Goal: Information Seeking & Learning: Learn about a topic

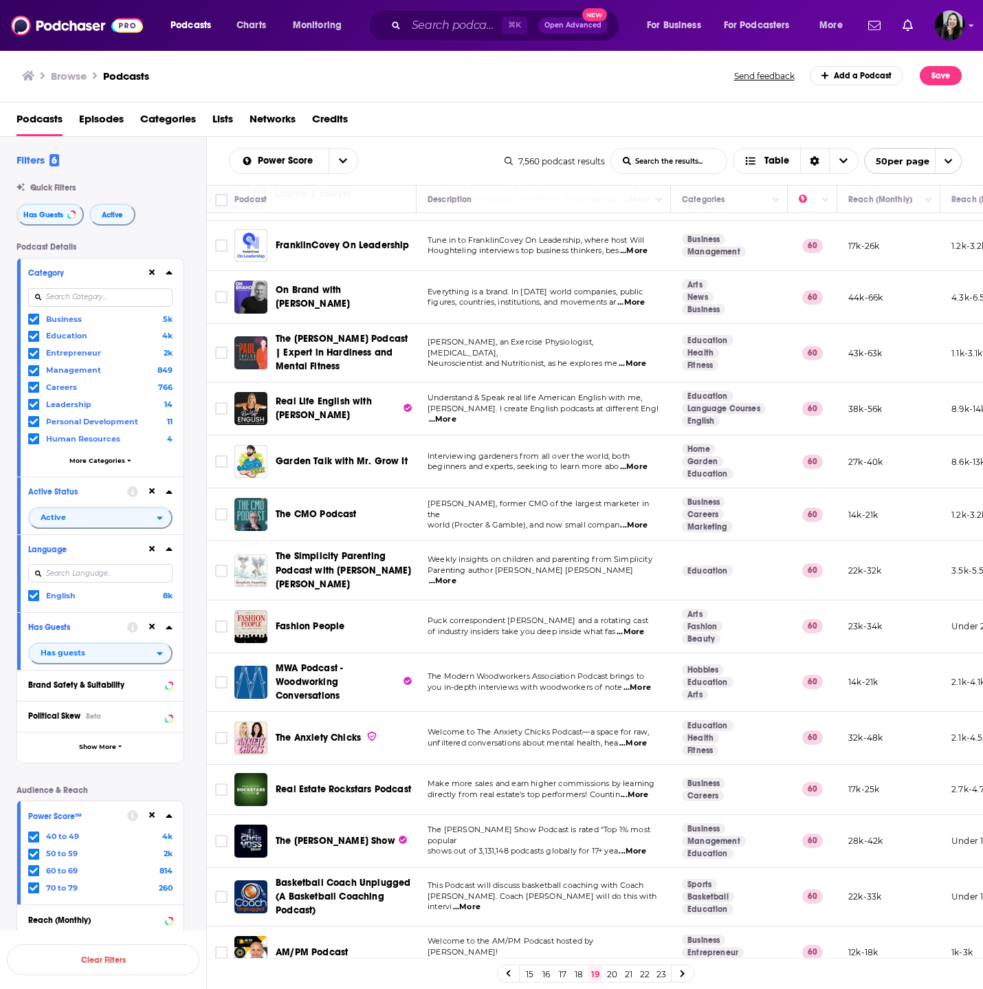
scroll to position [285, 0]
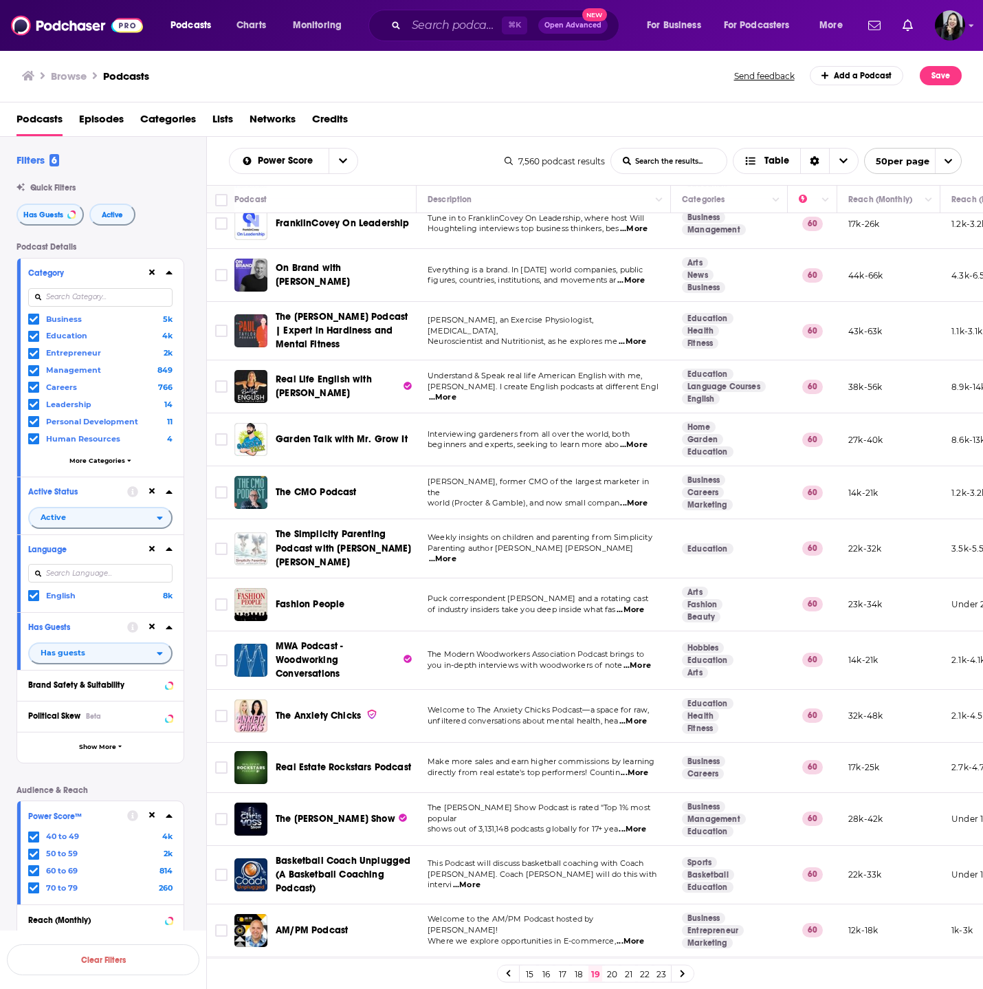
click at [618, 974] on link "20" at bounding box center [612, 973] width 14 height 17
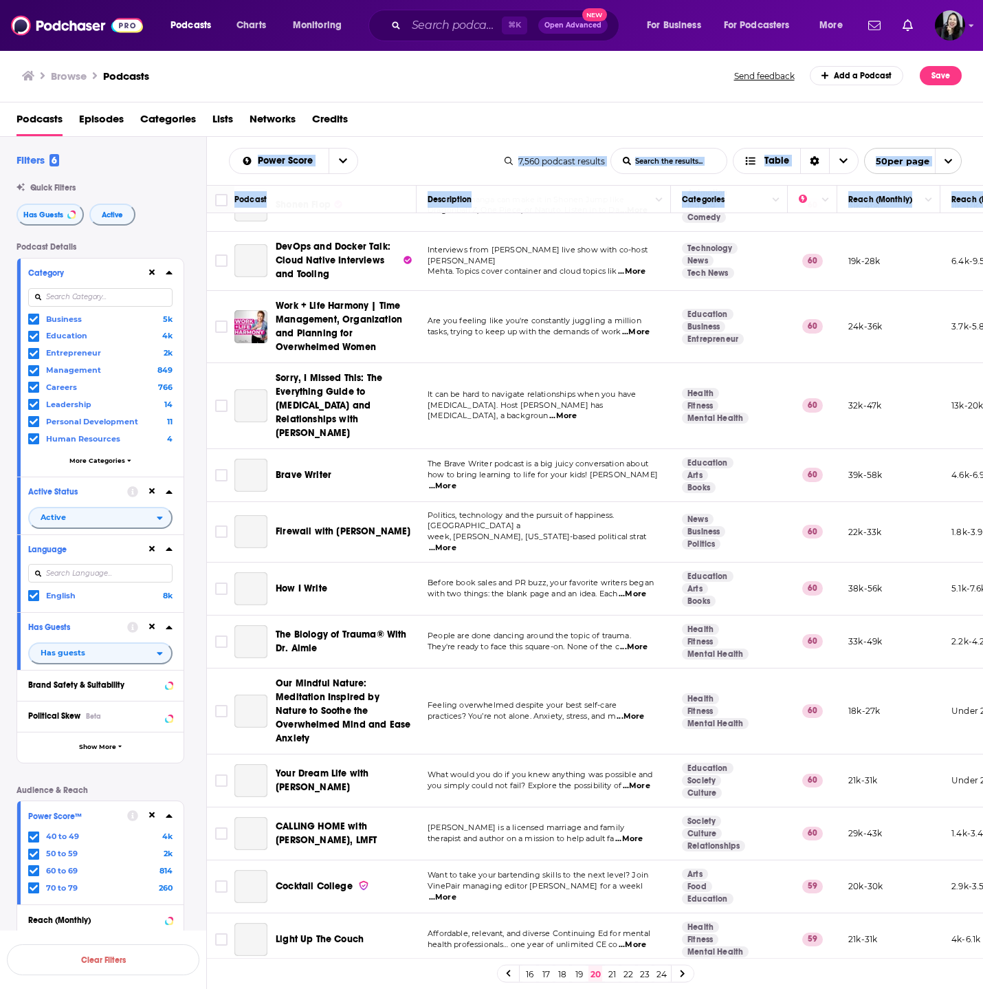
scroll to position [1955, 0]
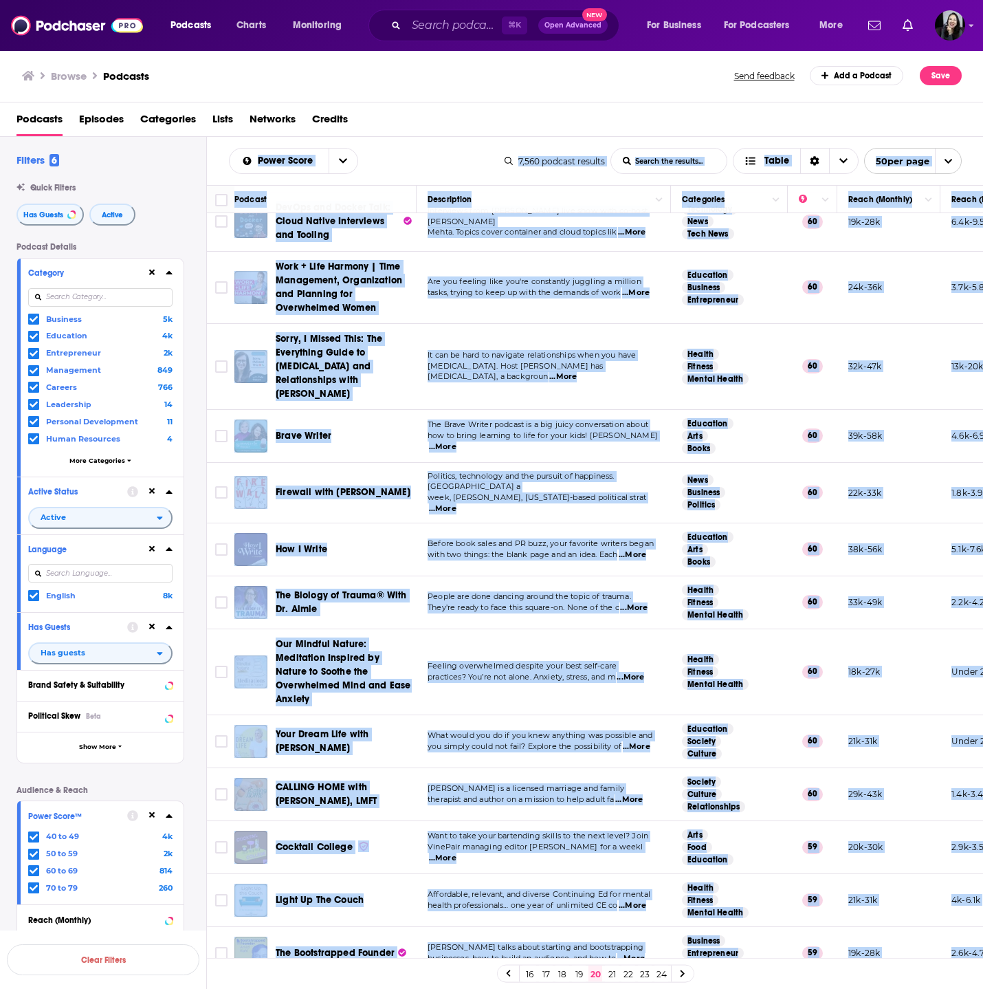
drag, startPoint x: 219, startPoint y: 149, endPoint x: 909, endPoint y: 934, distance: 1045.0
click at [909, 934] on div "Power Score List Search Input Search the results... Table 7,560 podcast results…" at bounding box center [595, 607] width 777 height 940
copy div "Power Score List Search Input Search the results... Table 7,560 podcast results…"
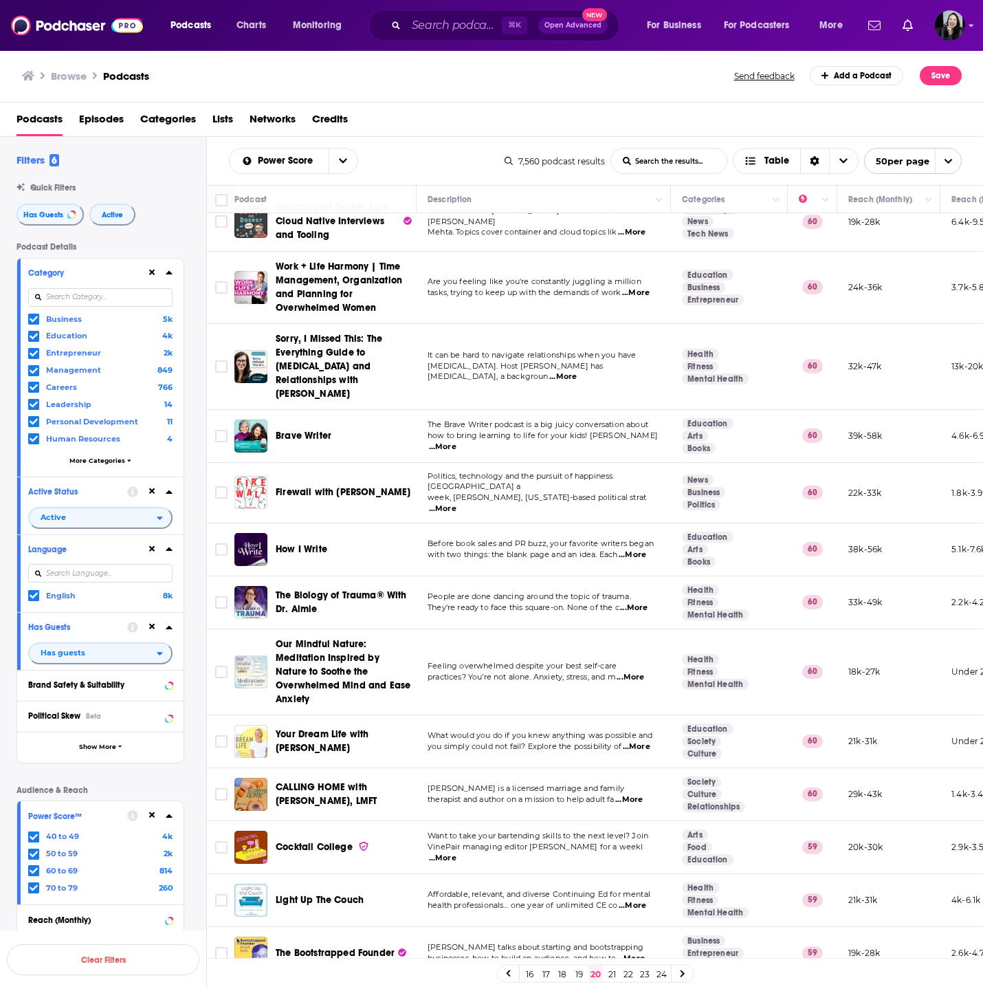
scroll to position [0, 0]
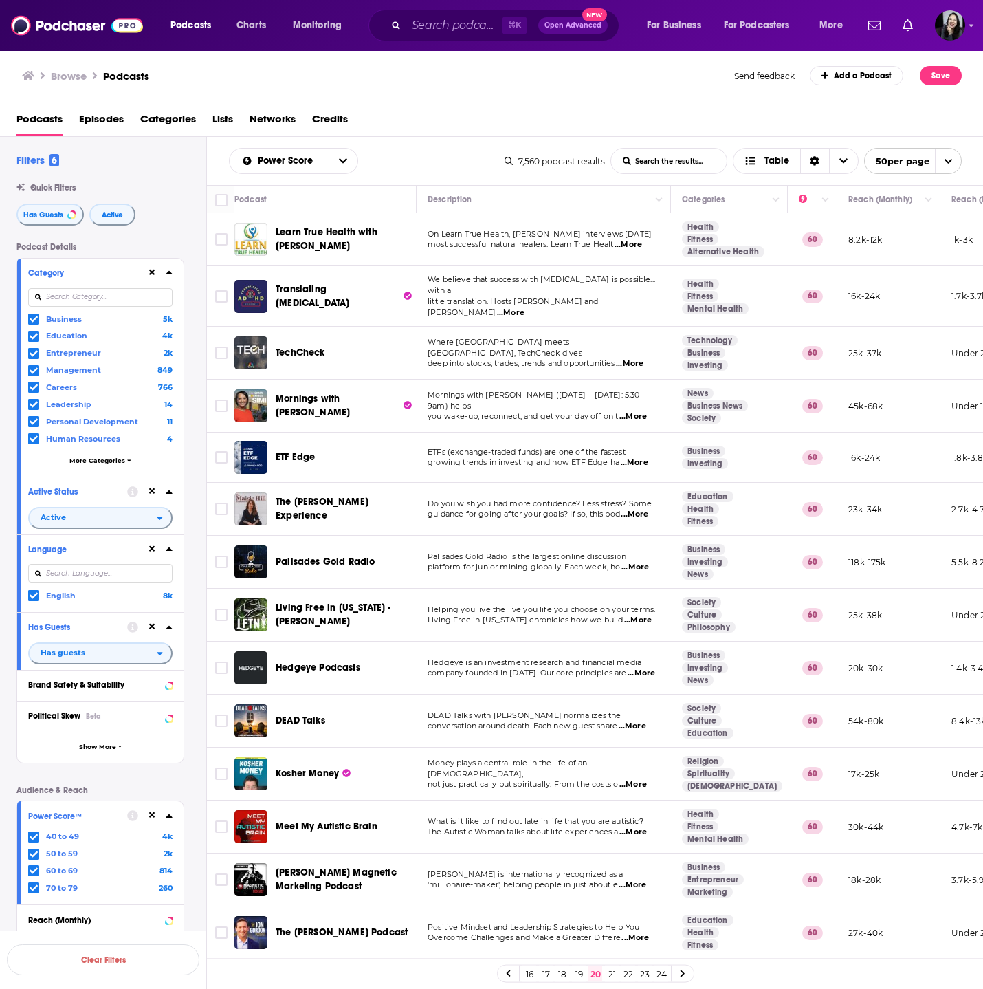
click at [637, 509] on span "...More" at bounding box center [635, 514] width 28 height 11
click at [641, 617] on span "...More" at bounding box center [638, 620] width 28 height 11
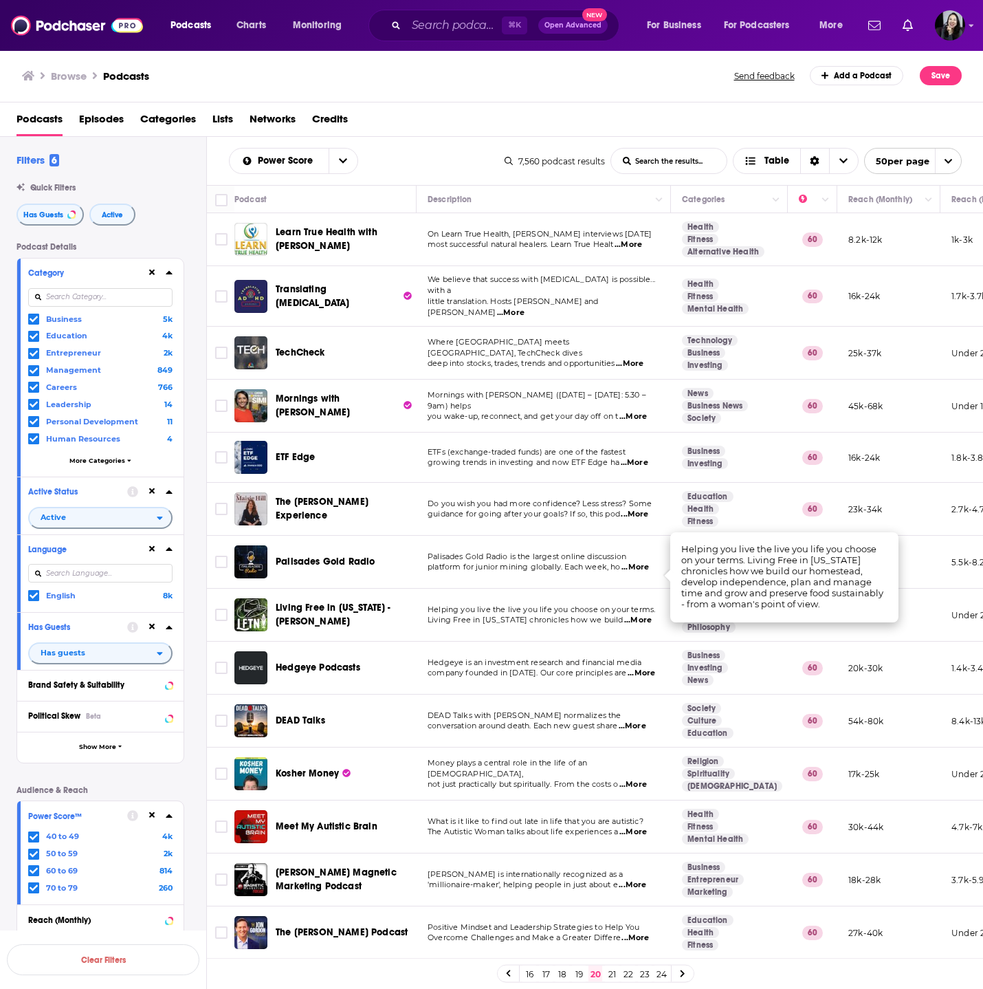
scroll to position [175, 0]
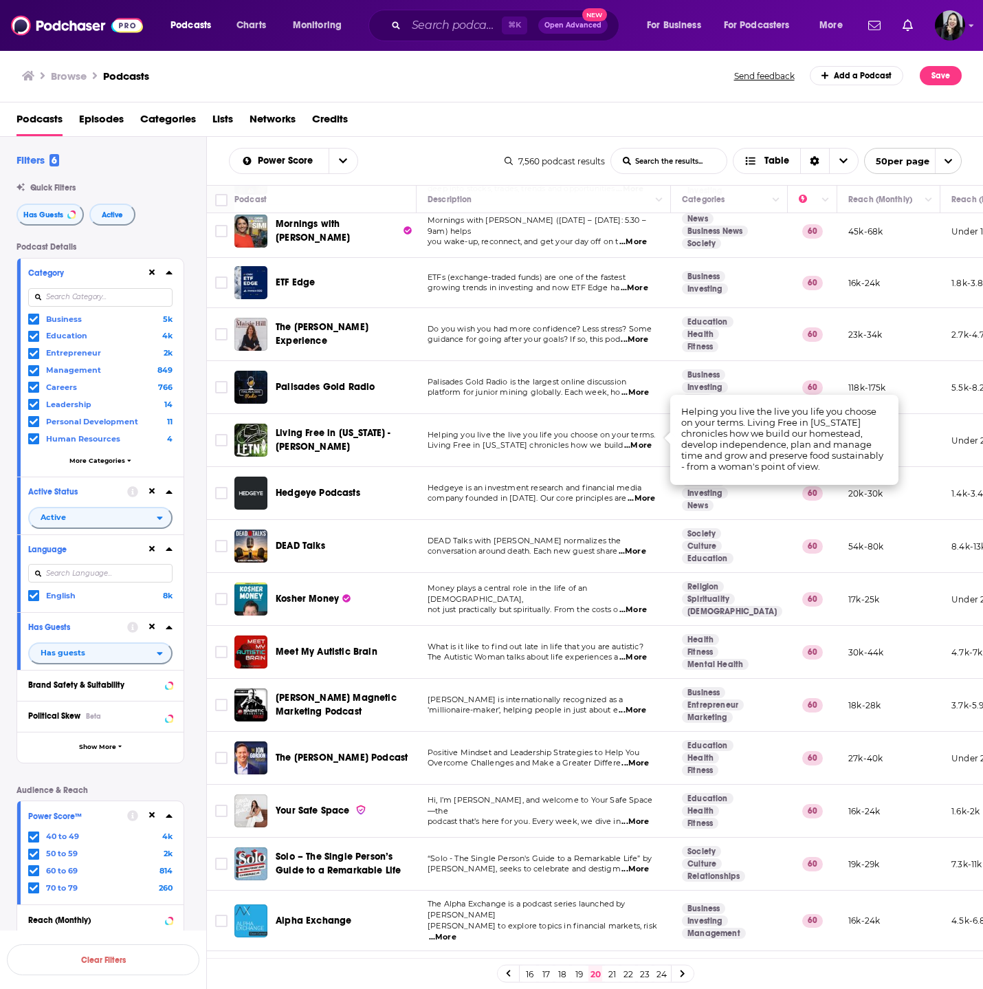
click at [641, 758] on span "...More" at bounding box center [636, 763] width 28 height 11
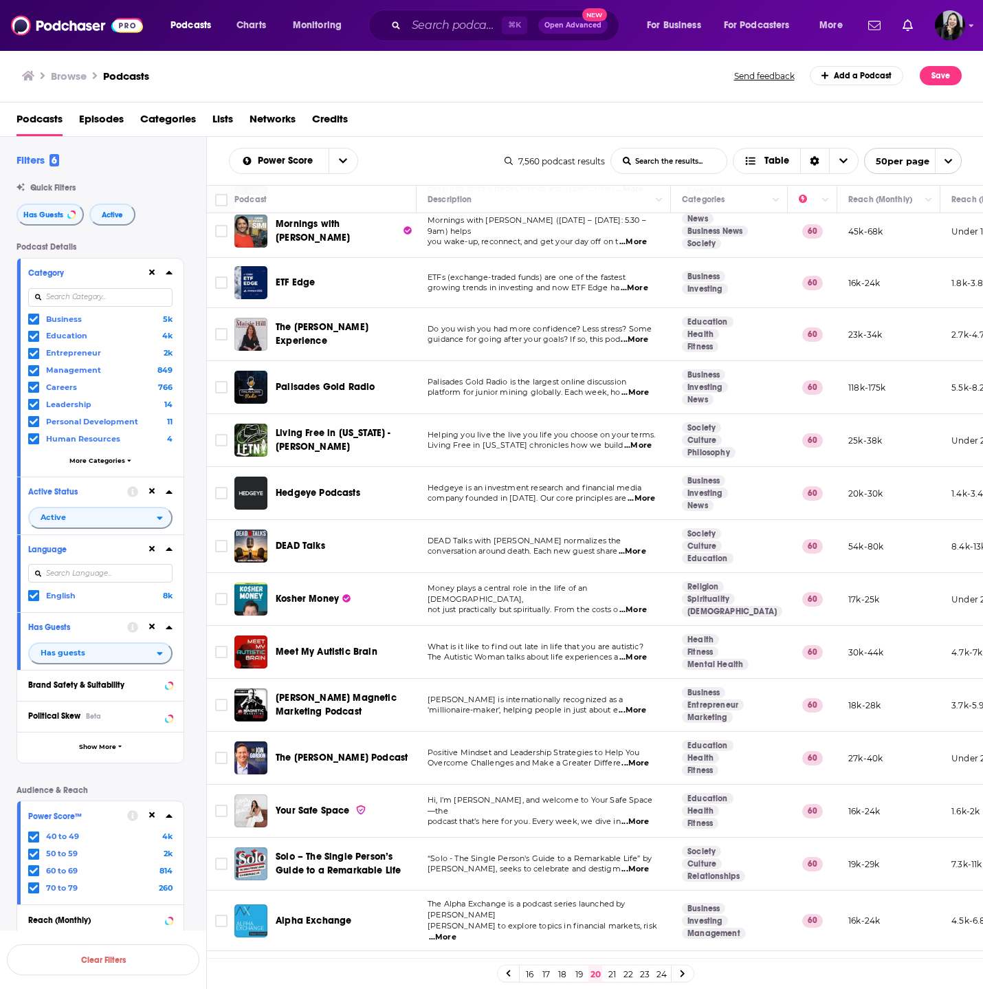
scroll to position [770, 0]
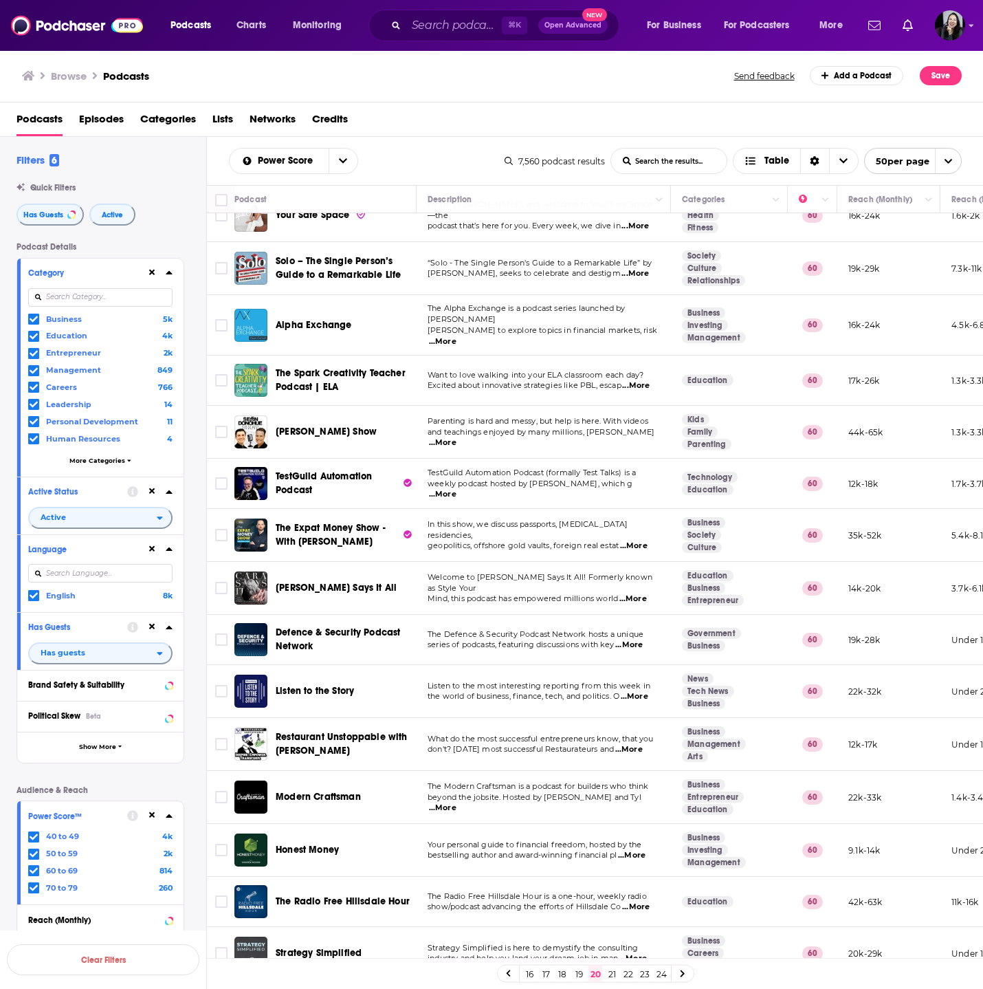
click at [637, 593] on span "...More" at bounding box center [634, 598] width 28 height 11
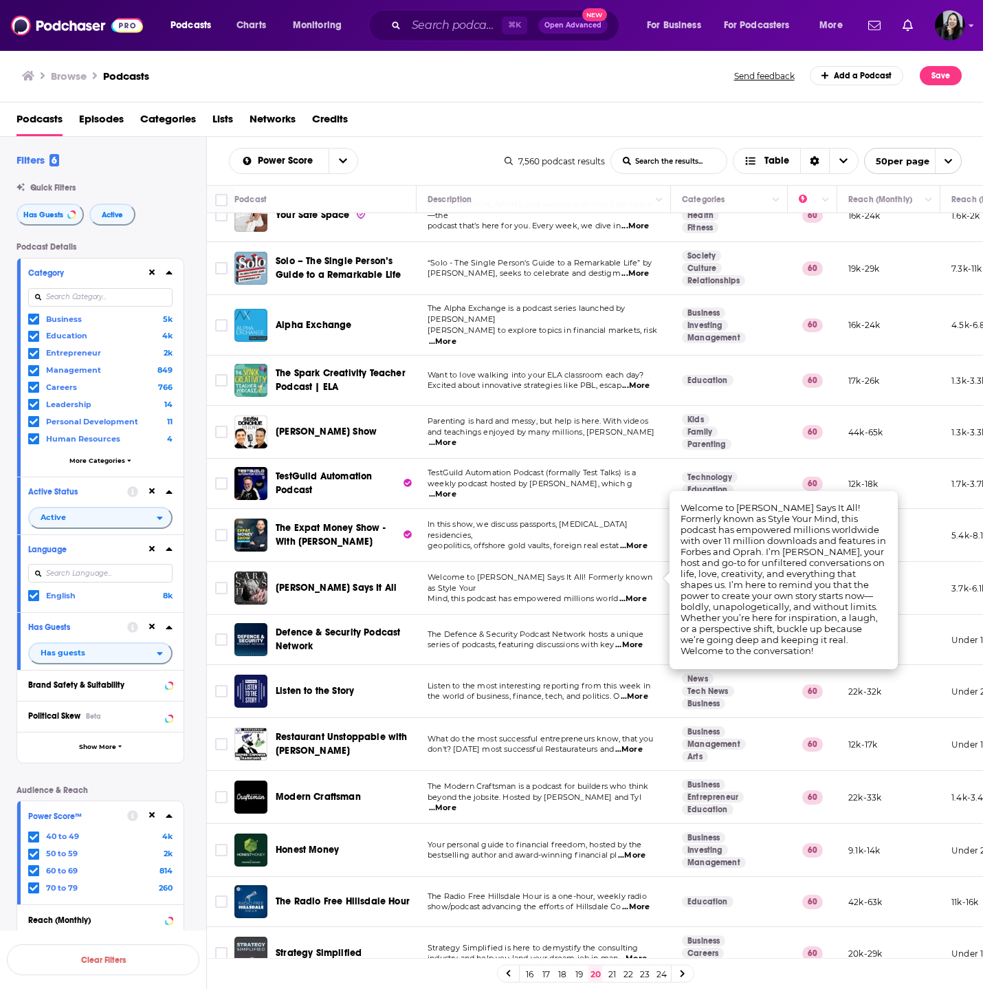
click at [615, 593] on p "Mind, this podcast has empowered millions world ...More" at bounding box center [544, 598] width 232 height 11
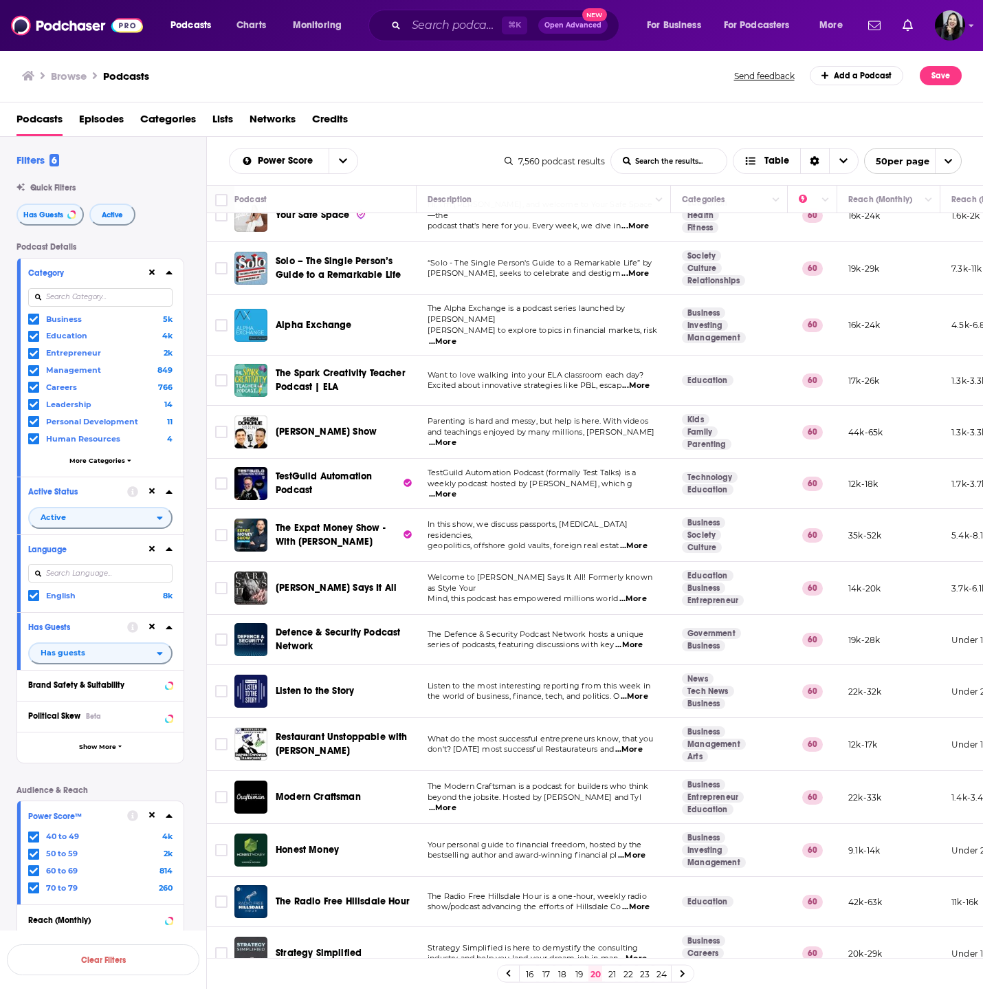
scroll to position [1244, 0]
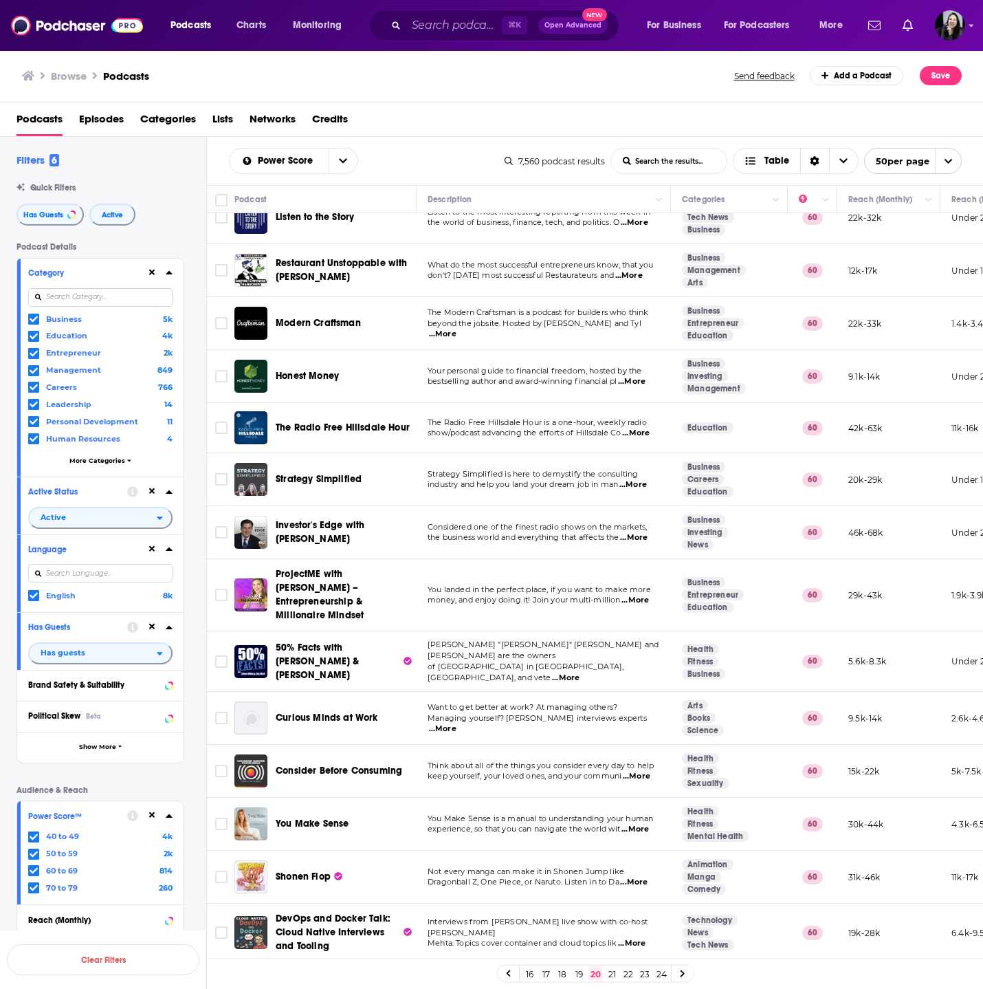
click at [628, 584] on span "You landed in the perfect place, if you want to make more" at bounding box center [539, 589] width 223 height 10
click at [638, 595] on span "...More" at bounding box center [636, 600] width 28 height 11
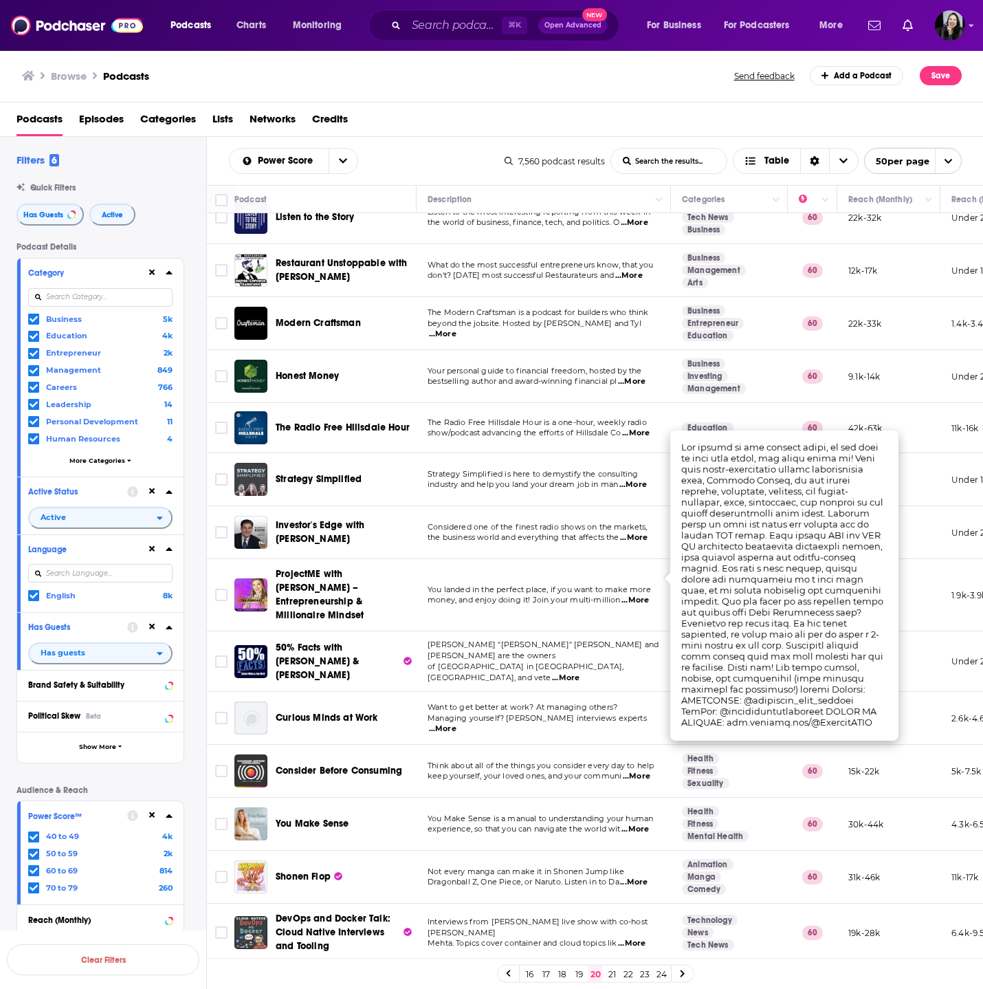
click at [555, 595] on span "money, and enjoy doing it! Join your multi-million" at bounding box center [524, 600] width 193 height 10
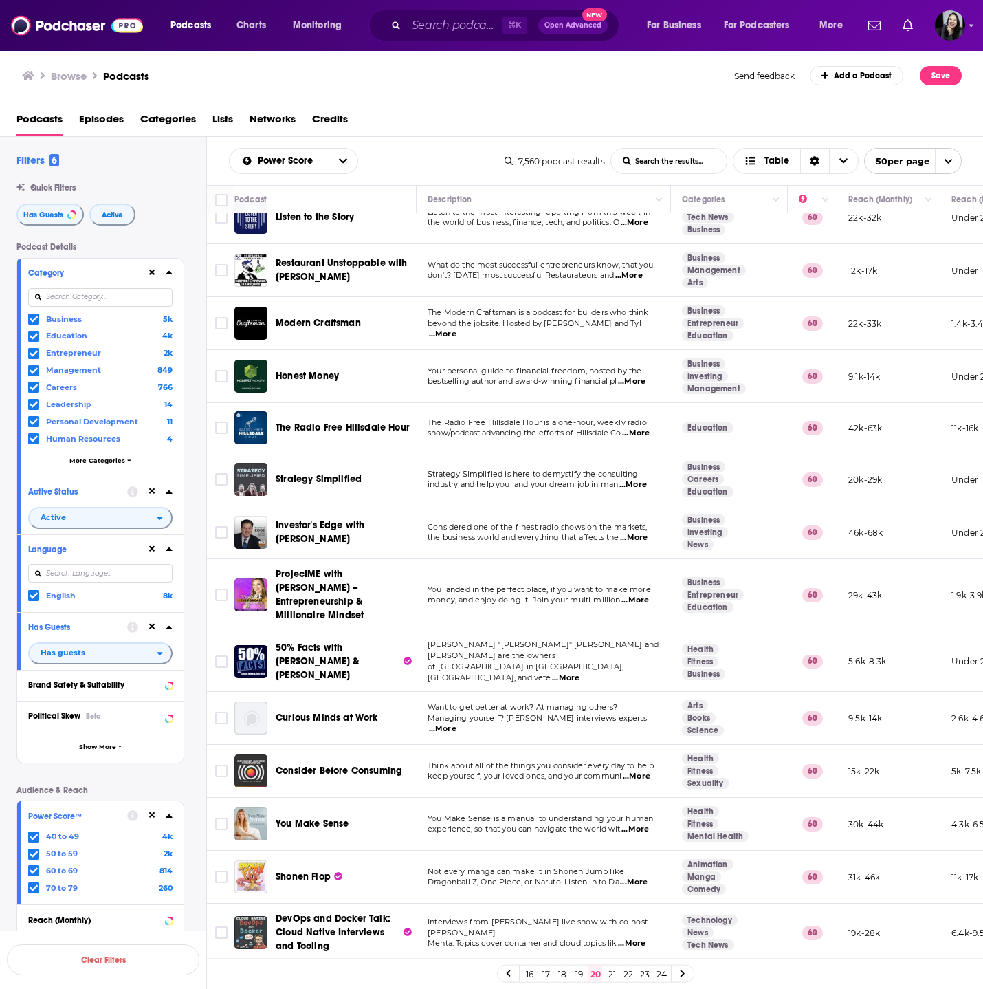
scroll to position [1955, 0]
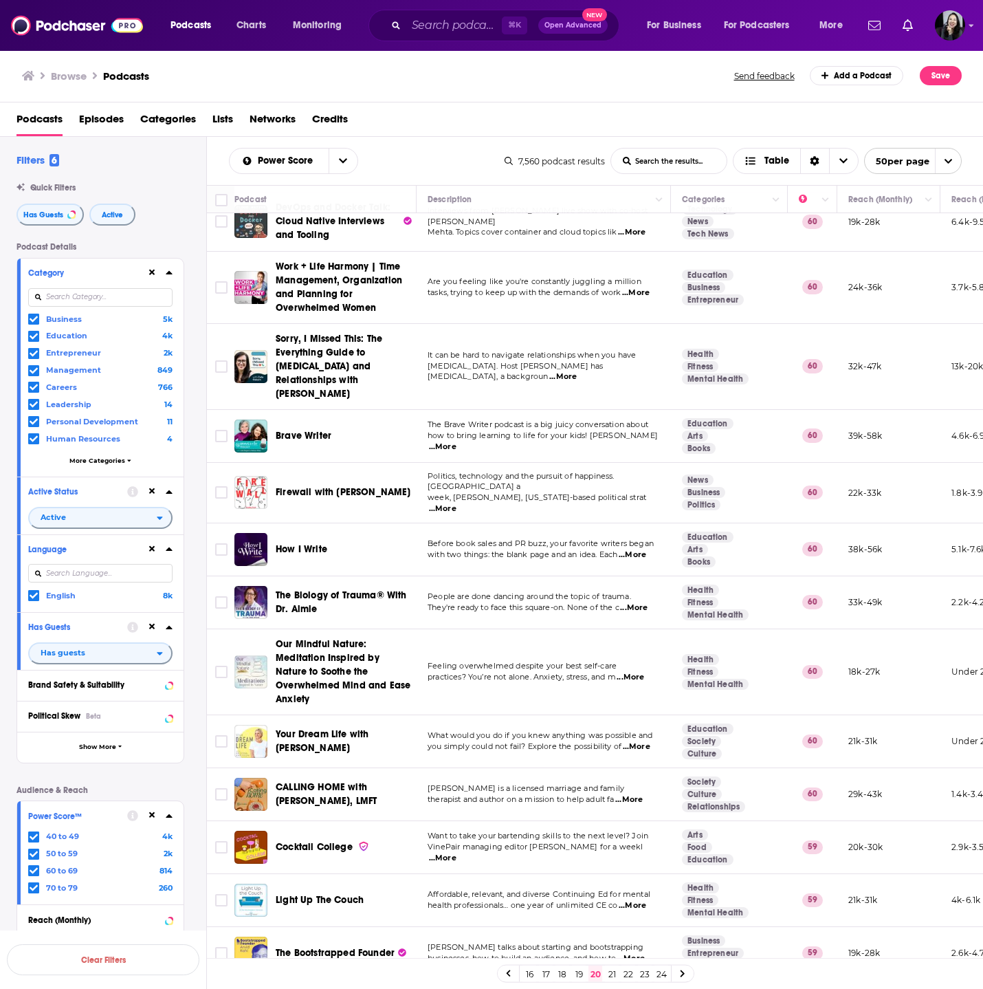
click at [613, 975] on link "21" at bounding box center [612, 973] width 14 height 17
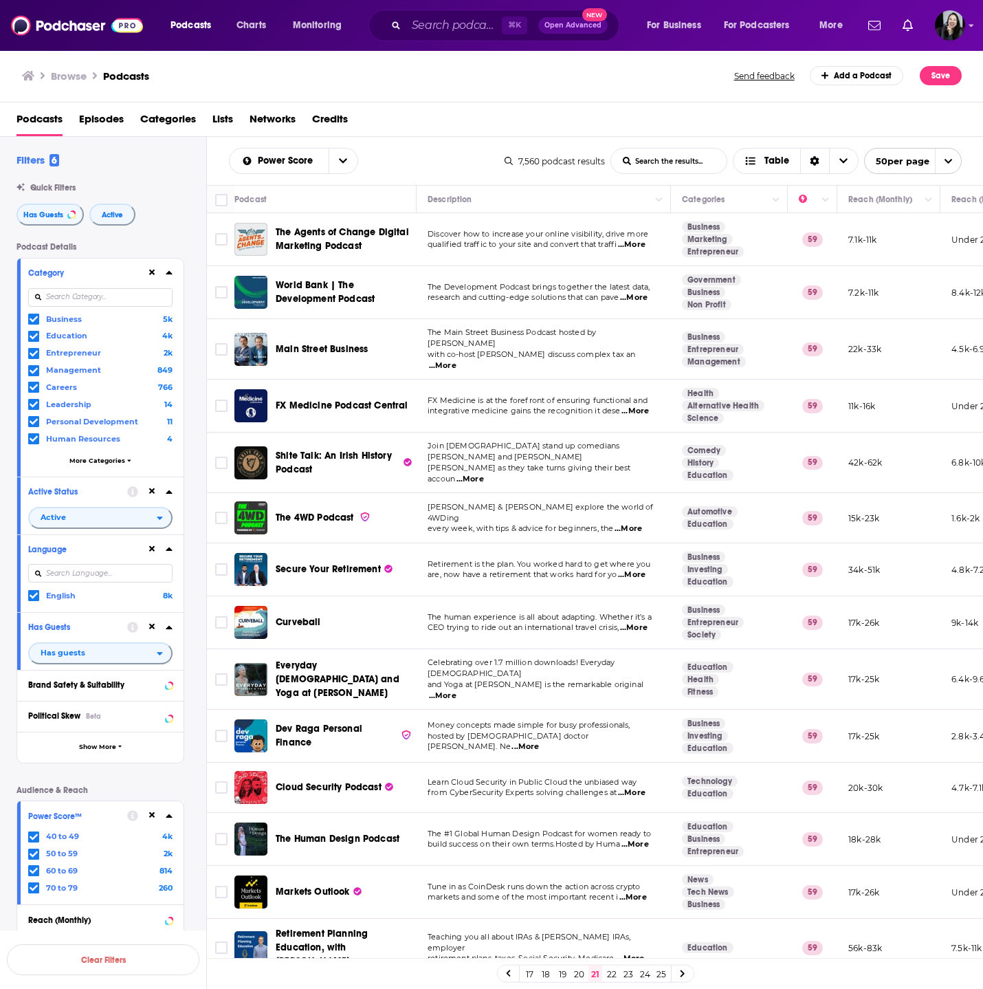
click at [595, 973] on link "21" at bounding box center [596, 973] width 14 height 17
drag, startPoint x: 217, startPoint y: 148, endPoint x: 687, endPoint y: 693, distance: 720.1
click at [687, 693] on div "Power Score List Search Input Search the results... Table 7,560 podcast results…" at bounding box center [595, 607] width 777 height 940
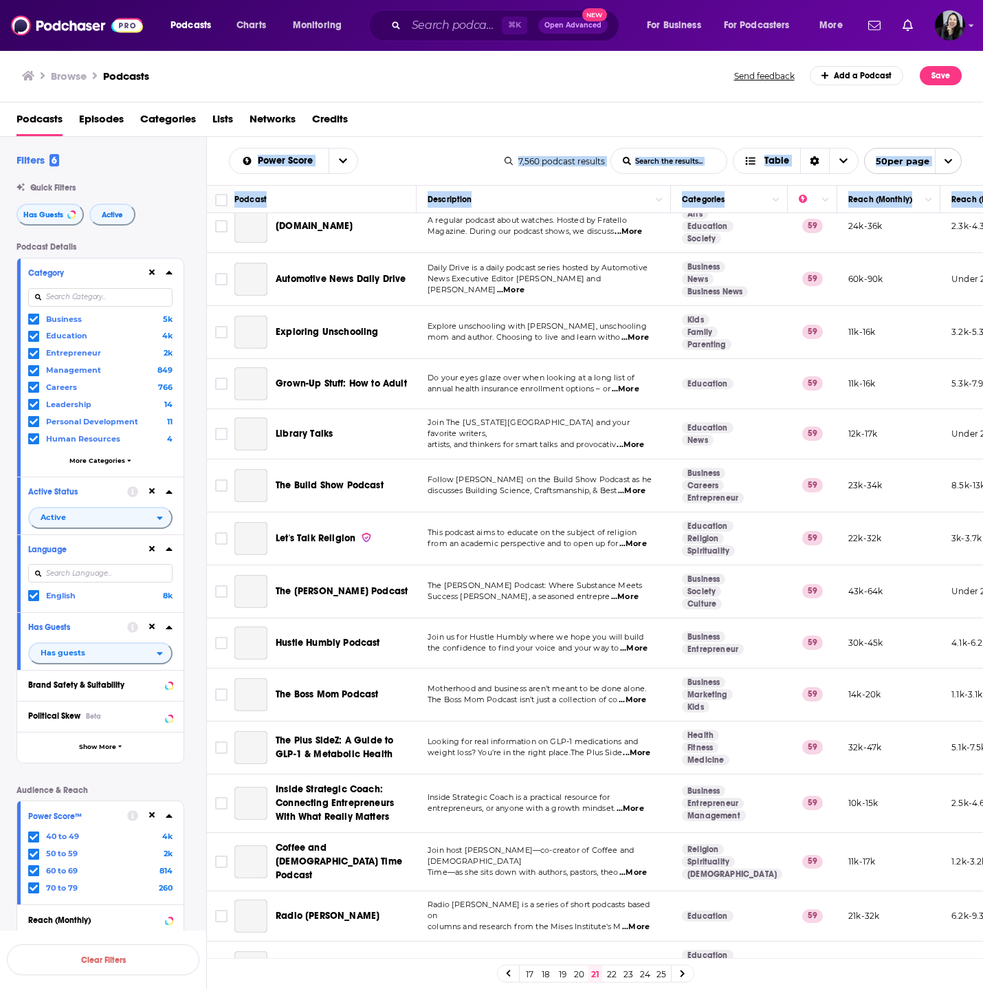
scroll to position [1922, 0]
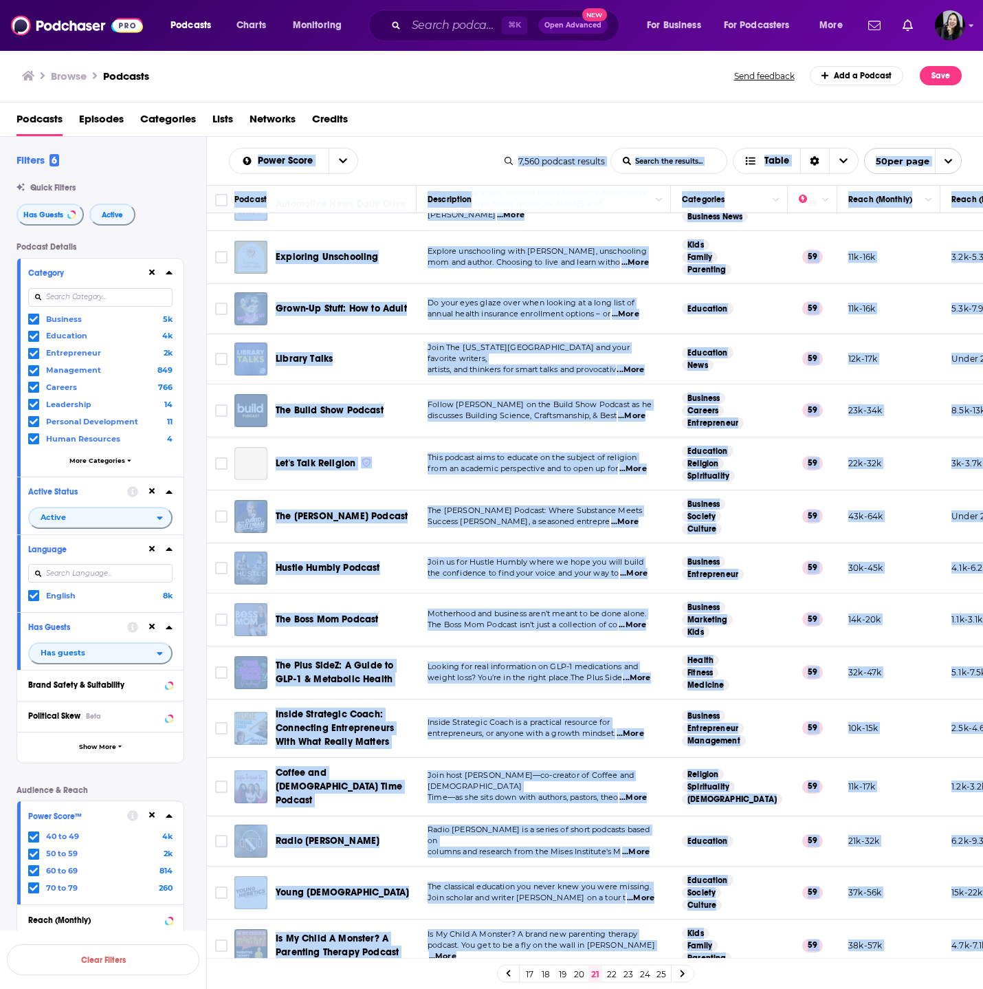
drag, startPoint x: 218, startPoint y: 149, endPoint x: 891, endPoint y: 934, distance: 1034.8
click at [891, 934] on div "Power Score List Search Input Search the results... Table 7,560 podcast results…" at bounding box center [595, 607] width 777 height 940
copy div "Power Score List Search Input Search the results... Table 7,560 podcast results…"
click at [527, 298] on span "Do your eyes glaze over when looking at a long list of" at bounding box center [531, 303] width 207 height 10
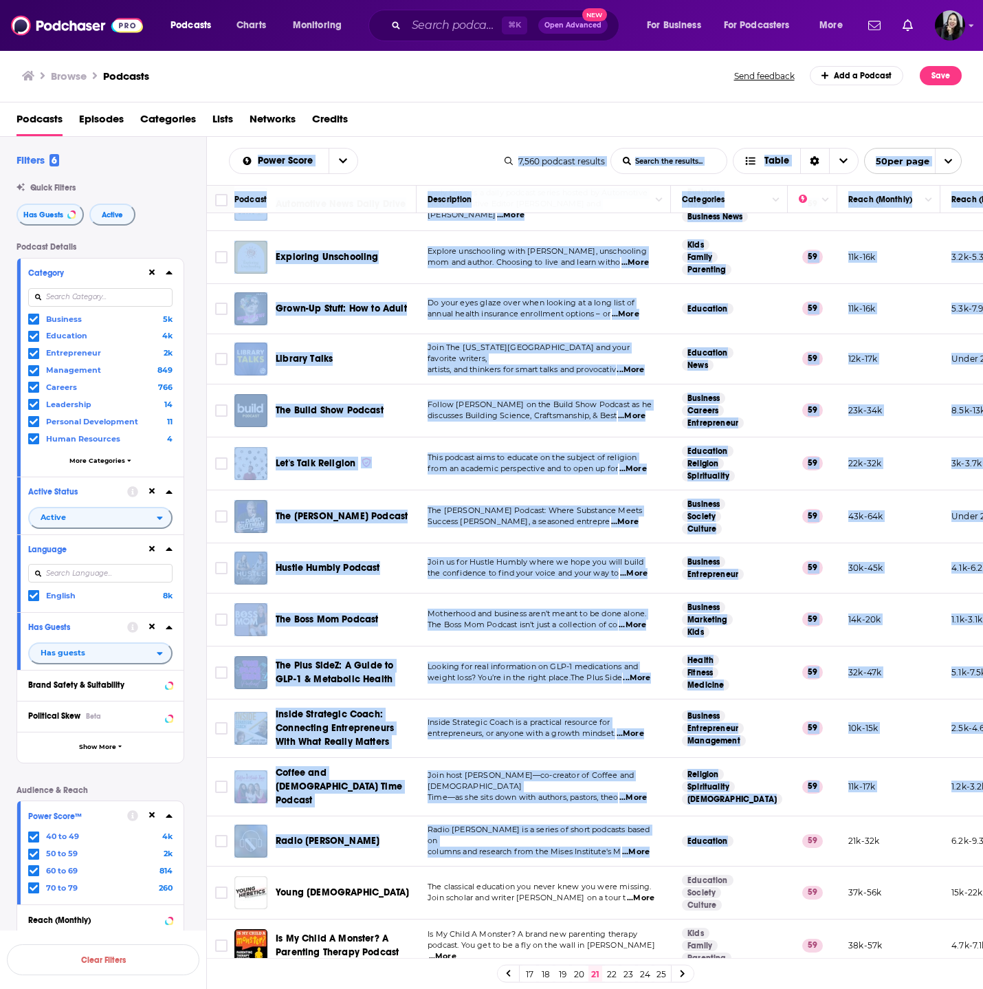
drag, startPoint x: 212, startPoint y: 149, endPoint x: 666, endPoint y: 714, distance: 724.9
click at [668, 716] on div "Power Score List Search Input Search the results... Table 7,560 podcast results…" at bounding box center [595, 607] width 777 height 940
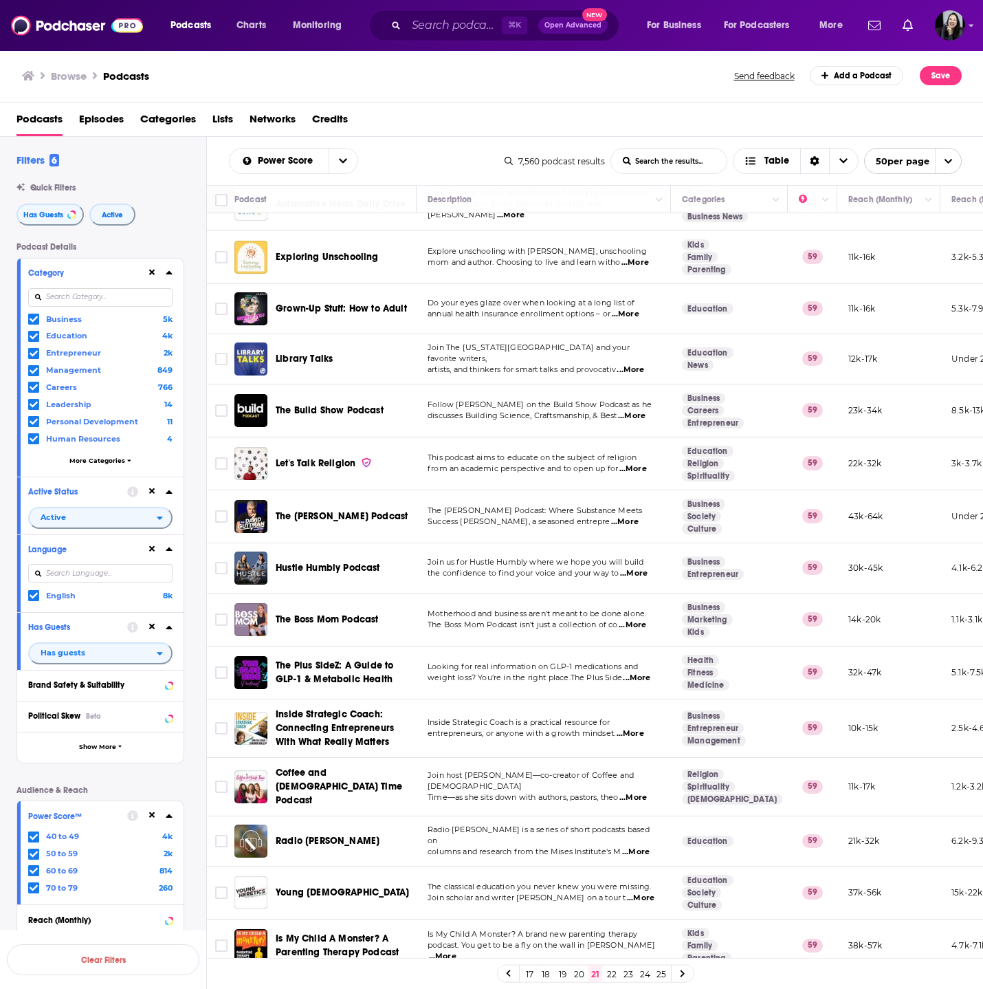
click at [461, 120] on div "Podcasts Episodes Categories Lists Networks Credits" at bounding box center [495, 122] width 956 height 28
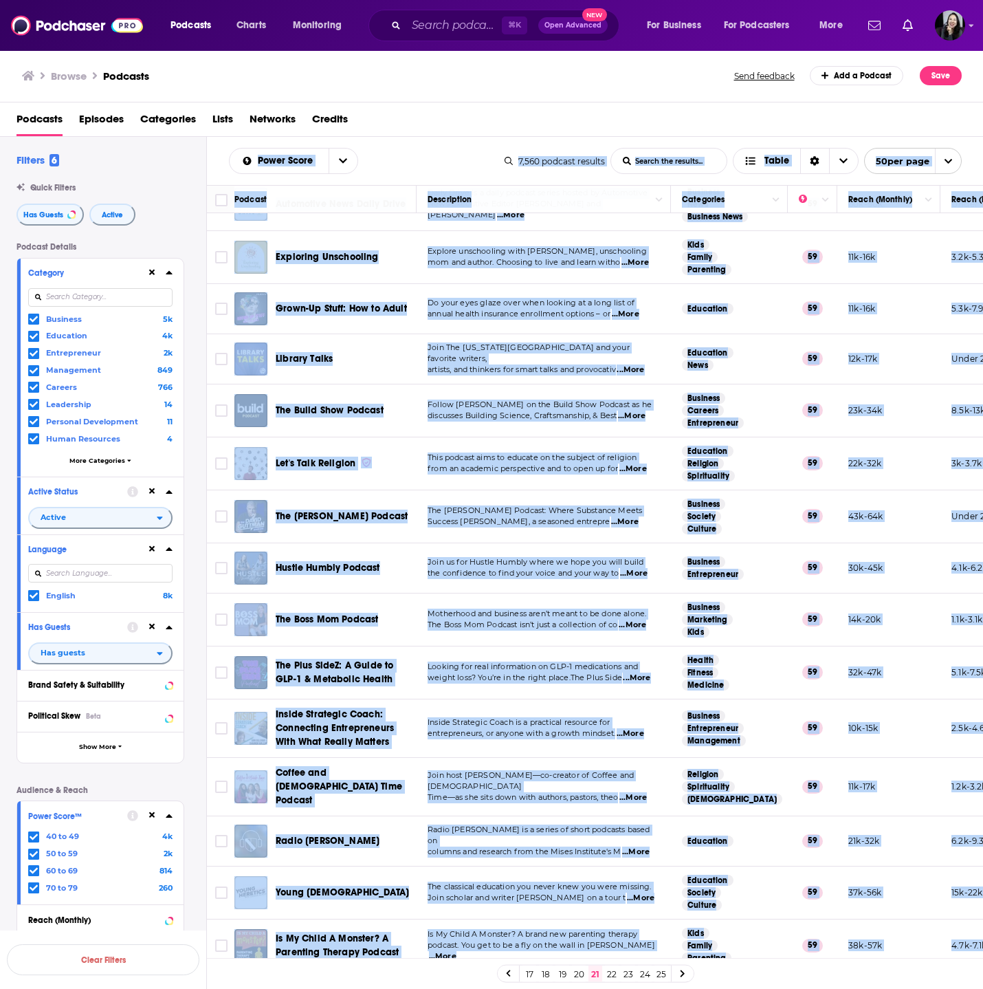
drag, startPoint x: 219, startPoint y: 150, endPoint x: 910, endPoint y: 929, distance: 1041.8
click at [910, 930] on div "Power Score List Search Input Search the results... Table 7,560 podcast results…" at bounding box center [595, 607] width 777 height 940
copy div "Power Score List Search Input Search the results... Table 7,560 podcast results…"
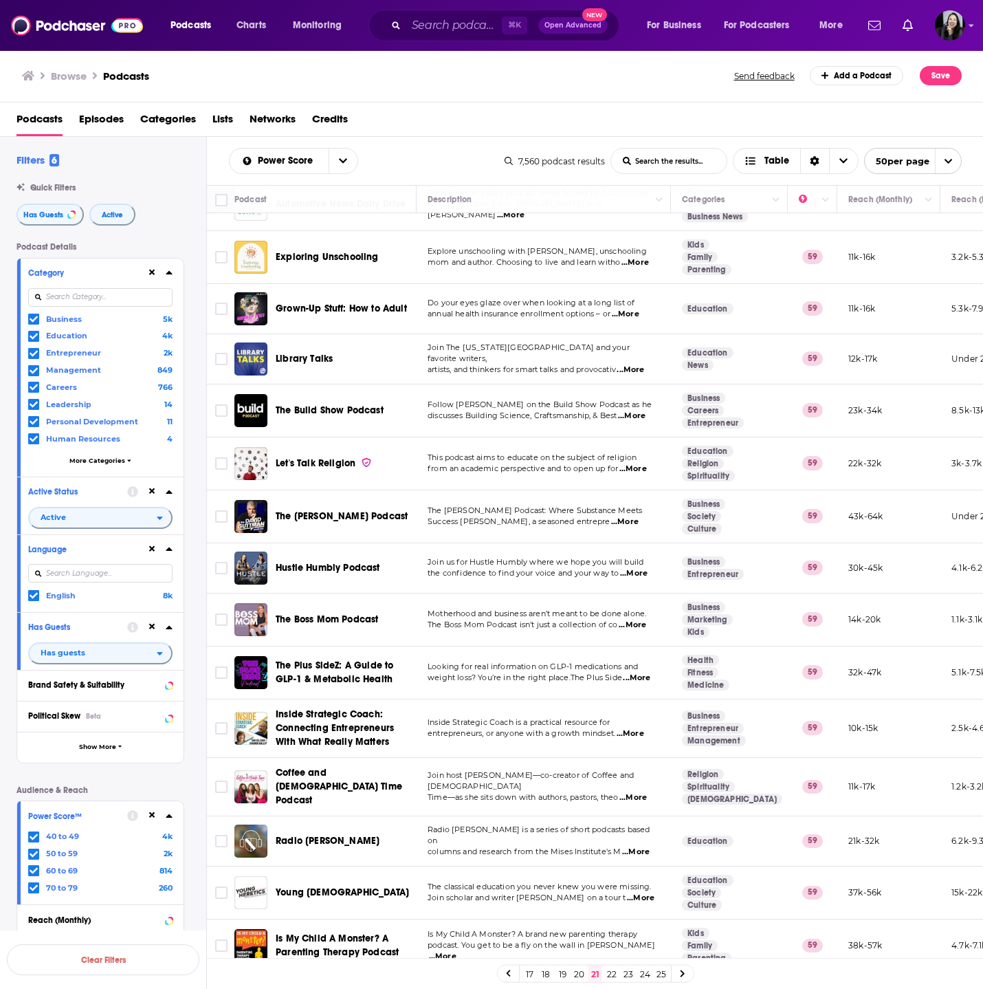
scroll to position [0, 0]
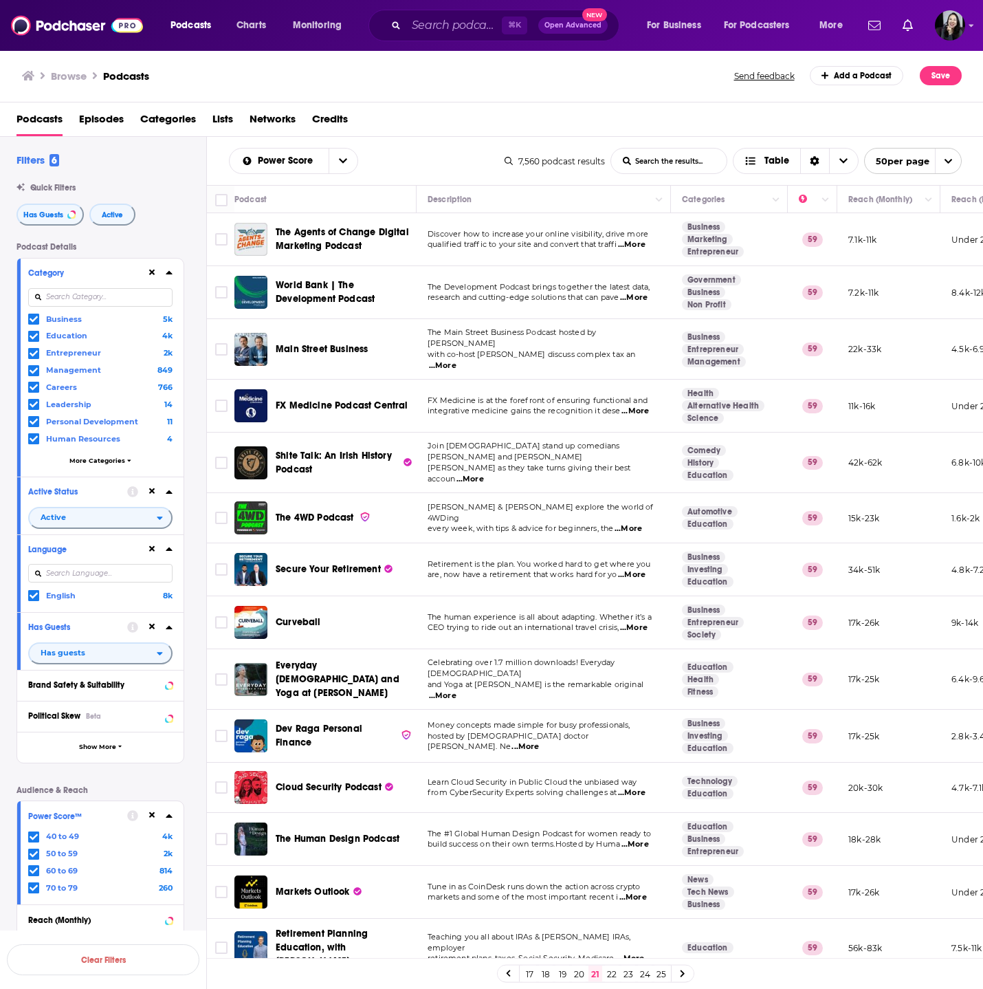
click at [457, 360] on span "...More" at bounding box center [443, 365] width 28 height 11
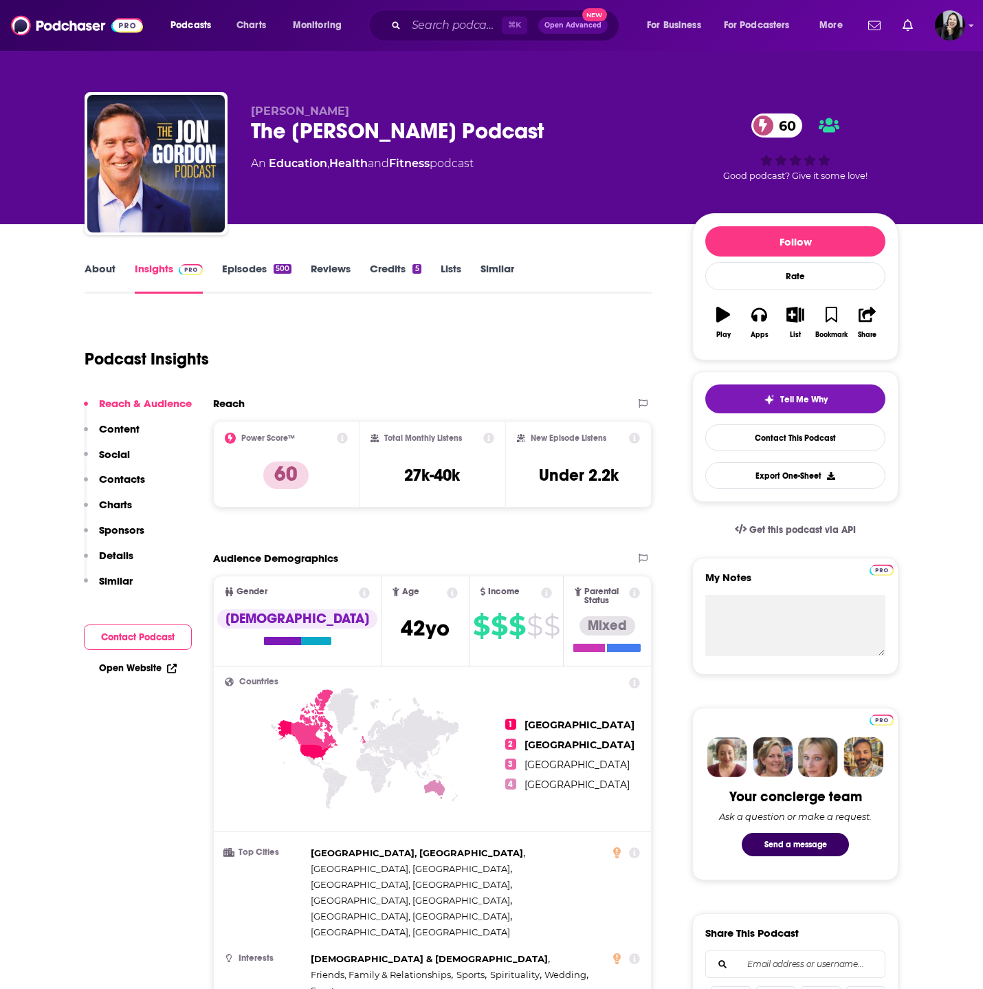
click at [596, 124] on div "The Jon Gordon Podcast 60" at bounding box center [460, 131] width 419 height 27
copy div "The Jon Gordon Podcast 60"
click at [348, 109] on p "Jon Gordon" at bounding box center [460, 111] width 419 height 13
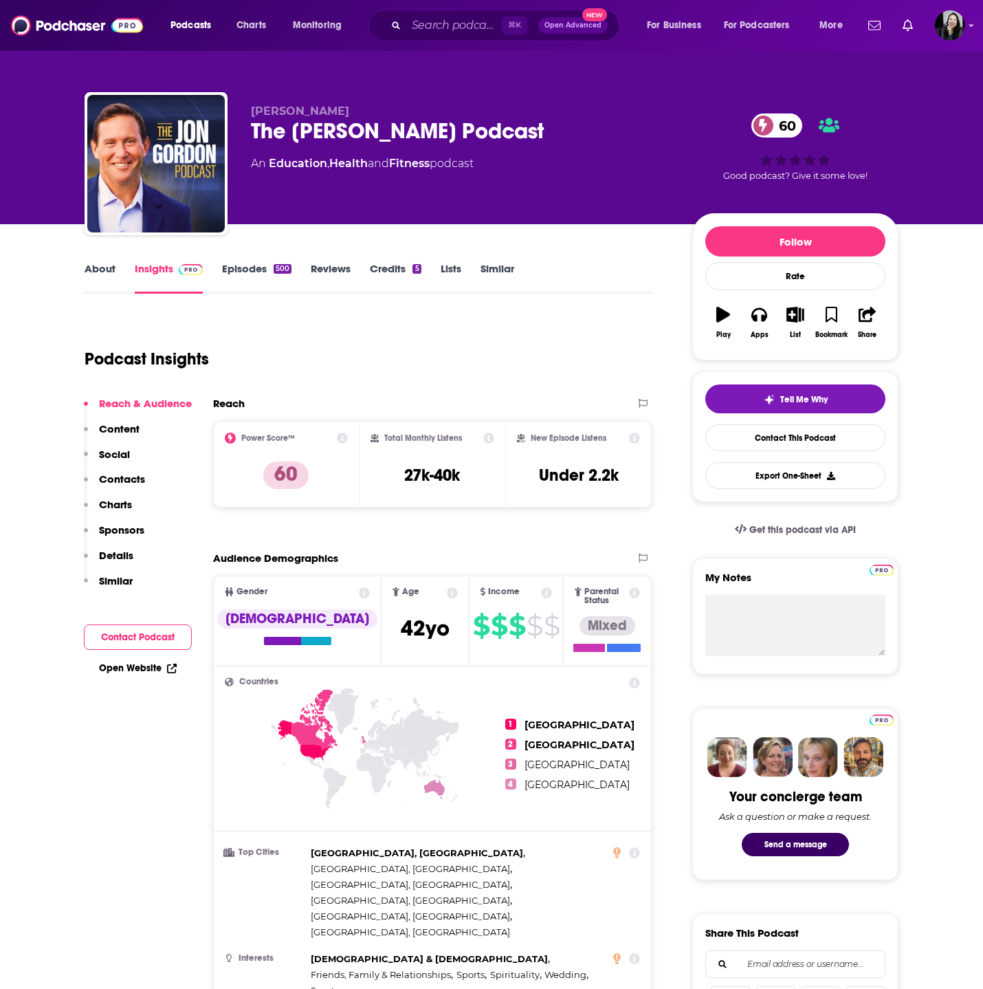
click at [348, 109] on p "Jon Gordon" at bounding box center [460, 111] width 419 height 13
copy p "Jon Gordon"
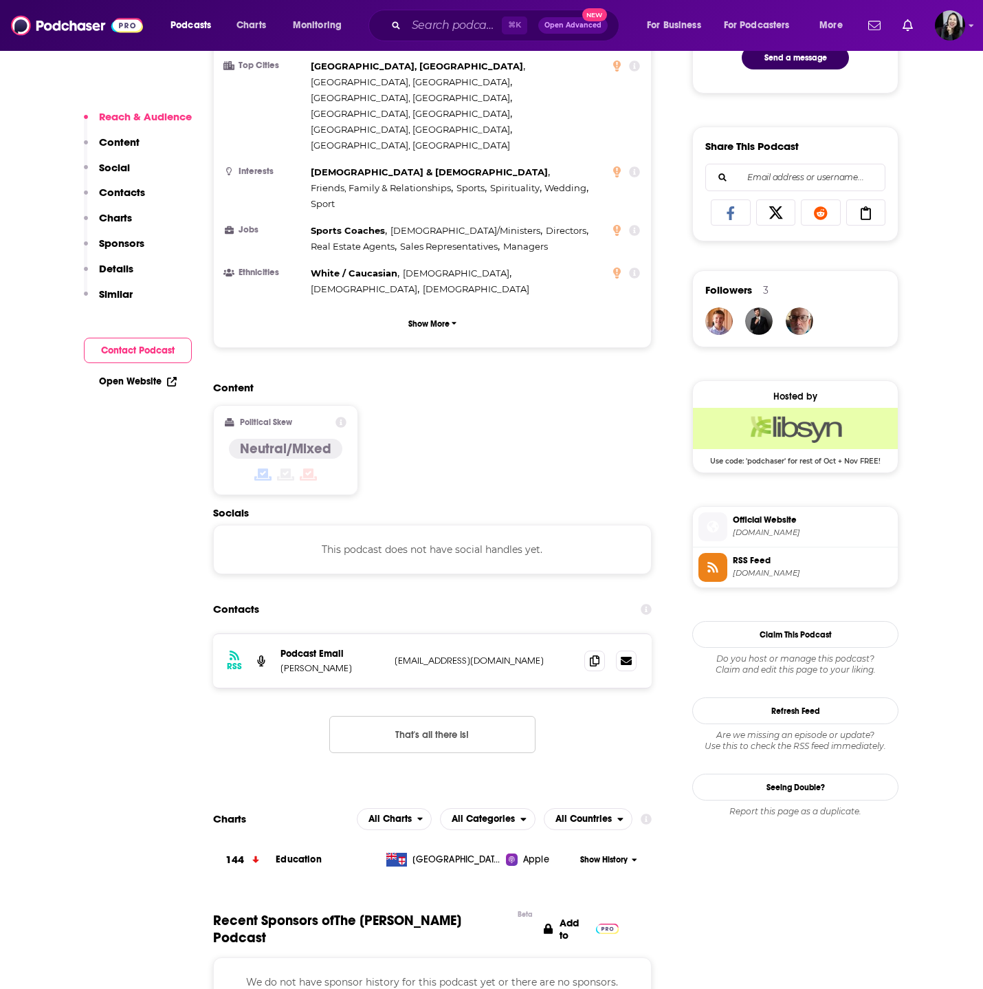
scroll to position [791, 0]
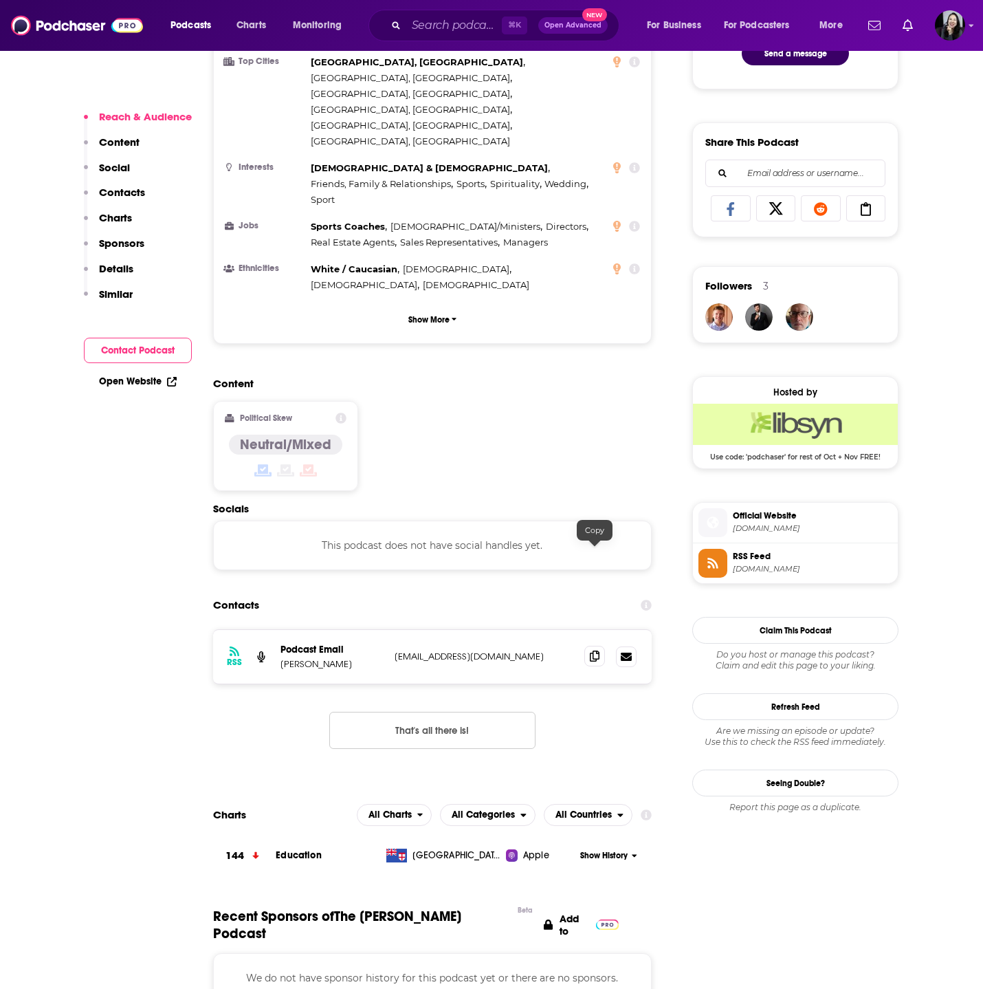
click at [602, 646] on span at bounding box center [594, 656] width 21 height 21
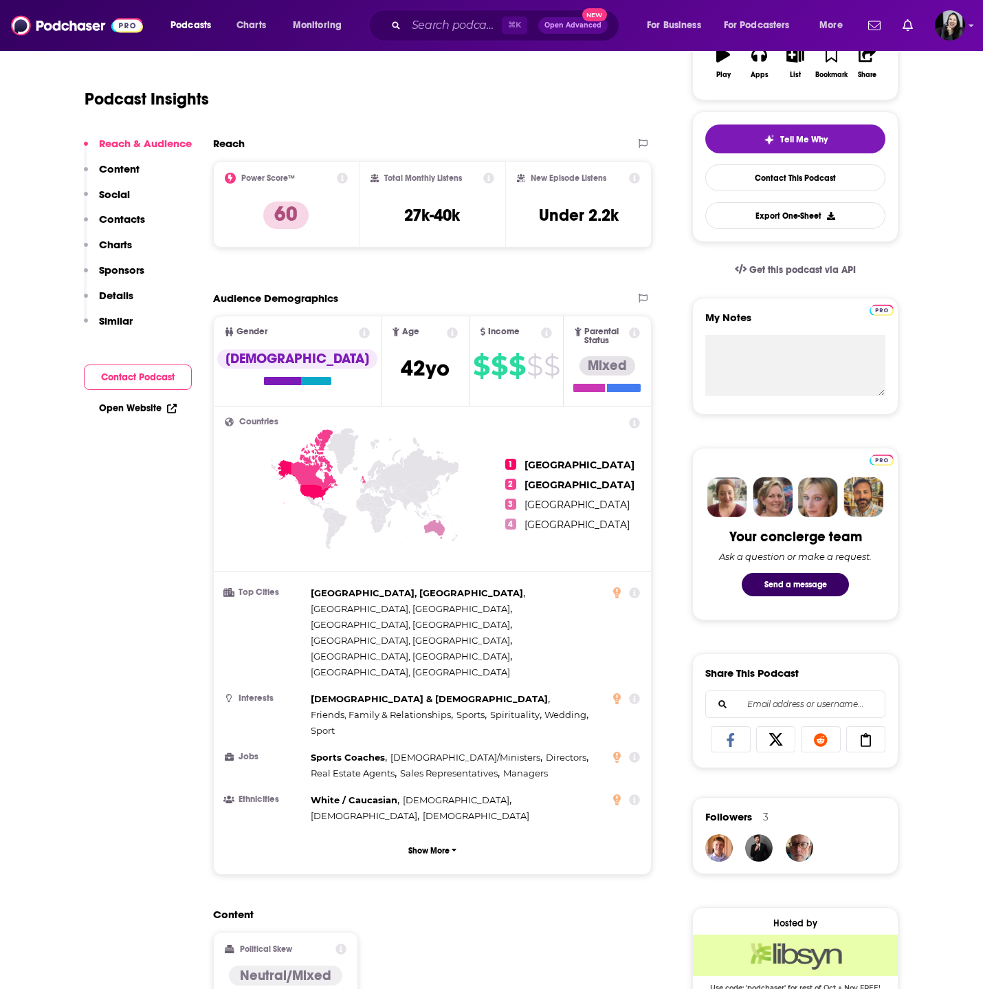
scroll to position [0, 0]
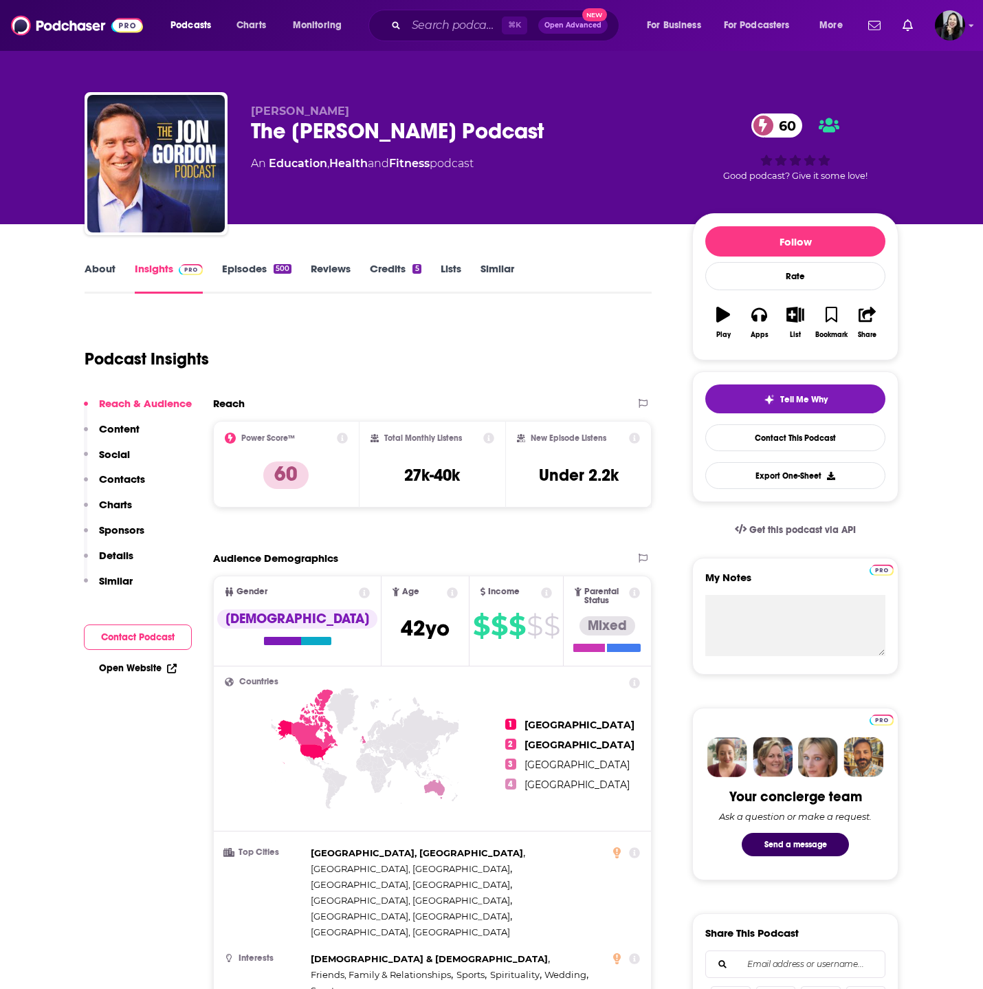
click at [554, 118] on div "The Jon Gordon Podcast 60" at bounding box center [460, 131] width 419 height 27
copy div "The Jon Gordon Podcast 60"
click at [349, 109] on p "Jon Gordon" at bounding box center [460, 111] width 419 height 13
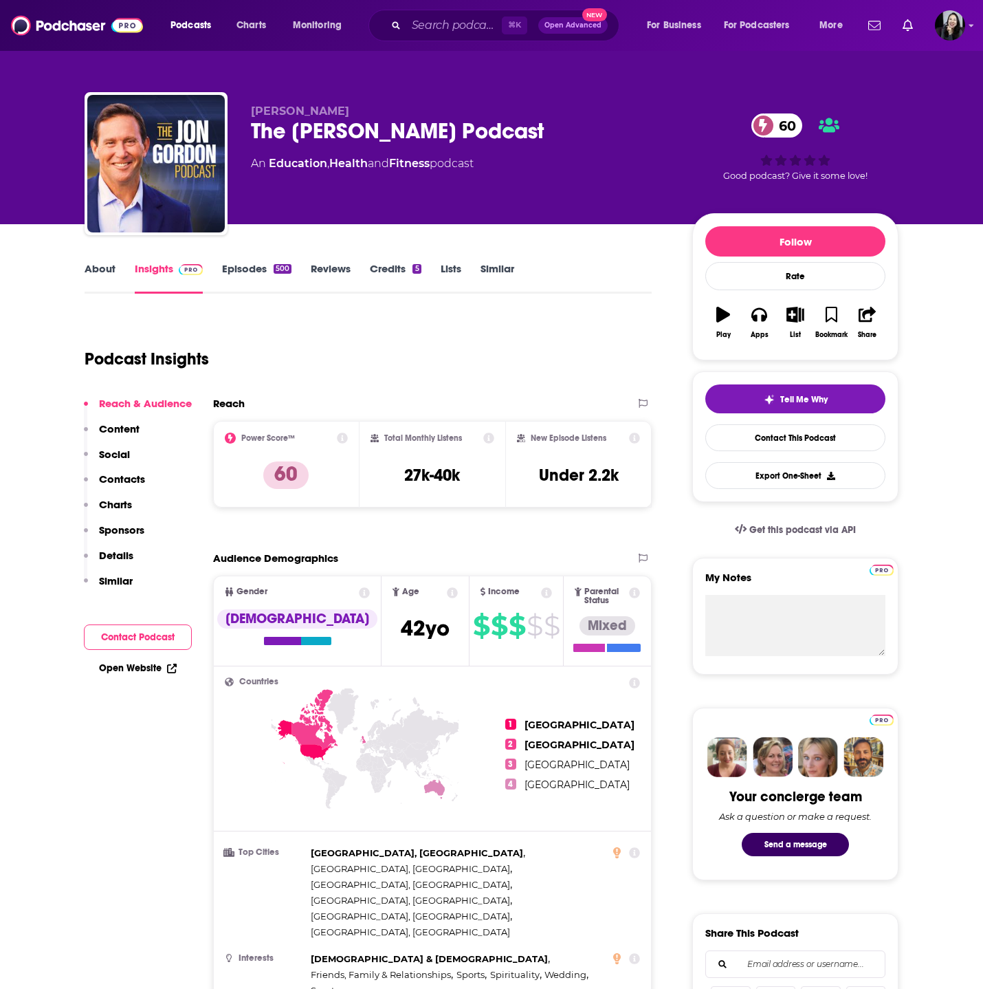
click at [349, 109] on p "Jon Gordon" at bounding box center [460, 111] width 419 height 13
copy p "Jon Gordon"
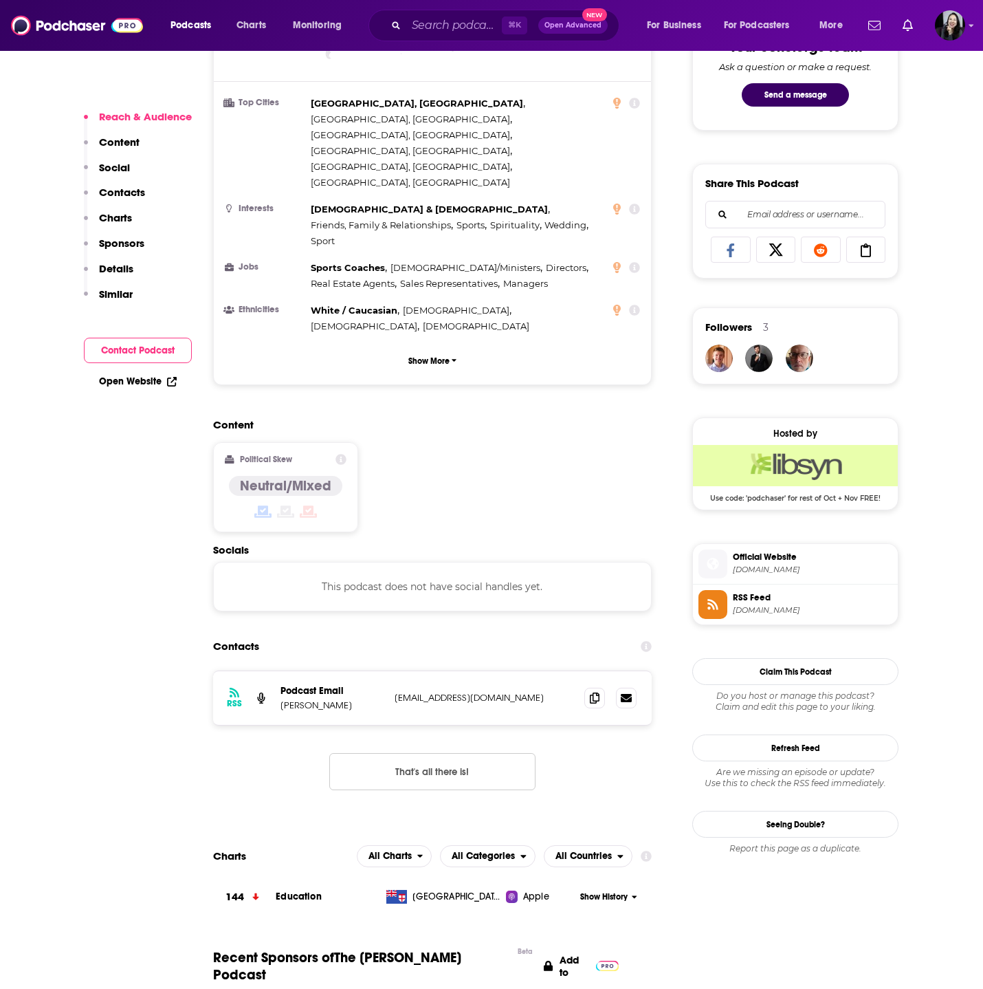
scroll to position [763, 0]
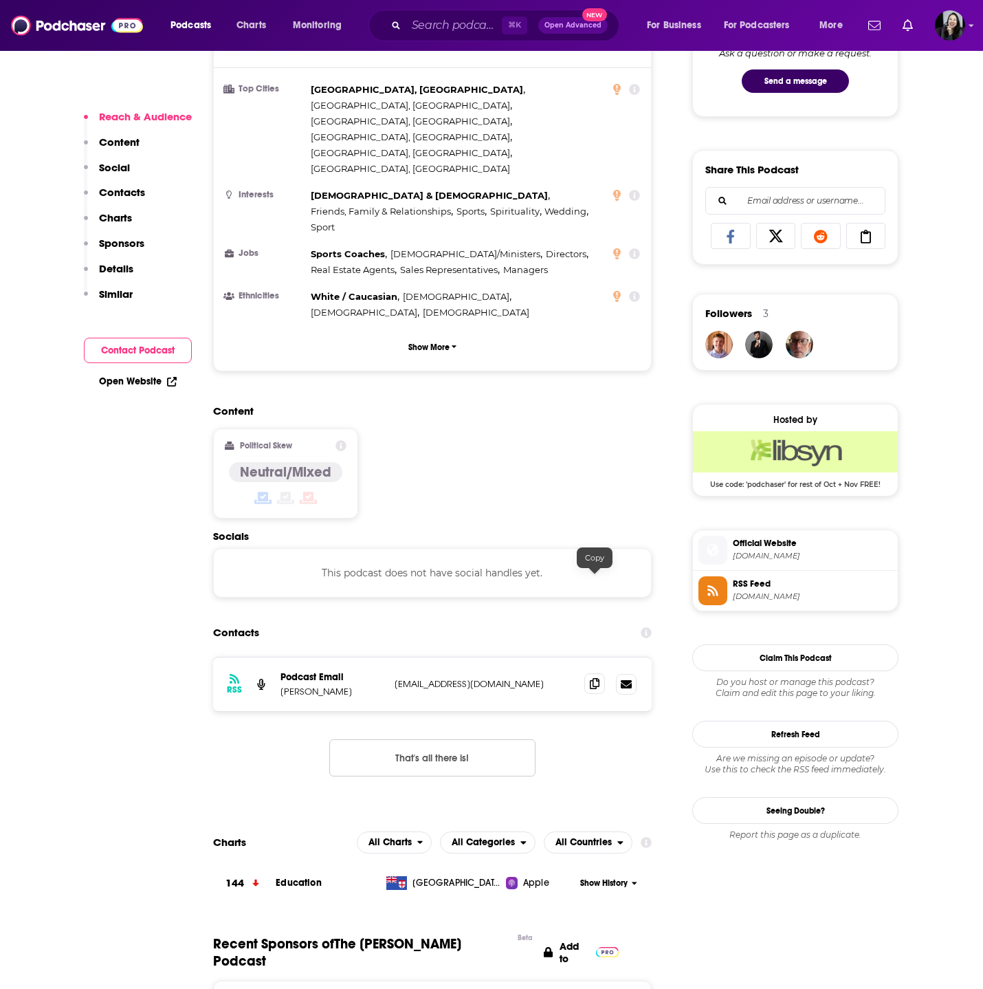
click at [596, 678] on icon at bounding box center [595, 683] width 10 height 11
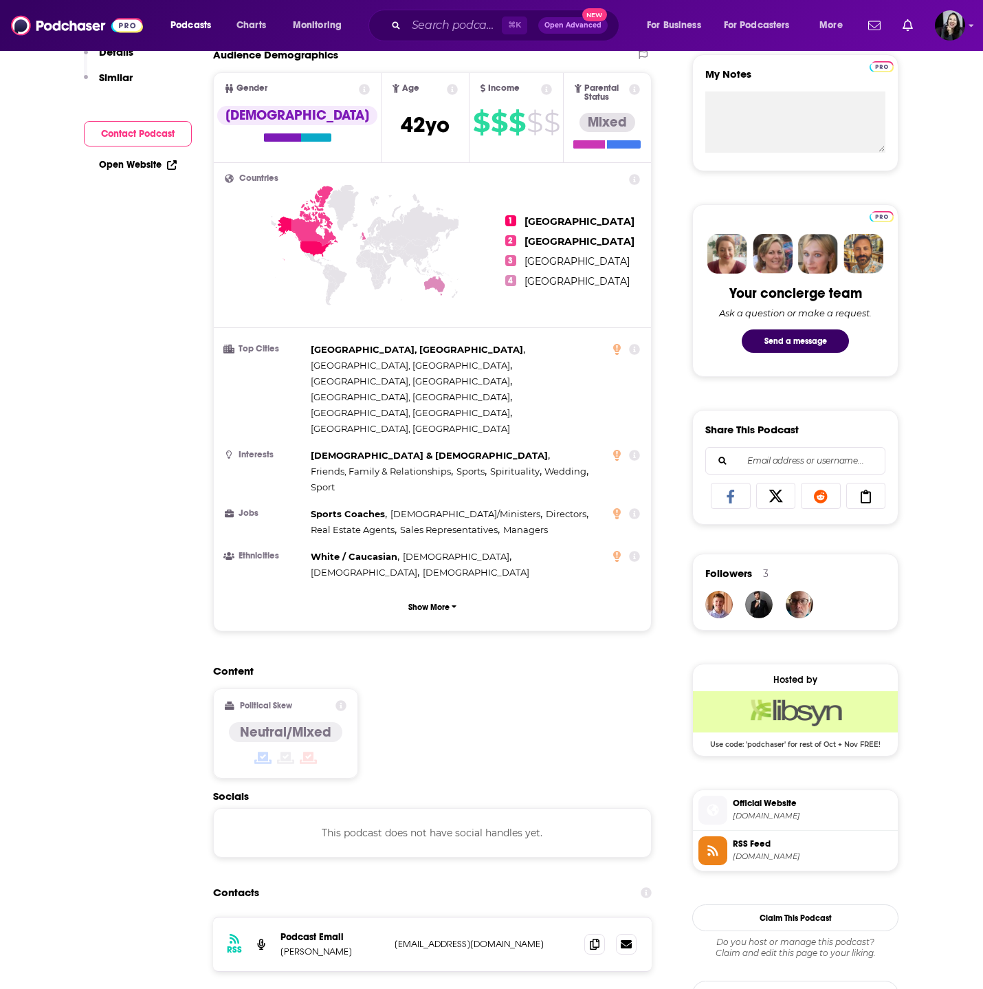
scroll to position [0, 0]
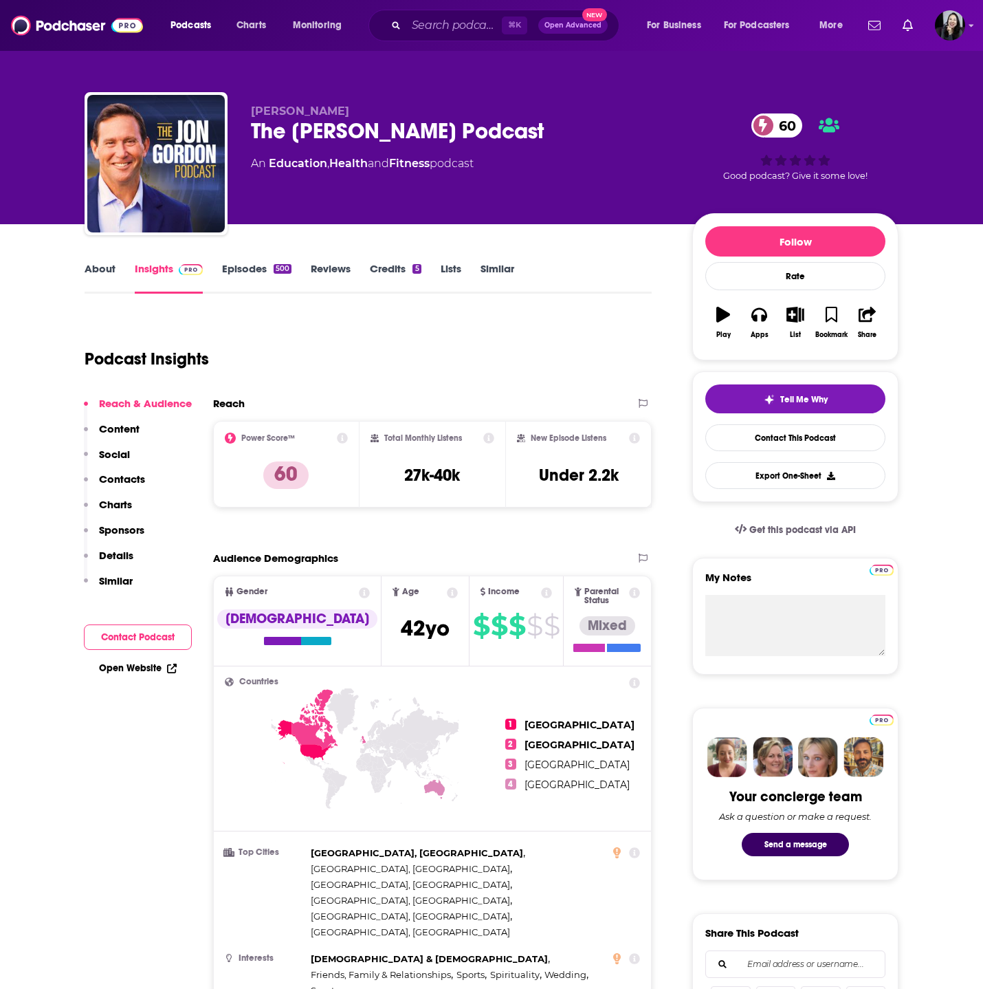
click at [254, 262] on link "Episodes 500" at bounding box center [256, 278] width 69 height 32
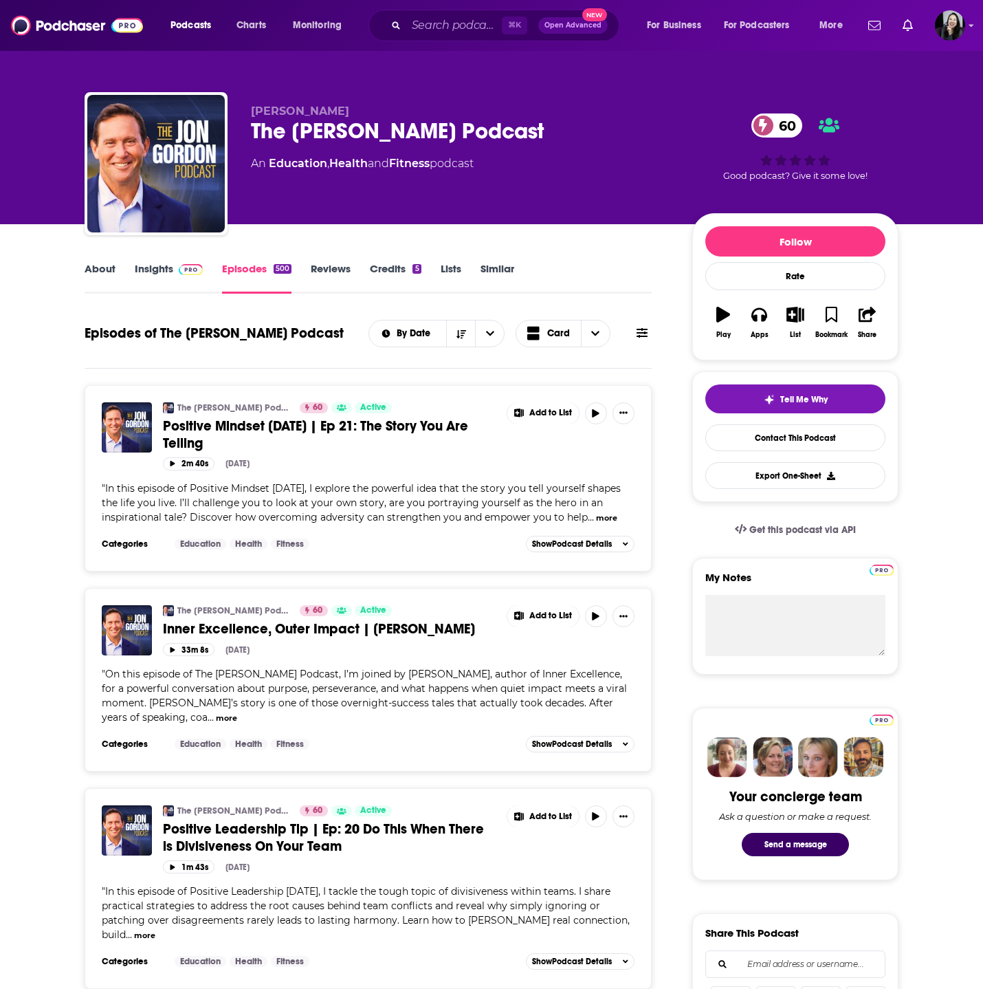
click at [291, 426] on span "Positive Mindset Monday | Ep 21: The Story You Are Telling" at bounding box center [315, 434] width 305 height 34
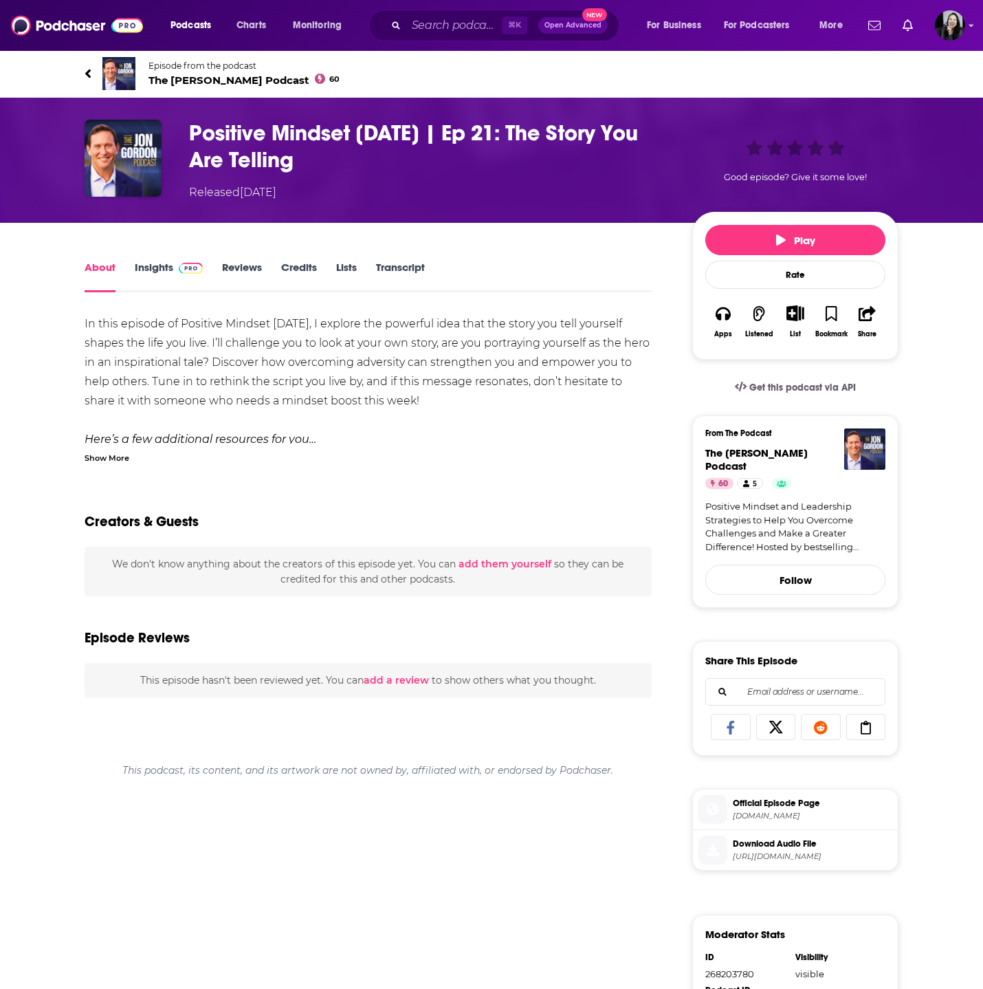
click at [116, 452] on div "Show More" at bounding box center [107, 456] width 45 height 13
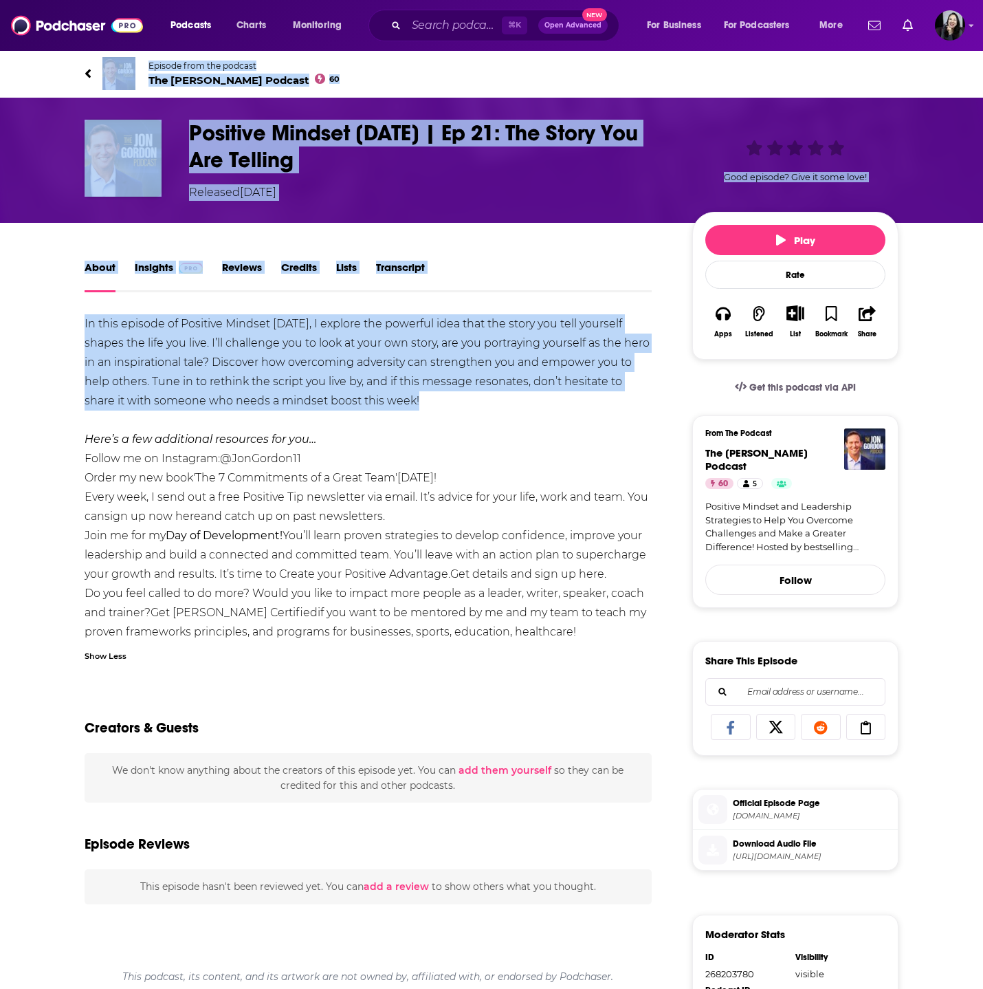
drag, startPoint x: 65, startPoint y: 63, endPoint x: 477, endPoint y: 399, distance: 531.8
click at [477, 399] on div "Episode from the podcast The Jon Gordon Podcast 60 Positive Mindset Monday | Ep…" at bounding box center [491, 682] width 983 height 1264
copy div "Episode from the podcast The Jon Gordon Podcast 60 Positive Mindset Monday | Ep…"
click at [383, 155] on h1 "Positive Mindset Monday | Ep 21: The Story You Are Telling" at bounding box center [429, 147] width 481 height 54
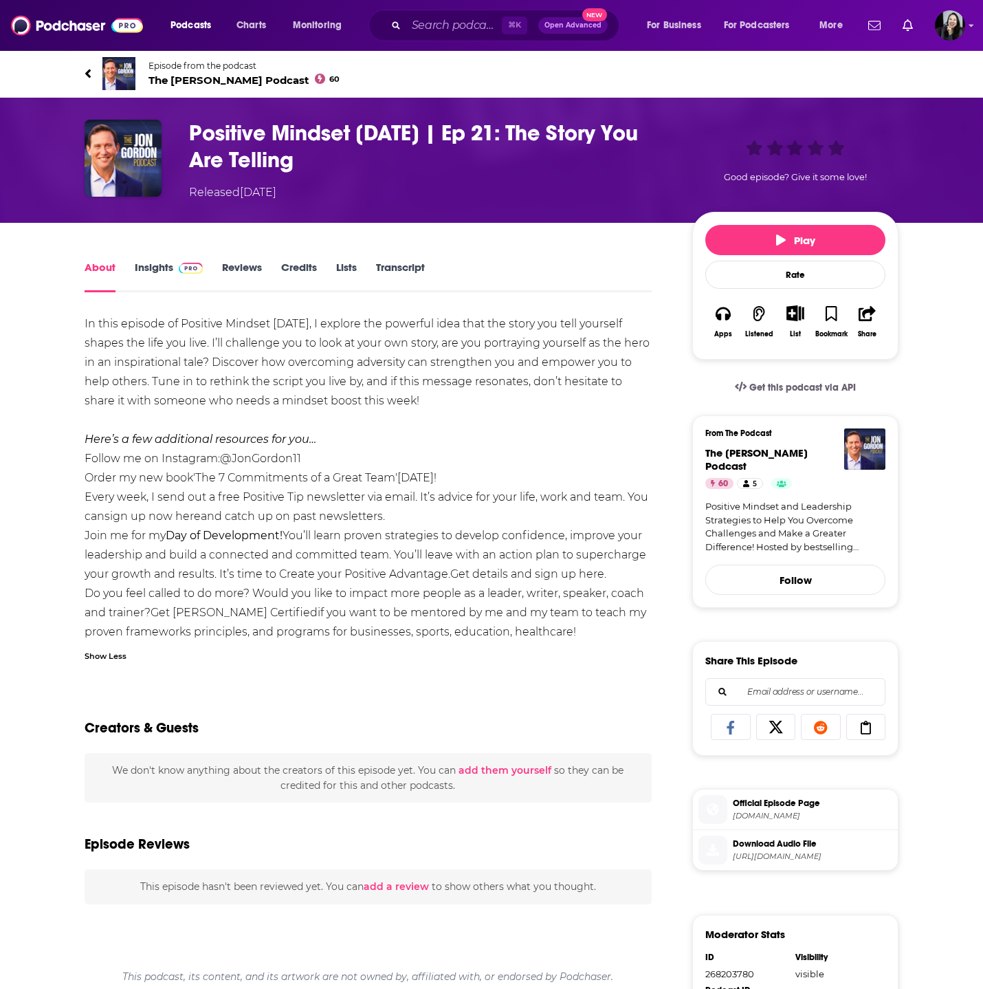
click at [383, 155] on h1 "Positive Mindset Monday | Ep 21: The Story You Are Telling" at bounding box center [429, 147] width 481 height 54
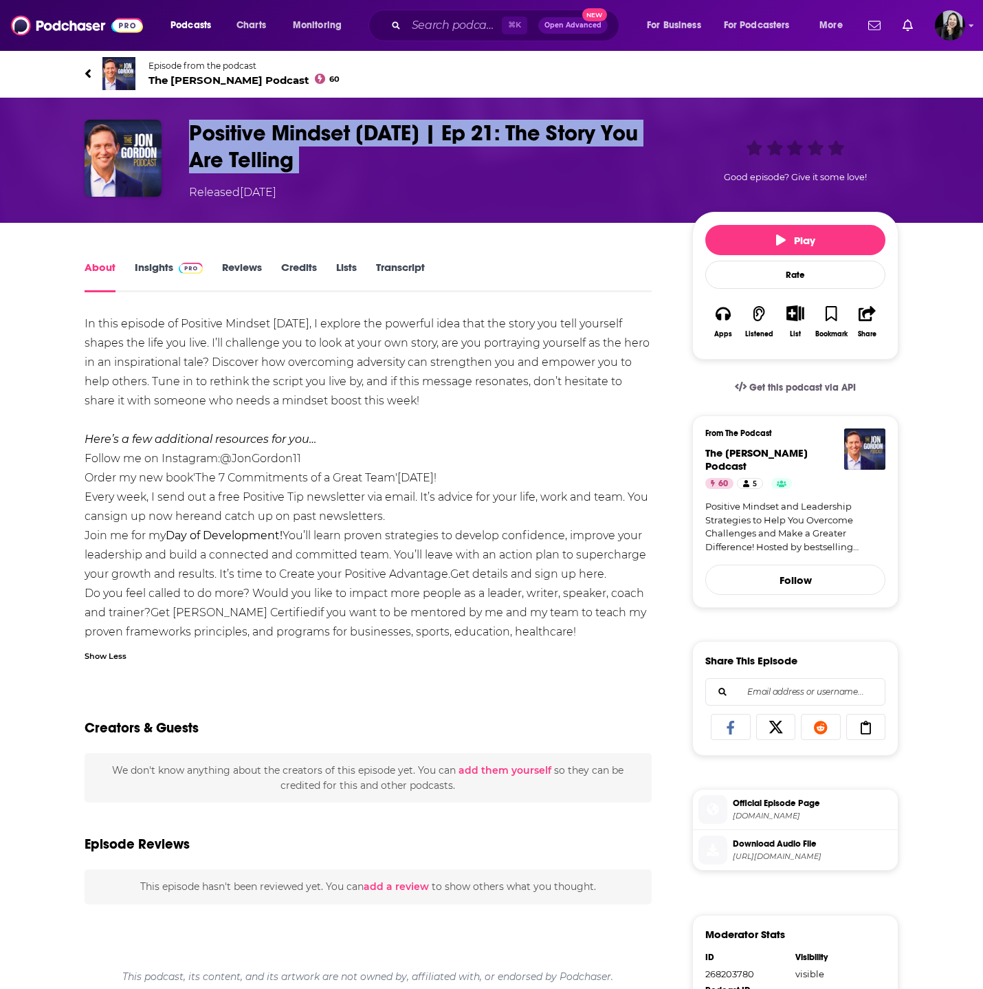
click at [383, 155] on h1 "Positive Mindset Monday | Ep 21: The Story You Are Telling" at bounding box center [429, 147] width 481 height 54
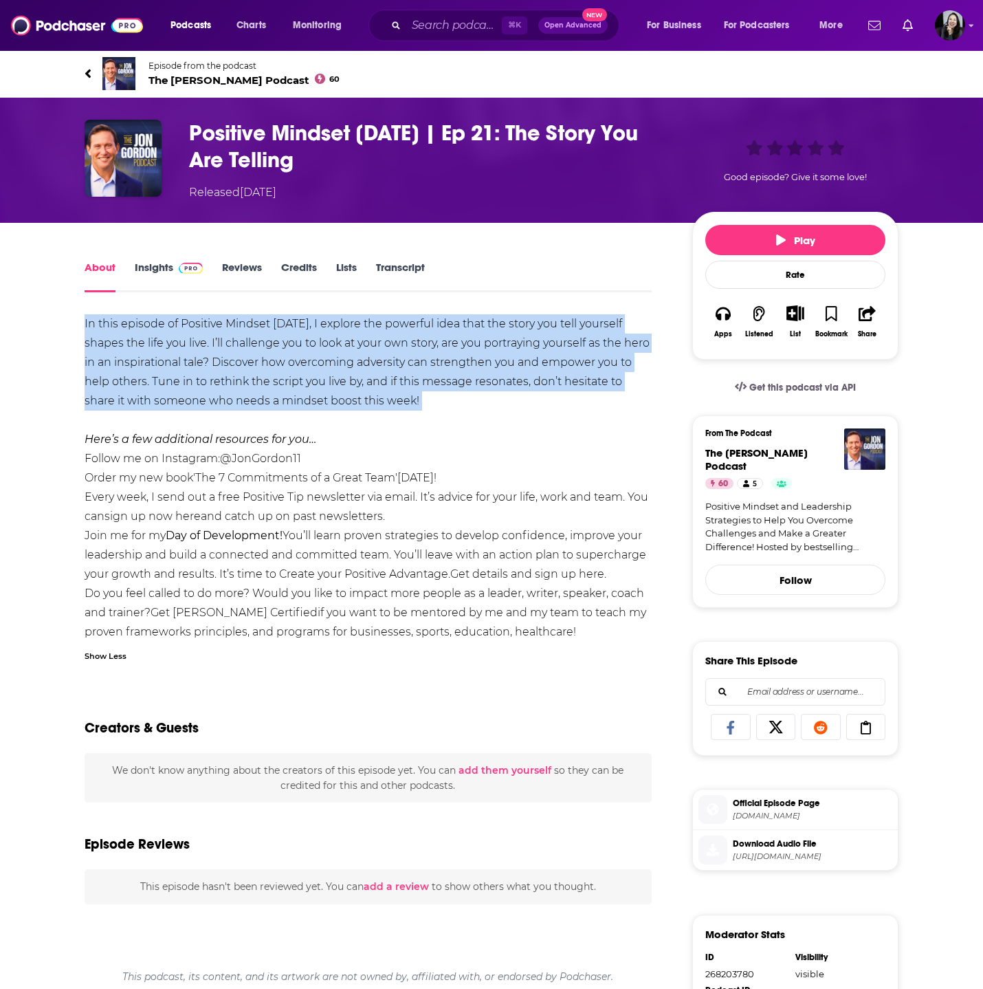
drag, startPoint x: 74, startPoint y: 311, endPoint x: 516, endPoint y: 418, distance: 454.8
click at [516, 418] on div "About Insights Reviews Credits Lists Transcript In this episode of Positive Min…" at bounding box center [378, 786] width 630 height 1055
copy div "In this episode of Positive Mindset Monday, I explore the powerful idea that th…"
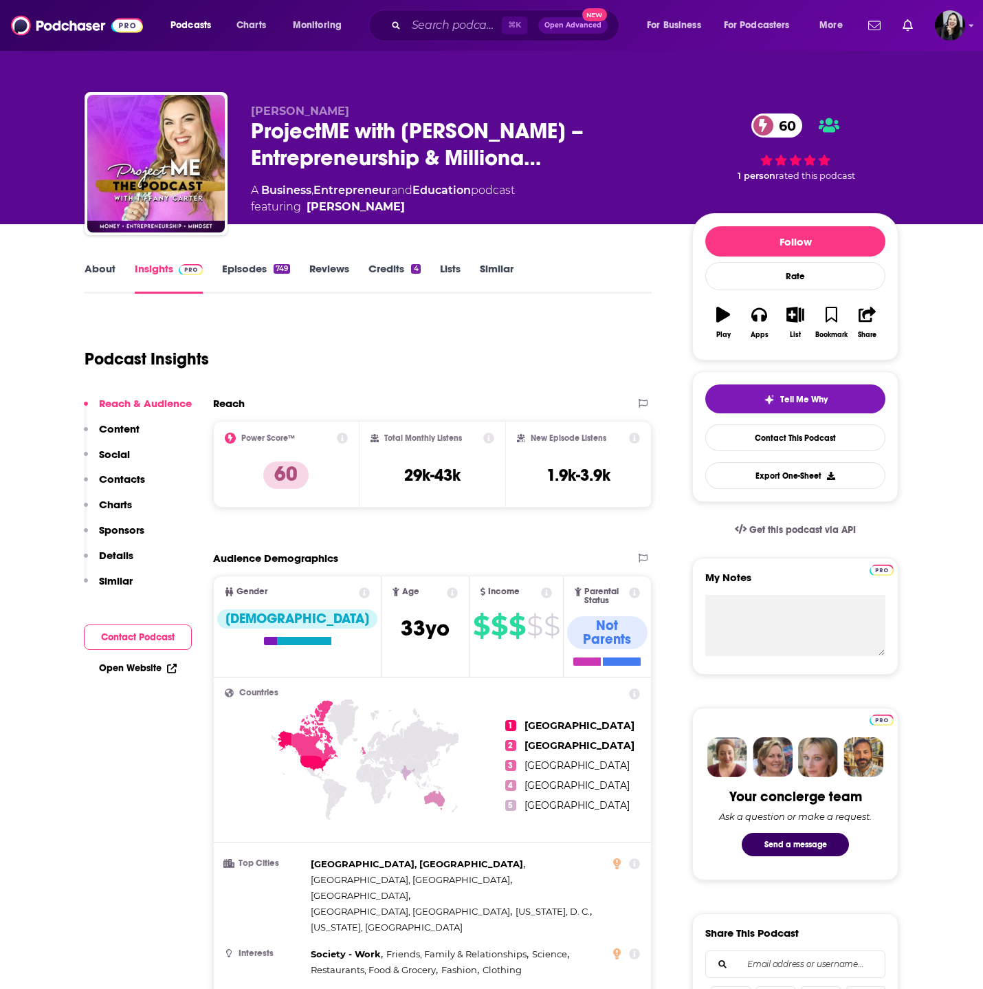
click at [337, 109] on p "Tiffany Carter" at bounding box center [460, 111] width 419 height 13
click at [337, 109] on p "[PERSON_NAME]" at bounding box center [460, 111] width 419 height 13
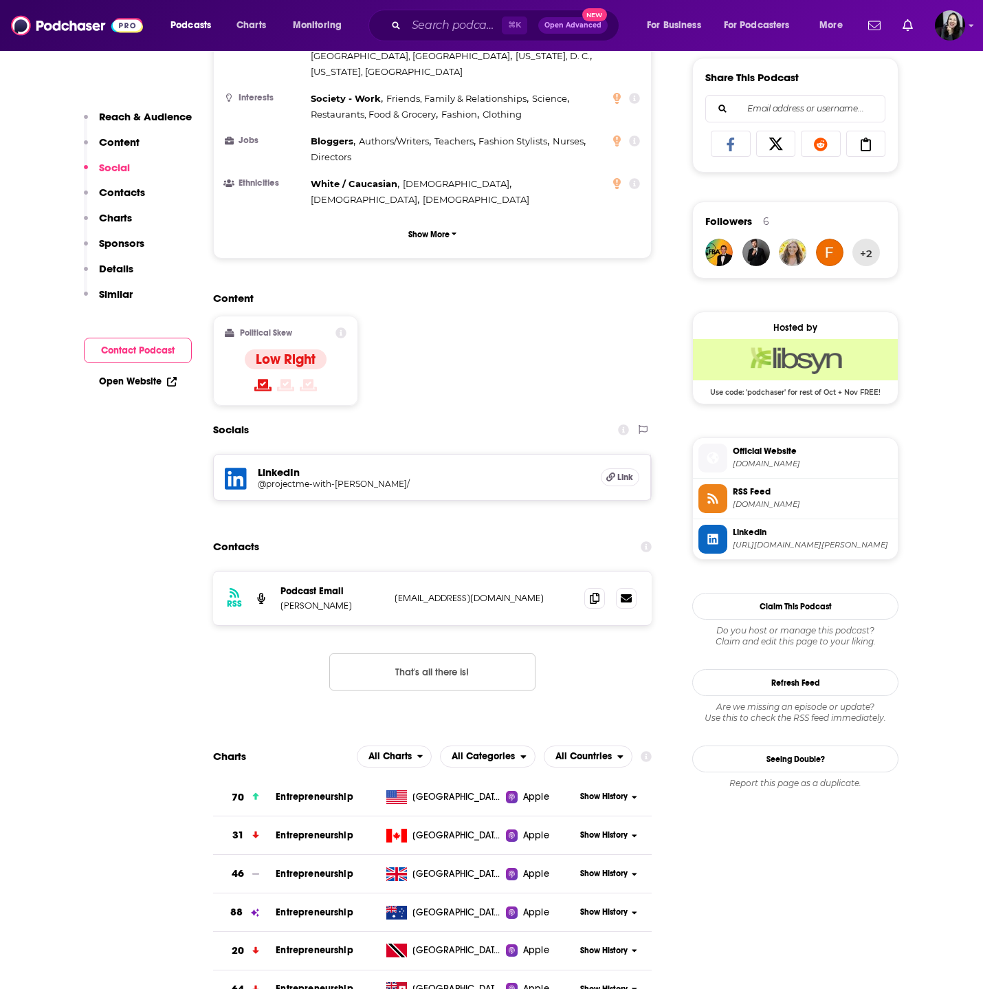
scroll to position [937, 0]
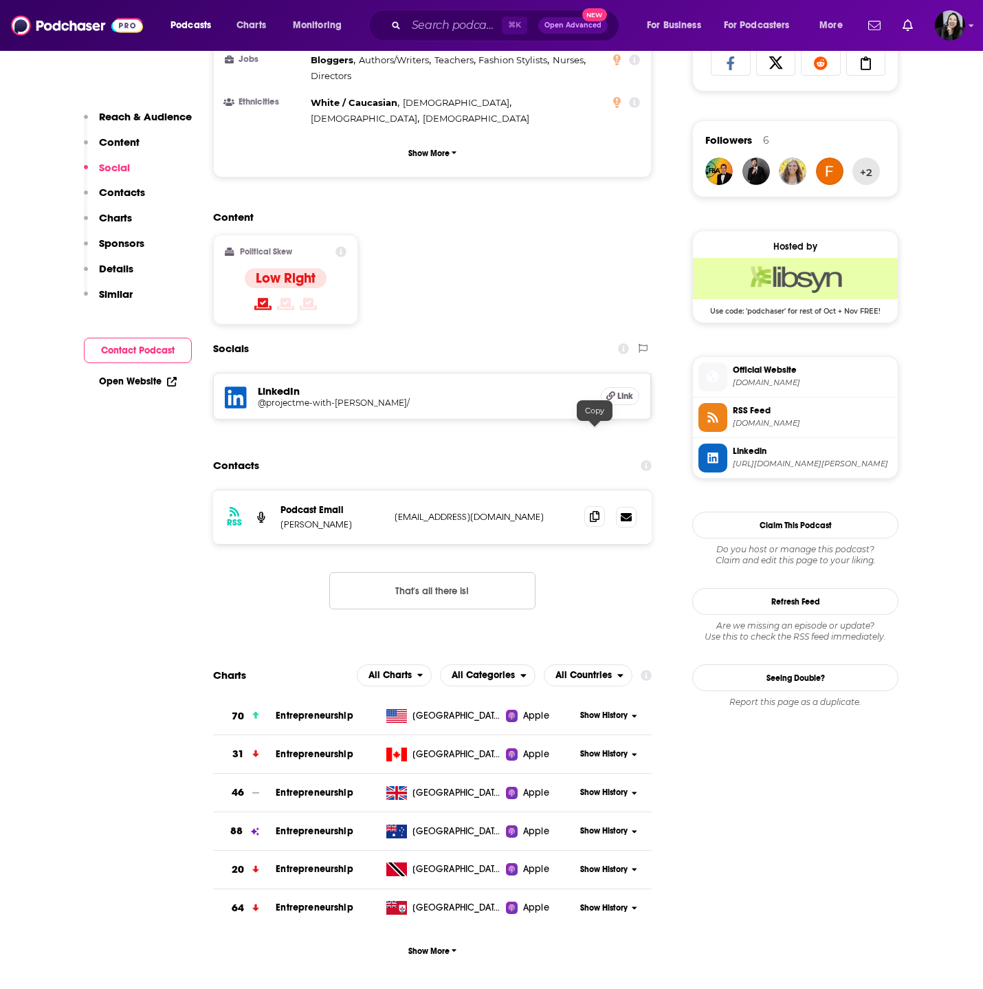
click at [599, 506] on span at bounding box center [594, 516] width 21 height 21
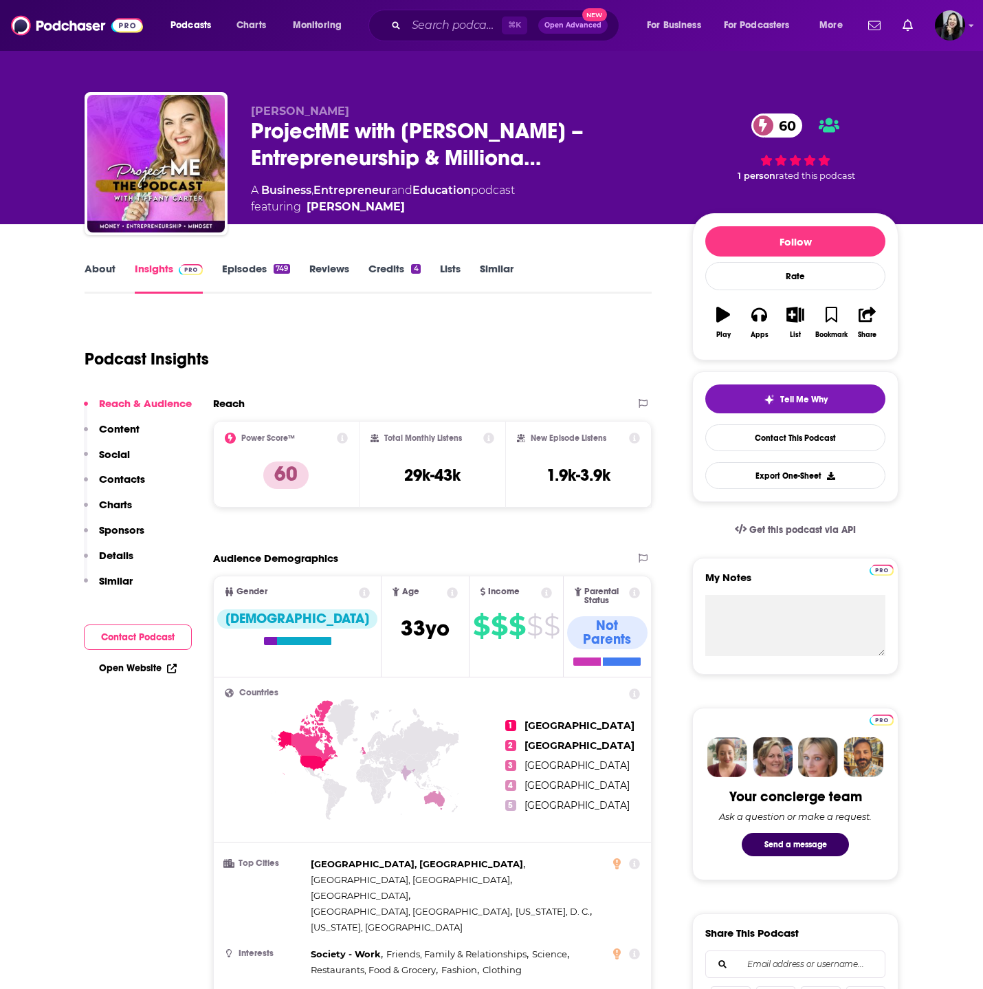
click at [600, 141] on span "ProjectME with Tiffany Carter – Entrepreneurship & Milliona…" at bounding box center [460, 145] width 419 height 54
click at [373, 102] on div "Tiffany Carter ProjectME with Tiffany Carter – Entrepreneurship & Milliona… 60 …" at bounding box center [492, 166] width 814 height 149
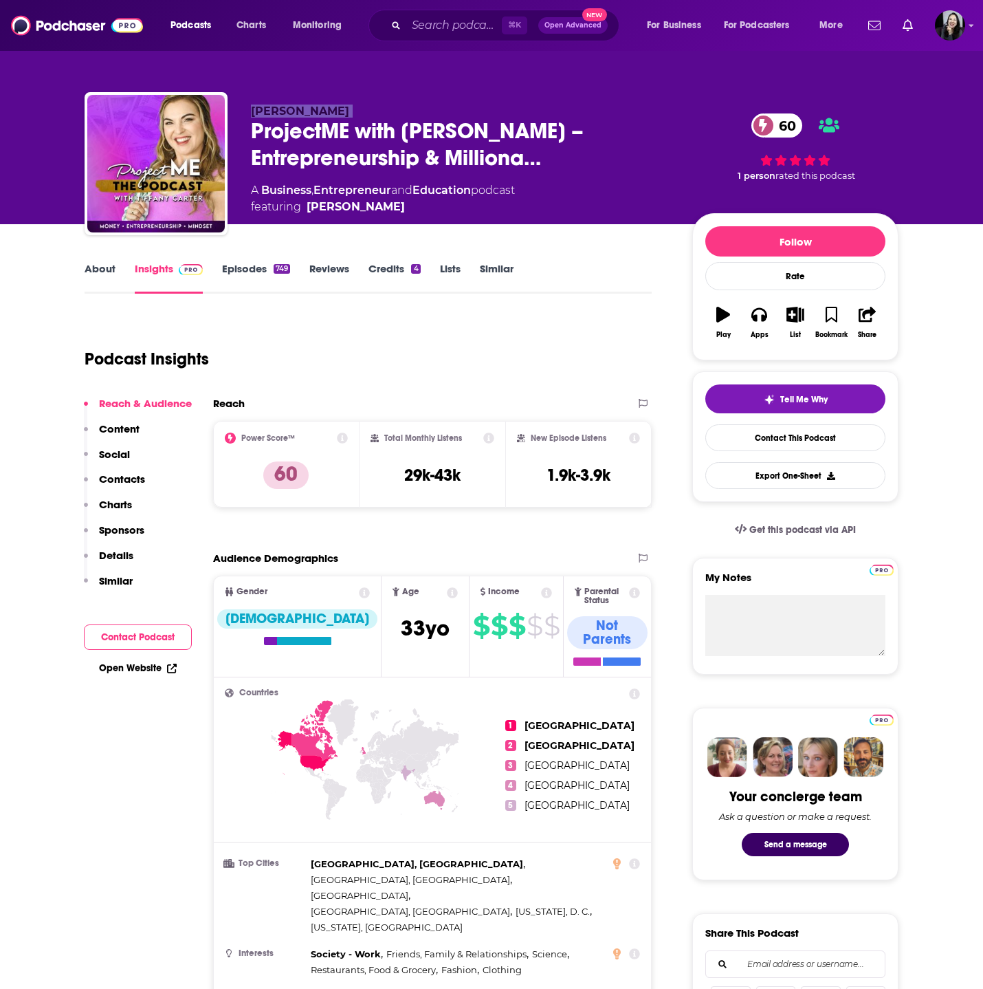
copy p "Tiffany Carter"
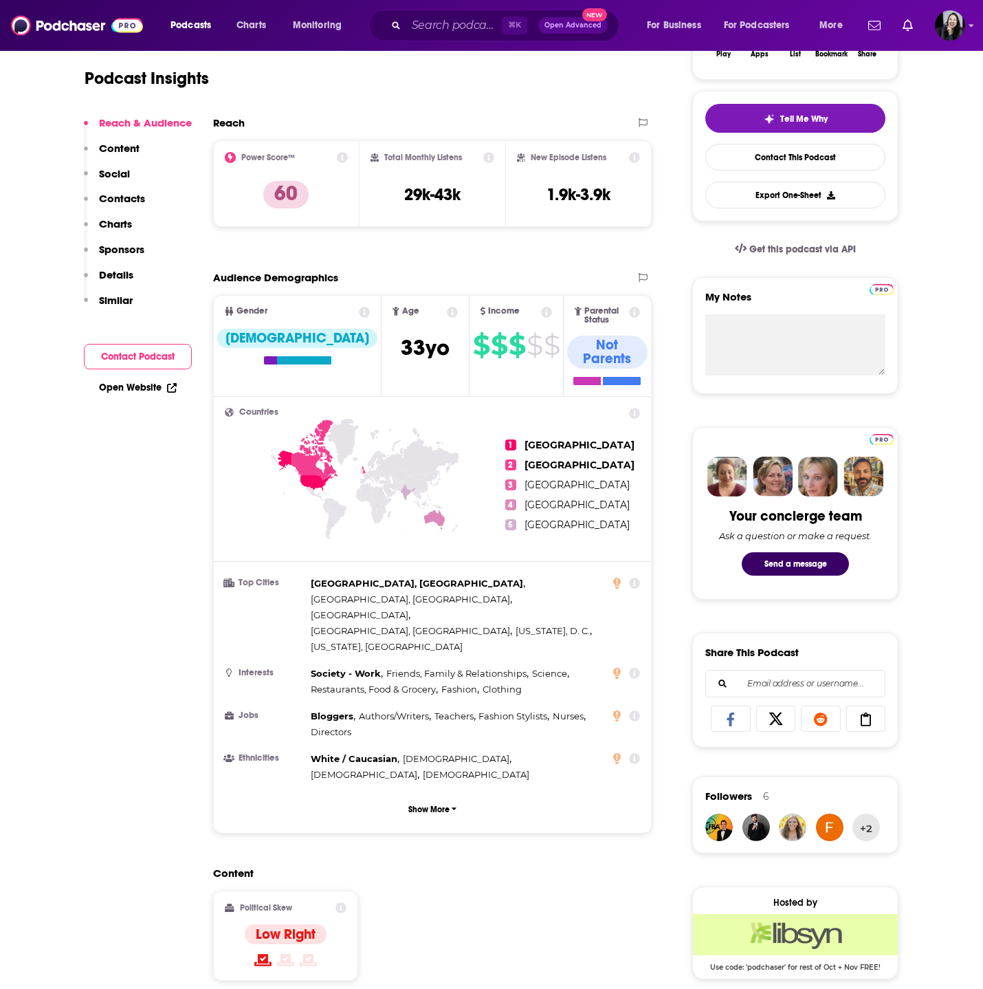
scroll to position [582, 0]
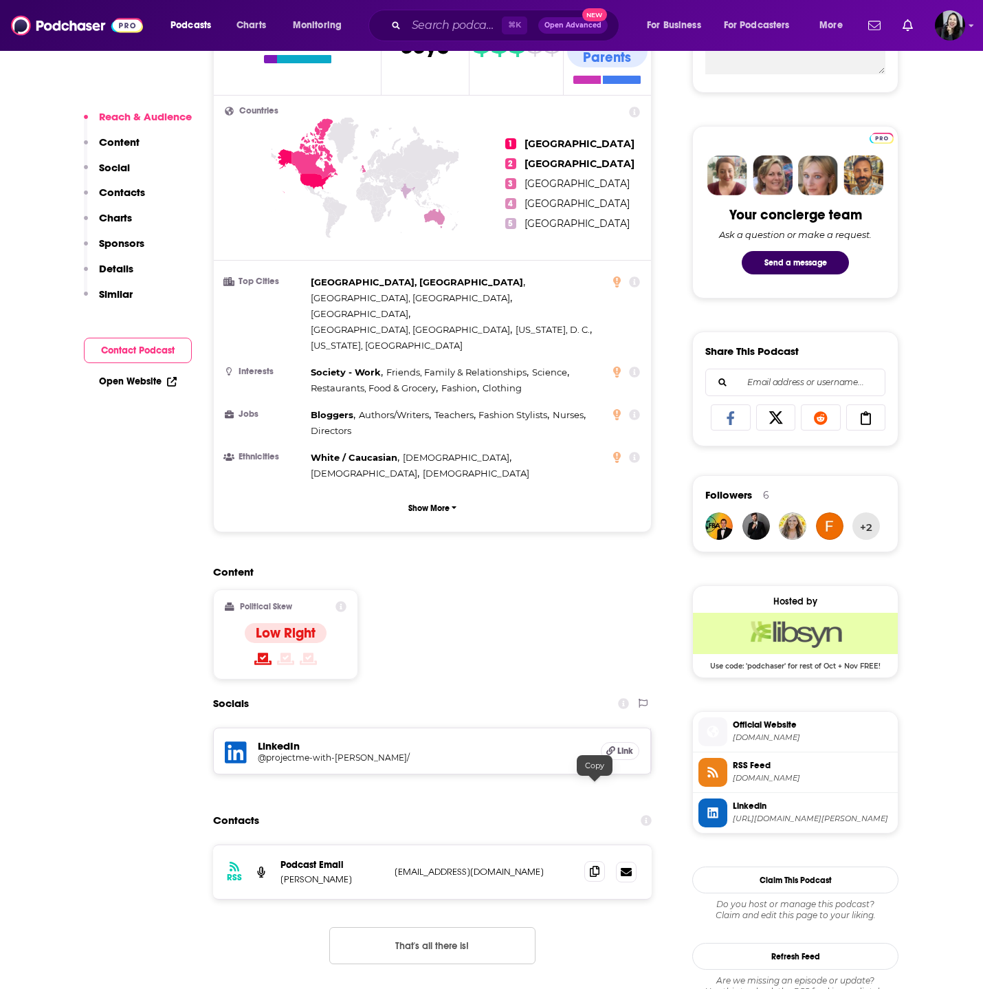
click at [592, 866] on icon at bounding box center [595, 871] width 10 height 11
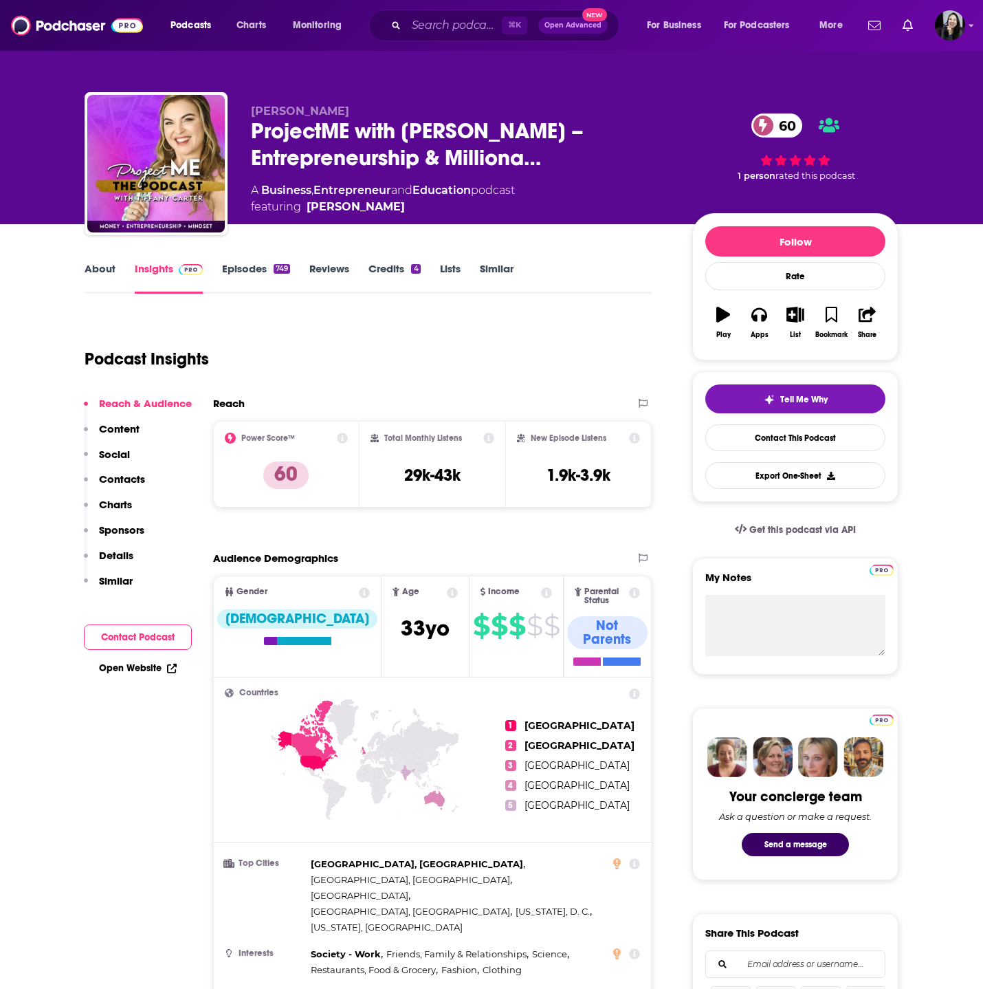
click at [263, 276] on link "Episodes 749" at bounding box center [256, 278] width 68 height 32
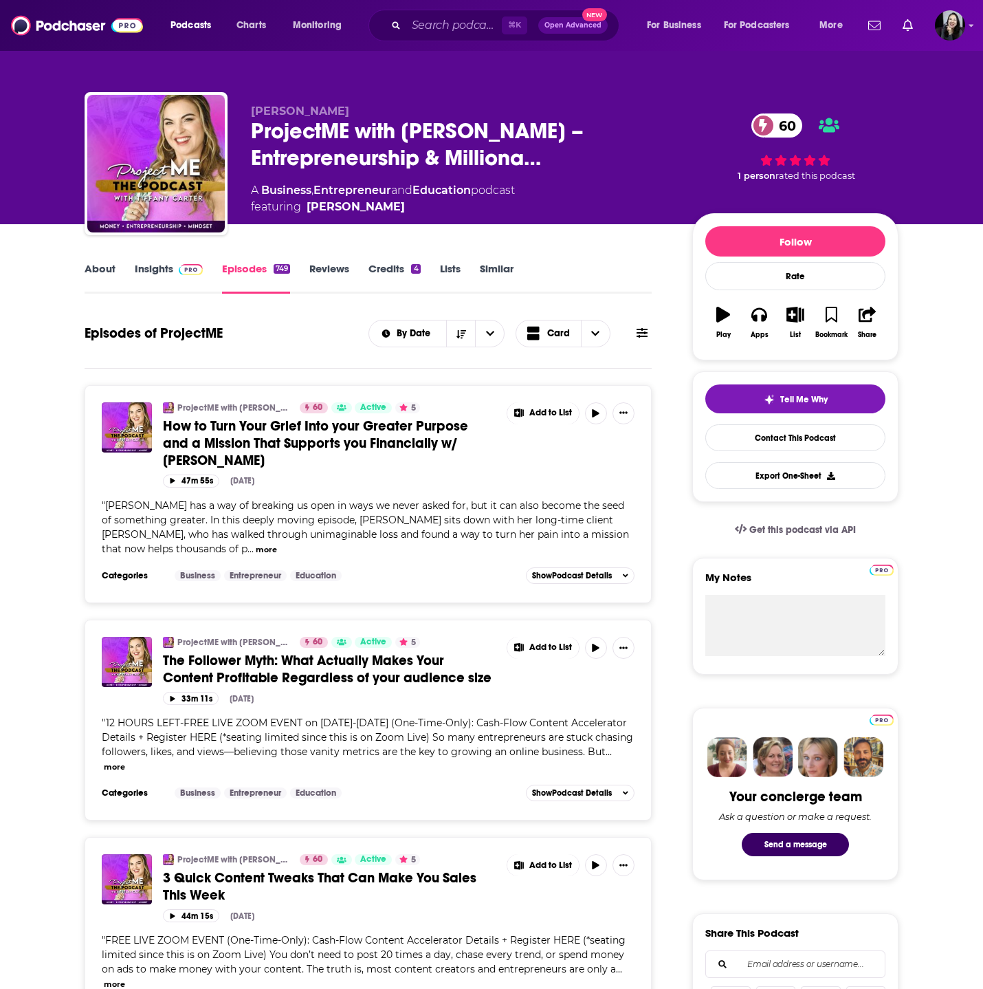
click at [298, 448] on span "How to Turn Your Grief Into your Greater Purpose and a Mission That Supports yo…" at bounding box center [315, 443] width 305 height 52
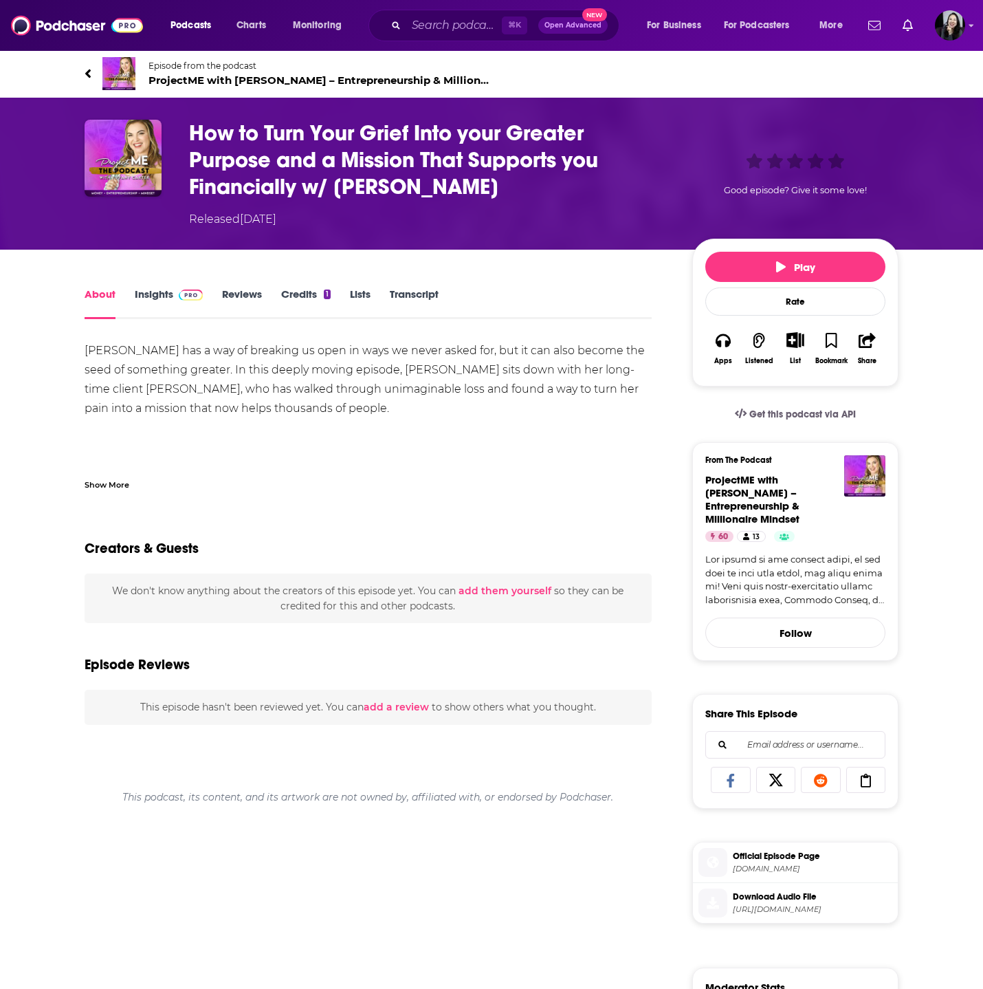
click at [109, 482] on div "Show More" at bounding box center [107, 483] width 45 height 13
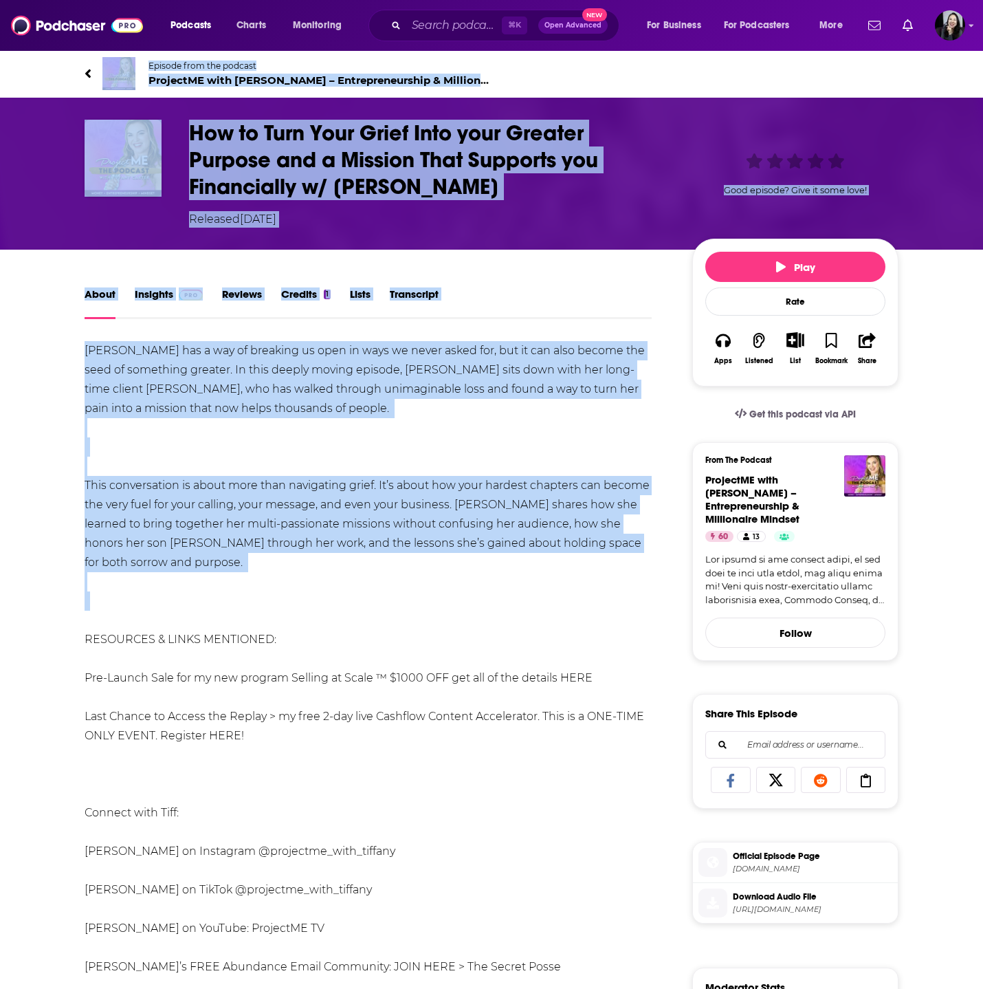
drag, startPoint x: 73, startPoint y: 57, endPoint x: 338, endPoint y: 610, distance: 612.9
click at [338, 613] on div "Episode from the podcast ProjectME with Tiffany Carter – Entrepreneurship & Mil…" at bounding box center [491, 920] width 983 height 1741
copy div "Episode from the podcast ProjectME with Tiffany Carter – Entrepreneurship & Mil…"
click at [46, 158] on div "How to Turn Your Grief Into your Greater Purpose and a Mission That Supports yo…" at bounding box center [491, 174] width 983 height 152
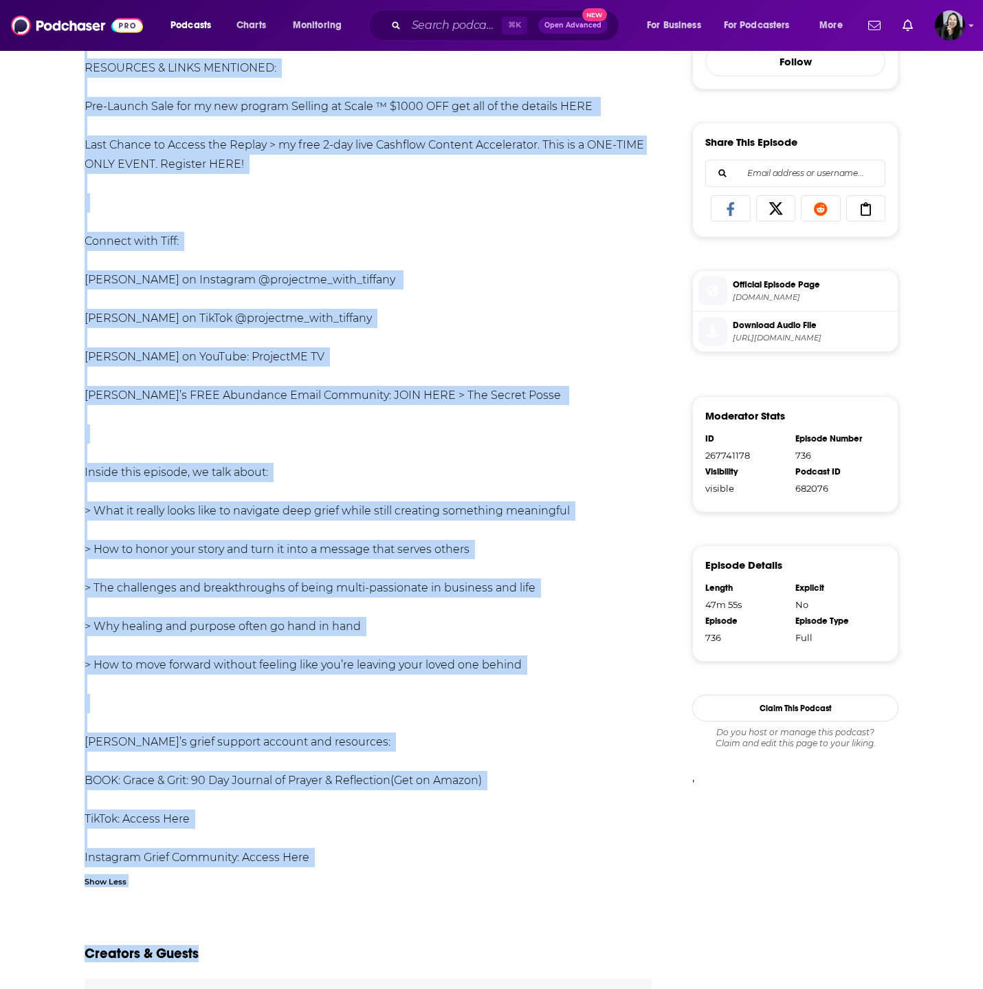
scroll to position [802, 0]
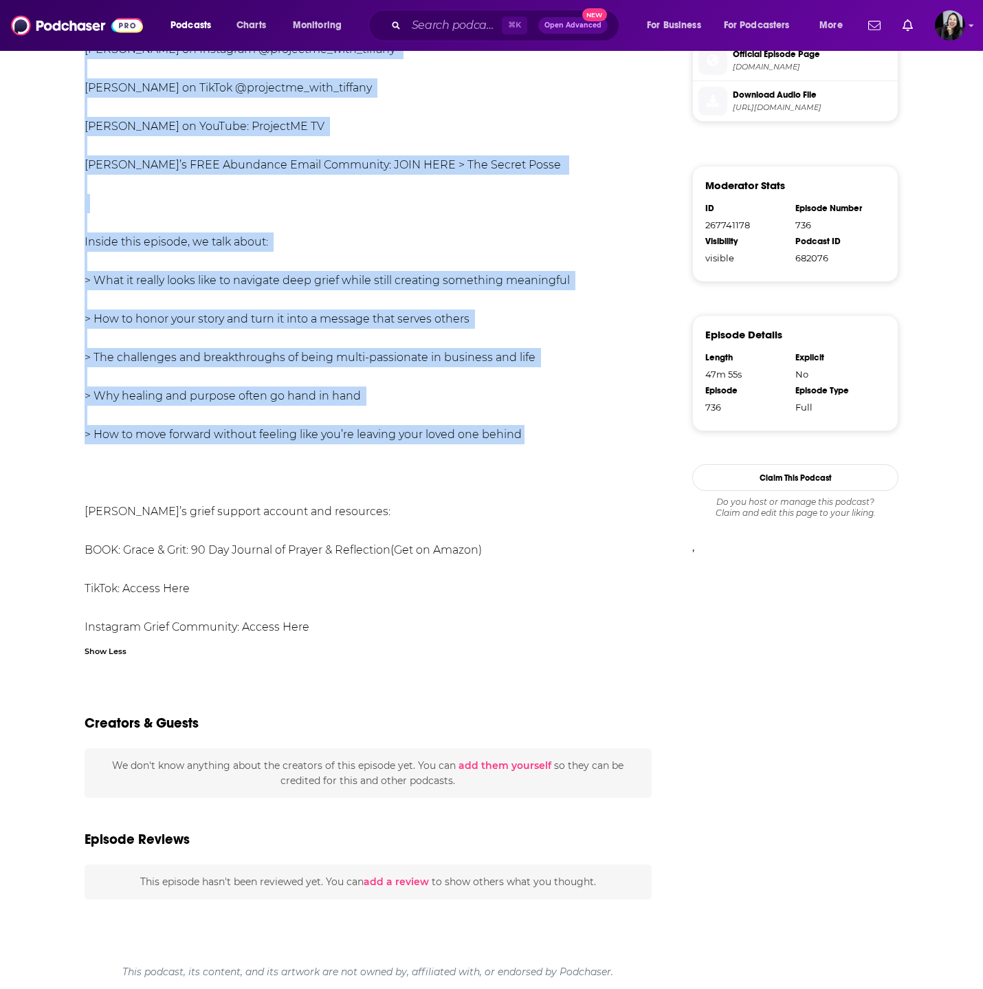
drag, startPoint x: 59, startPoint y: 63, endPoint x: 536, endPoint y: 439, distance: 607.2
click at [536, 439] on div "Episode from the podcast ProjectME with Tiffany Carter – Entrepreneurship & Mil…" at bounding box center [491, 118] width 983 height 1741
copy div "Episode from the podcast ProjectME with Tiffany Carter – Entrepreneurship & Mil…"
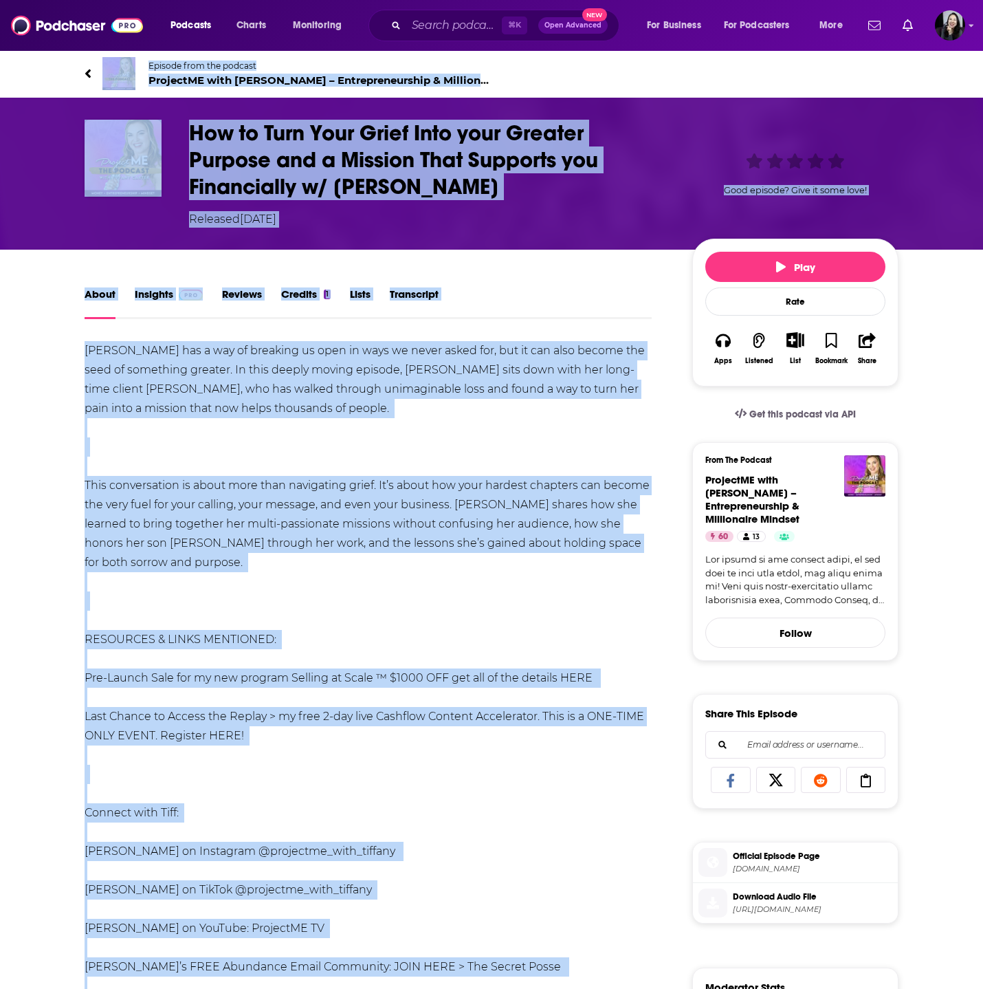
click at [501, 202] on div "How to Turn Your Grief Into your Greater Purpose and a Mission That Supports yo…" at bounding box center [429, 174] width 481 height 108
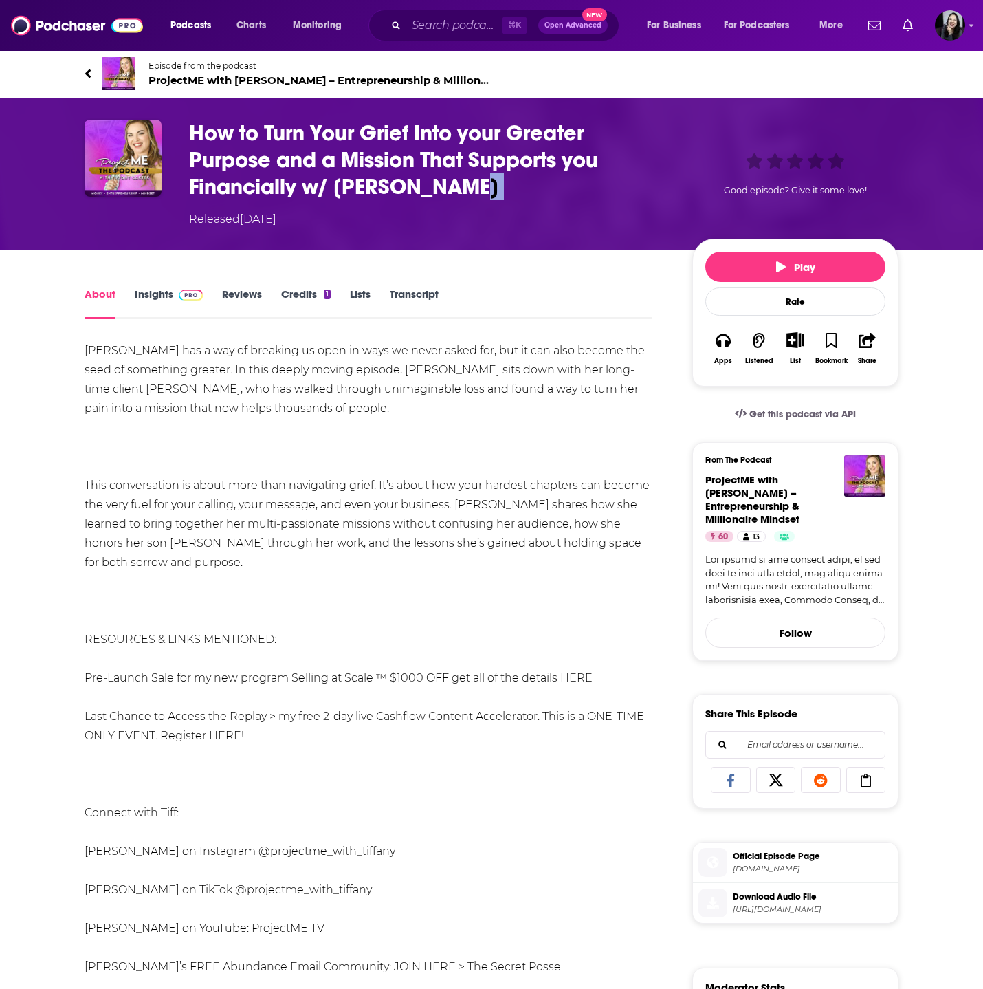
click at [501, 202] on div "How to Turn Your Grief Into your Greater Purpose and a Mission That Supports yo…" at bounding box center [429, 174] width 481 height 108
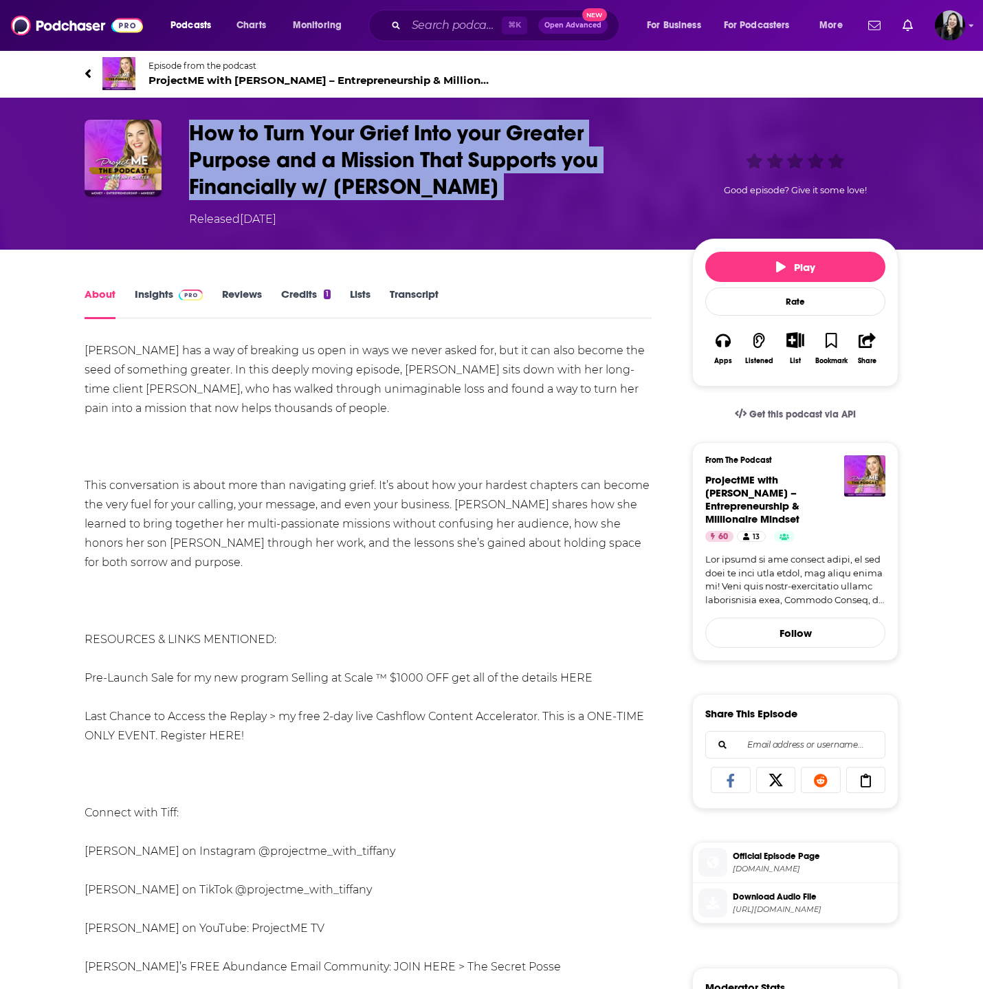
click at [501, 202] on div "How to Turn Your Grief Into your Greater Purpose and a Mission That Supports yo…" at bounding box center [429, 174] width 481 height 108
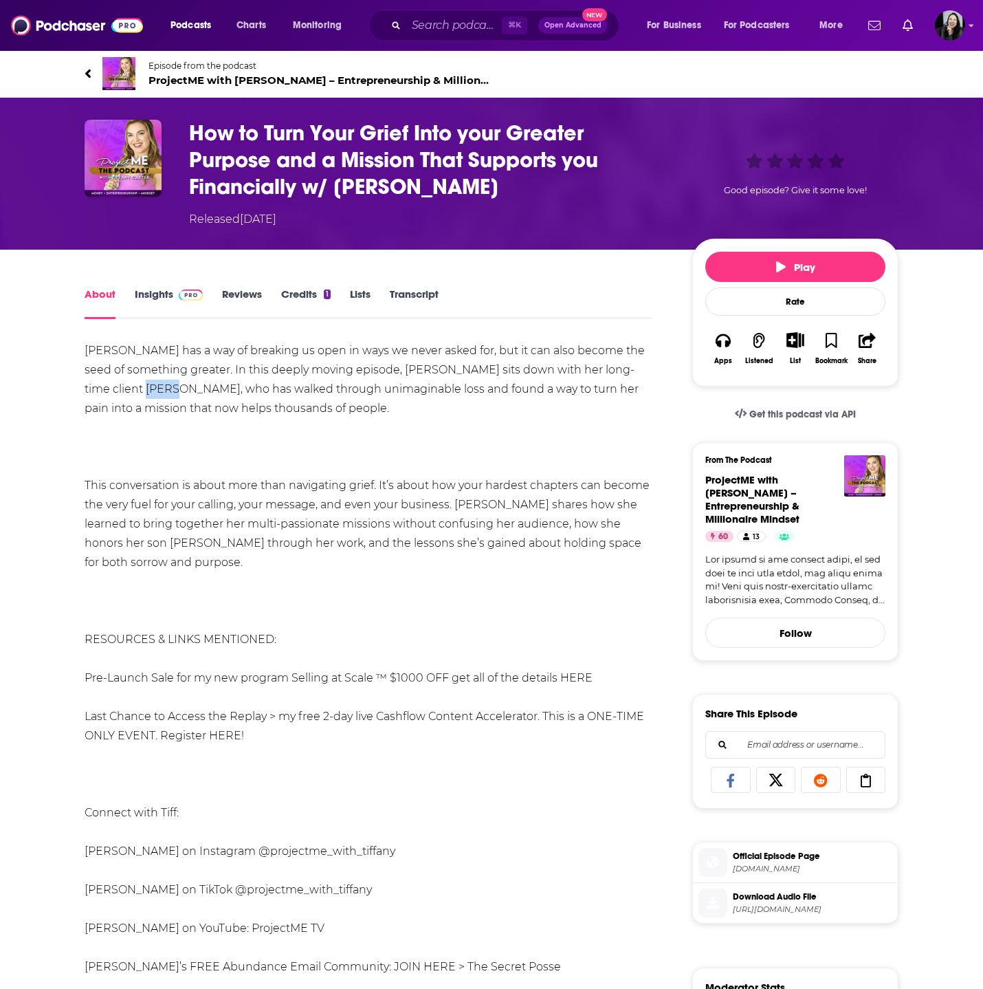
drag, startPoint x: 593, startPoint y: 373, endPoint x: 626, endPoint y: 373, distance: 32.3
click at [241, 382] on span "Melani" at bounding box center [193, 388] width 95 height 13
drag, startPoint x: 331, startPoint y: 185, endPoint x: 474, endPoint y: 184, distance: 142.3
click at [474, 184] on h1 "How to Turn Your Grief Into your Greater Purpose and a Mission That Supports yo…" at bounding box center [429, 160] width 481 height 80
drag, startPoint x: 474, startPoint y: 184, endPoint x: 338, endPoint y: 186, distance: 136.2
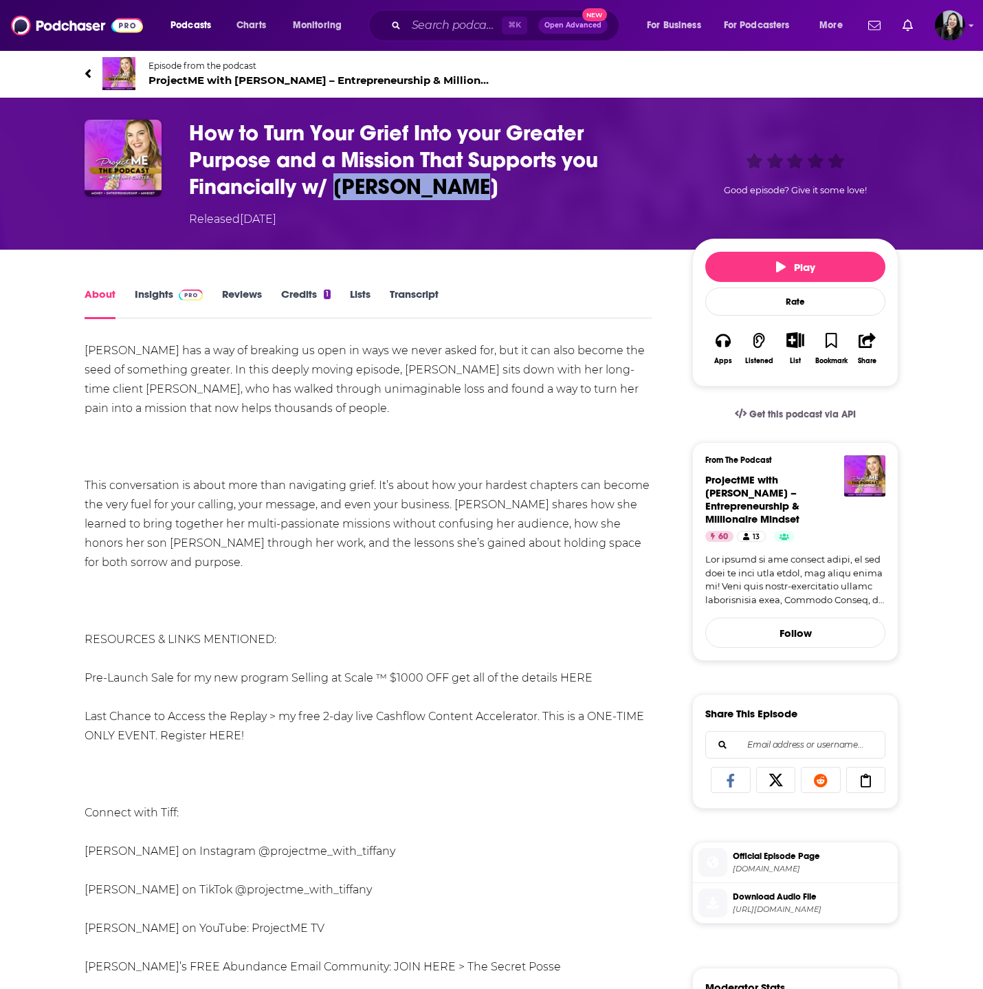
click at [338, 185] on h1 "How to Turn Your Grief Into your Greater Purpose and a Mission That Supports yo…" at bounding box center [429, 160] width 481 height 80
copy h1 "Melani Sessa"
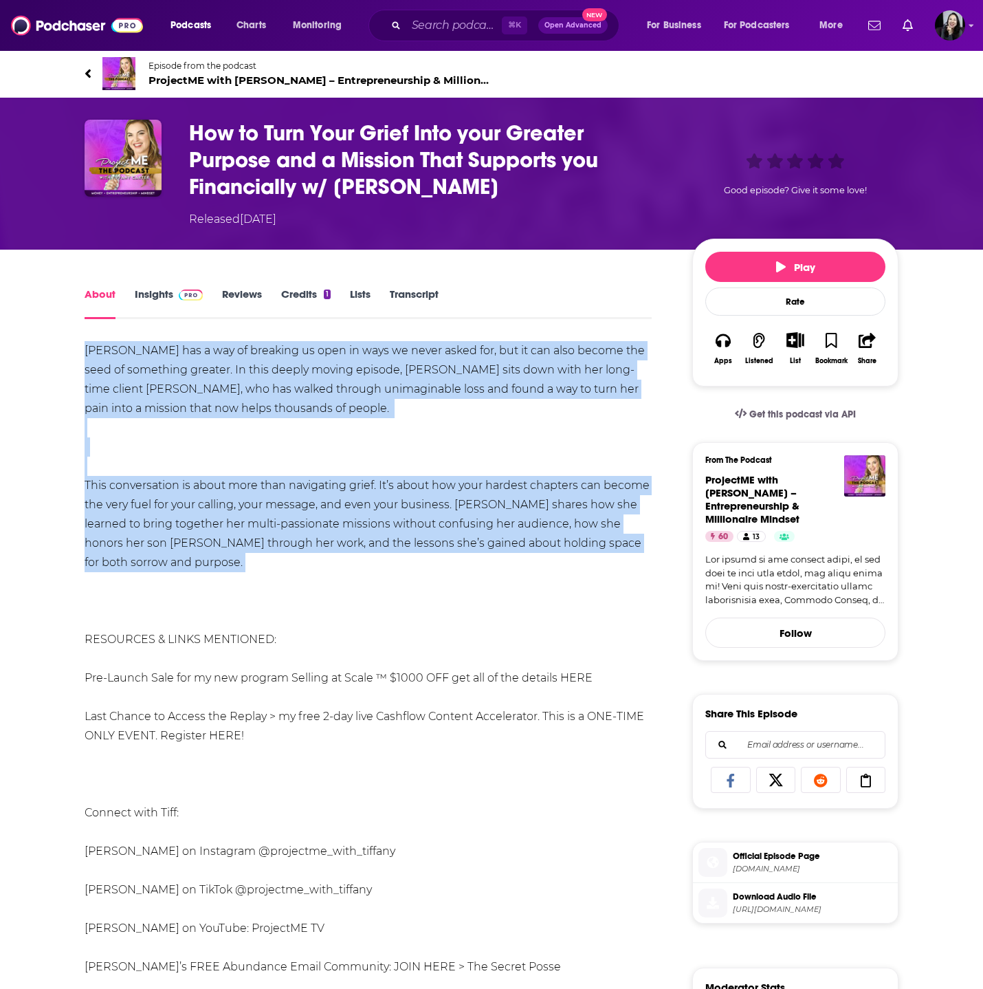
drag, startPoint x: 156, startPoint y: 570, endPoint x: 69, endPoint y: 333, distance: 251.9
copy div "Grief has a way of breaking us open in ways we never asked for, but it can also…"
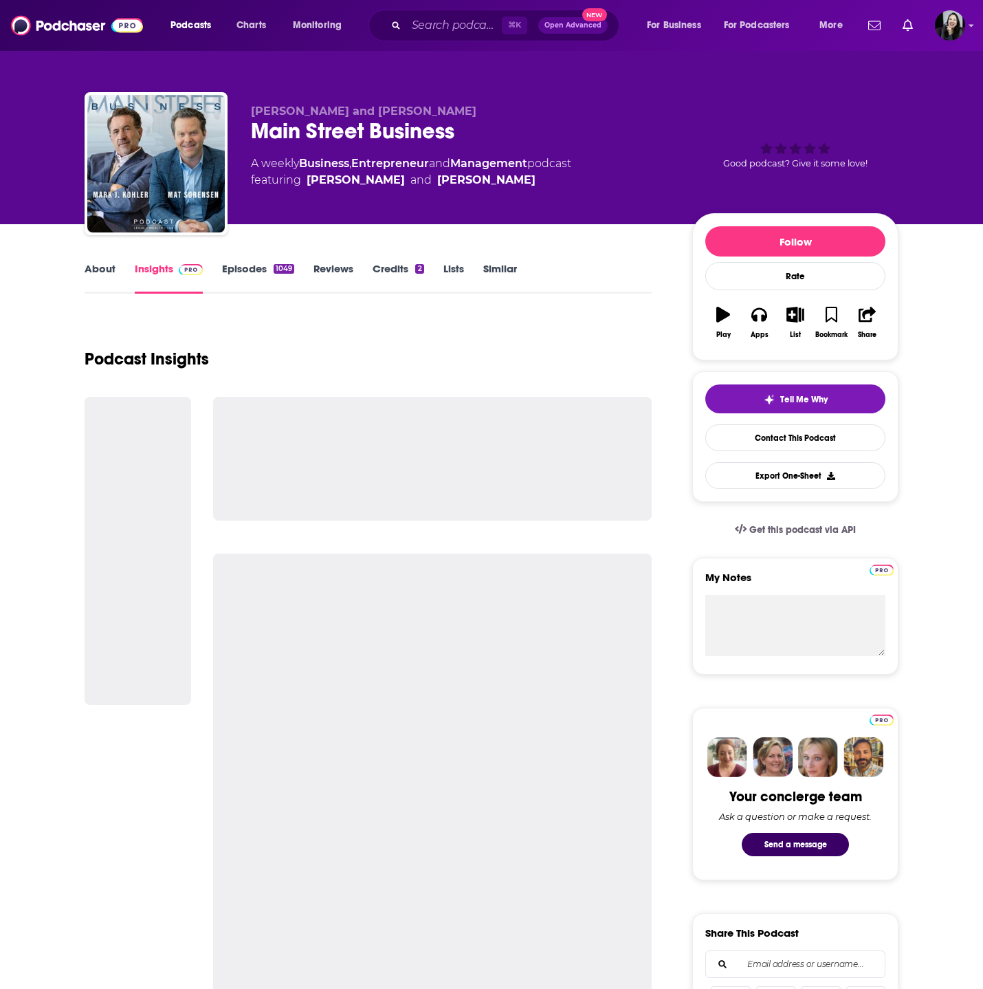
click at [481, 136] on div "Main Street Business" at bounding box center [460, 131] width 419 height 27
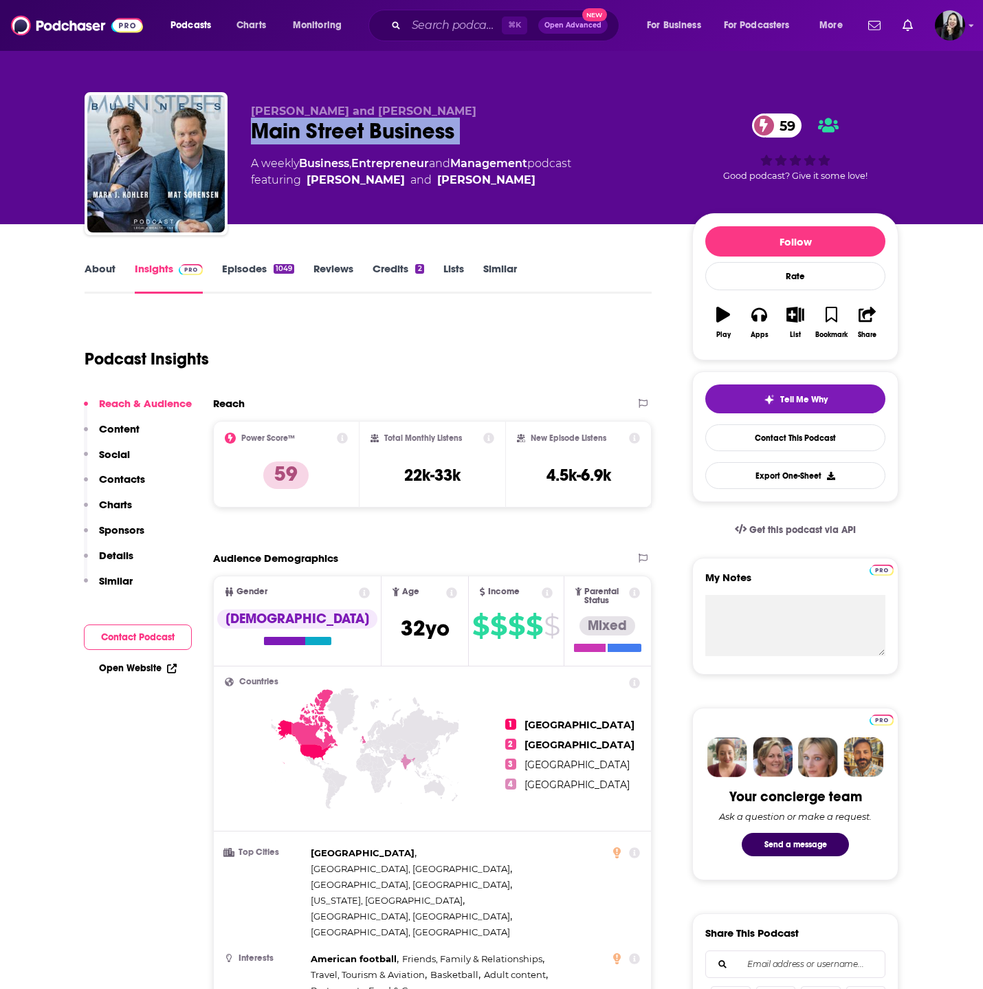
copy div "Main Street Business"
click at [448, 100] on div "Mark J Kohler and Mat Sorensen Main Street Business 59 A weekly Business , Entr…" at bounding box center [492, 166] width 814 height 149
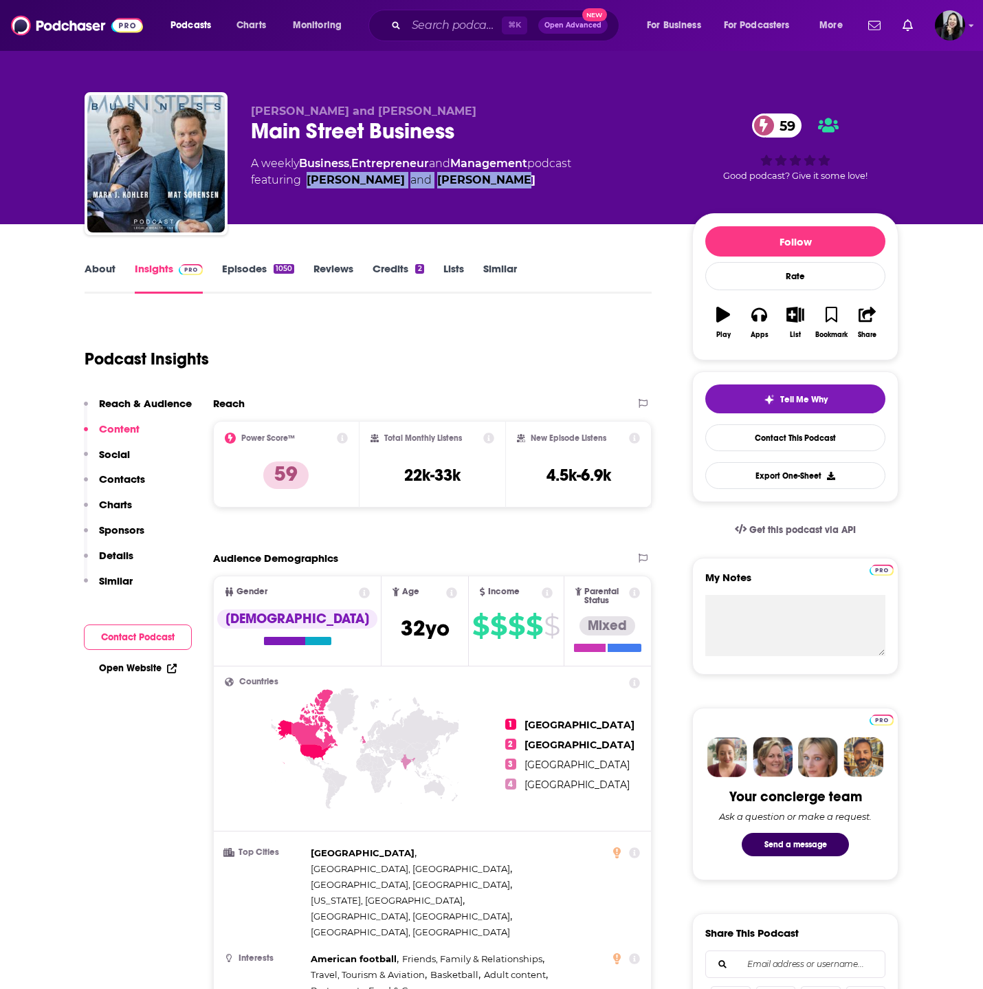
drag, startPoint x: 305, startPoint y: 179, endPoint x: 500, endPoint y: 189, distance: 194.9
click at [501, 189] on div "Mark J Kohler and Mat Sorensen Main Street Business 59 A weekly Business , Entr…" at bounding box center [460, 160] width 419 height 110
copy span "Mark Kohler and Mat Sorensen"
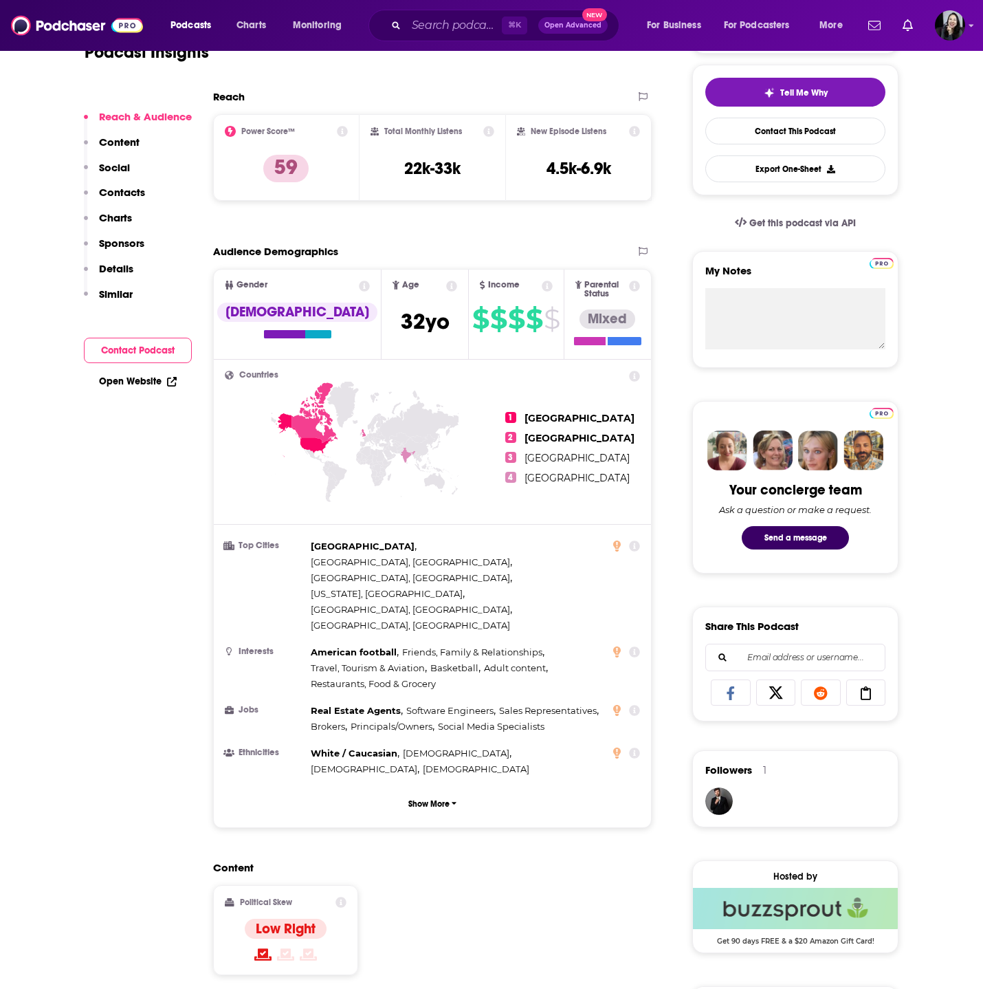
scroll to position [579, 0]
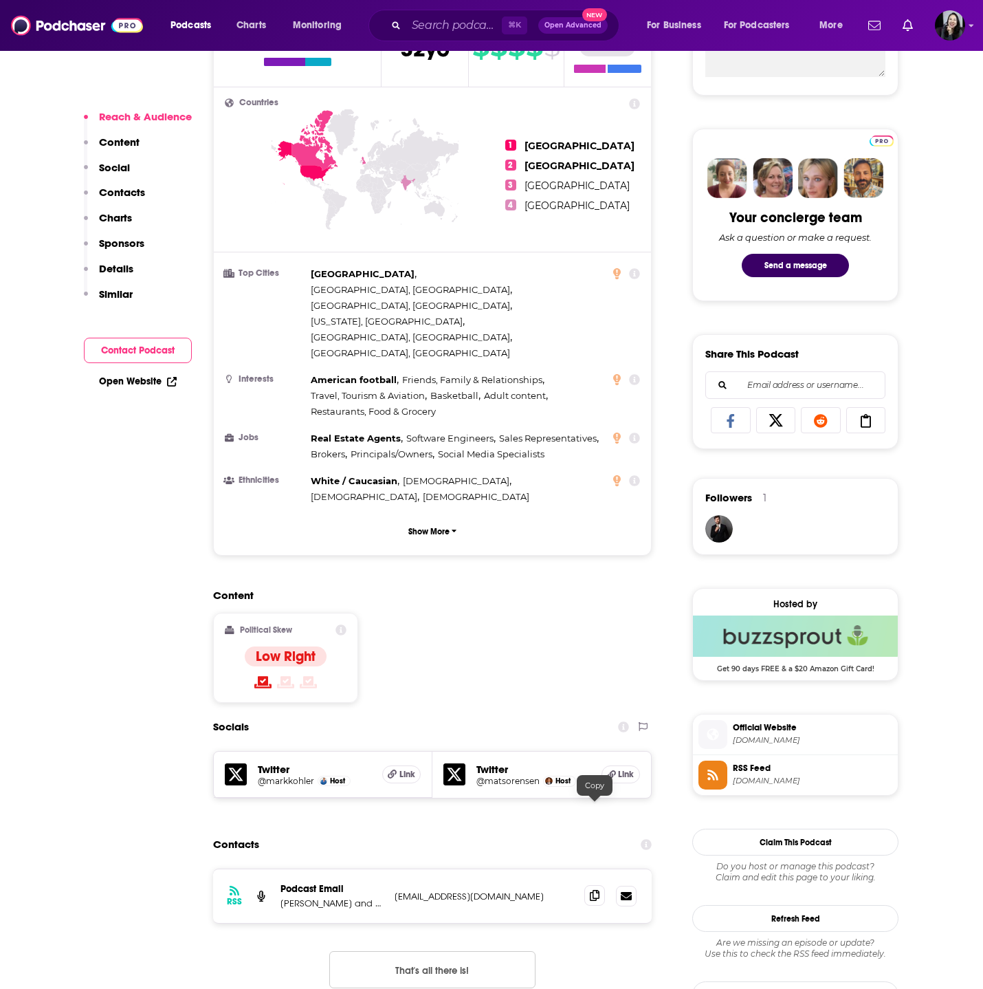
click at [595, 890] on icon at bounding box center [595, 895] width 10 height 11
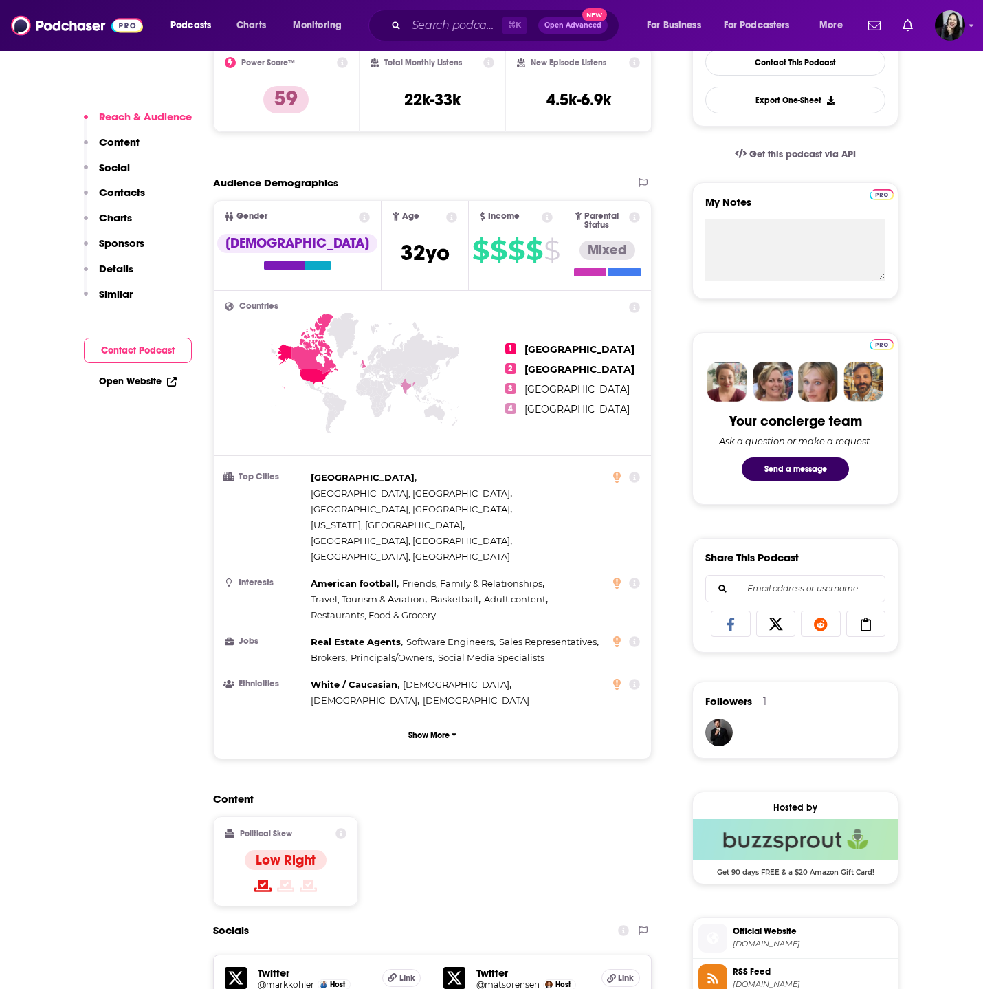
scroll to position [388, 0]
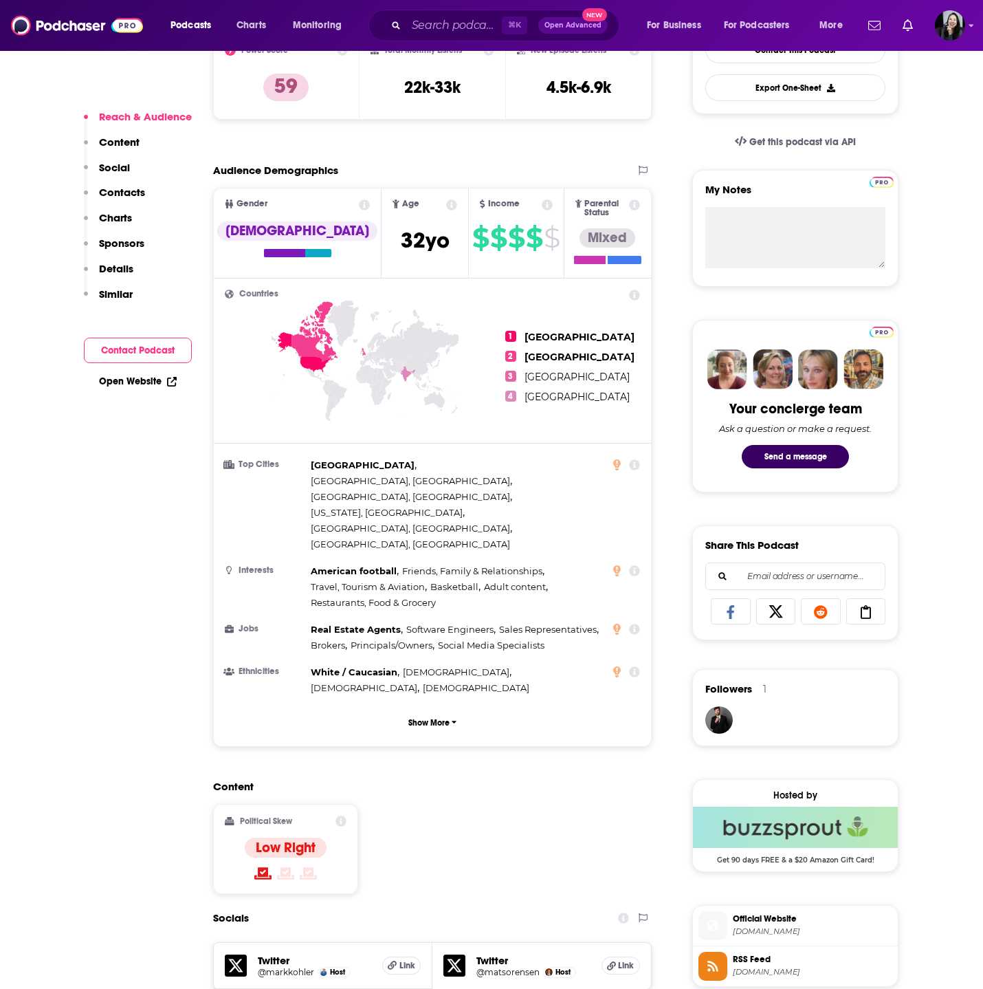
click at [424, 780] on h2 "Content" at bounding box center [427, 786] width 428 height 13
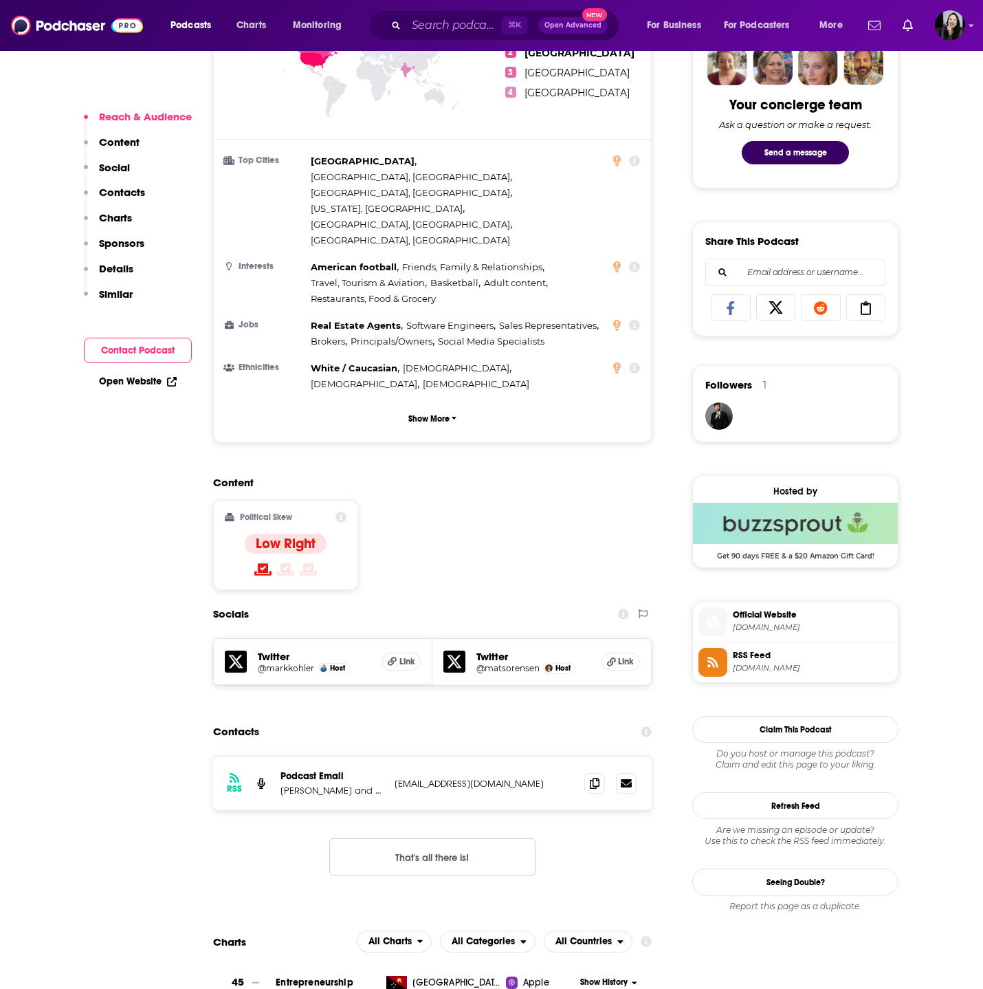
scroll to position [0, 0]
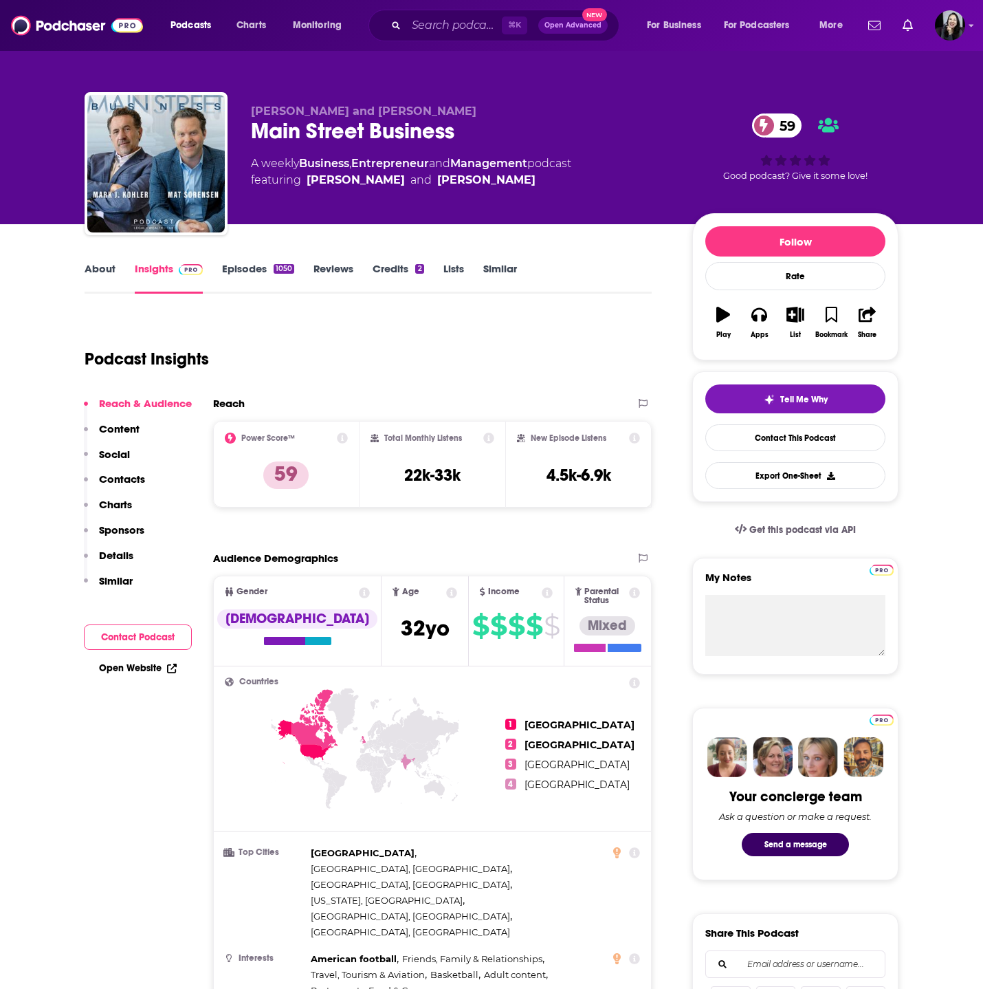
click at [471, 128] on div "Main Street Business 59" at bounding box center [460, 131] width 419 height 27
copy div "Main Street Business 59"
click at [245, 109] on div "Mark J Kohler and Mat Sorensen Main Street Business 59 A weekly Business , Entr…" at bounding box center [492, 166] width 814 height 149
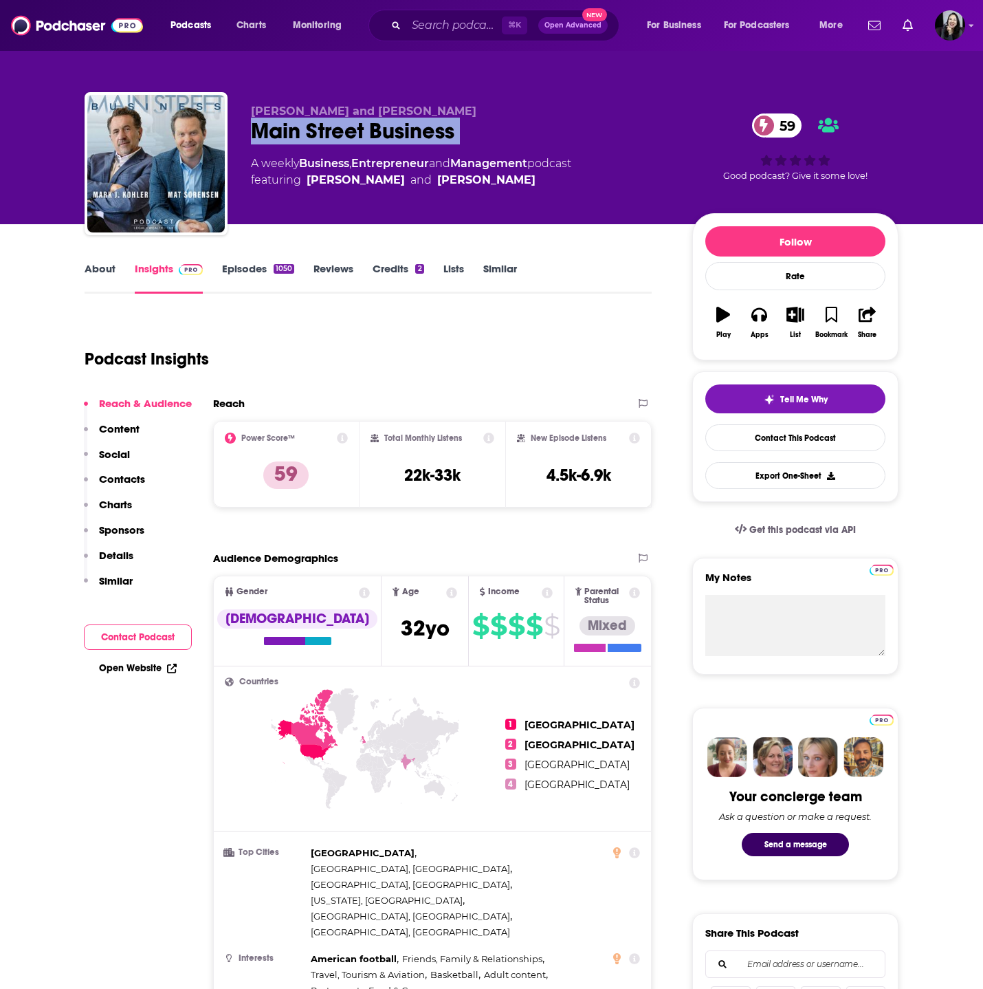
click at [245, 109] on div "Mark J Kohler and Mat Sorensen Main Street Business 59 A weekly Business , Entr…" at bounding box center [492, 166] width 814 height 149
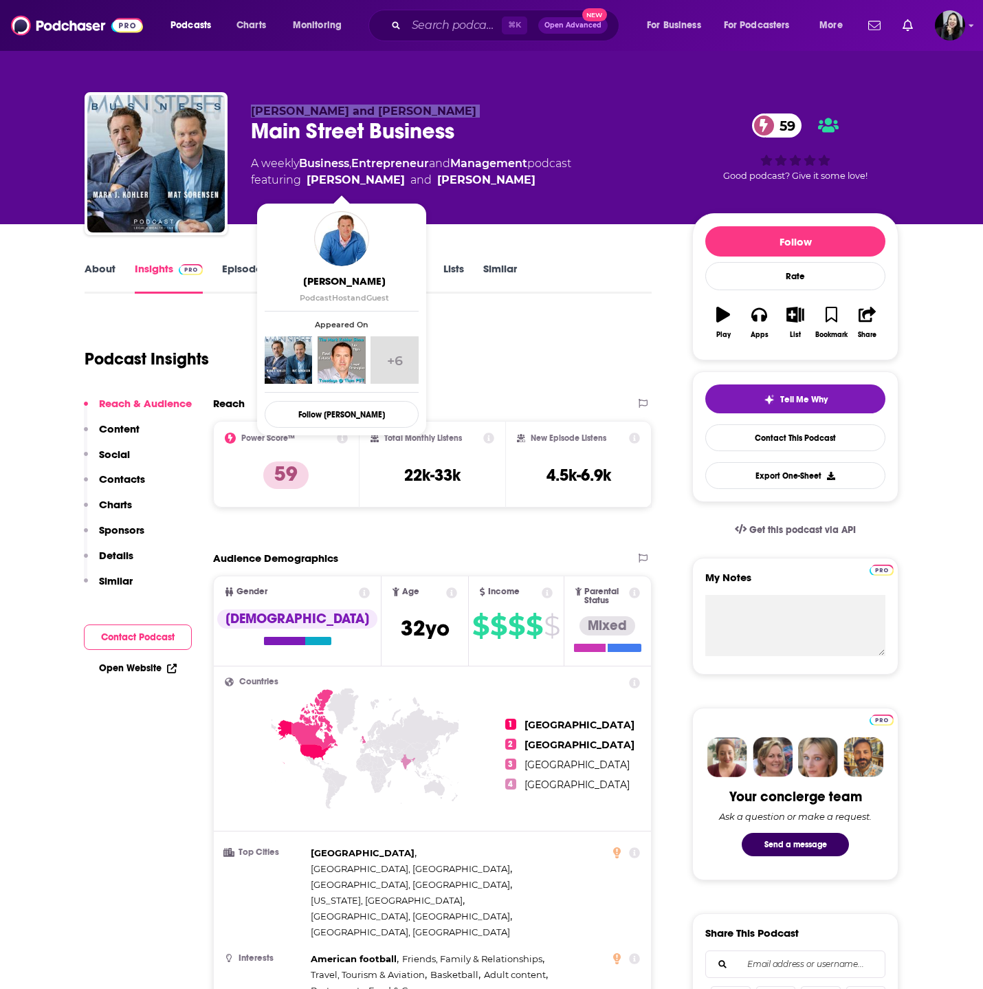
click at [499, 214] on div "Mark J Kohler and Mat Sorensen Main Street Business 59 A weekly Business , Entr…" at bounding box center [460, 160] width 419 height 110
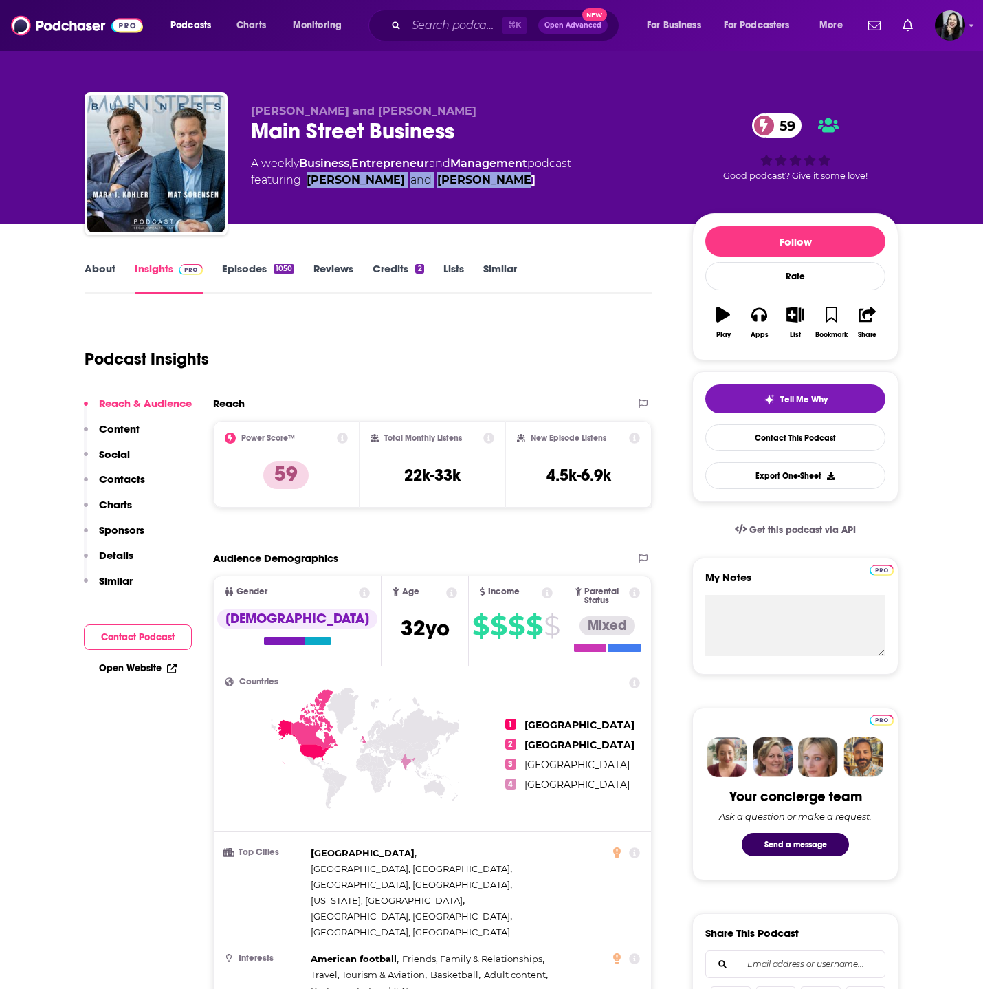
drag, startPoint x: 305, startPoint y: 180, endPoint x: 507, endPoint y: 180, distance: 202.2
click at [507, 180] on span "featuring Mark Kohler and Mat Sorensen" at bounding box center [411, 180] width 320 height 17
copy span "Mark Kohler and Mat Sorensen"
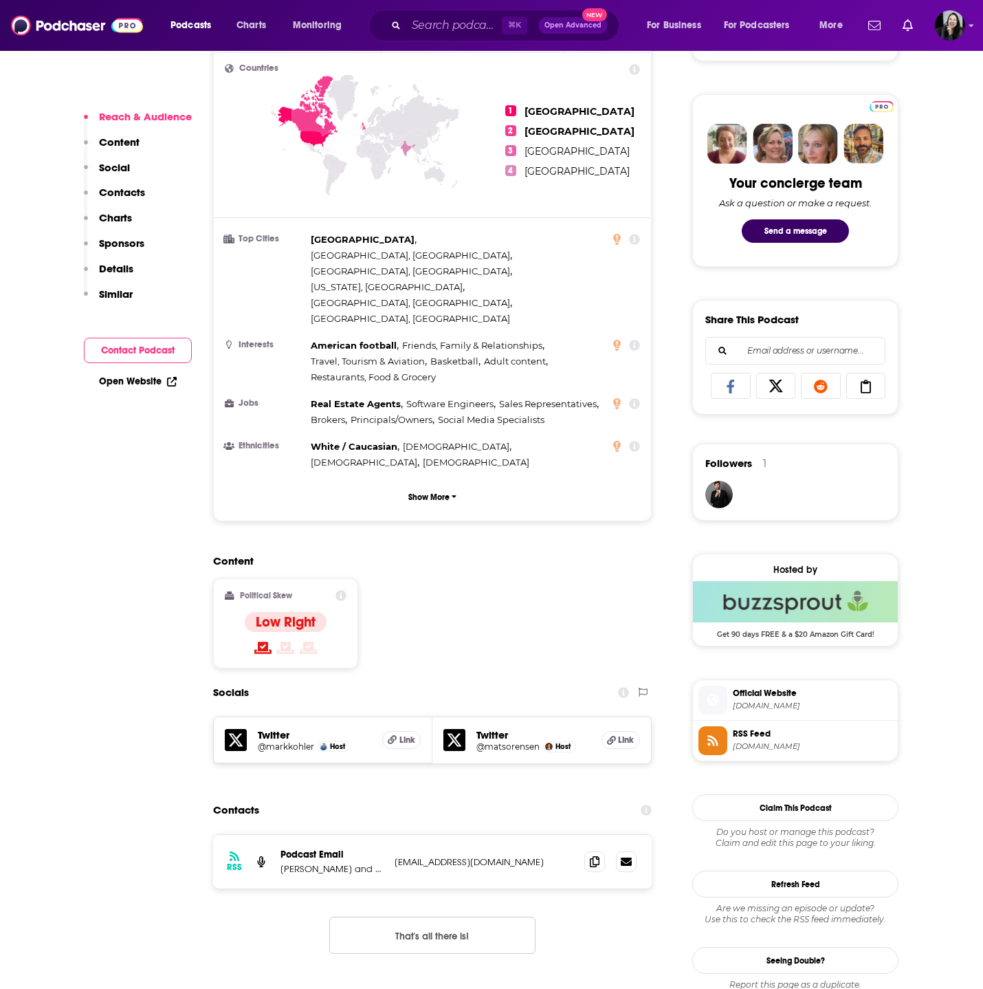
scroll to position [615, 0]
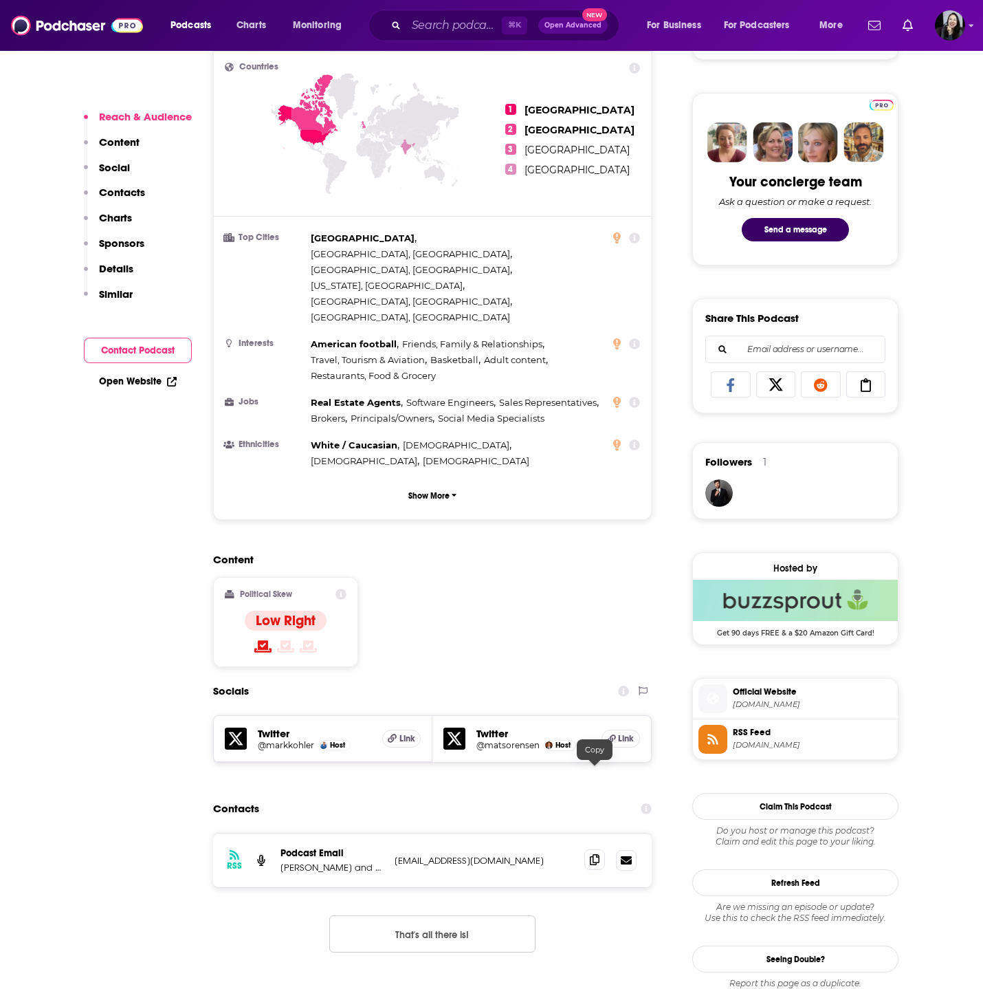
click at [598, 854] on icon at bounding box center [595, 859] width 10 height 11
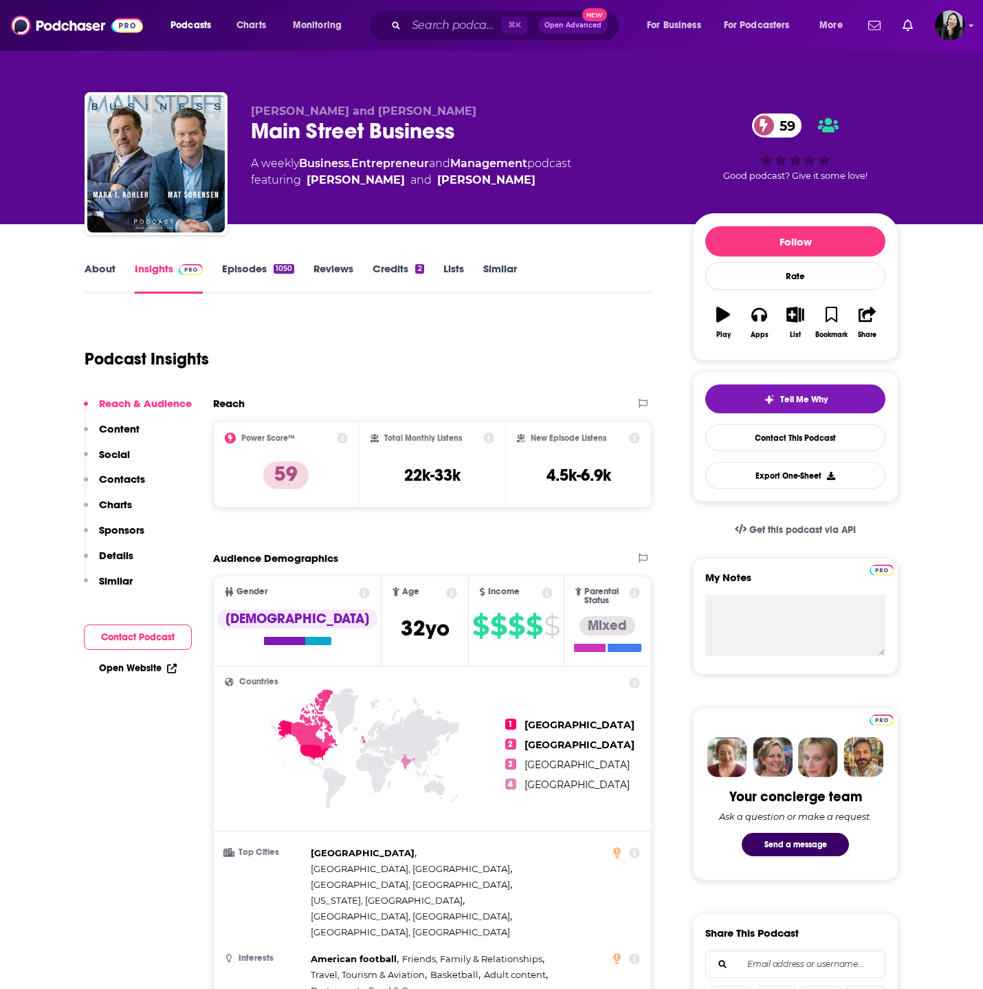
click at [252, 267] on link "Episodes 1050" at bounding box center [258, 278] width 72 height 32
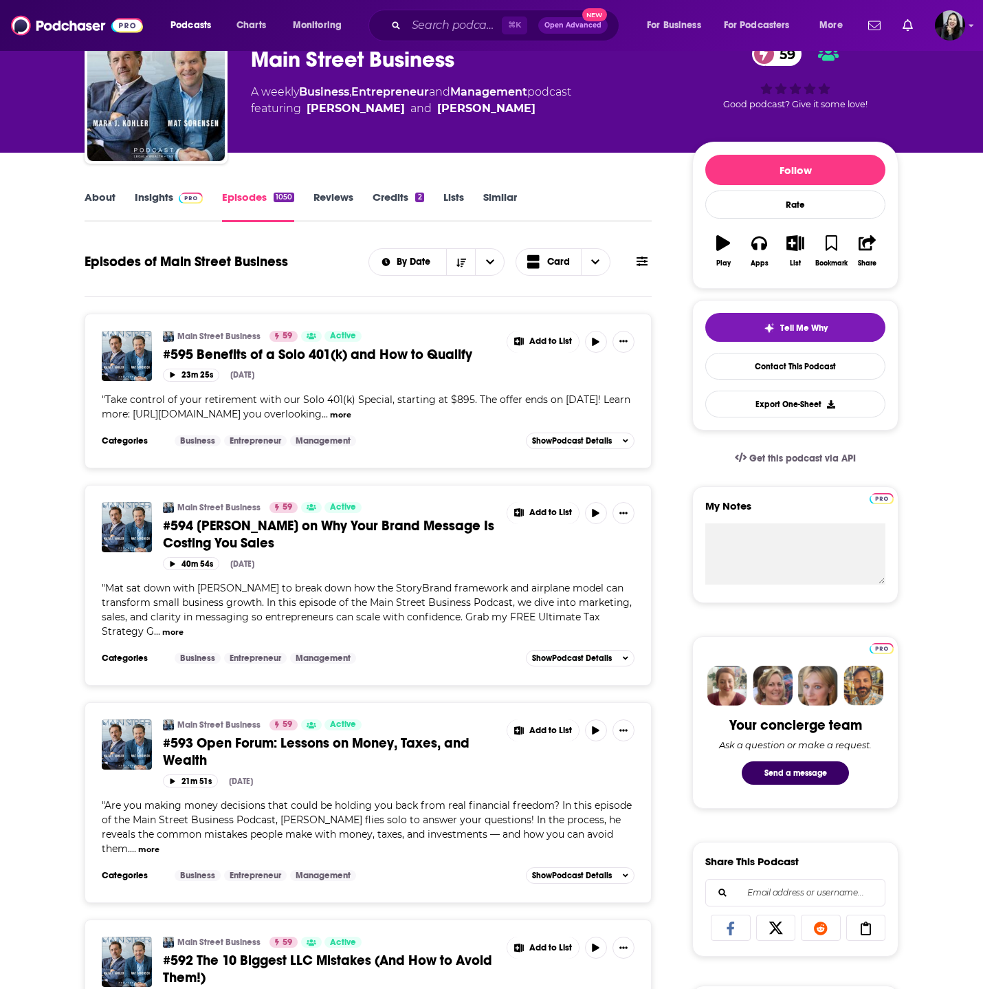
scroll to position [73, 0]
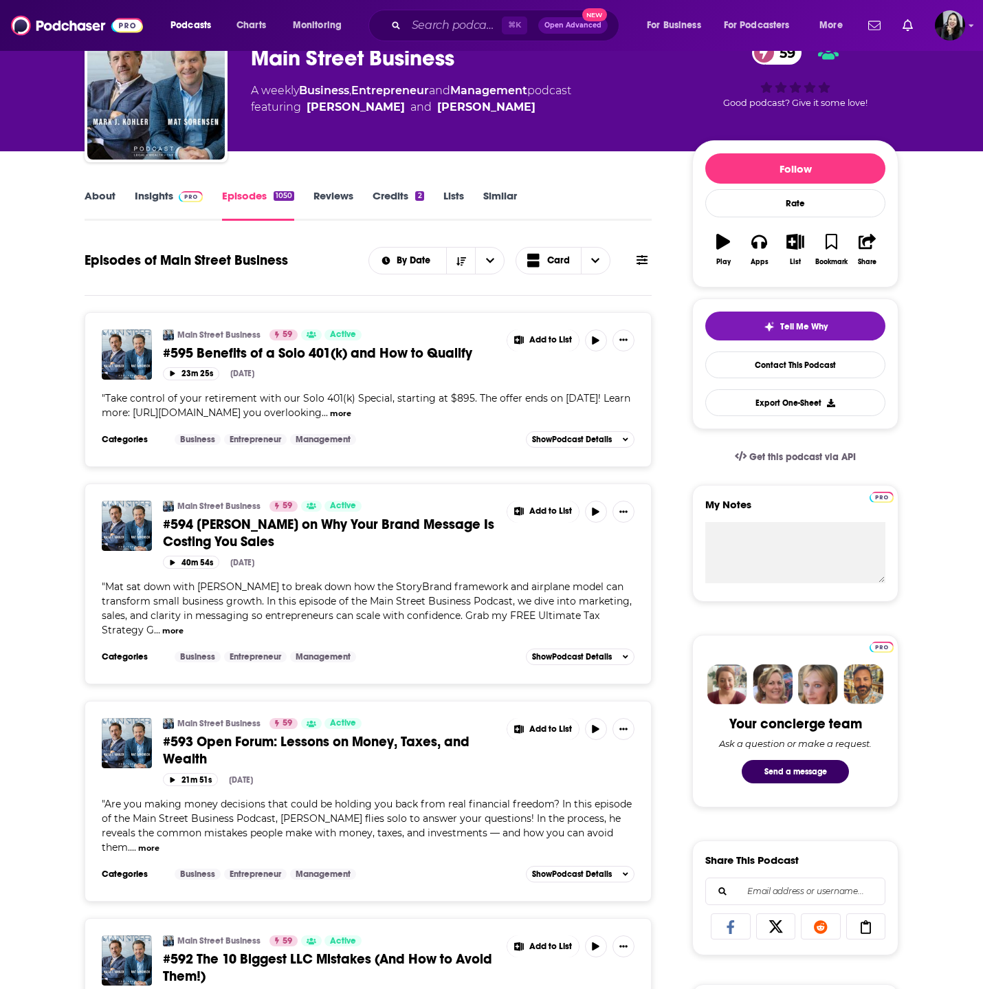
click at [292, 355] on span "#595 Benefits of a Solo 401(k) and How to Qualify" at bounding box center [317, 352] width 309 height 17
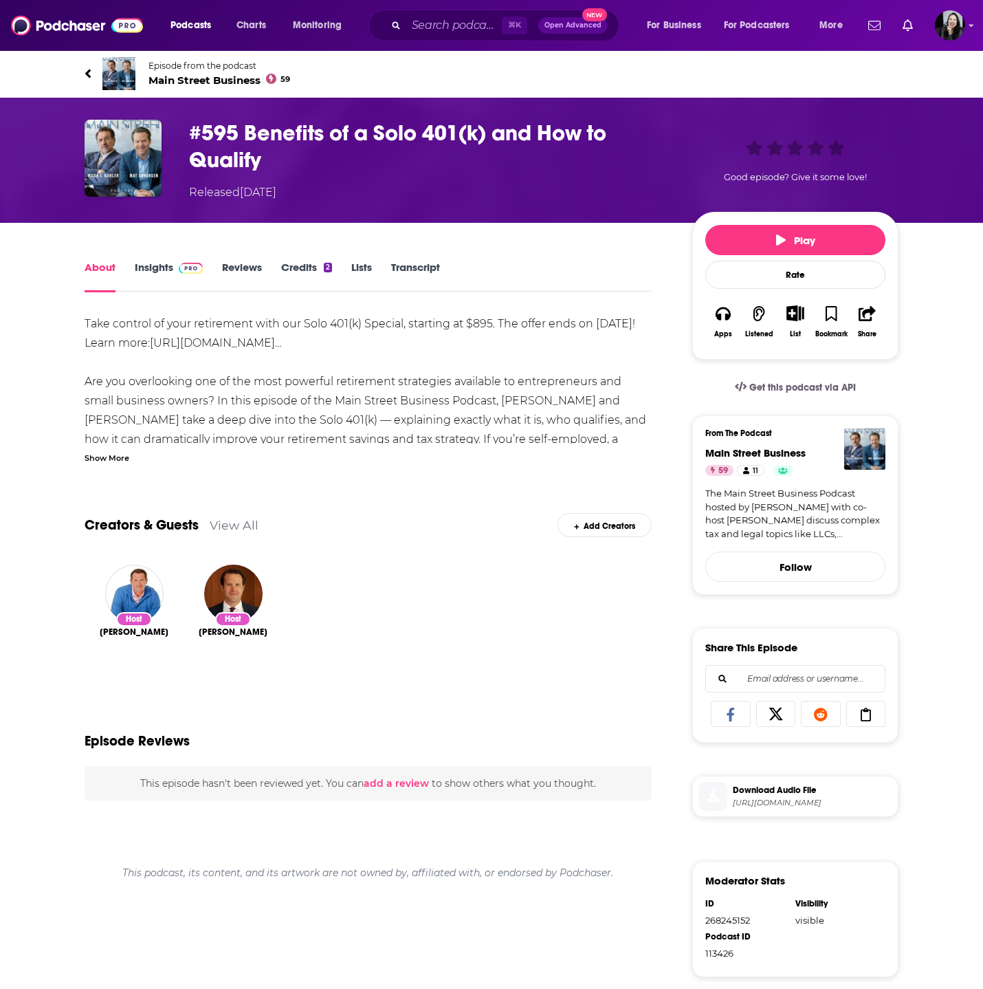
click at [94, 468] on div "Take control of your retirement with our Solo 401(k) Special, starting at $895.…" at bounding box center [368, 786] width 567 height 945
click at [99, 463] on div "Show More" at bounding box center [107, 456] width 45 height 13
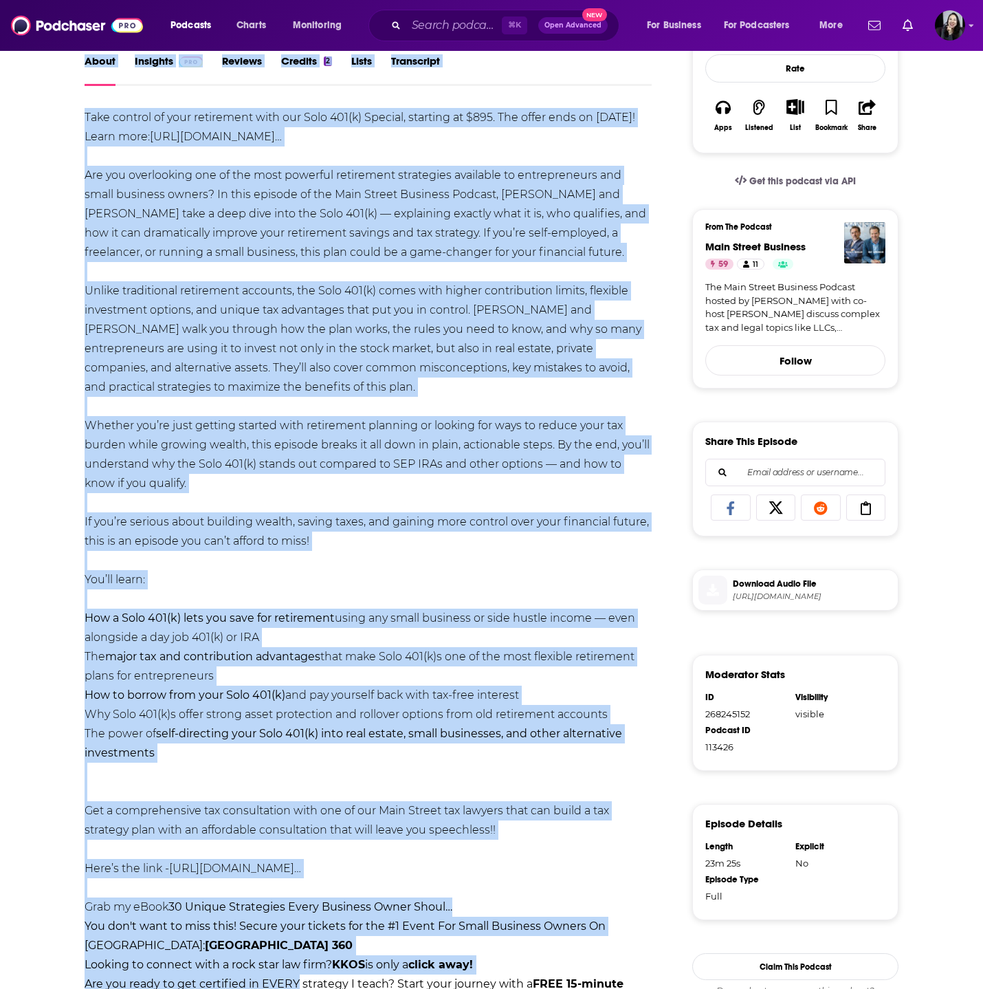
scroll to position [419, 0]
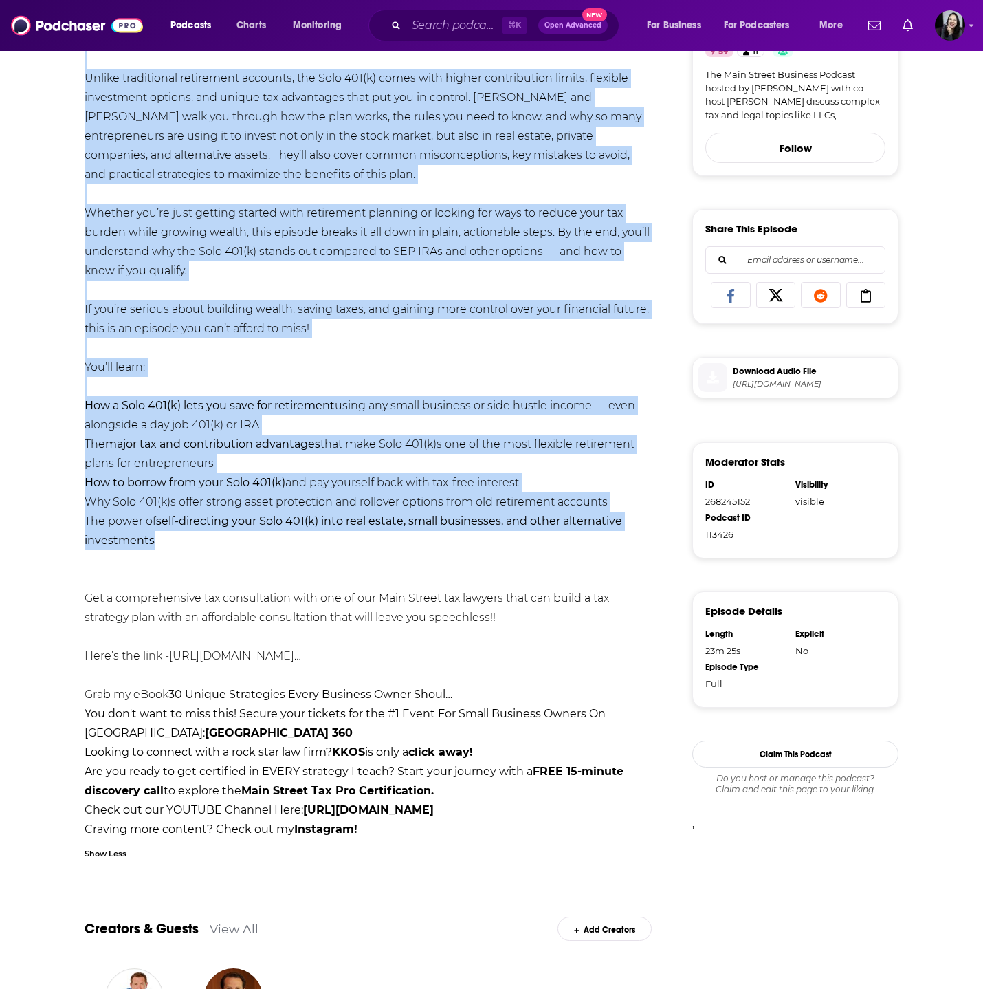
drag, startPoint x: 52, startPoint y: 57, endPoint x: 307, endPoint y: 547, distance: 553.0
click at [307, 547] on div "Episode from the podcast Main Street Business 59 #595 Benefits of a Solo 401(k)…" at bounding box center [491, 462] width 983 height 1663
copy div "Episode from the podcast Main Street Business 59 #595 Benefits of a Solo 401(k)…"
click at [286, 351] on div "Take control of your retirement with our Solo 401(k) Special, starting at $895.…" at bounding box center [368, 366] width 567 height 943
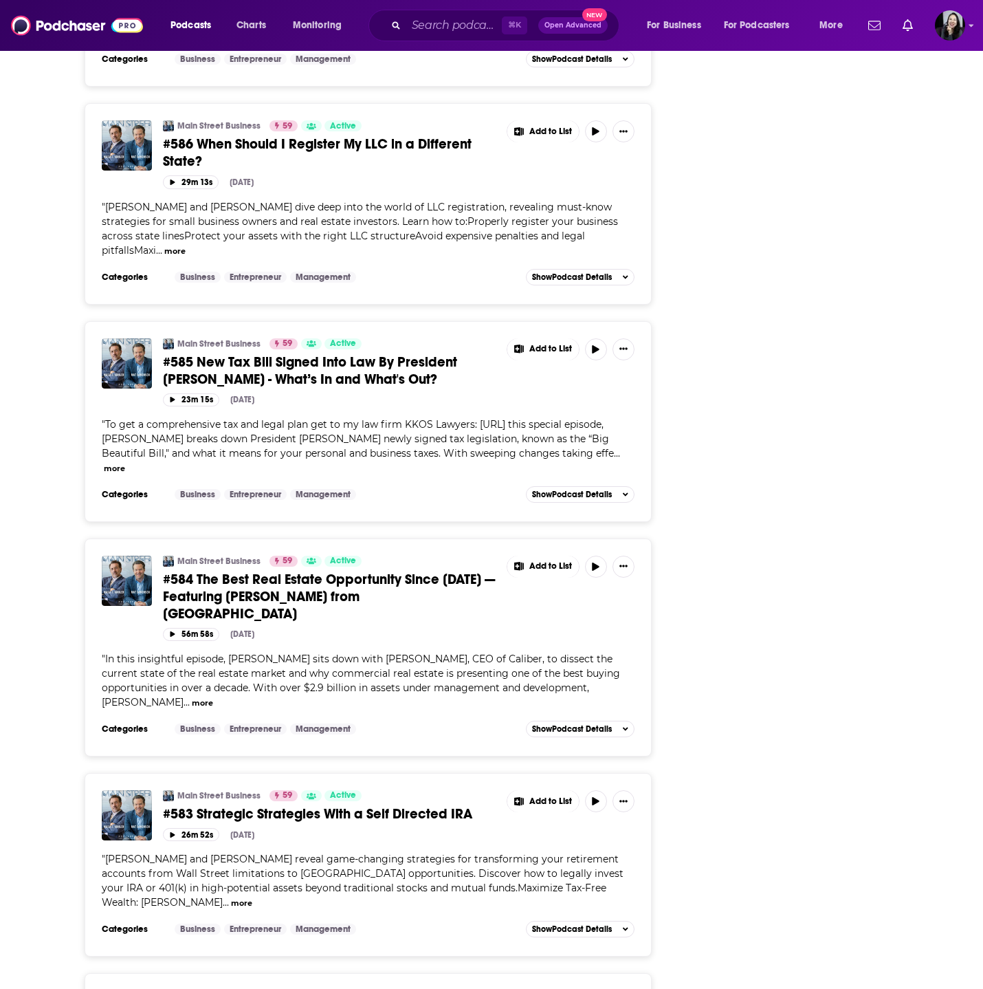
scroll to position [2165, 0]
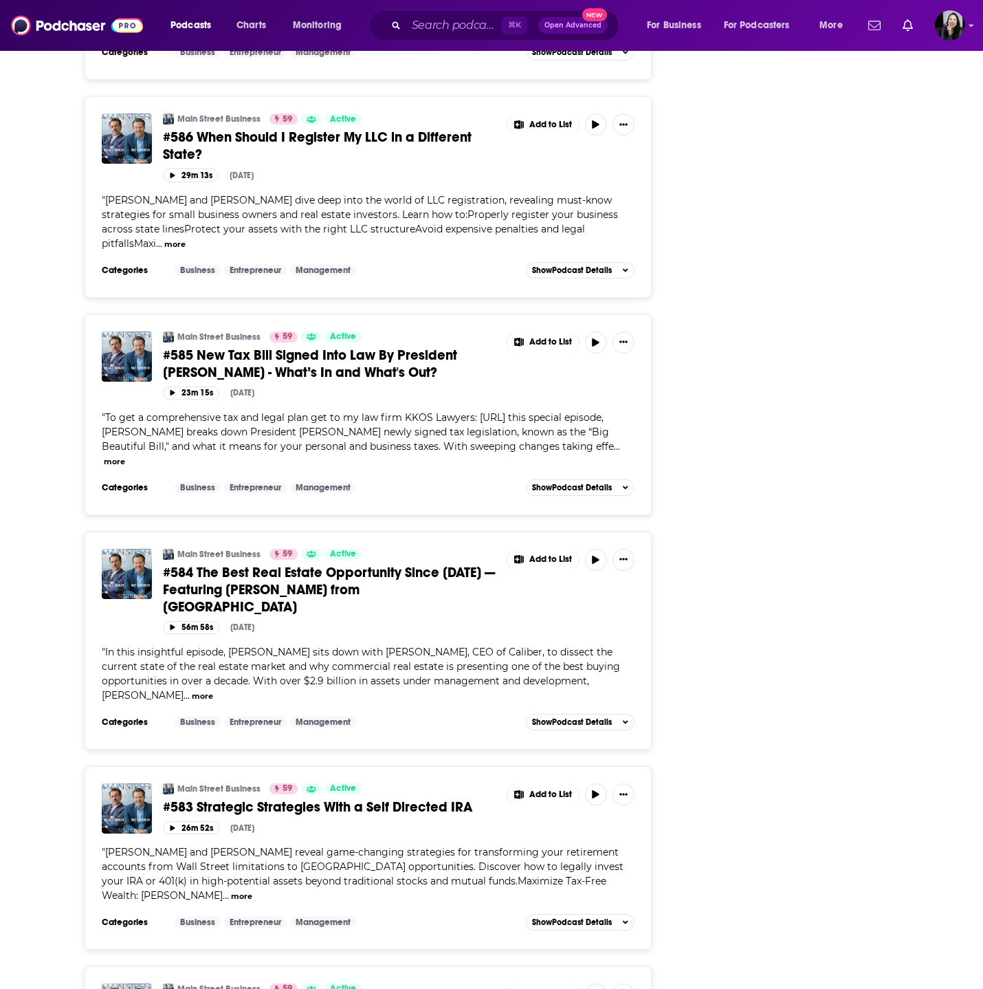
click at [314, 808] on span "#583 Strategic Strategies With a Self Directed IRA" at bounding box center [317, 806] width 309 height 17
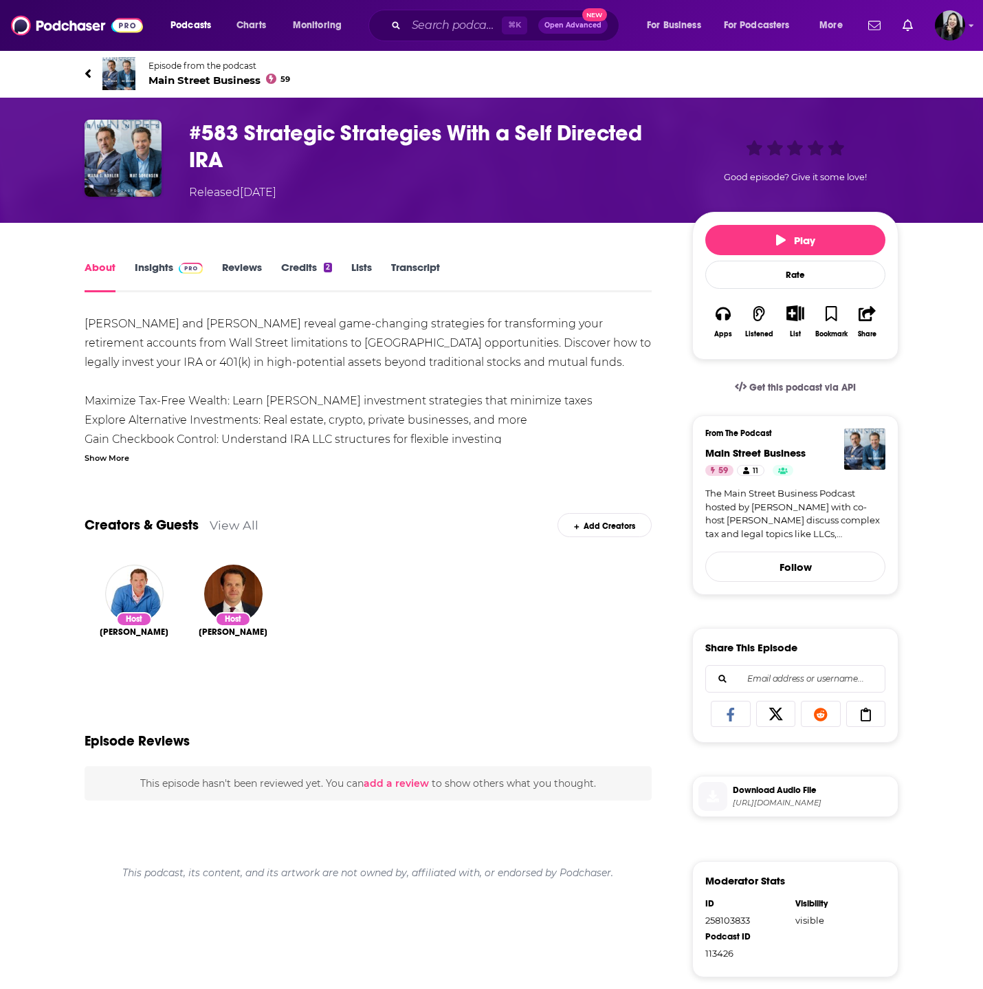
click at [107, 462] on div "Show More" at bounding box center [107, 456] width 45 height 13
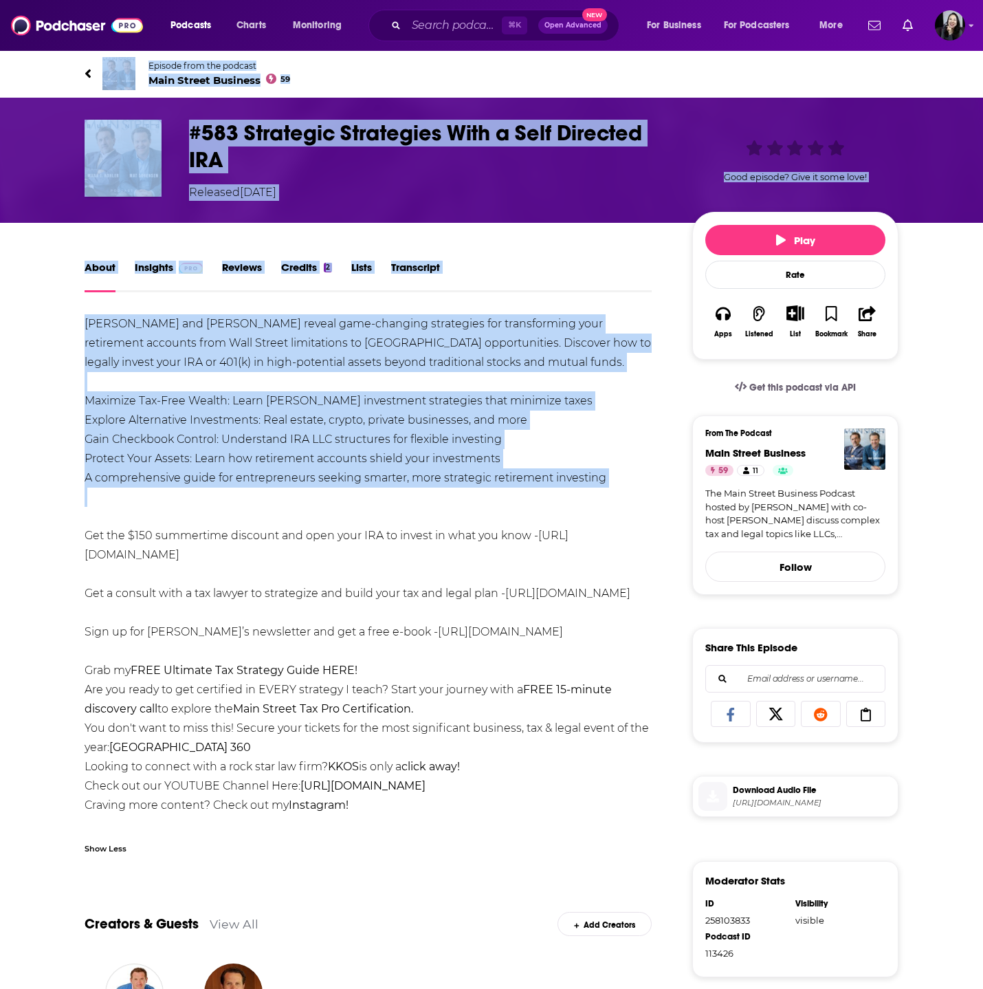
drag, startPoint x: 73, startPoint y: 69, endPoint x: 571, endPoint y: 516, distance: 670.0
click at [571, 516] on div "Episode from the podcast Main Street Business 59 Next Episode #583 Strategic St…" at bounding box center [491, 670] width 983 height 1240
copy div "Episode from the podcast Main Street Business 59 Next Episode #583 Strategic St…"
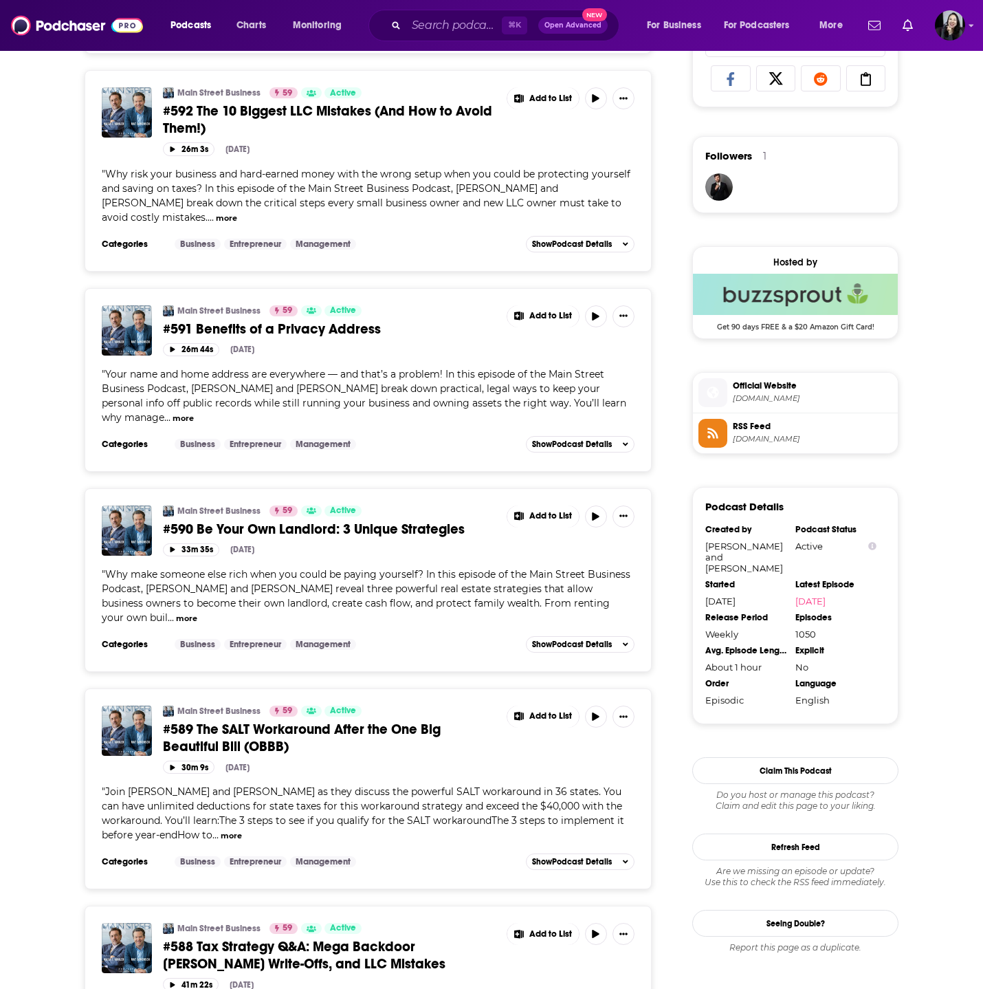
scroll to position [851, 0]
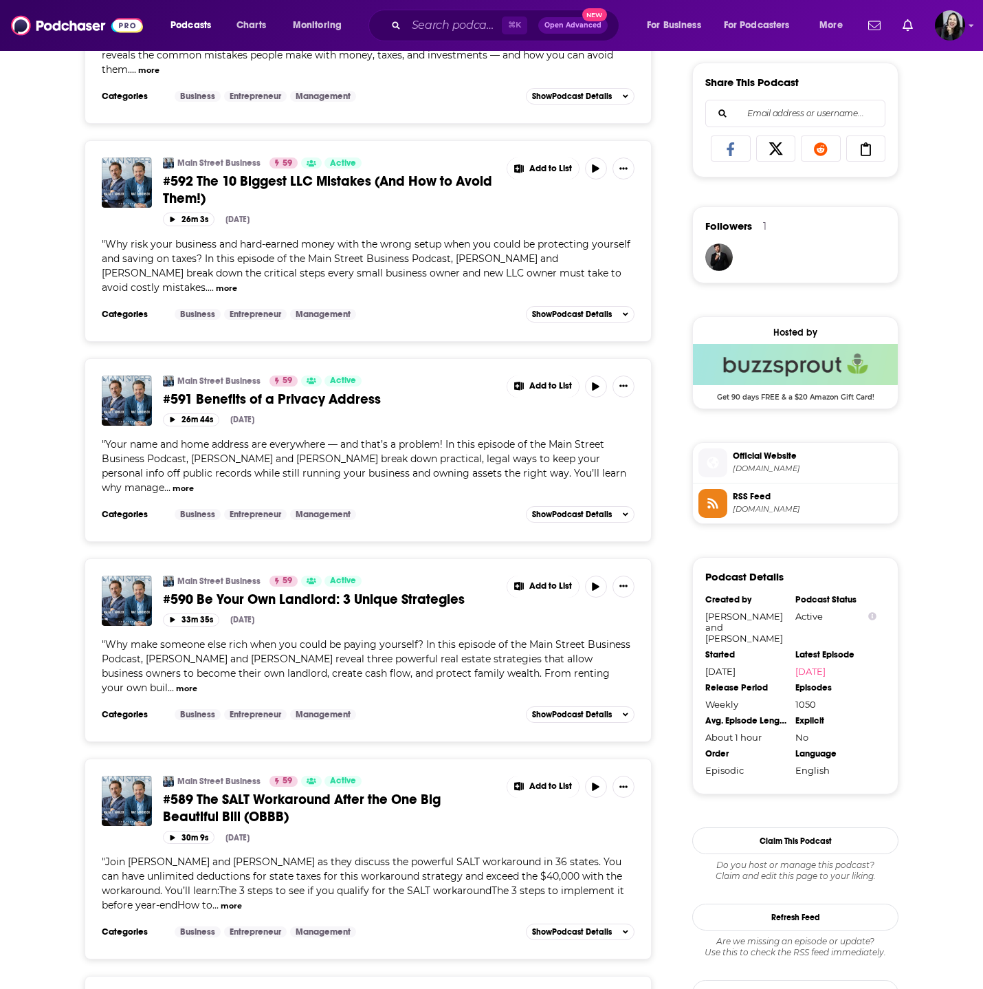
click at [376, 608] on span "#590 Be Your Own Landlord: 3 Unique Strategies" at bounding box center [314, 599] width 302 height 17
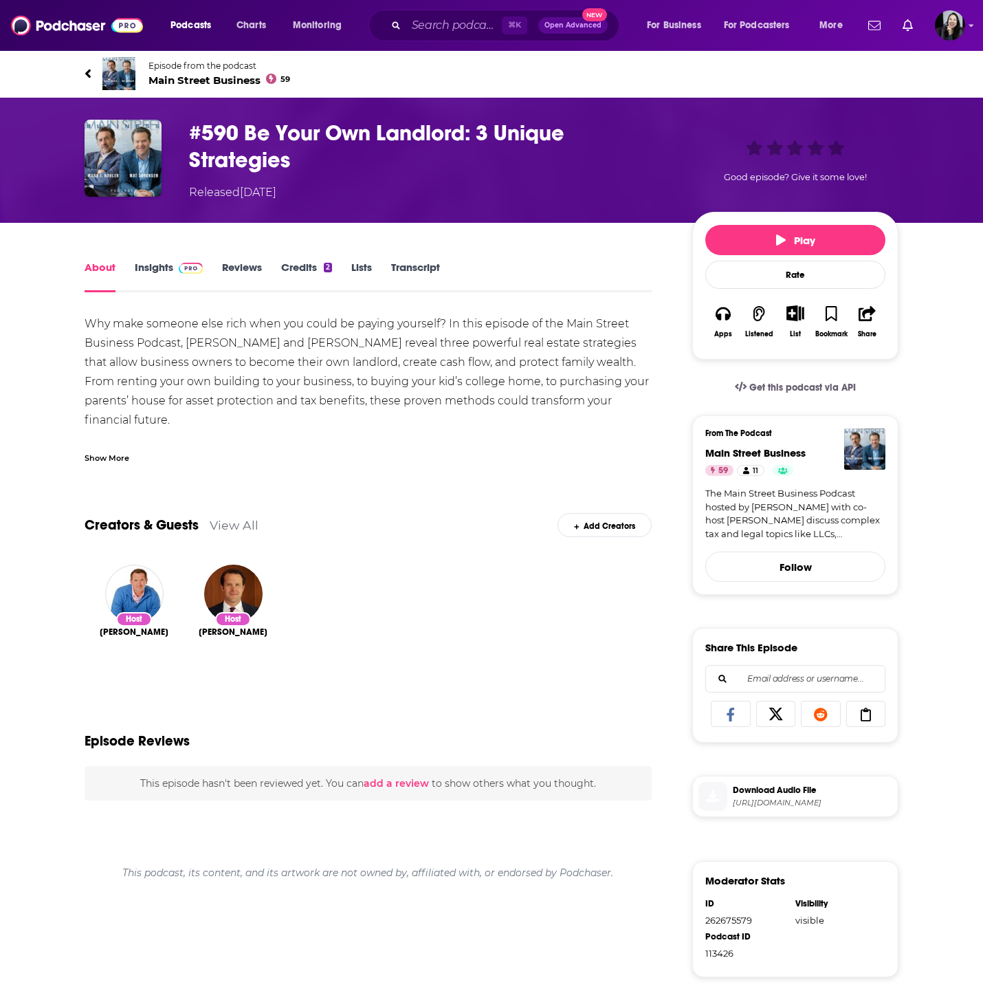
click at [91, 450] on div "Show More" at bounding box center [107, 456] width 45 height 13
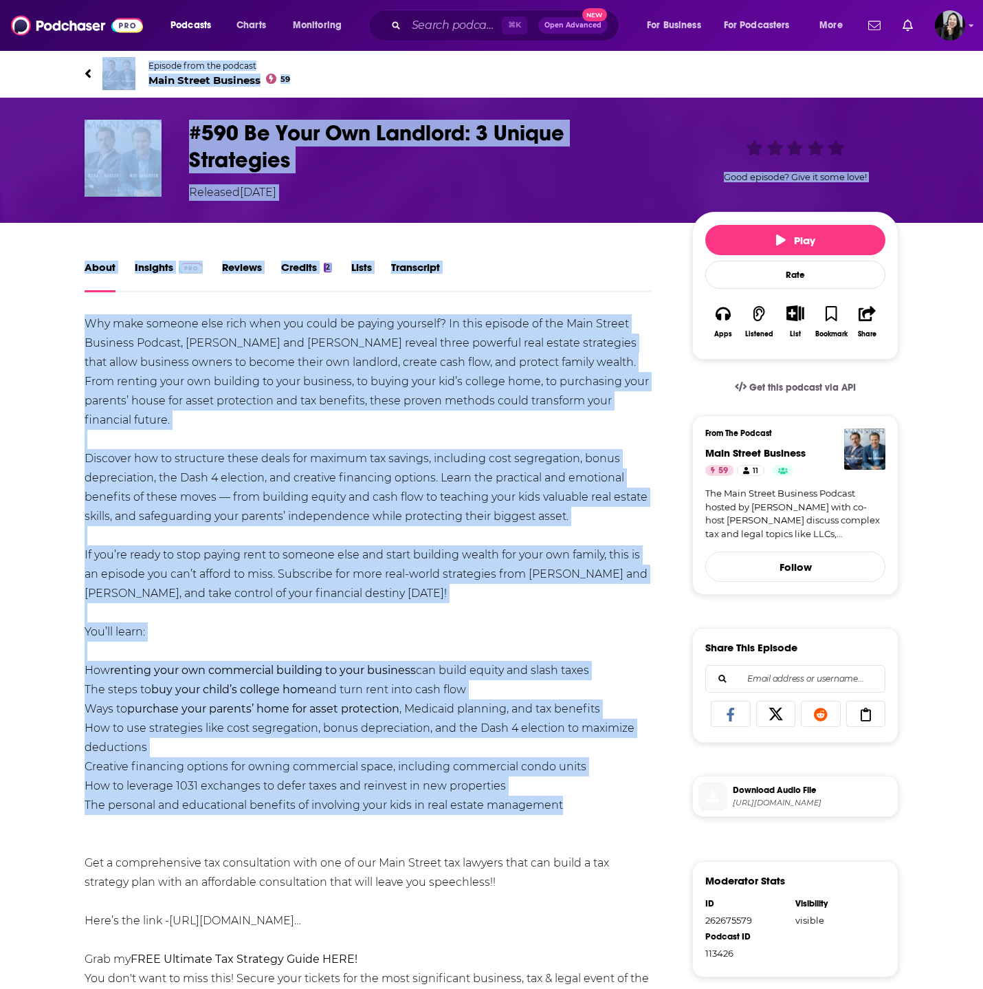
drag, startPoint x: 71, startPoint y: 57, endPoint x: 594, endPoint y: 806, distance: 913.5
click at [594, 806] on div "Episode from the podcast Main Street Business 59 Next Episode #590 Be Your Own …" at bounding box center [491, 804] width 983 height 1509
copy div "Episode from the podcast Main Street Business 59 Next Episode #590 Be Your Own …"
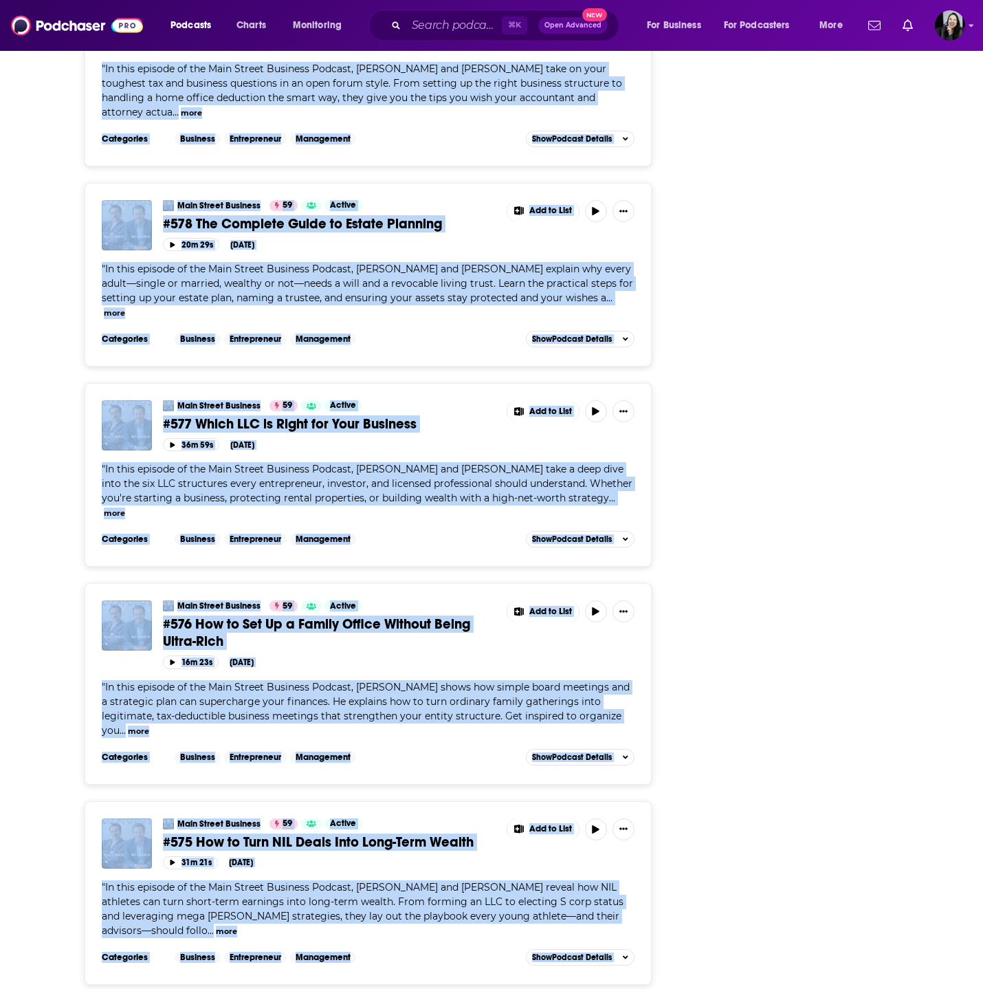
scroll to position [4692, 0]
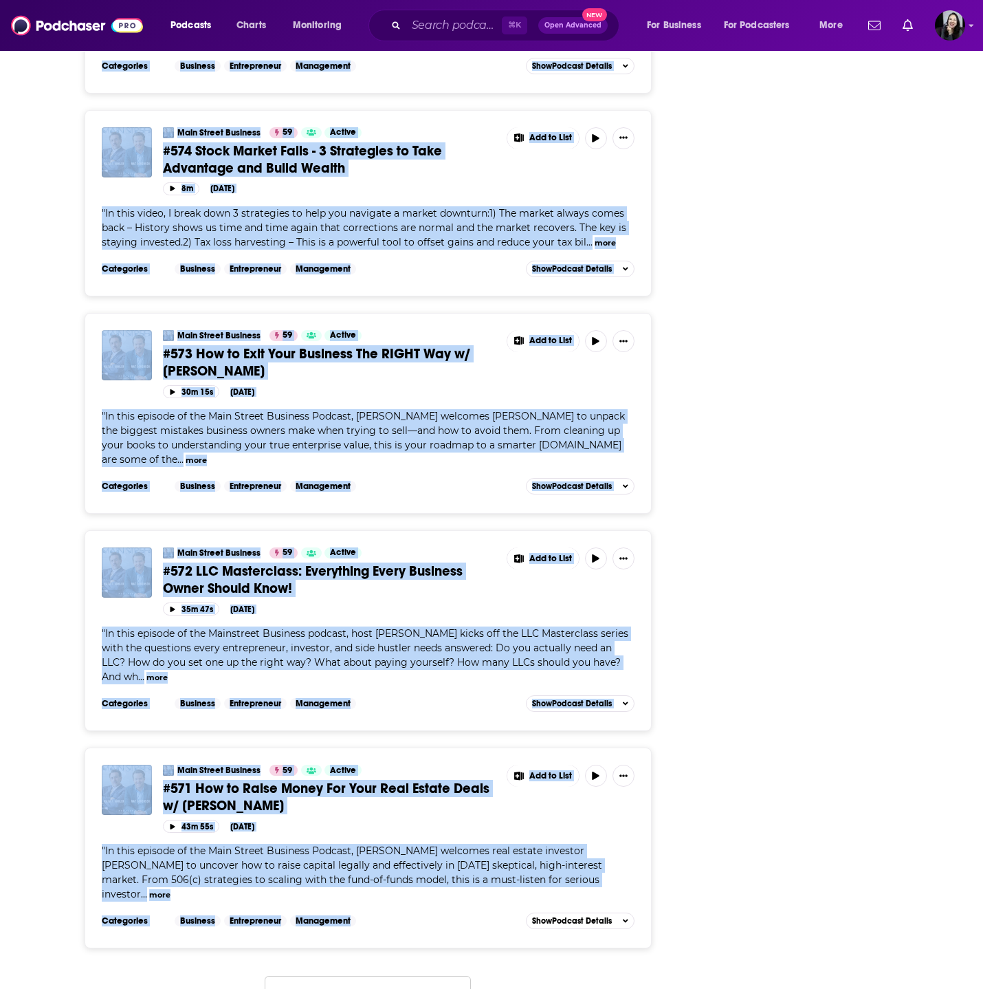
drag, startPoint x: 67, startPoint y: 352, endPoint x: 416, endPoint y: 874, distance: 628.0
copy div "By Date Card Main Street Business 59 Active #595 Benefits of a Solo 401(k) and …"
click at [382, 976] on button "Load More ..." at bounding box center [368, 994] width 206 height 37
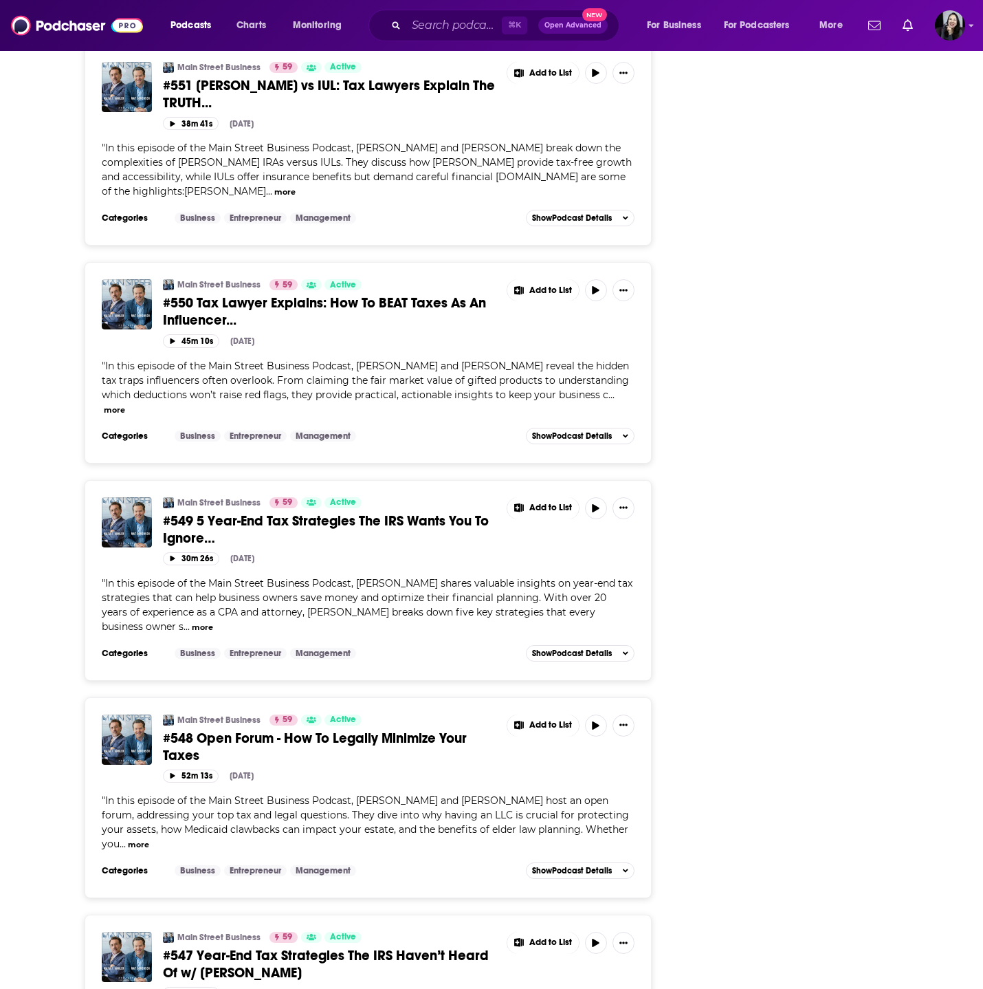
scroll to position [9885, 0]
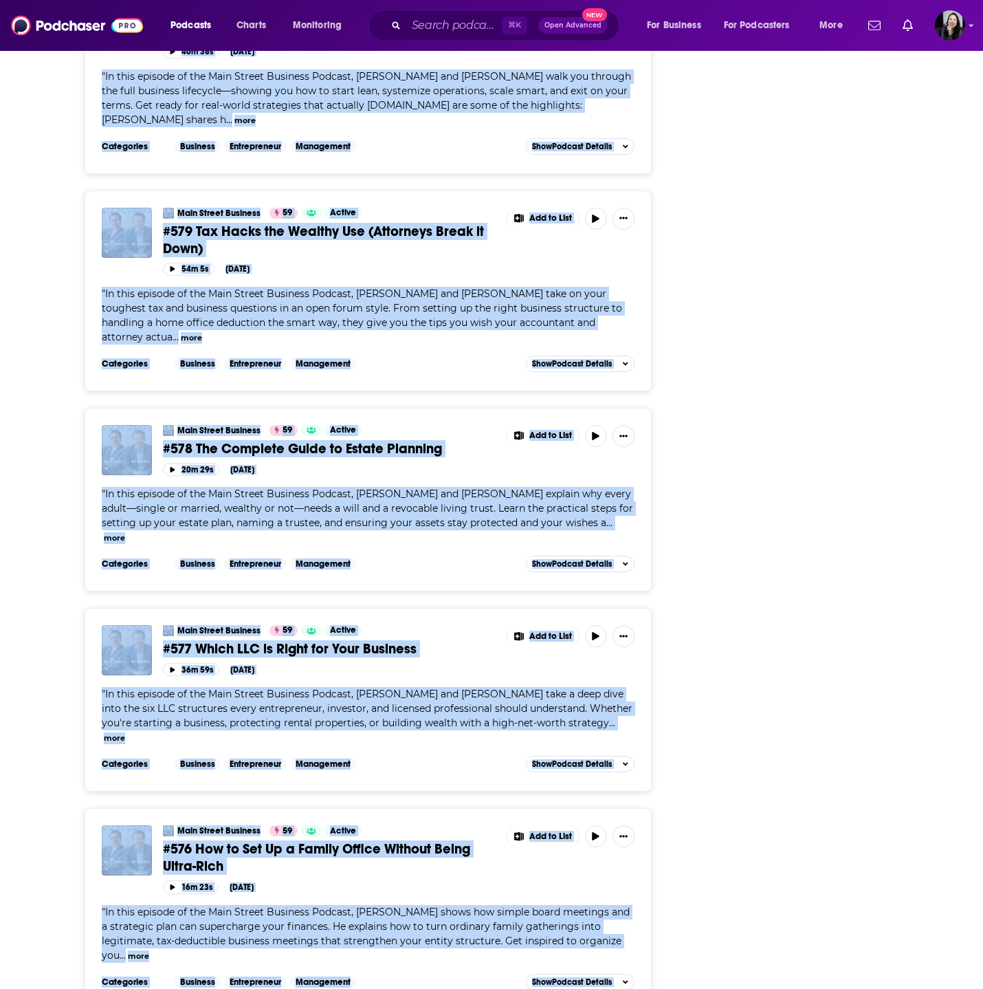
scroll to position [3556, 0]
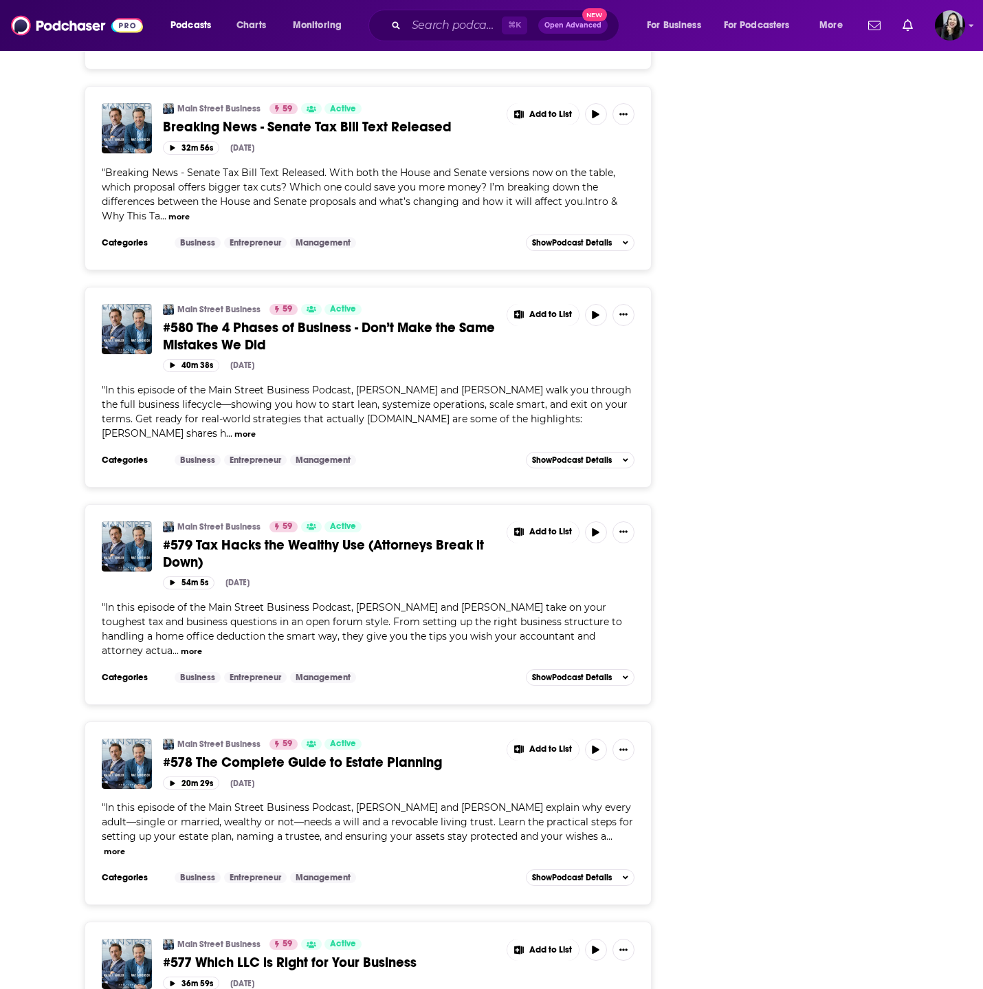
scroll to position [3255, 0]
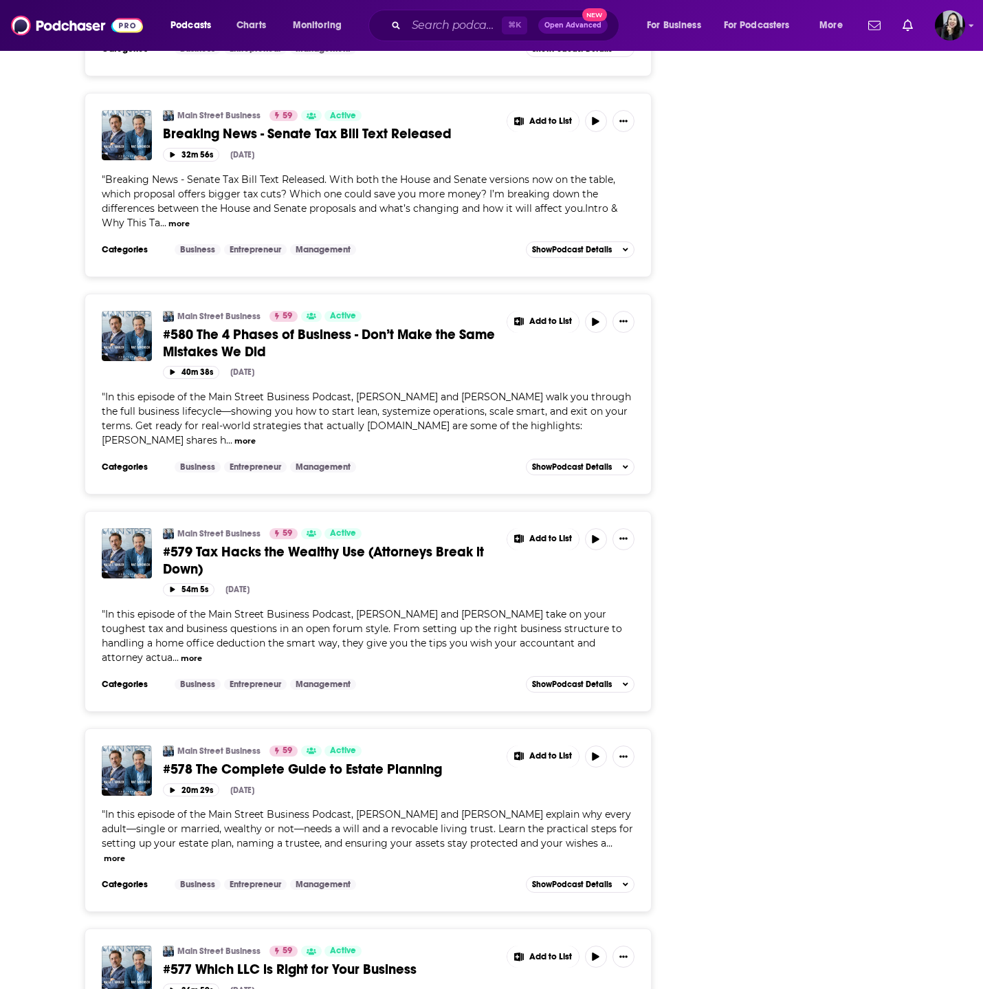
click at [342, 326] on span "#580 The 4 Phases of Business - Don’t Make the Same Mistakes We Did" at bounding box center [329, 343] width 332 height 34
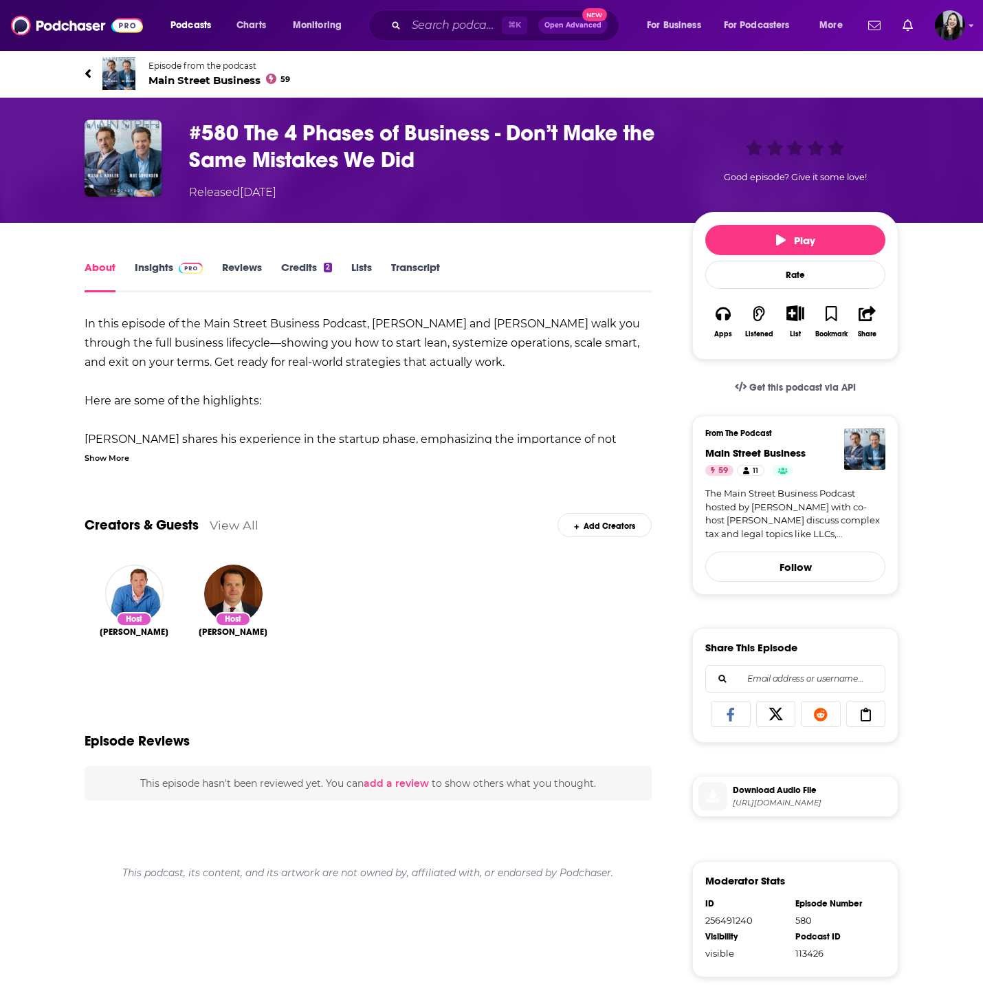
click at [127, 452] on div "Show More" at bounding box center [107, 456] width 45 height 13
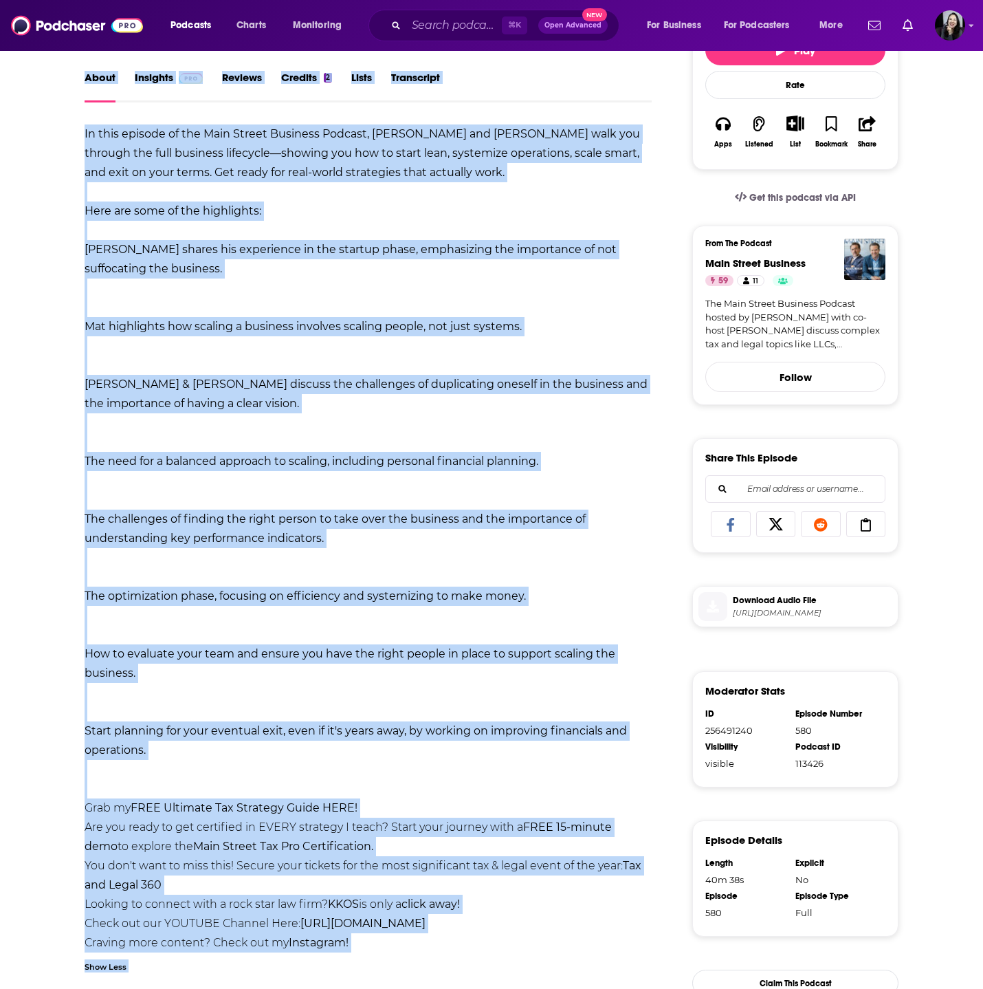
scroll to position [609, 0]
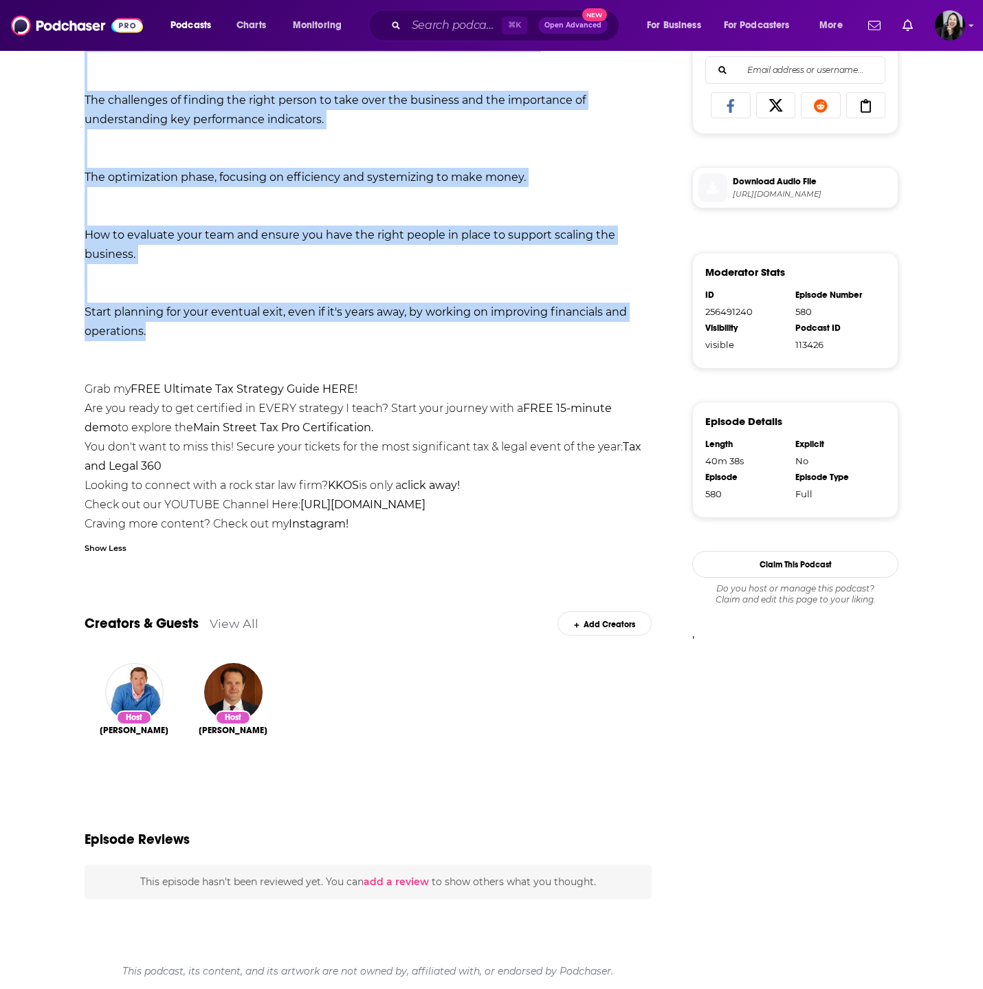
drag, startPoint x: 72, startPoint y: 58, endPoint x: 331, endPoint y: 330, distance: 376.0
click at [331, 330] on div "Episode from the podcast Main Street Business 59 Next Episode #580 The 4 Phases…" at bounding box center [491, 215] width 983 height 1548
copy div "Episode from the podcast Main Street Business 59 Next Episode #580 The 4 Phases…"
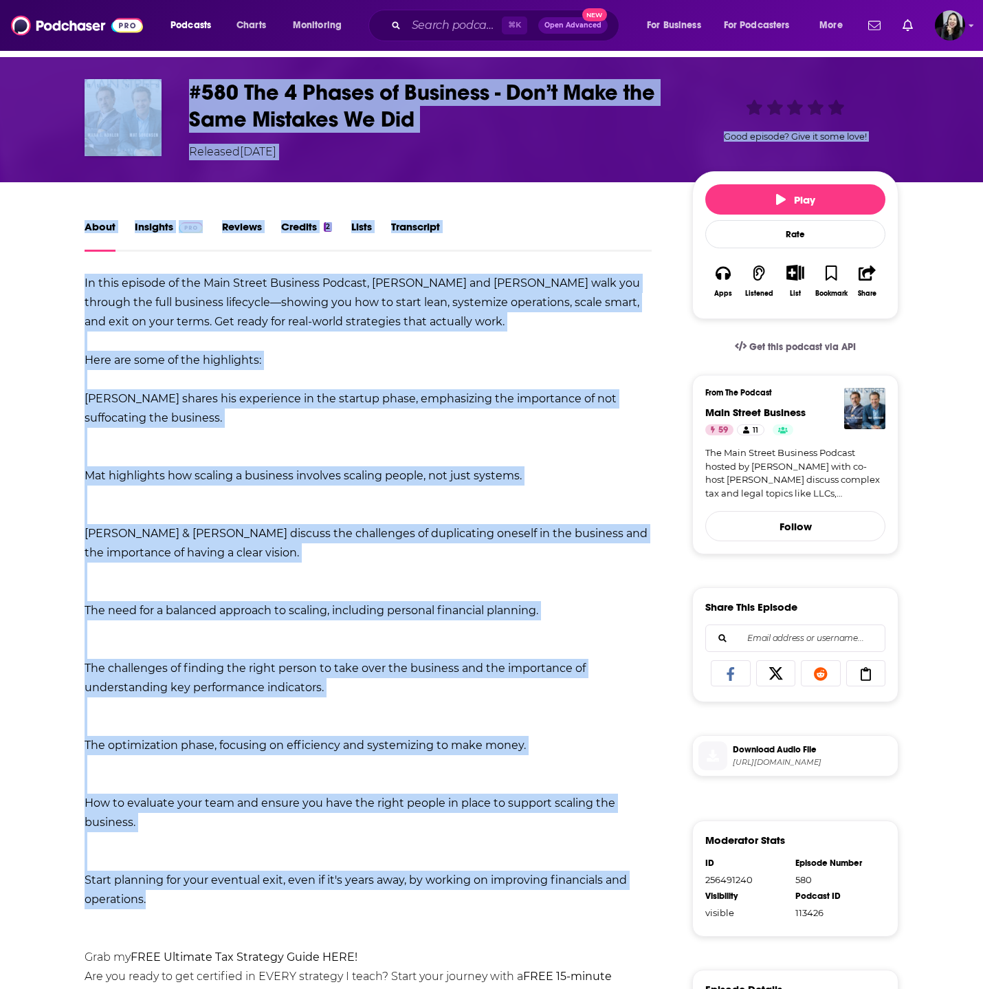
scroll to position [0, 0]
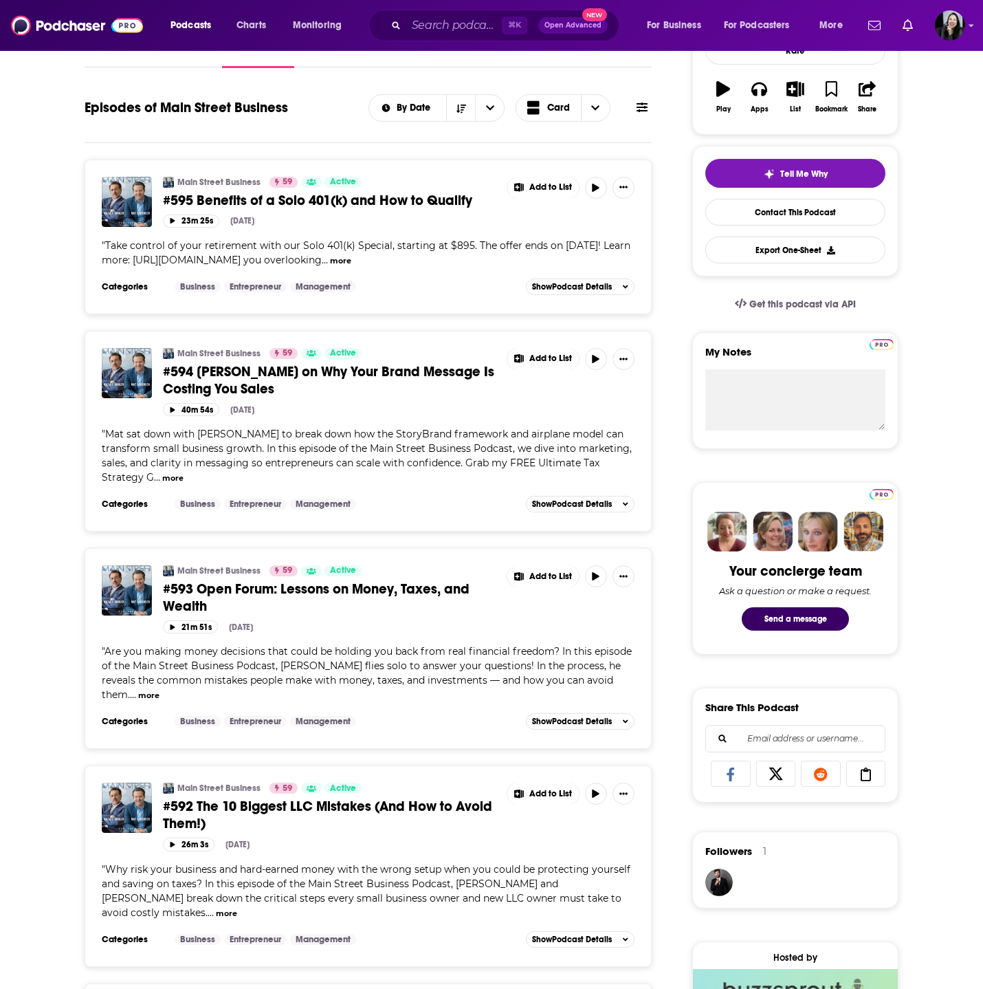
scroll to position [237, 0]
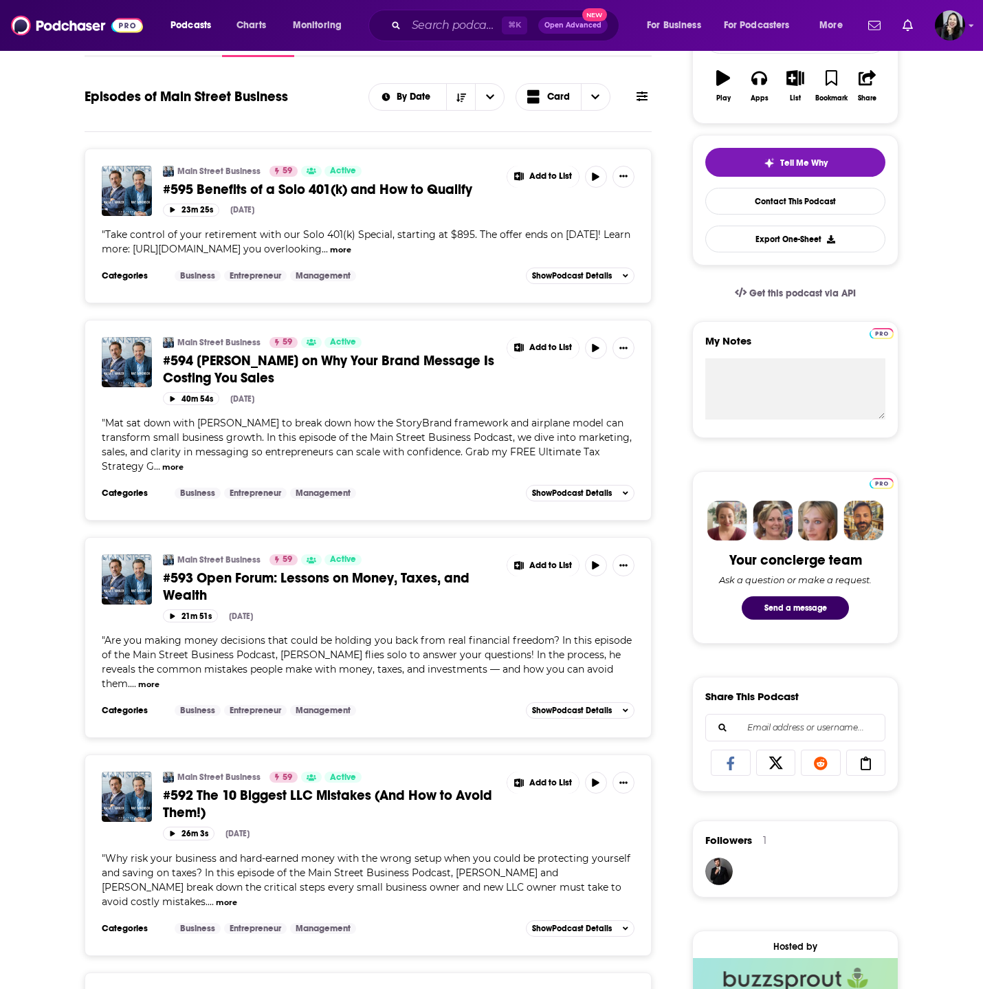
click at [338, 604] on link "#593 Open Forum: Lessons on Money, Taxes, and Wealth" at bounding box center [330, 586] width 334 height 34
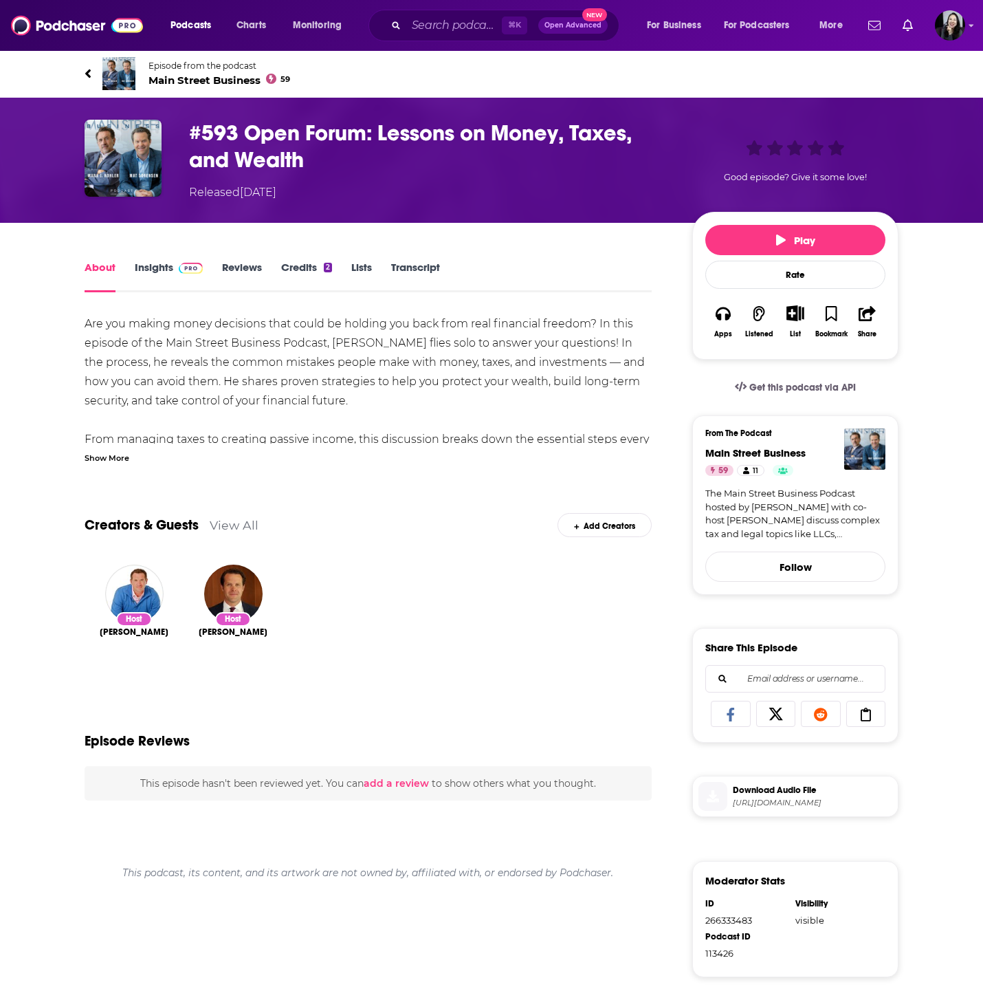
click at [100, 463] on div "Are you making money decisions that could be holding you back from real financi…" at bounding box center [368, 786] width 567 height 945
click at [113, 460] on div "Show More" at bounding box center [107, 456] width 45 height 13
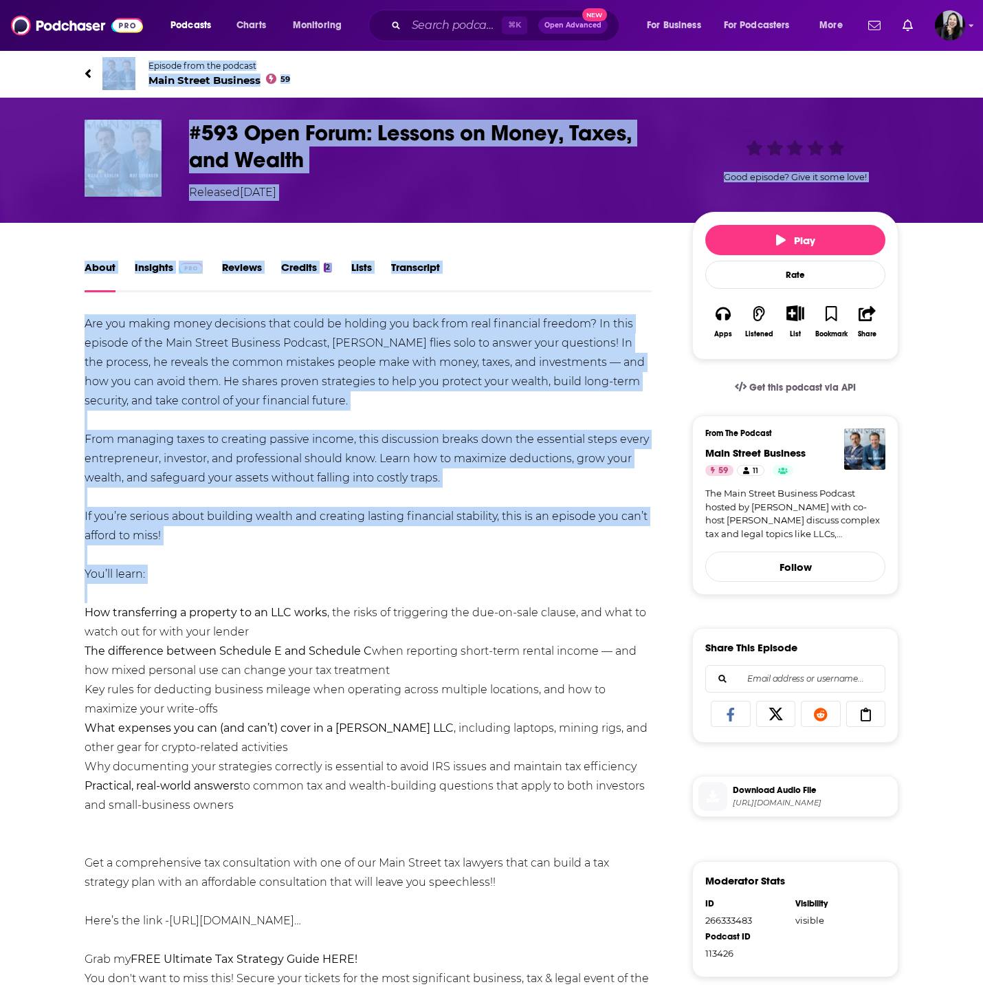
drag, startPoint x: 65, startPoint y: 59, endPoint x: 300, endPoint y: 829, distance: 804.6
click at [300, 829] on div "Episode from the podcast Main Street Business 59 Next Episode #593 Open Forum: …" at bounding box center [491, 804] width 983 height 1509
copy div "Episode from the podcast Main Street Business 59 Next Episode #593 Open Forum: …"
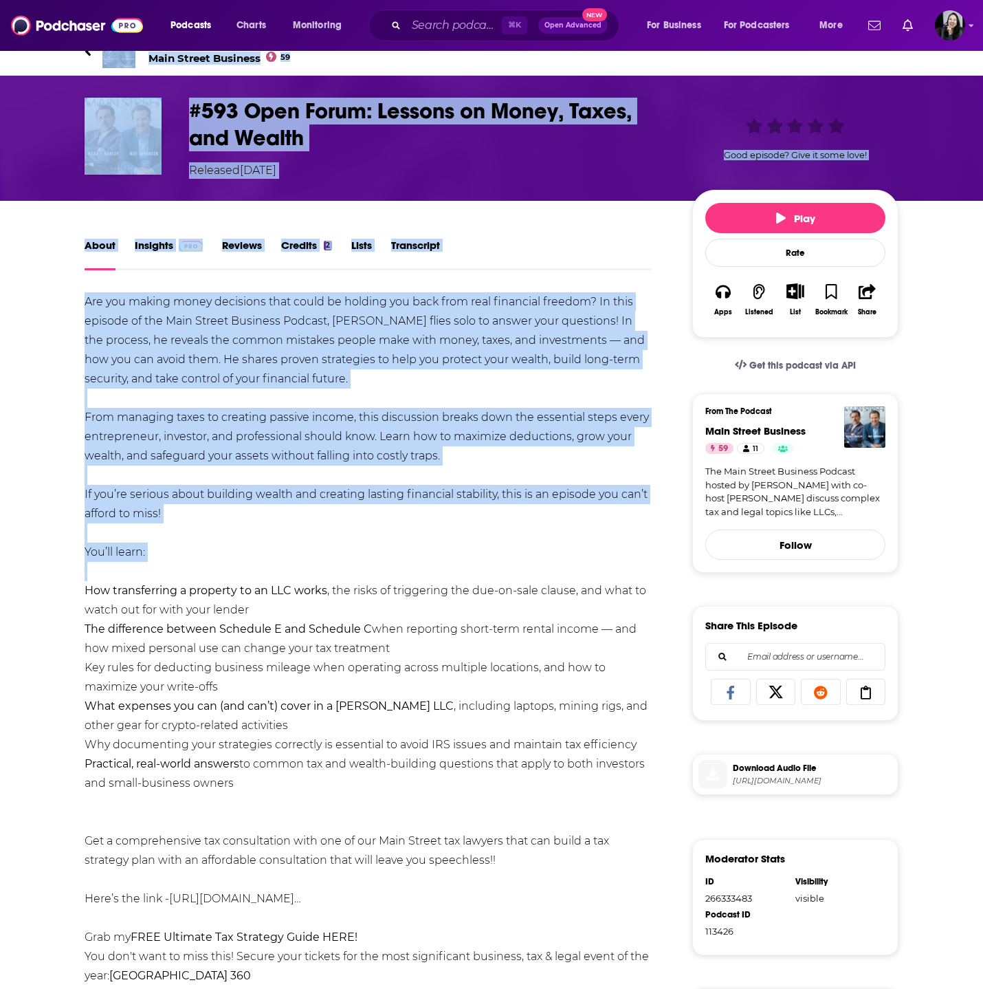
scroll to position [26, 0]
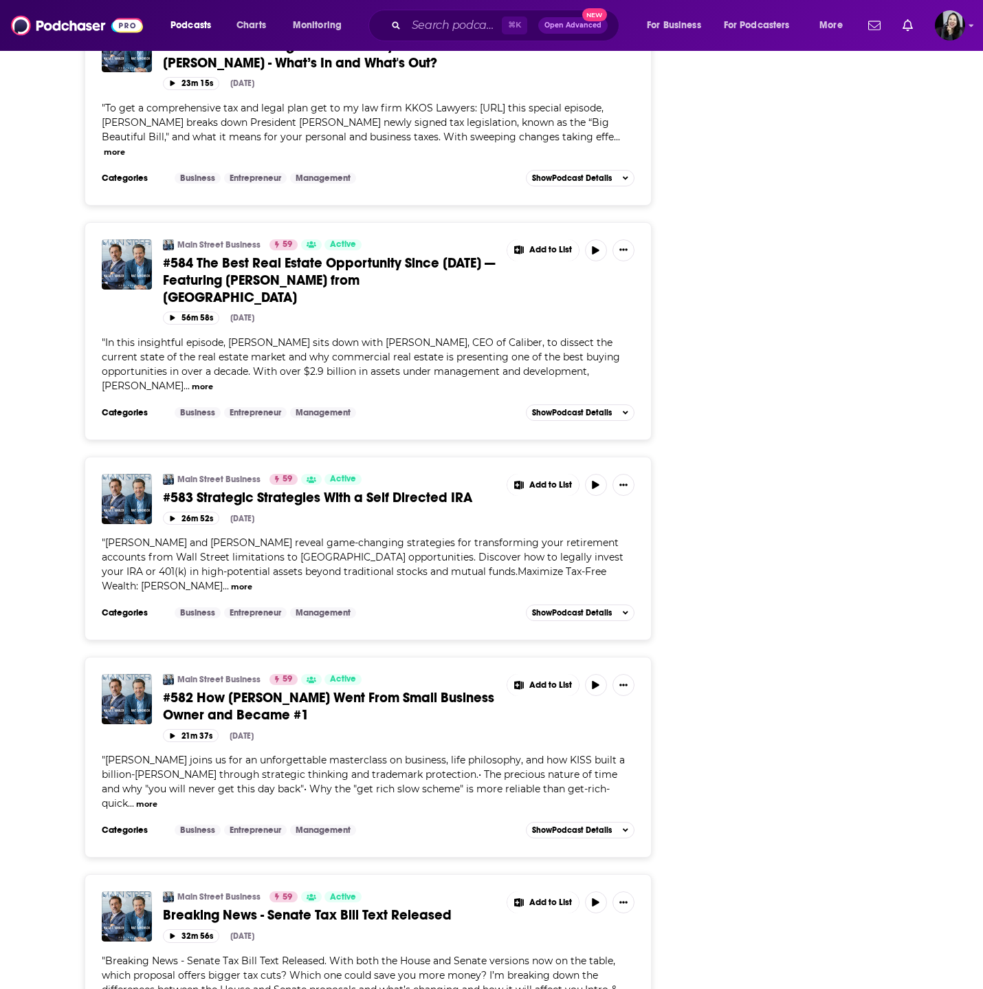
scroll to position [2478, 0]
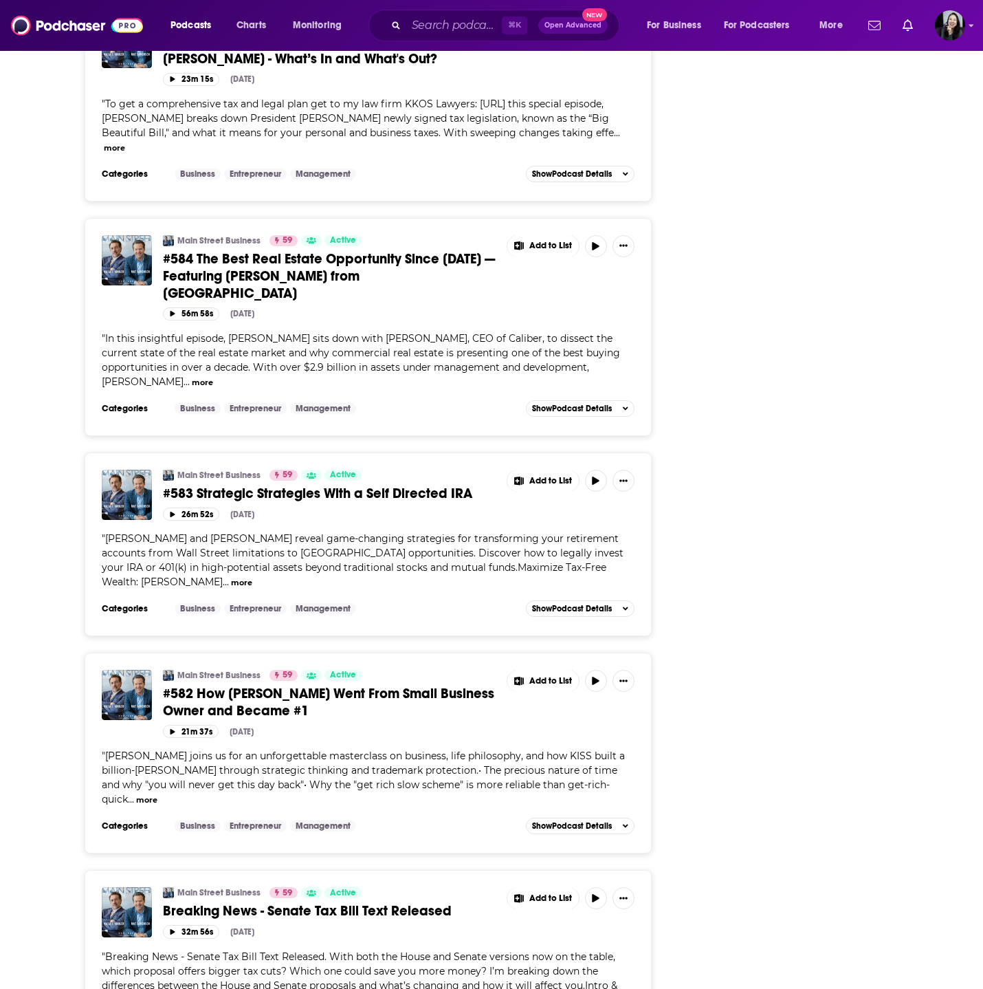
click at [344, 685] on span "#582 How Gene Simmons Went From Small Business Owner and Became #1" at bounding box center [328, 702] width 331 height 34
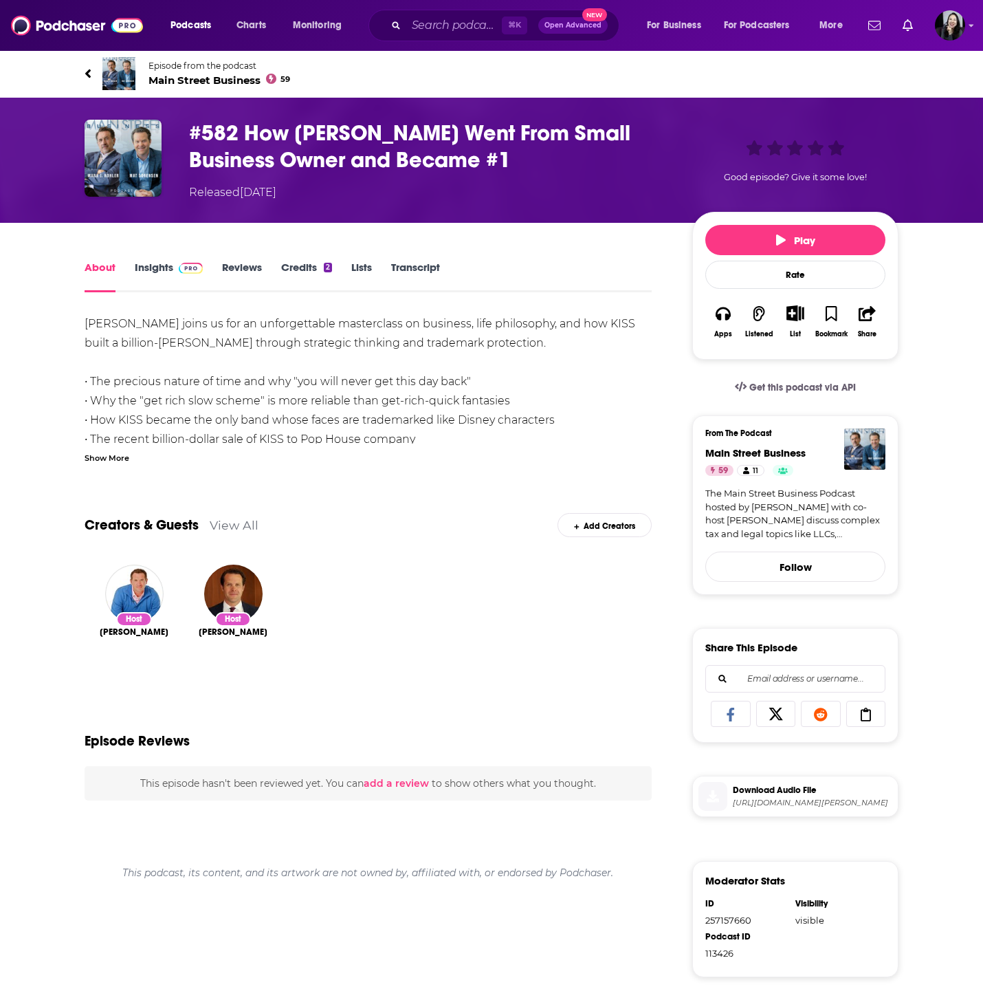
click at [118, 456] on div "Show More" at bounding box center [107, 456] width 45 height 13
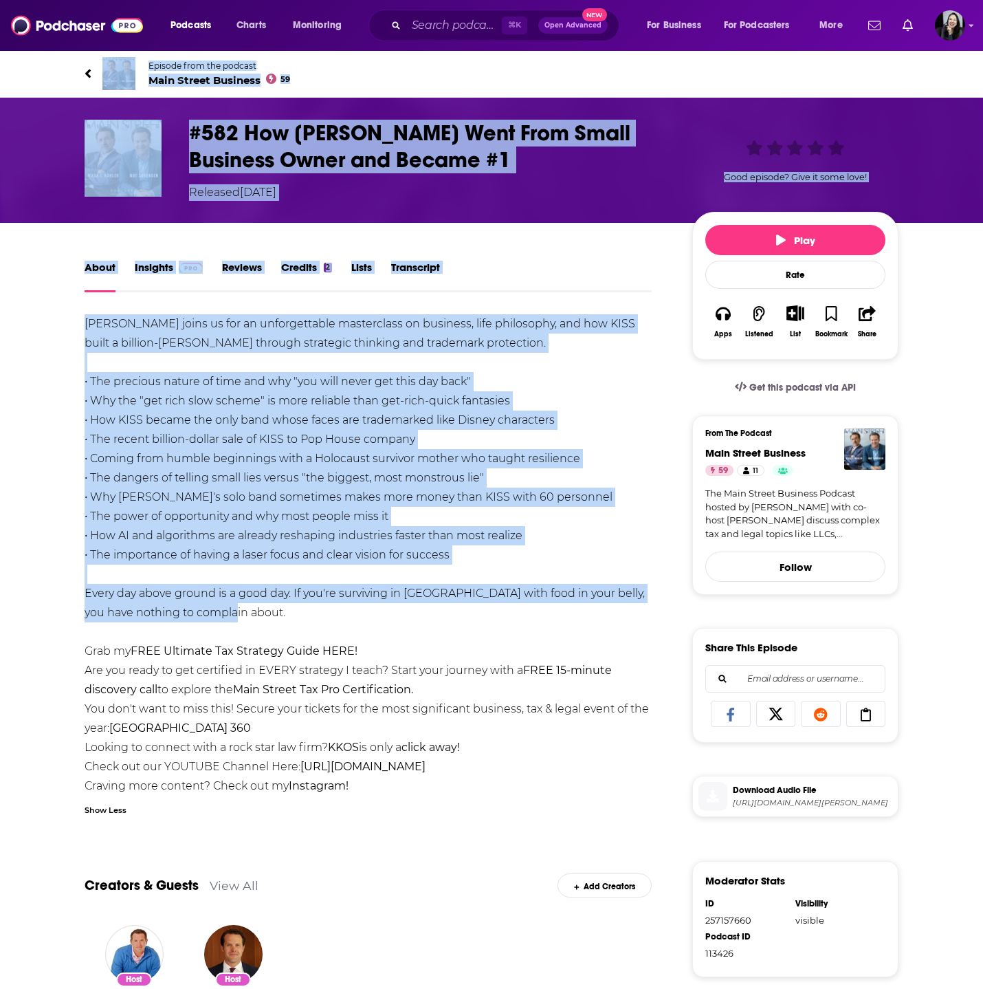
drag, startPoint x: 60, startPoint y: 63, endPoint x: 360, endPoint y: 613, distance: 627.1
click at [360, 613] on div "Episode from the podcast Main Street Business 59 Next Episode #582 How Gene Sim…" at bounding box center [491, 655] width 983 height 1210
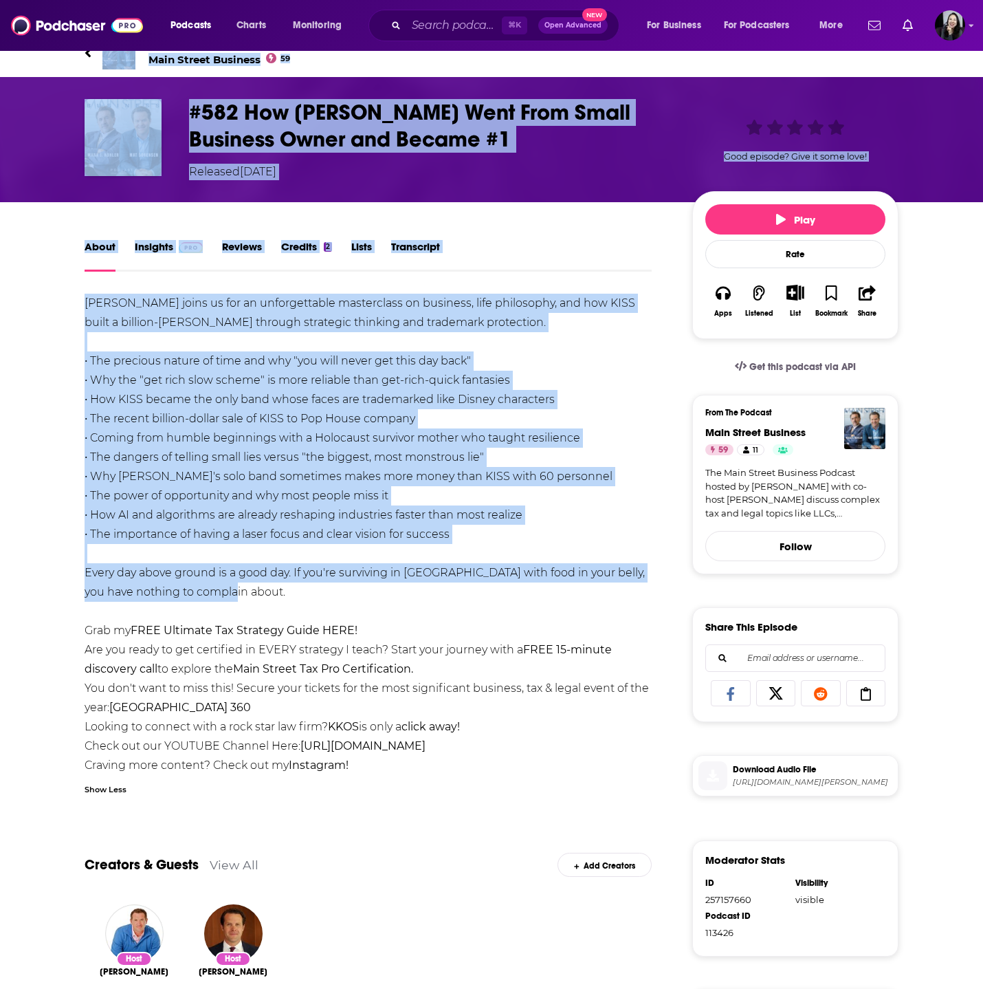
click at [422, 250] on link "Transcript" at bounding box center [415, 256] width 49 height 32
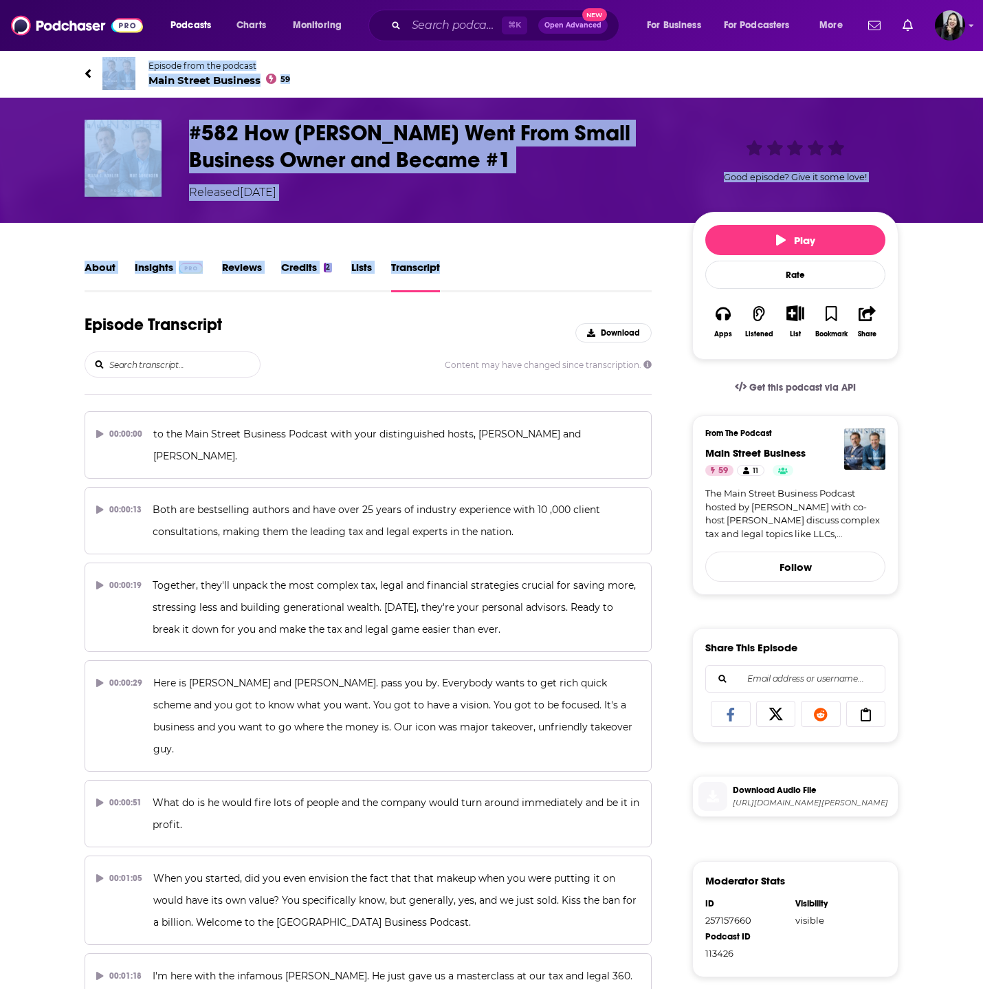
click at [10, 123] on div "#582 How Gene Simmons Went From Small Business Owner and Became #1 Released Tue…" at bounding box center [491, 160] width 983 height 125
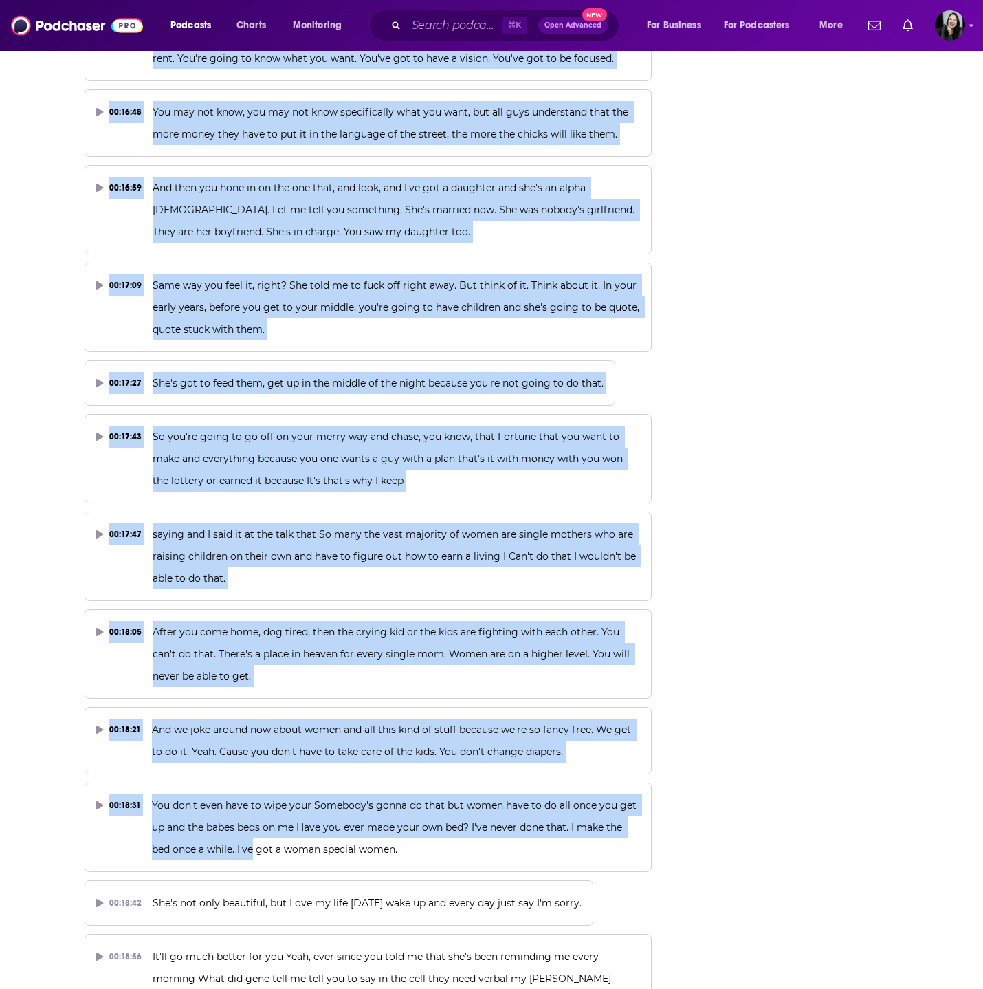
scroll to position [7269, 0]
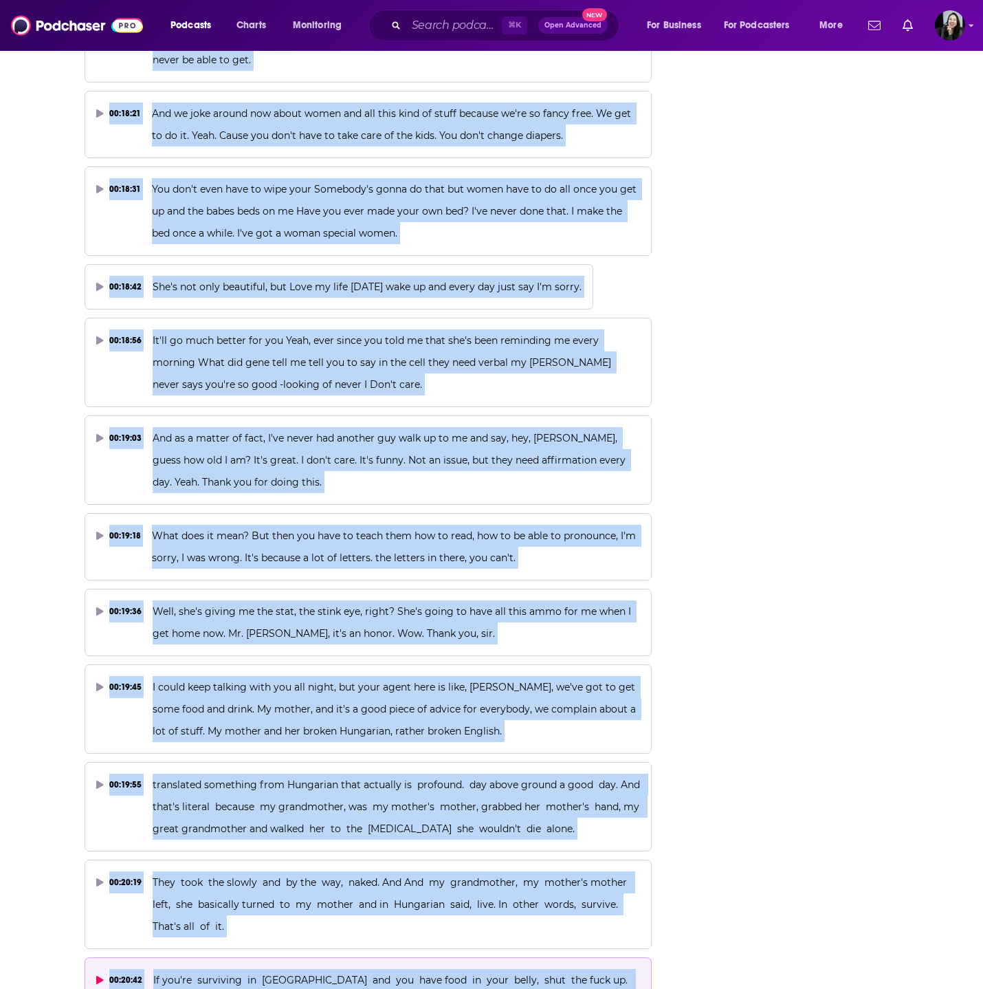
drag, startPoint x: 60, startPoint y: 66, endPoint x: 371, endPoint y: 979, distance: 964.6
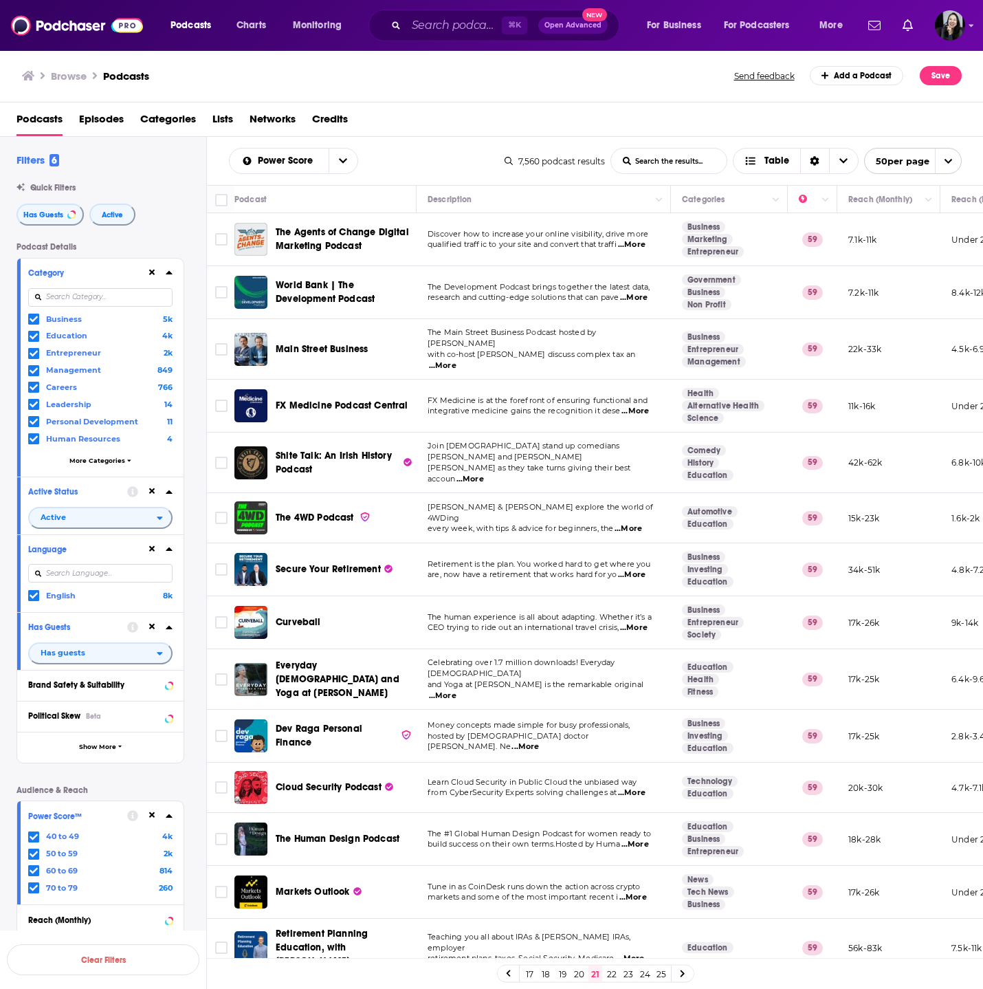
click at [643, 622] on span "...More" at bounding box center [634, 627] width 28 height 11
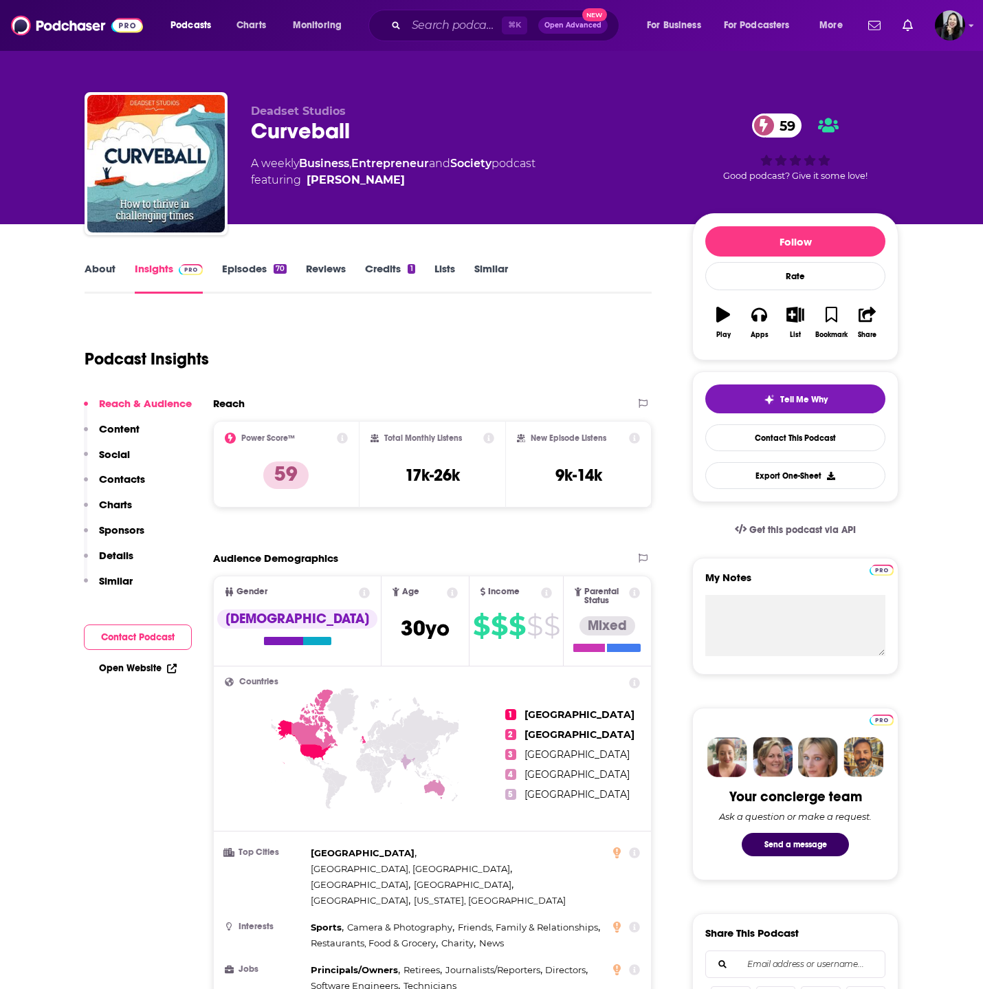
click at [398, 133] on div "Curveball 59" at bounding box center [460, 131] width 419 height 27
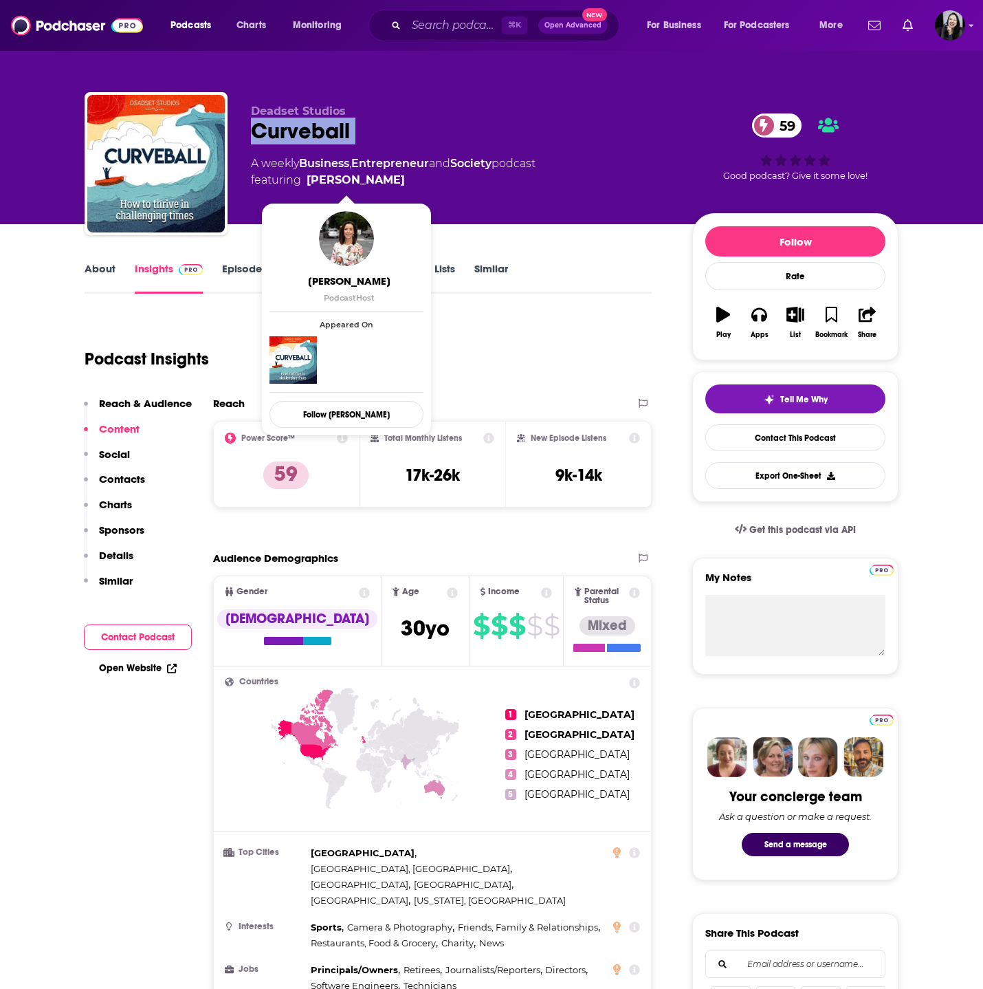
drag, startPoint x: 402, startPoint y: 182, endPoint x: 385, endPoint y: 184, distance: 16.6
click at [385, 184] on span "featuring [PERSON_NAME]" at bounding box center [393, 180] width 285 height 17
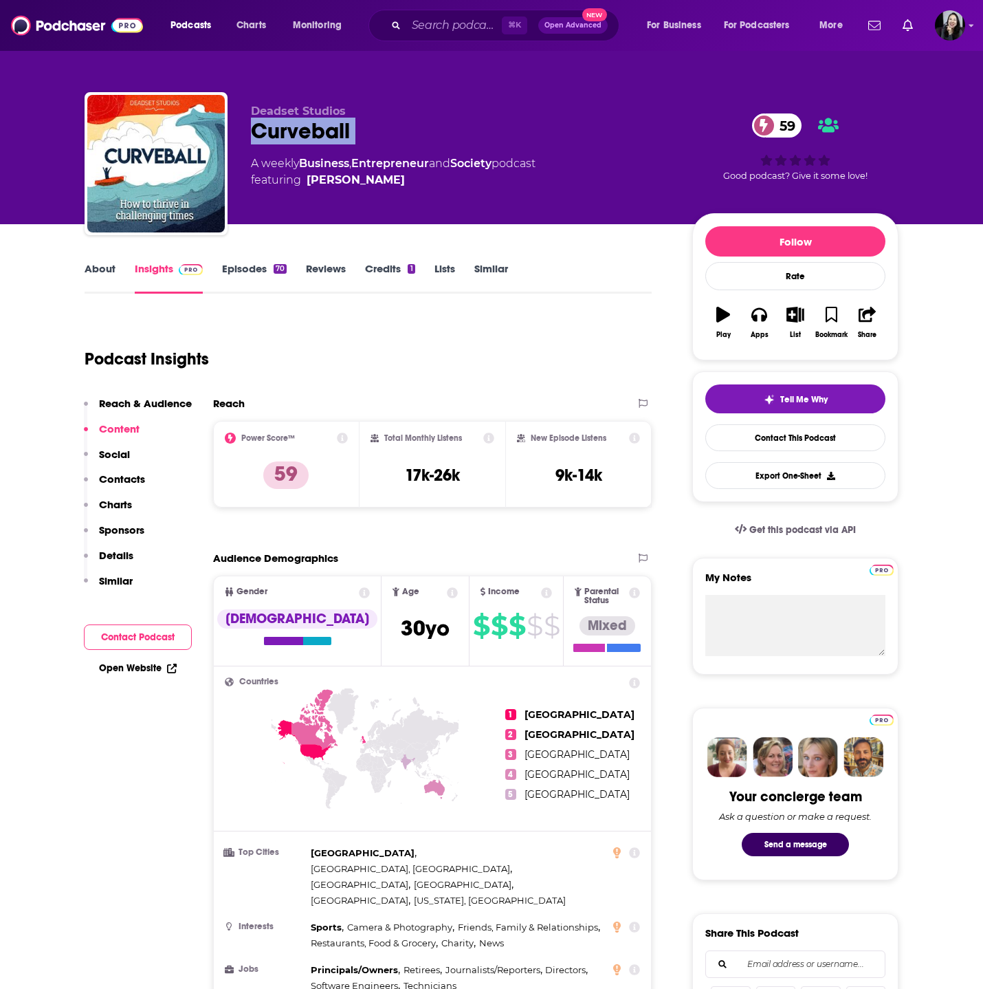
copy span "[PERSON_NAME]"
click at [89, 267] on link "About" at bounding box center [100, 278] width 31 height 32
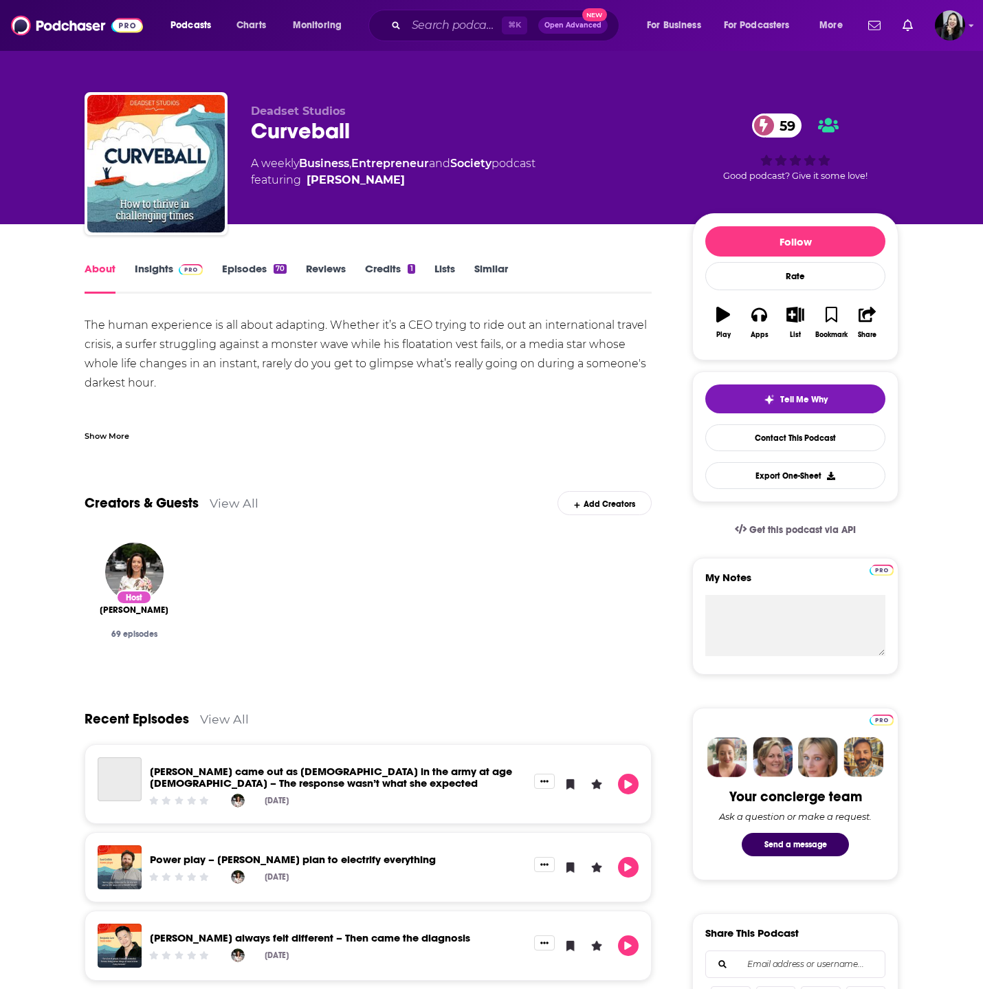
click at [140, 289] on link "Insights" at bounding box center [169, 278] width 68 height 32
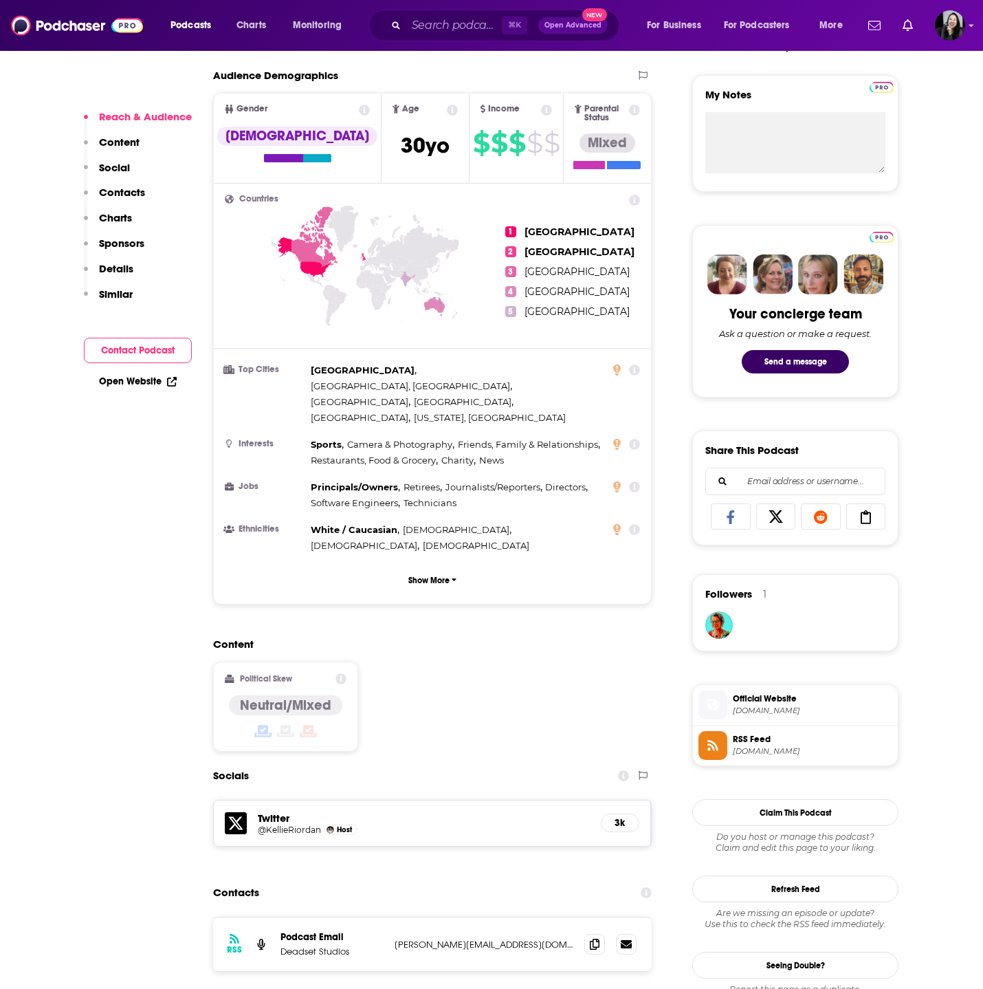
scroll to position [646, 0]
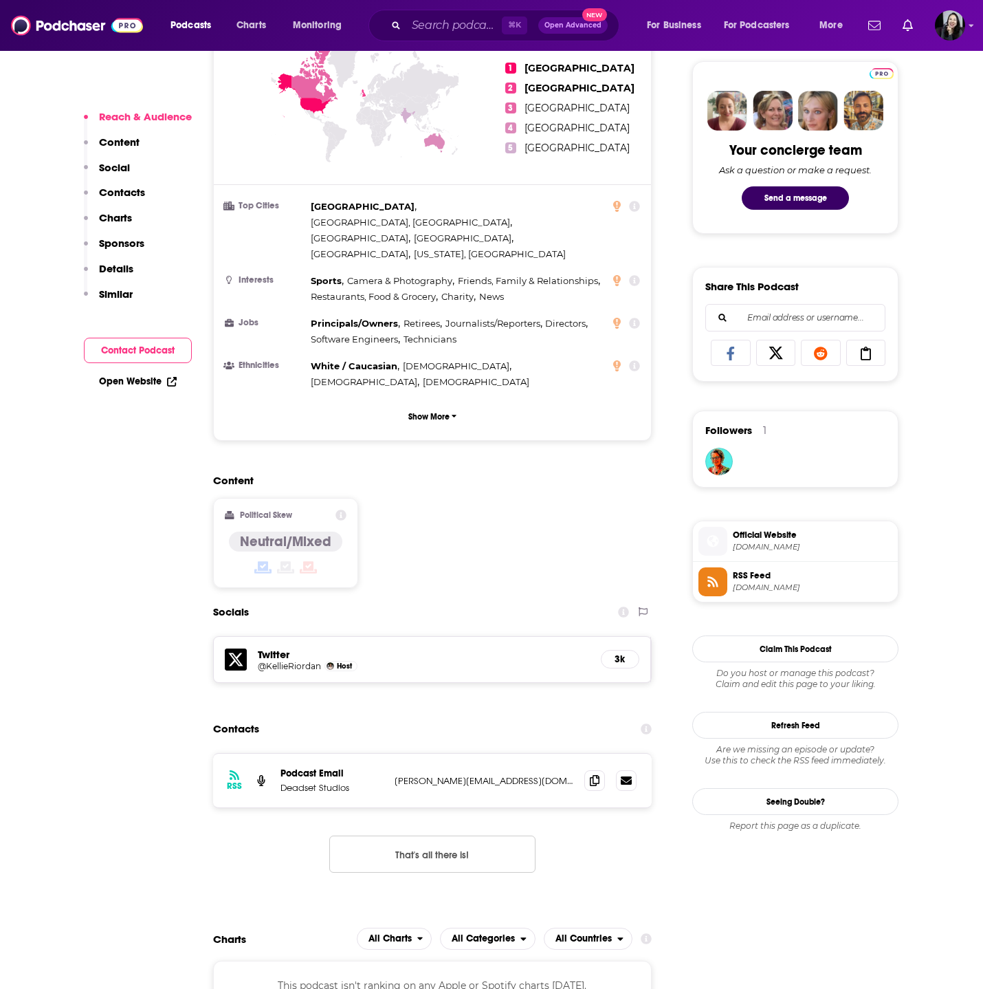
click at [591, 769] on span at bounding box center [594, 779] width 21 height 21
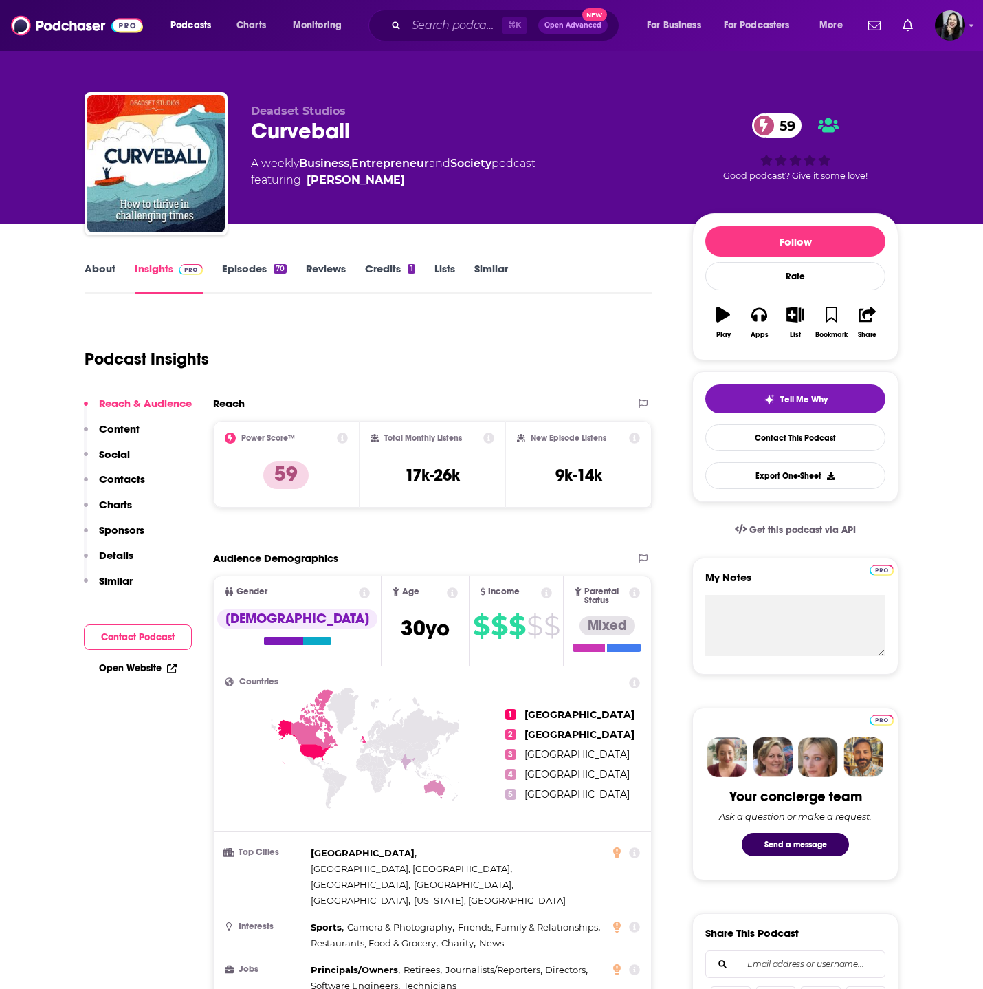
click at [441, 131] on div "Curveball 59" at bounding box center [460, 131] width 419 height 27
copy div "Curveball 59"
drag, startPoint x: 406, startPoint y: 183, endPoint x: 387, endPoint y: 181, distance: 18.7
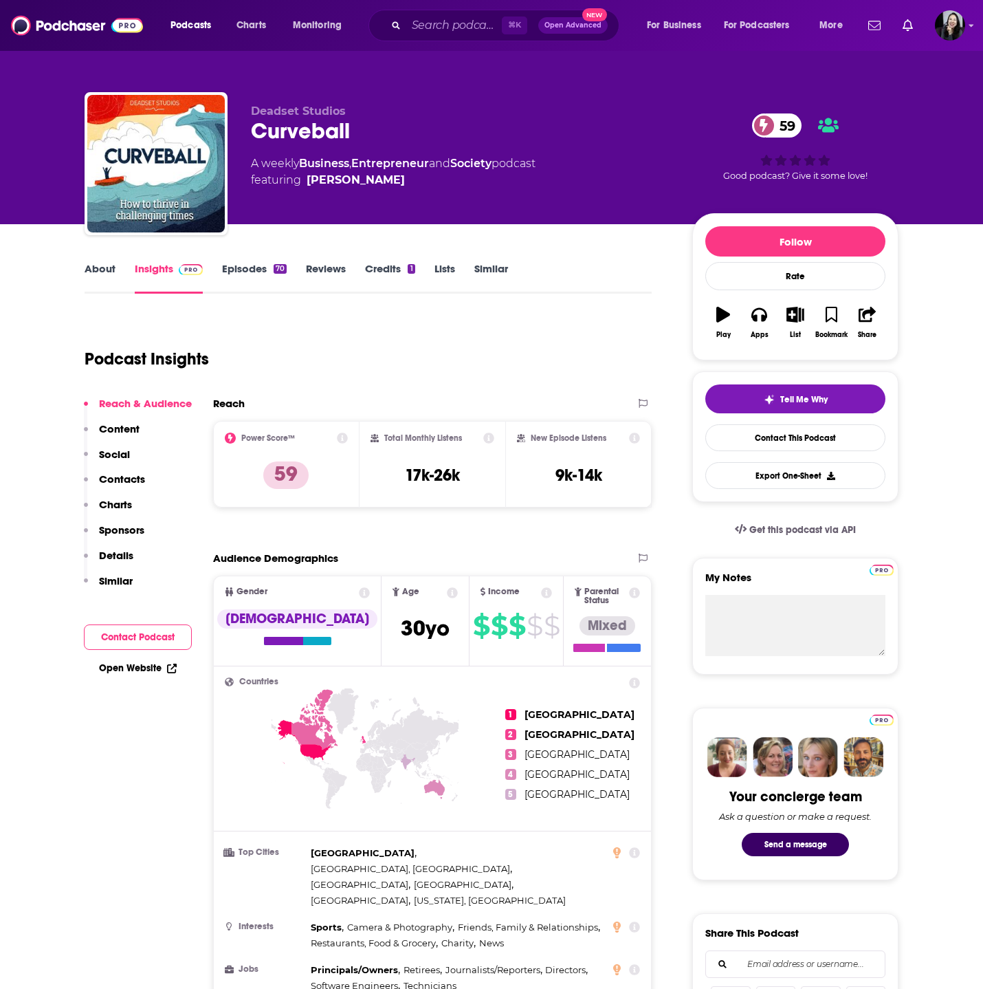
click at [387, 181] on span "featuring [PERSON_NAME]" at bounding box center [393, 180] width 285 height 17
drag, startPoint x: 419, startPoint y: 177, endPoint x: 386, endPoint y: 181, distance: 33.2
click at [386, 181] on span "featuring [PERSON_NAME]" at bounding box center [393, 180] width 285 height 17
copy span "[PERSON_NAME]"
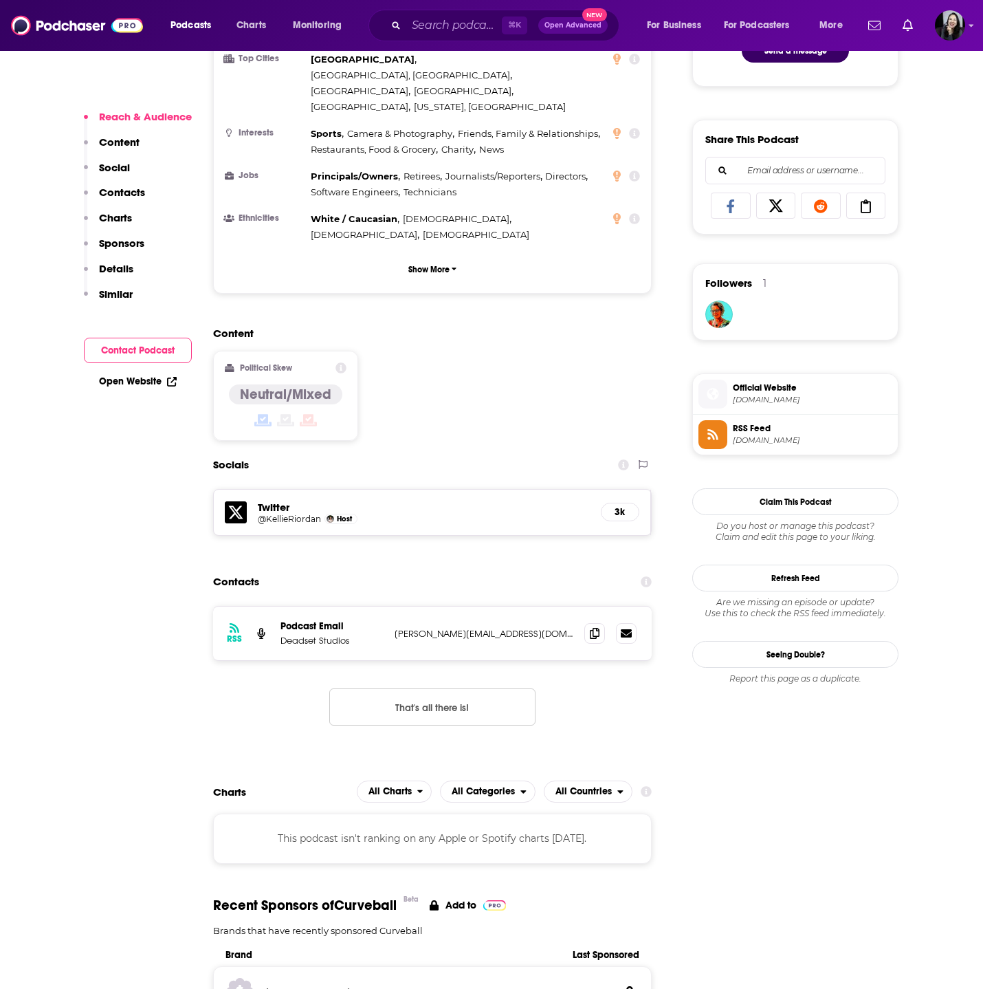
scroll to position [800, 0]
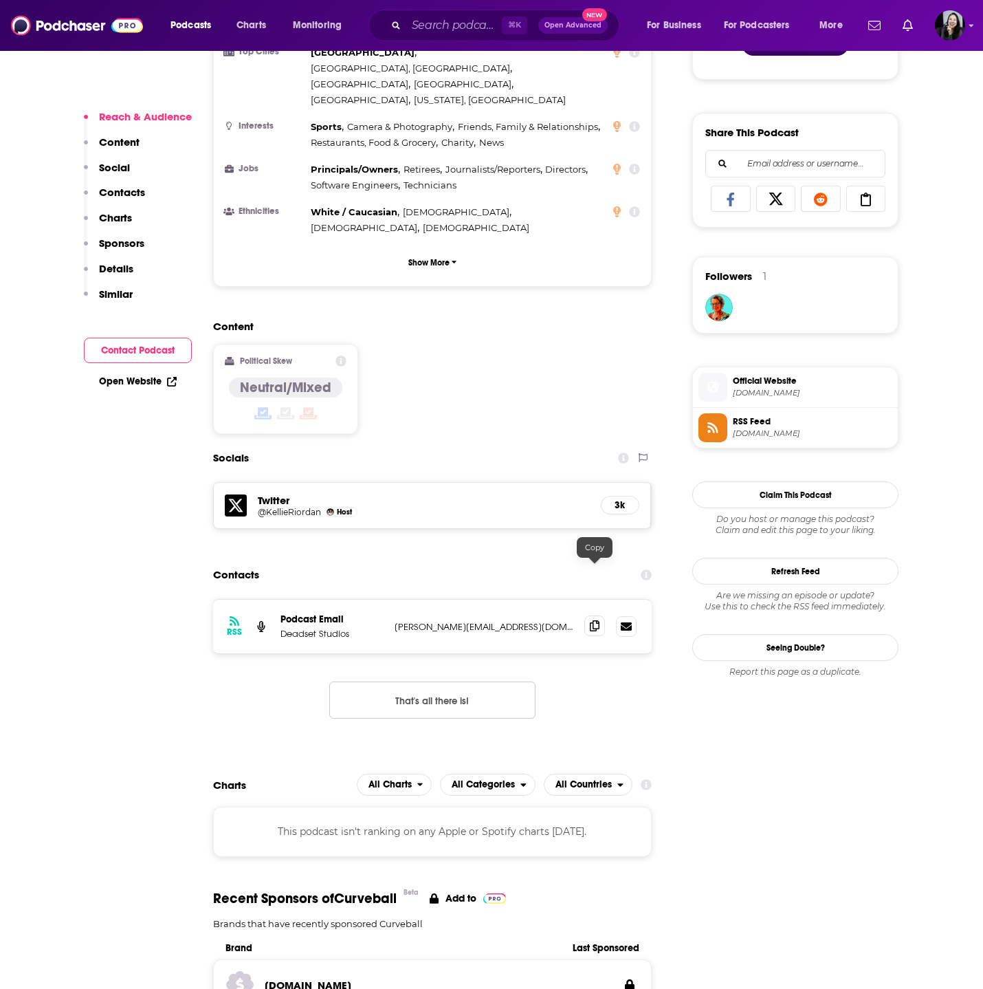
click at [604, 615] on span at bounding box center [594, 625] width 21 height 21
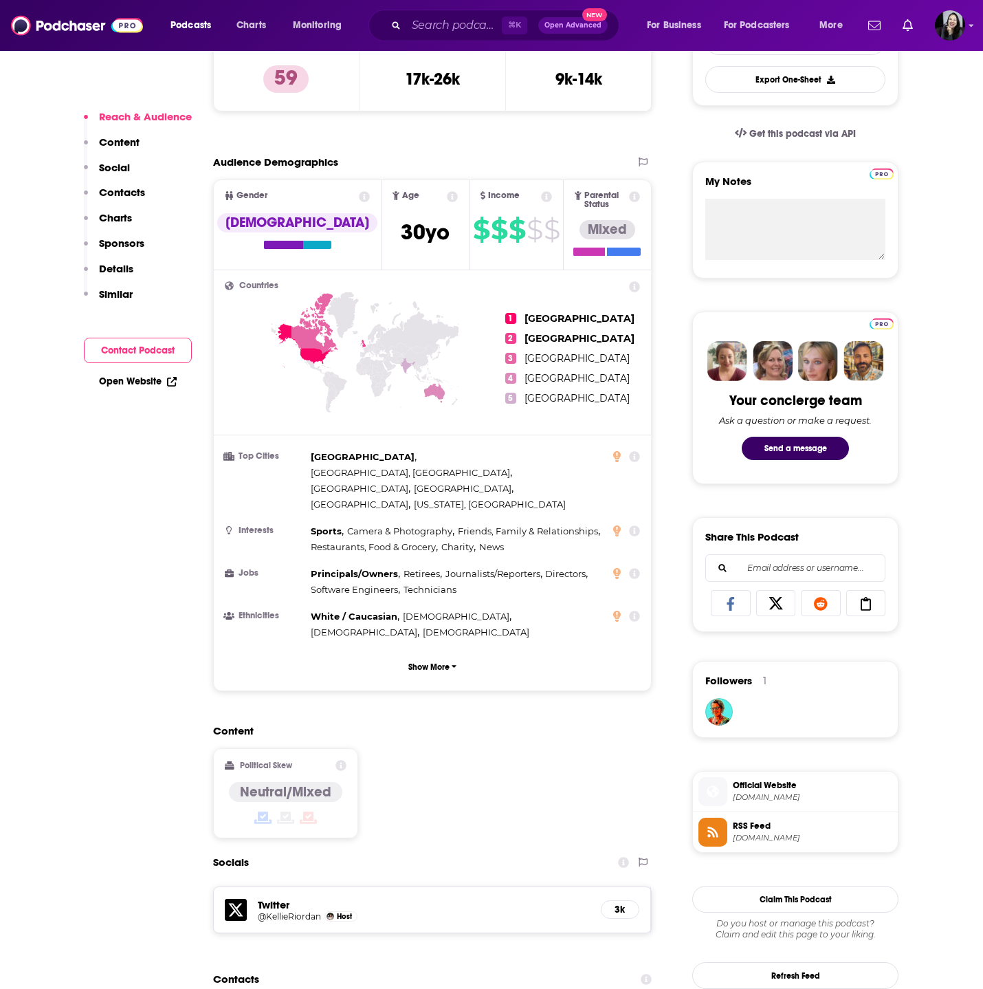
scroll to position [0, 0]
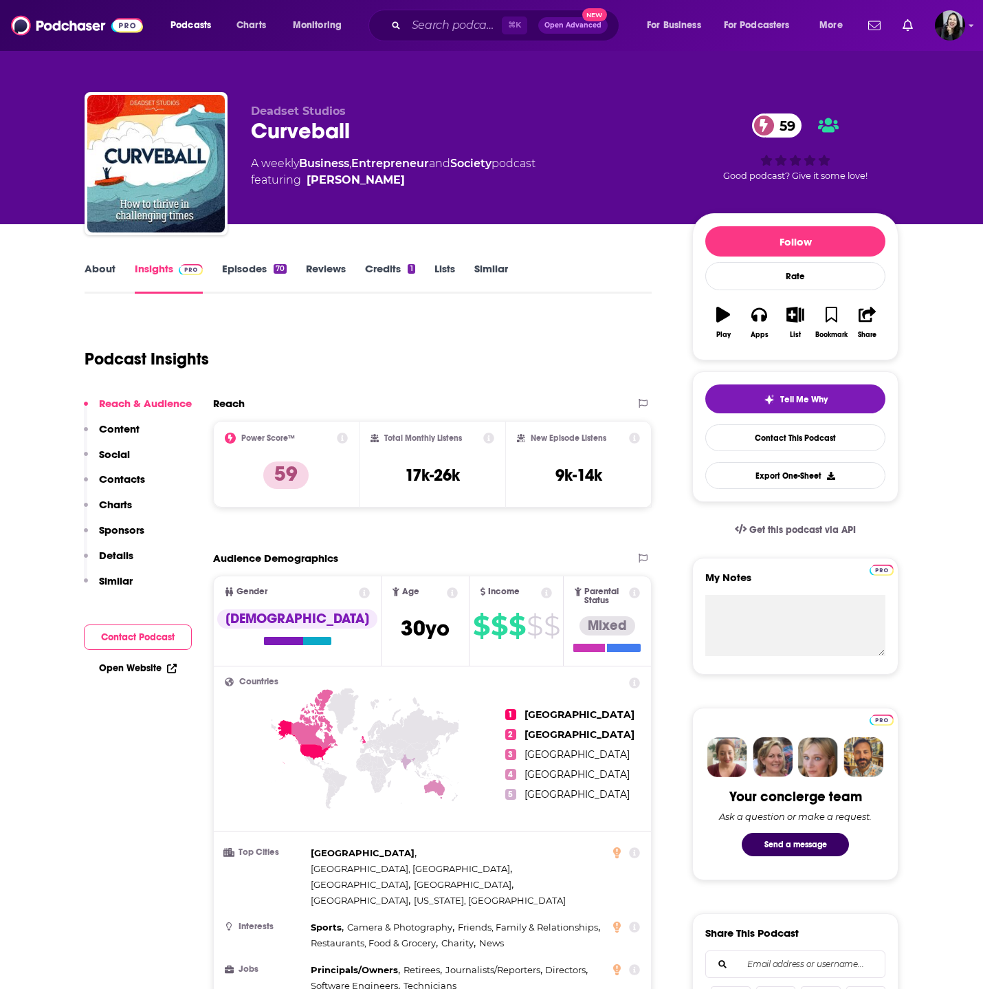
click at [245, 270] on link "Episodes 70" at bounding box center [254, 278] width 65 height 32
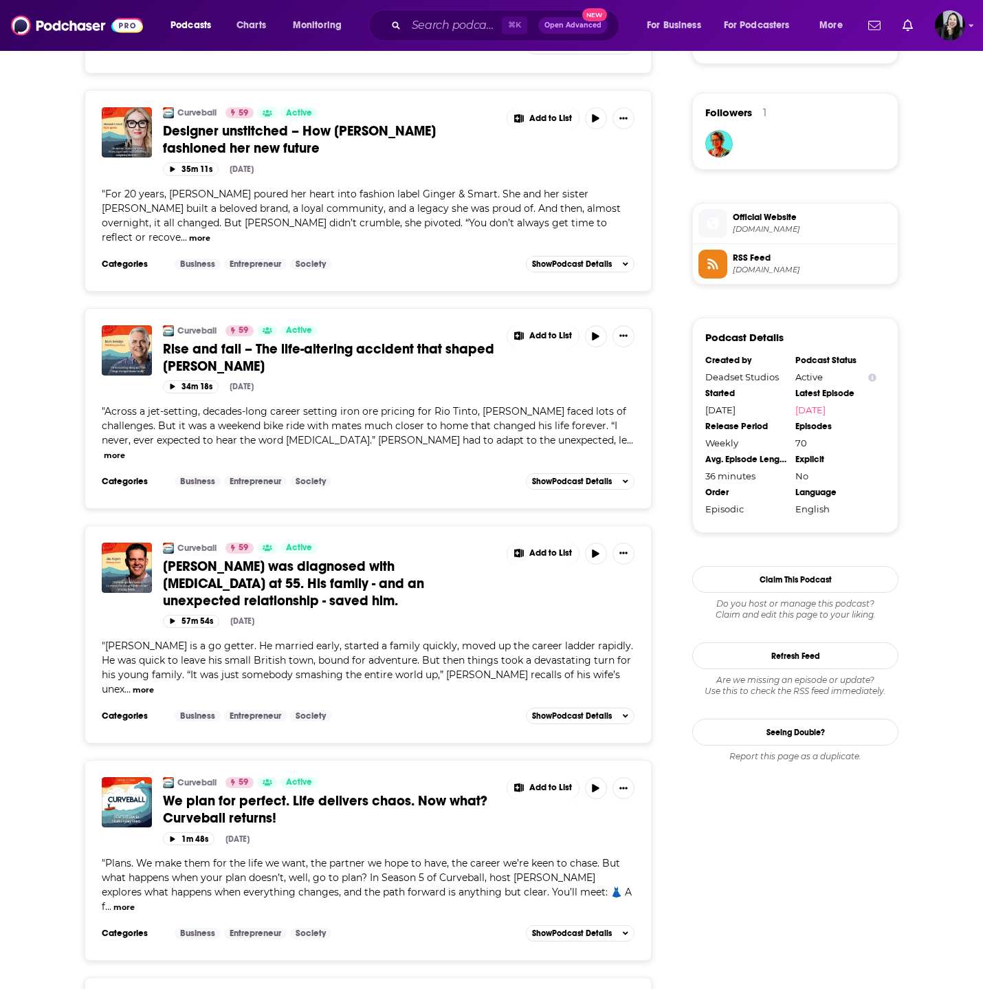
scroll to position [968, 0]
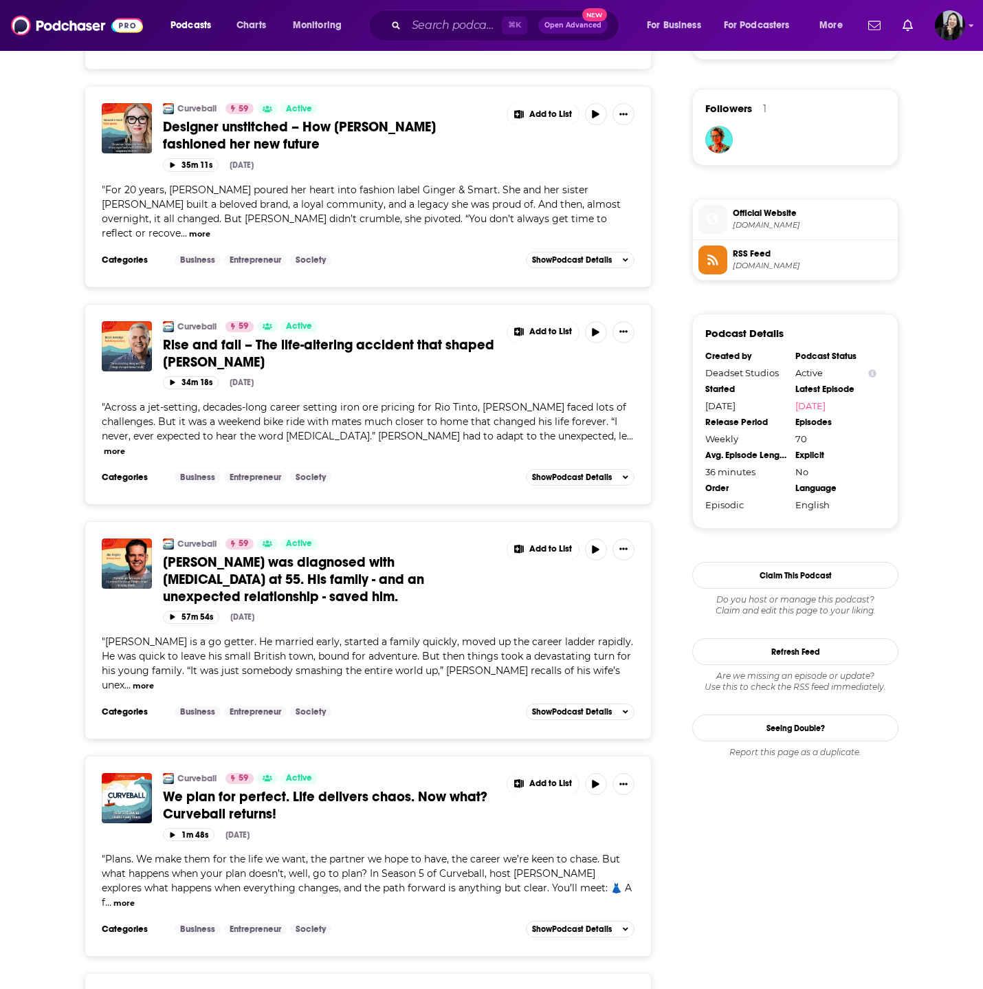
click at [262, 788] on span "We plan for perfect. Life delivers chaos. Now what? Curveball returns!" at bounding box center [325, 805] width 325 height 34
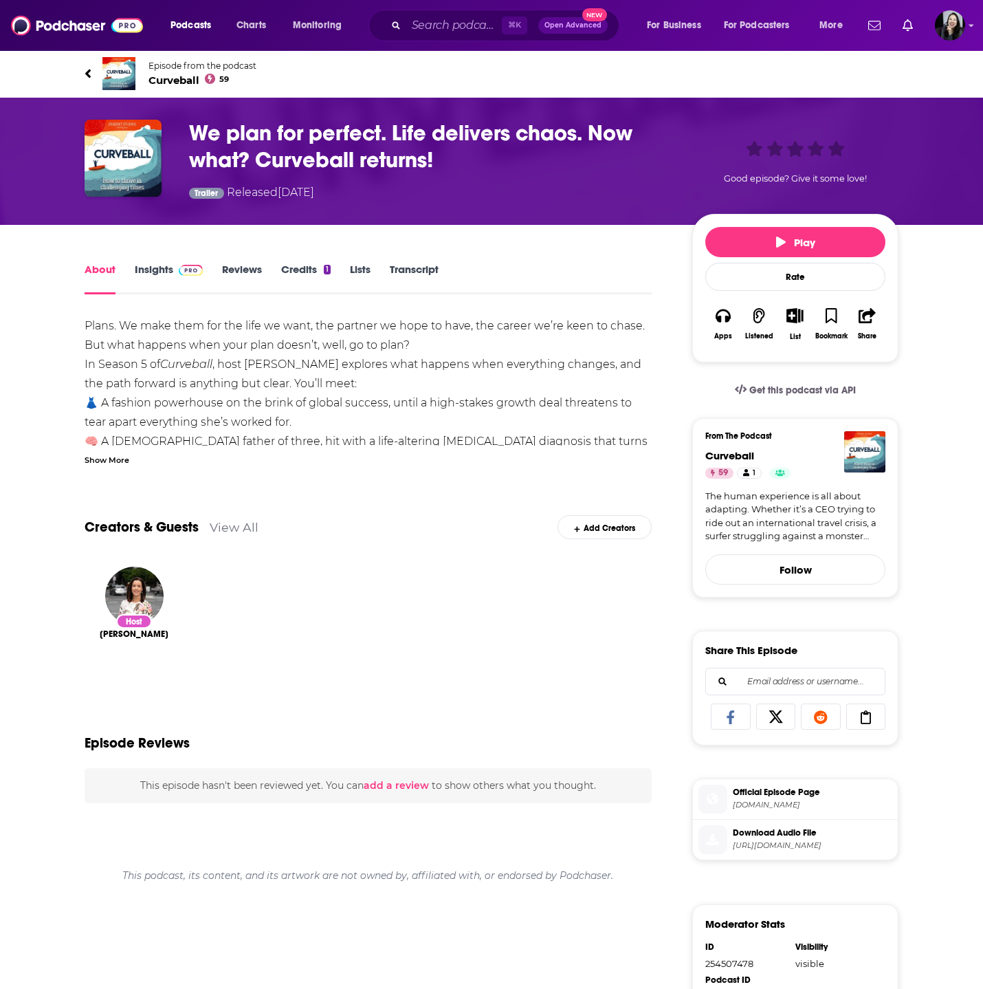
click at [113, 457] on div "Show More" at bounding box center [107, 458] width 45 height 13
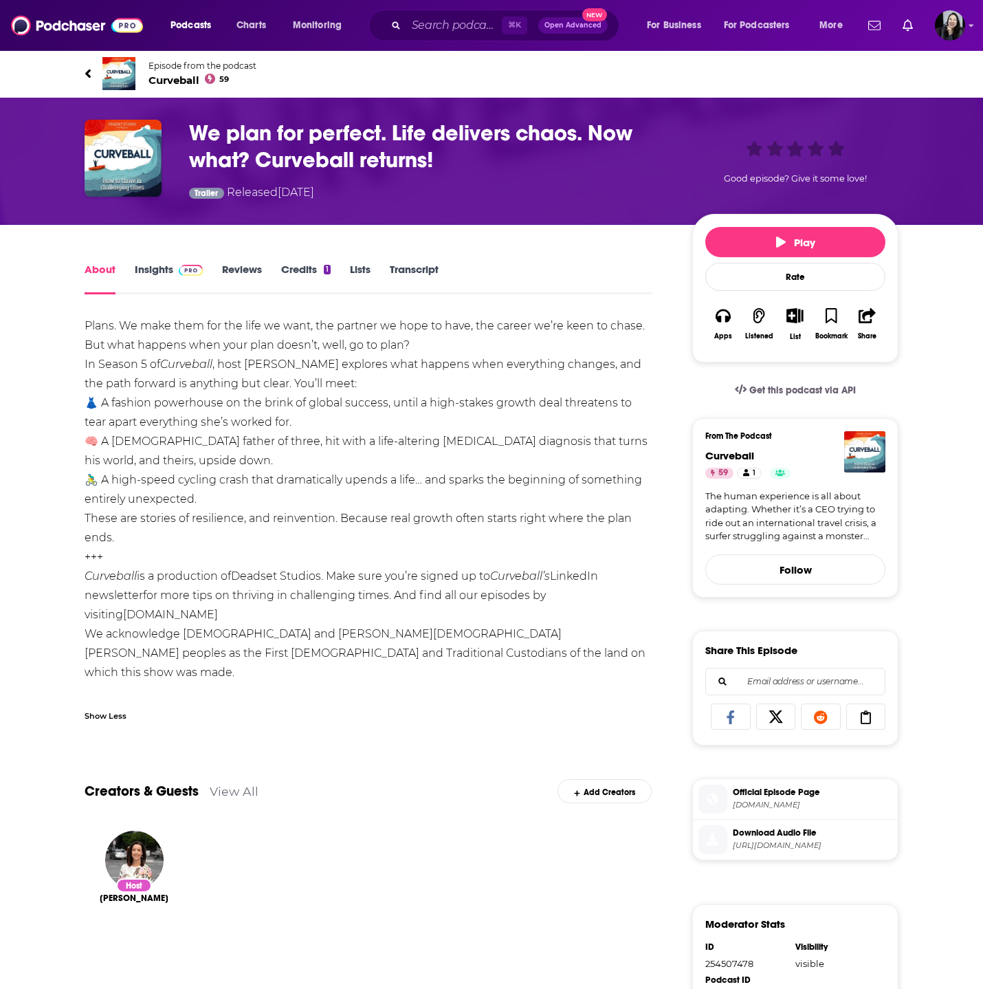
drag, startPoint x: 70, startPoint y: 63, endPoint x: 327, endPoint y: 556, distance: 556.7
click at [327, 556] on div "Episode from the podcast Curveball 59 Next Episode We plan for perfect. Life de…" at bounding box center [491, 677] width 983 height 1254
copy div "Loremip dolo sit ametcon Adipiscin 58 Elit Seddoei Te inci utl etdolor. Magn al…"
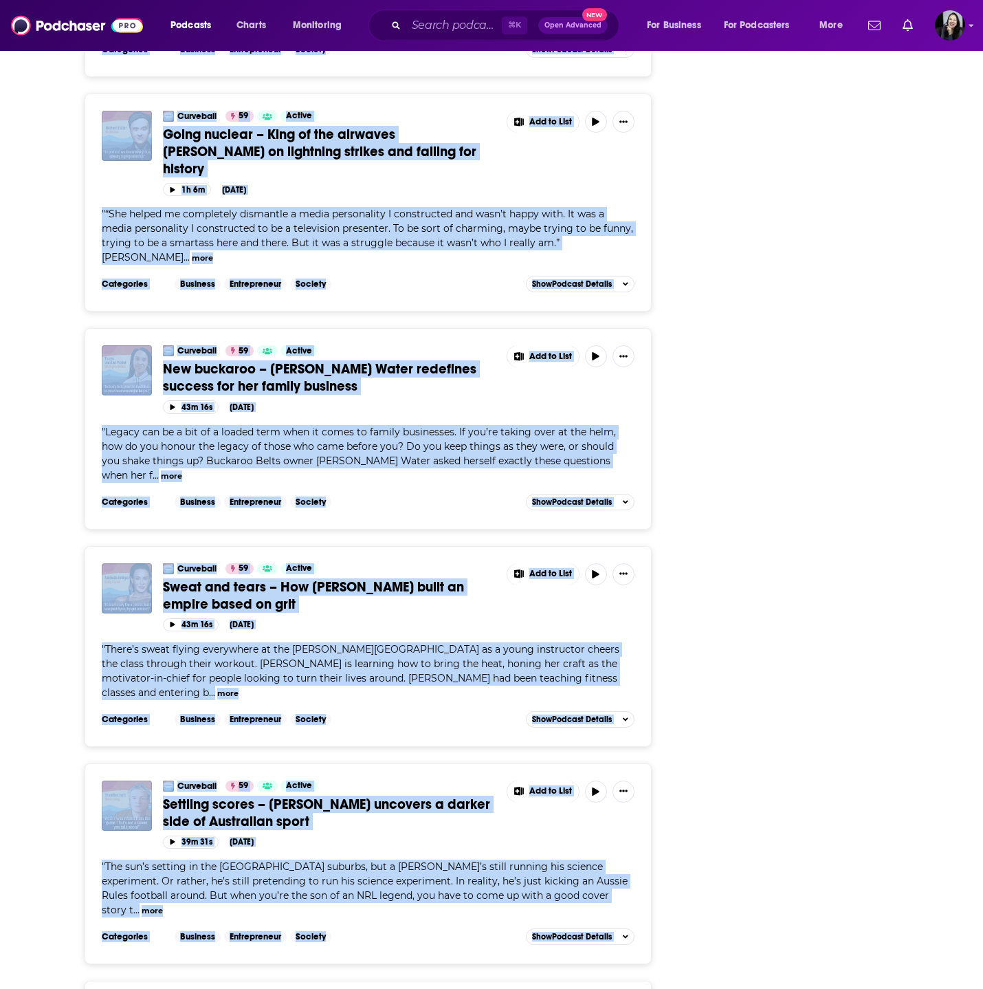
scroll to position [4659, 0]
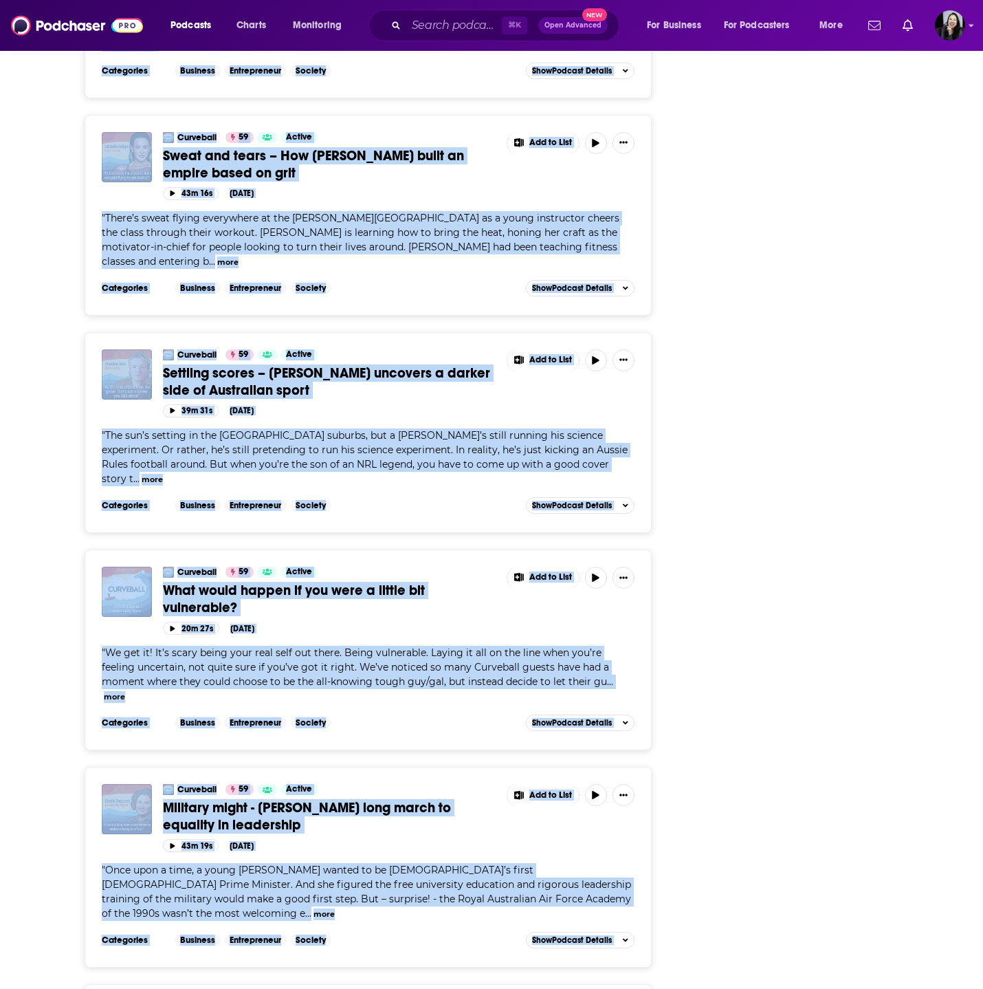
drag, startPoint x: 87, startPoint y: 381, endPoint x: 397, endPoint y: 877, distance: 585.7
copy div "Loremipsu 36 Dolors Amet CoNsecte adip eli se doeiusmodte in utl etdo ma ali 78…"
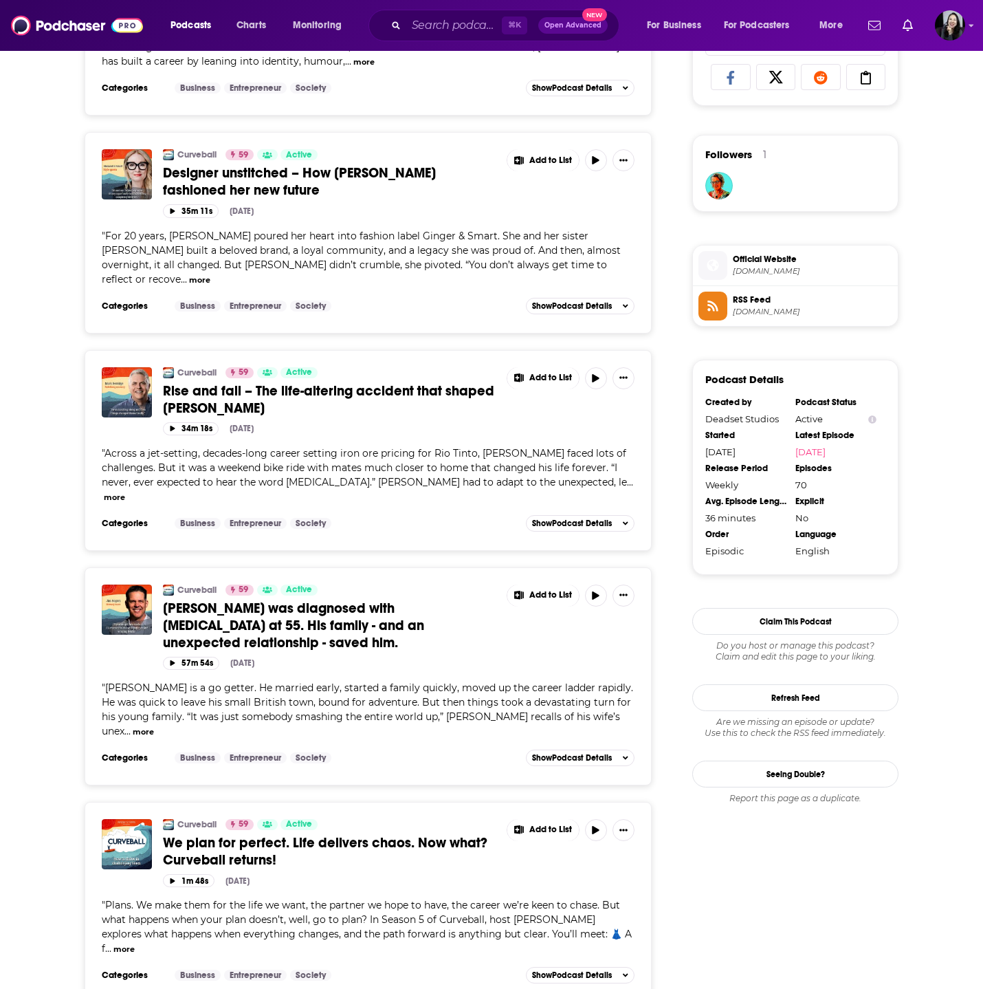
scroll to position [0, 0]
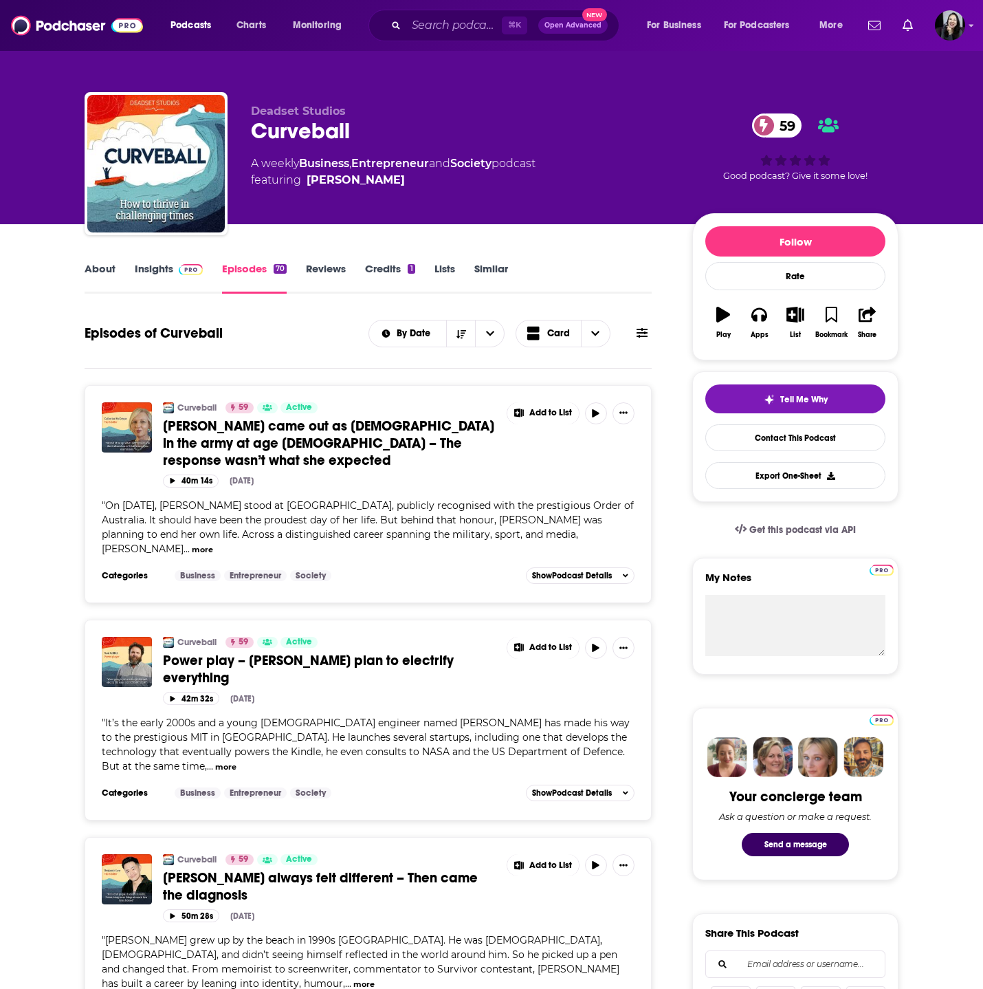
click at [331, 652] on span "Power play – [PERSON_NAME] plan to electrify everything" at bounding box center [308, 669] width 291 height 34
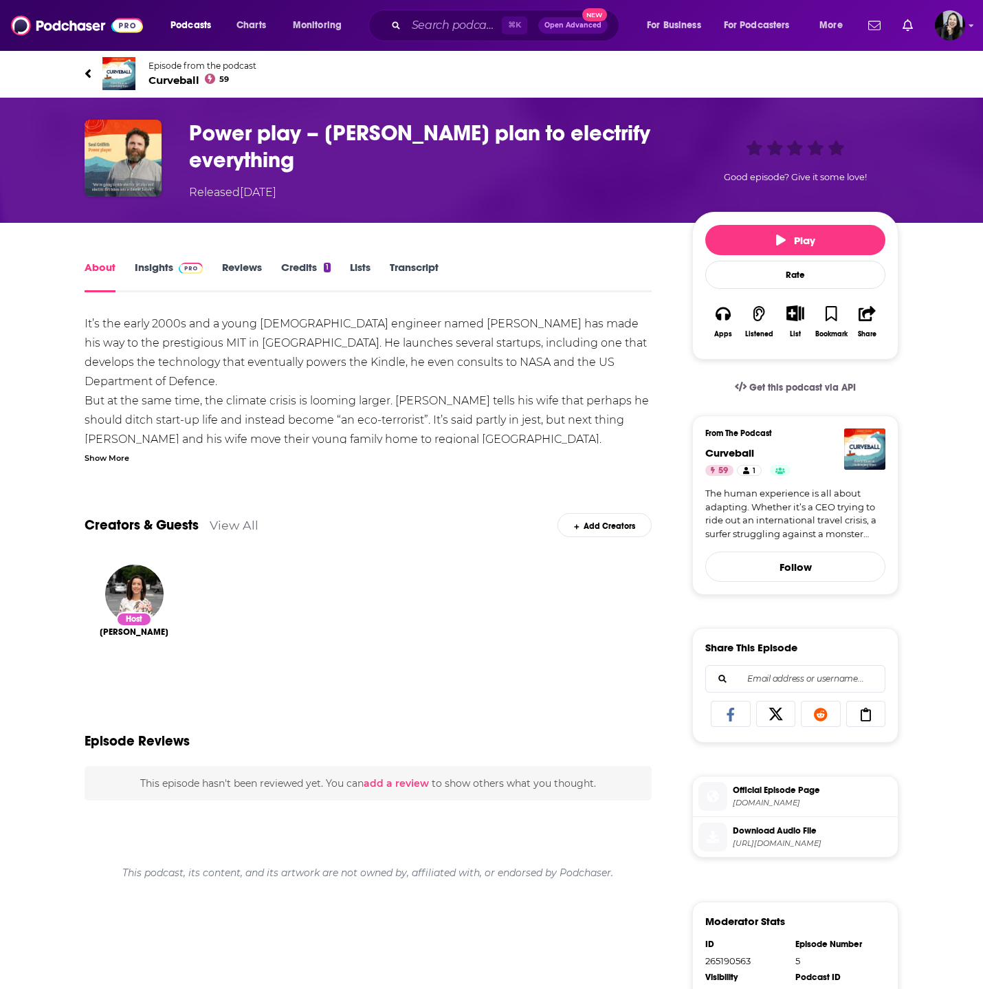
click at [111, 451] on div "Show More" at bounding box center [107, 456] width 45 height 13
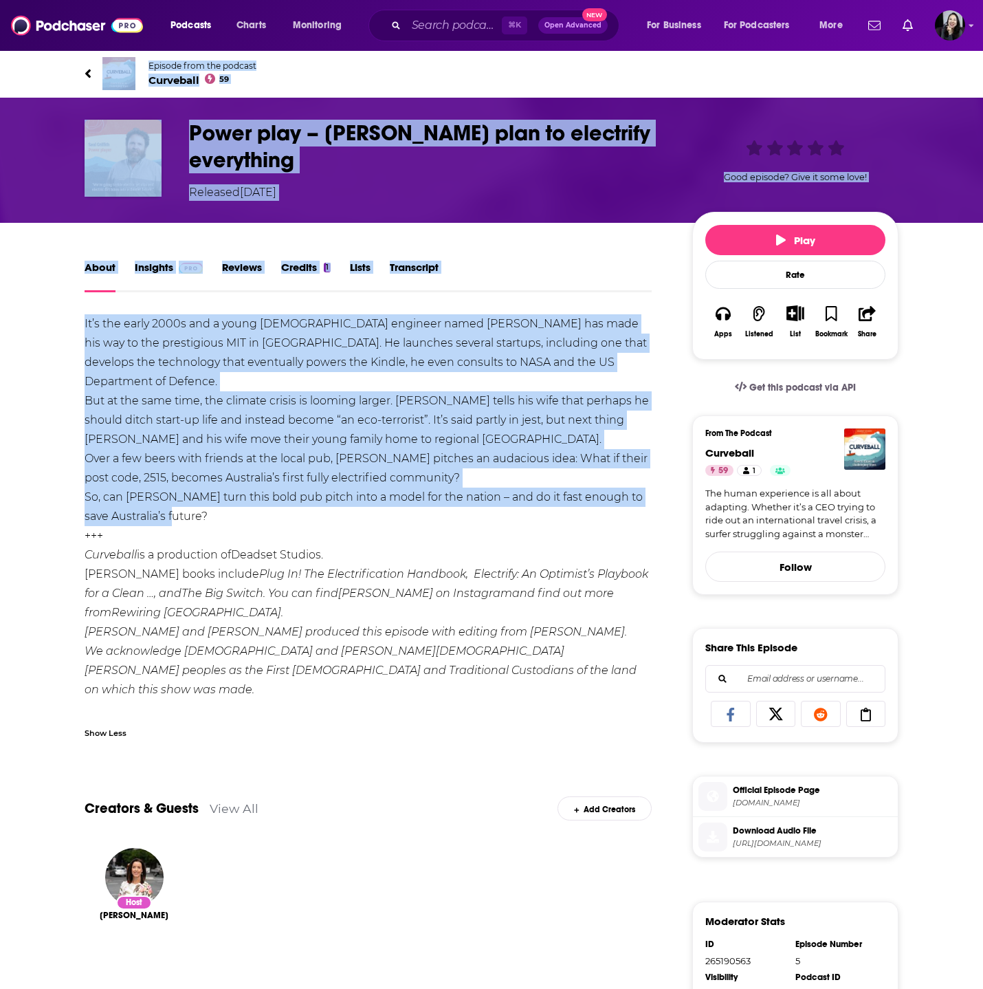
drag, startPoint x: 56, startPoint y: 67, endPoint x: 307, endPoint y: 521, distance: 518.9
click at [307, 521] on div "Episode from the podcast Curveball 59 Next Episode Power play – [PERSON_NAME] p…" at bounding box center [491, 692] width 983 height 1284
copy div "Loremip dolo sit ametcon Adipiscin 57 Elit Seddoei Tempo inci – Utla Etdolore’m…"
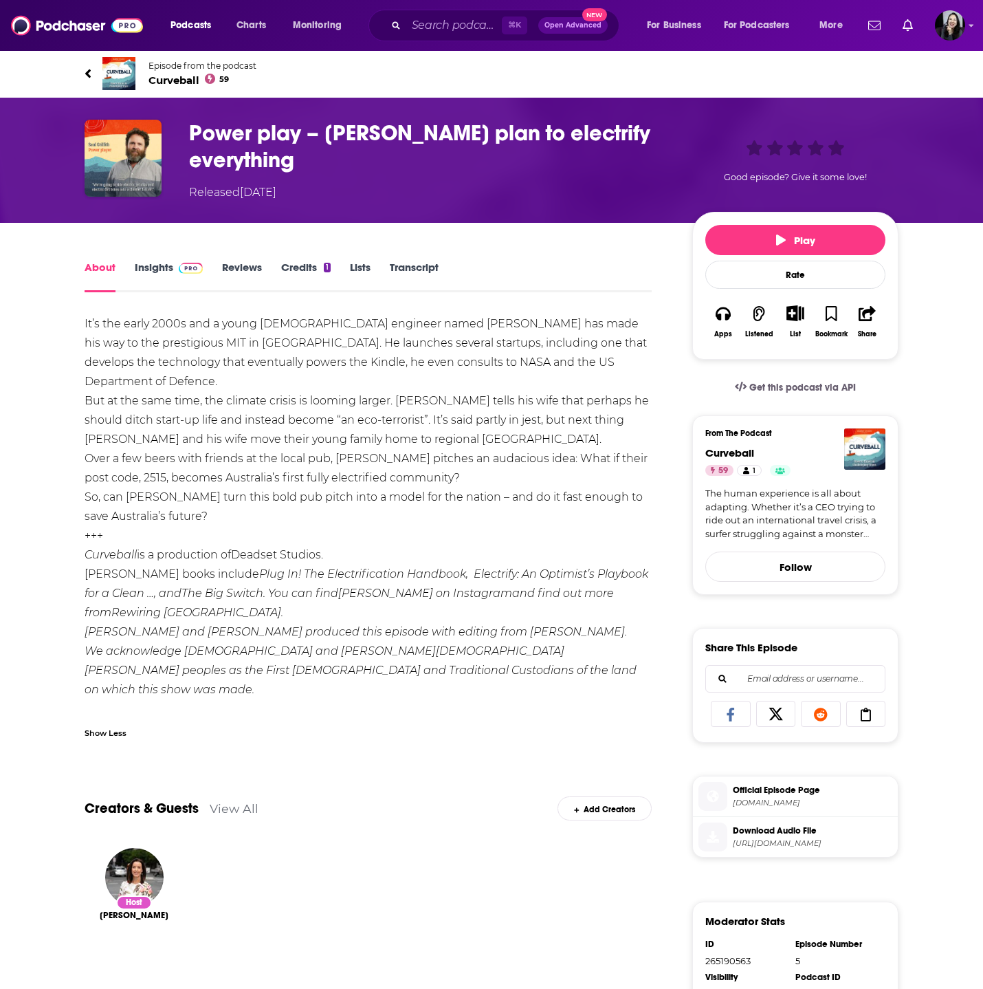
click at [313, 169] on h1 "Power play – [PERSON_NAME] plan to electrify everything" at bounding box center [429, 147] width 481 height 54
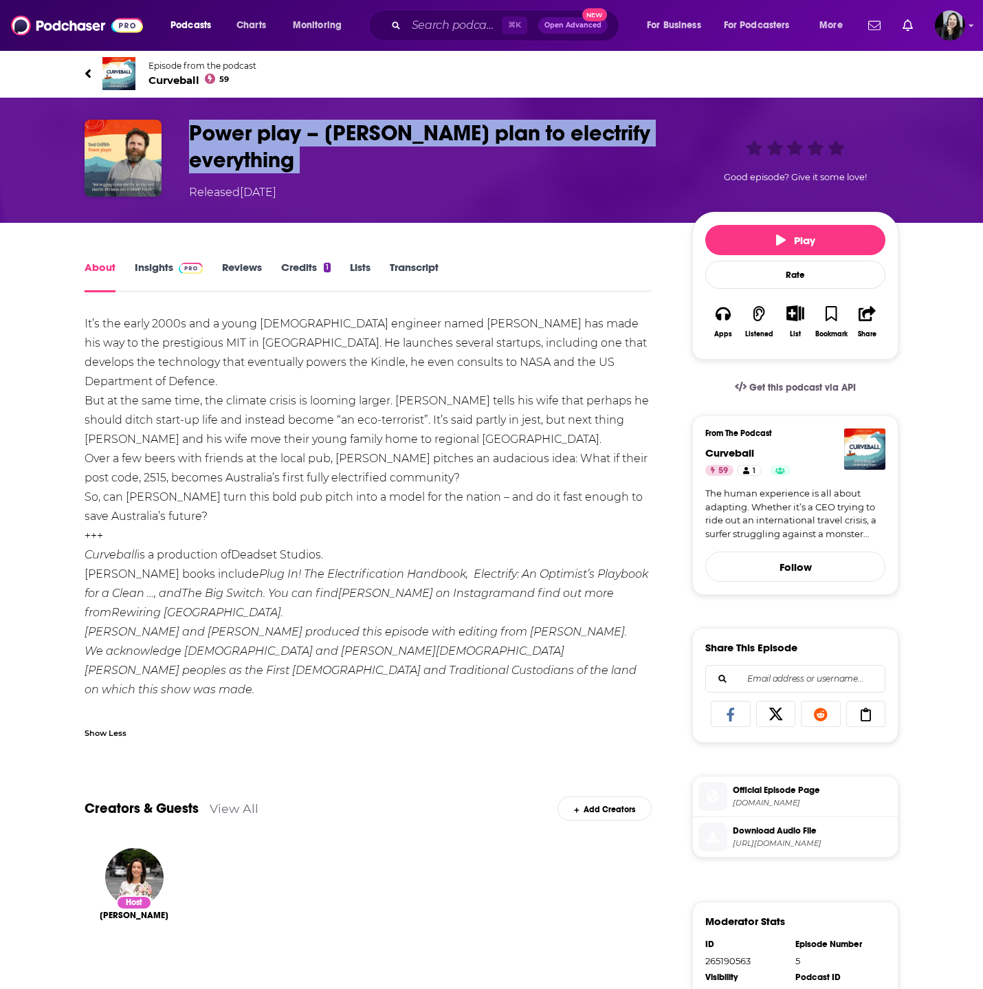
click at [313, 169] on h1 "Power play – [PERSON_NAME] plan to electrify everything" at bounding box center [429, 147] width 481 height 54
copy h1 "Power play – [PERSON_NAME] plan to electrify everything"
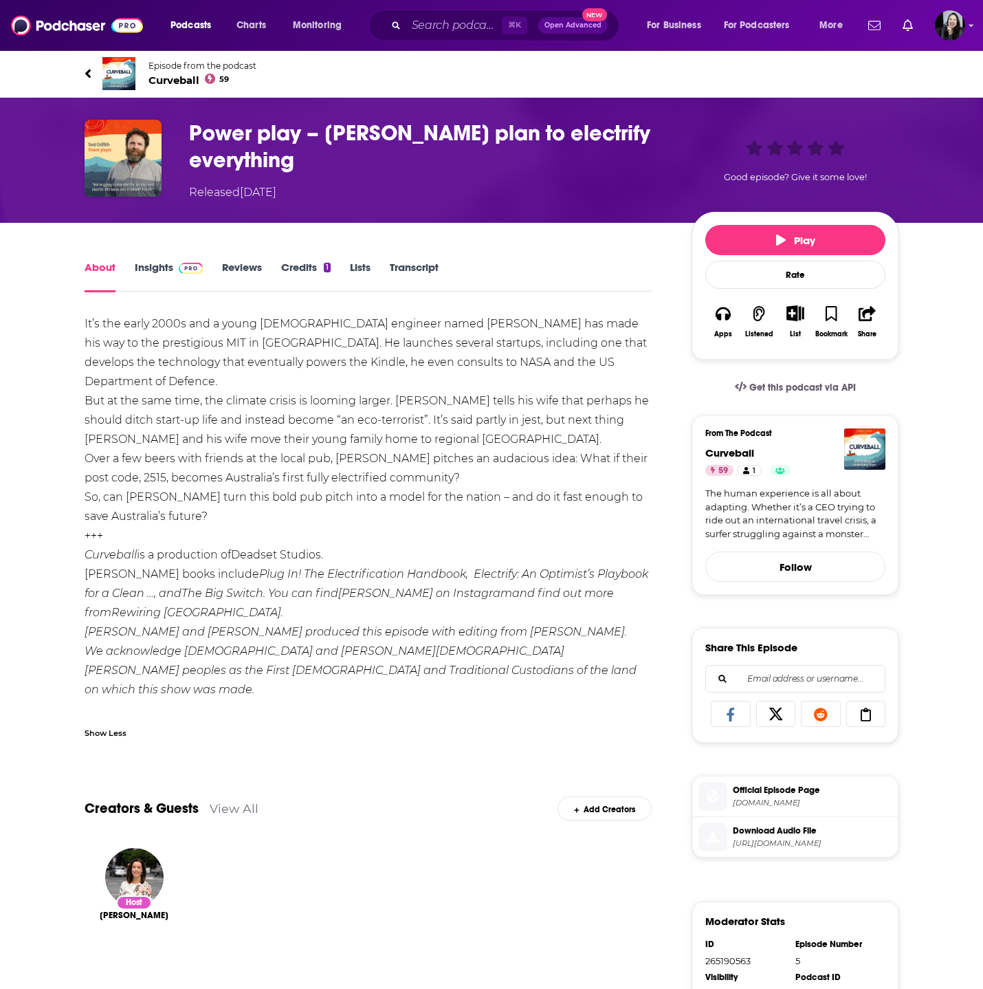
click at [328, 123] on h1 "Power play – [PERSON_NAME] plan to electrify everything" at bounding box center [429, 147] width 481 height 54
drag, startPoint x: 325, startPoint y: 132, endPoint x: 442, endPoint y: 144, distance: 117.5
click at [442, 144] on h1 "Power play – [PERSON_NAME] plan to electrify everything" at bounding box center [429, 147] width 481 height 54
copy h1 "[PERSON_NAME]"
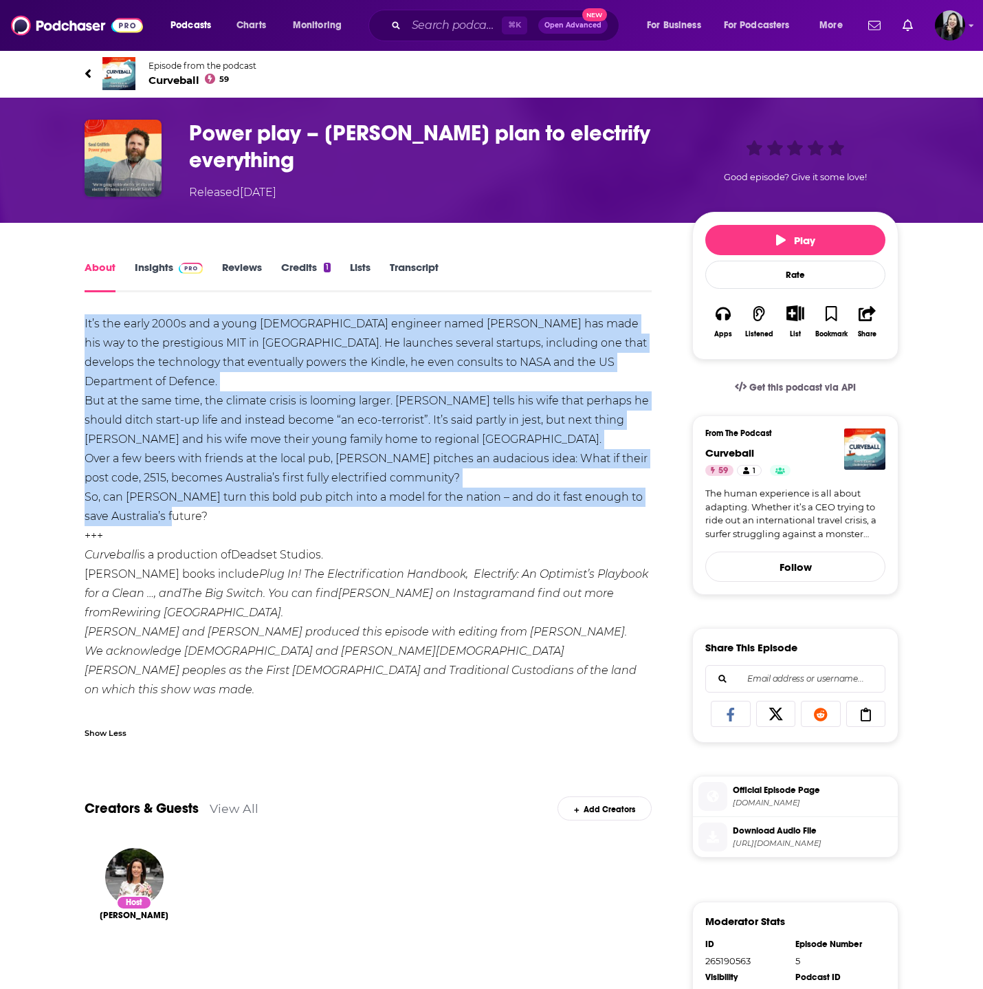
drag, startPoint x: 78, startPoint y: 320, endPoint x: 424, endPoint y: 507, distance: 392.9
click at [423, 508] on div "About Insights Reviews Credits 1 Lists Transcript It’s the early 2000s and a yo…" at bounding box center [378, 796] width 630 height 1075
copy div "It’s the early 2000s and a young [DEMOGRAPHIC_DATA] engineer named [PERSON_NAME…"
